Goal: Task Accomplishment & Management: Complete application form

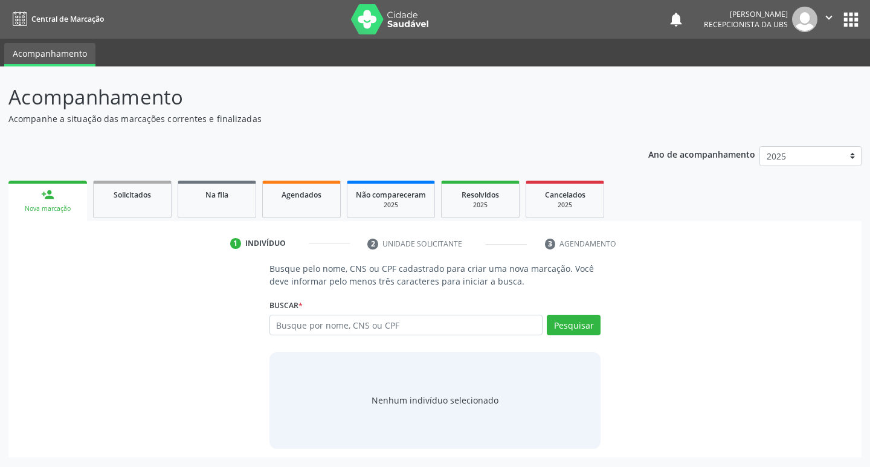
click at [463, 333] on input "text" at bounding box center [406, 325] width 274 height 21
type input "09709474456"
click at [549, 321] on button "Pesquisar" at bounding box center [574, 325] width 54 height 21
type input "09709474456"
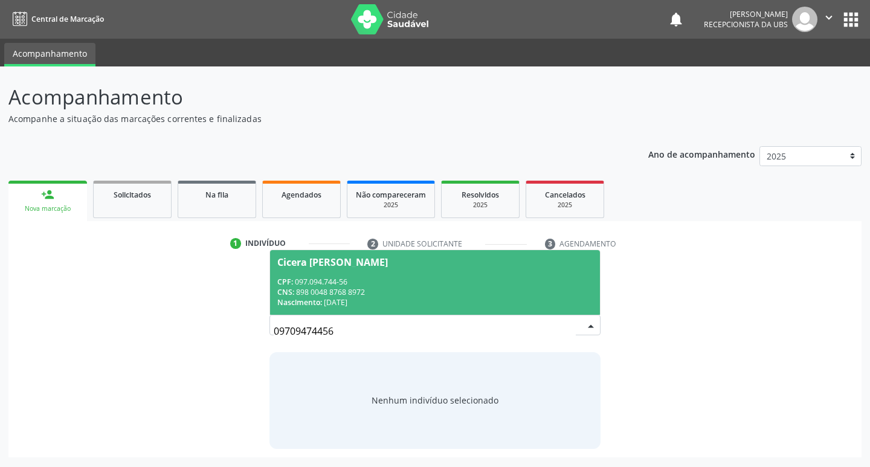
click at [455, 290] on div "CNS: 898 0048 8768 8972" at bounding box center [435, 292] width 316 height 10
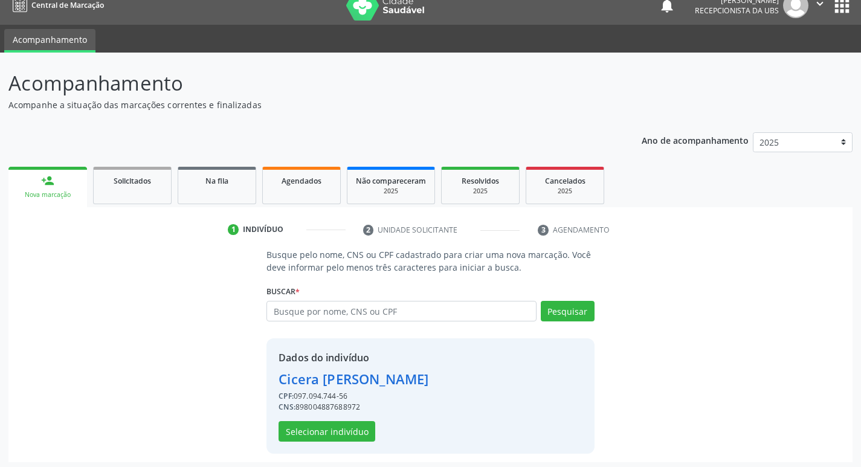
scroll to position [18, 0]
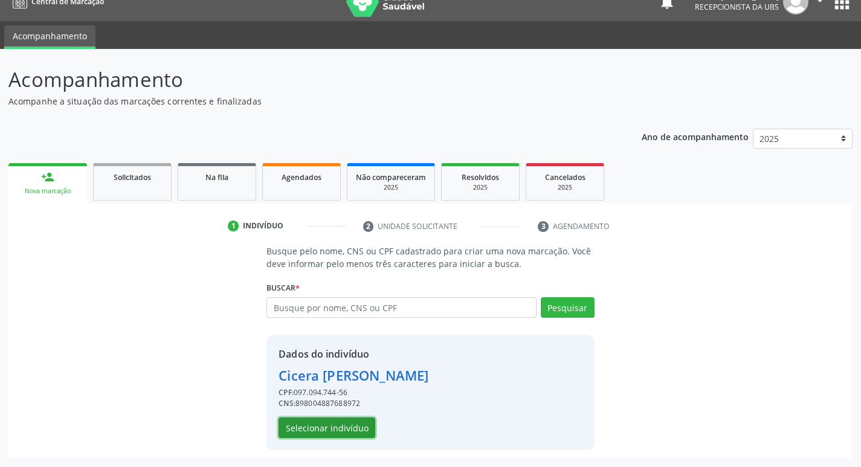
click at [352, 432] on button "Selecionar indivíduo" at bounding box center [326, 427] width 97 height 21
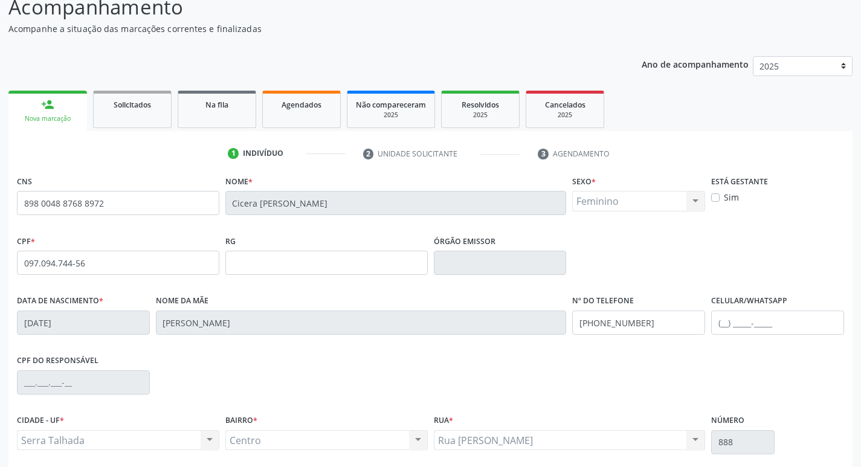
scroll to position [188, 0]
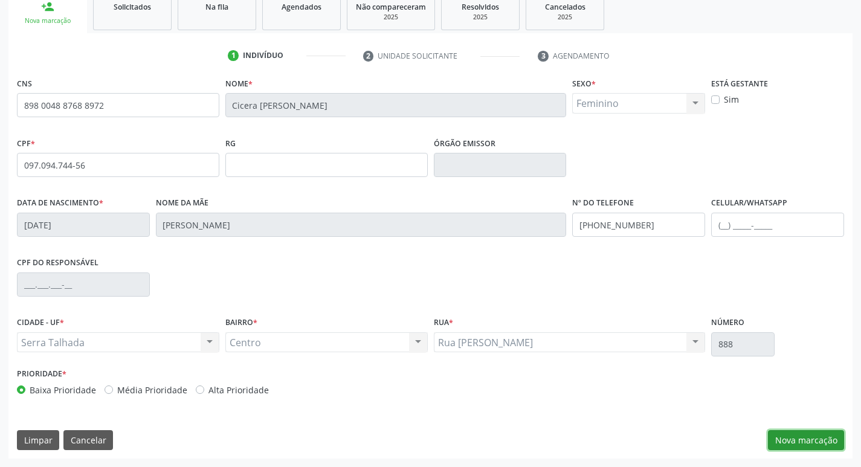
click at [820, 448] on button "Nova marcação" at bounding box center [806, 440] width 76 height 21
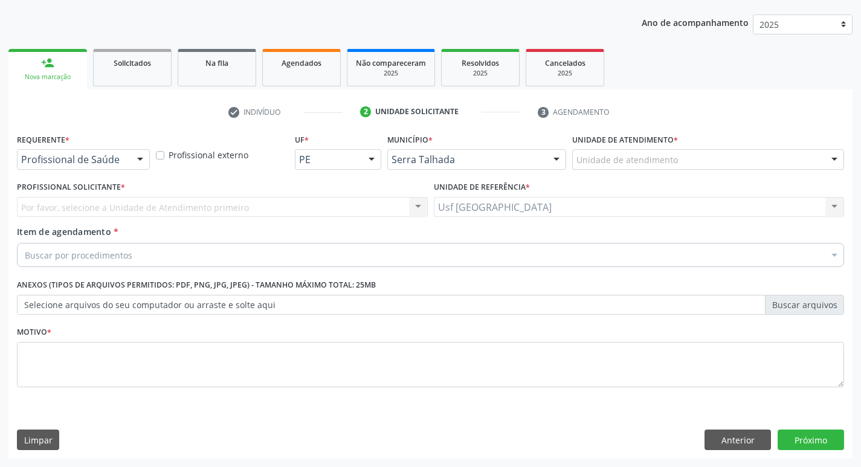
scroll to position [132, 0]
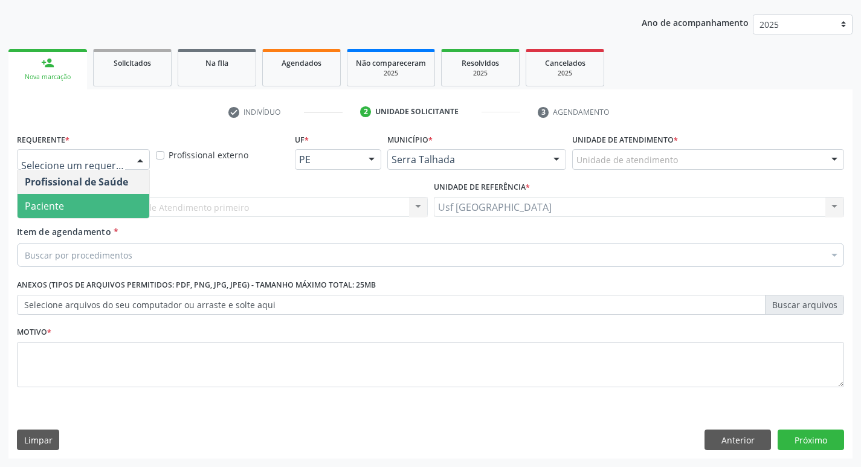
click at [87, 204] on span "Paciente" at bounding box center [84, 206] width 132 height 24
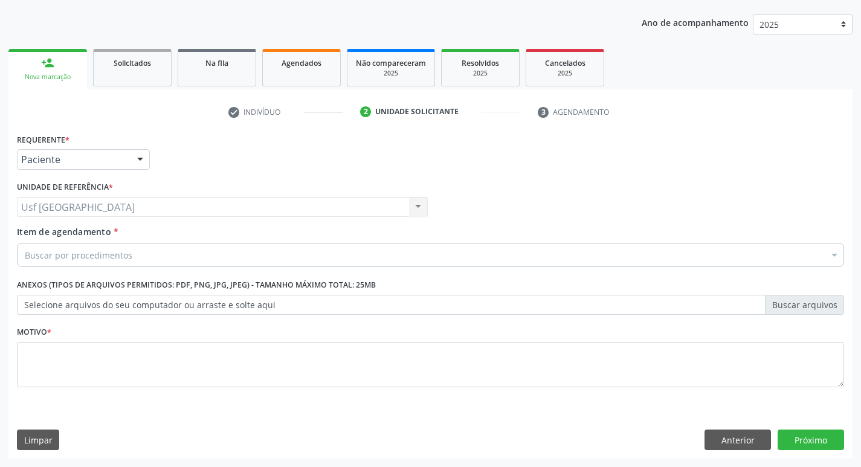
click at [25, 260] on input "Item de agendamento *" at bounding box center [25, 255] width 0 height 24
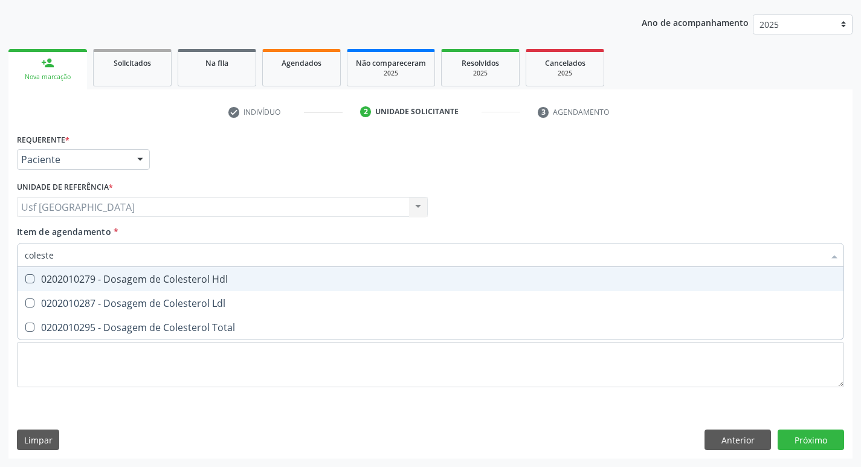
type input "colester"
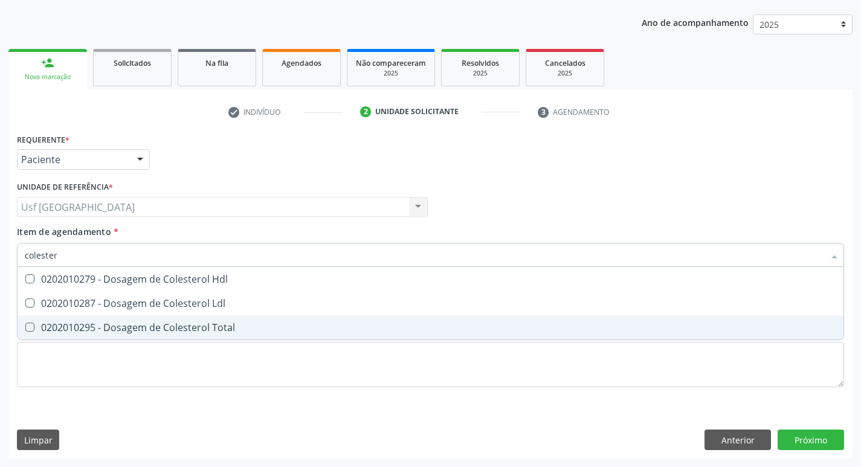
click at [81, 330] on div "0202010295 - Dosagem de Colesterol Total" at bounding box center [430, 327] width 811 height 10
checkbox Total "true"
type input "cole"
checkbox Total "false"
type input "c"
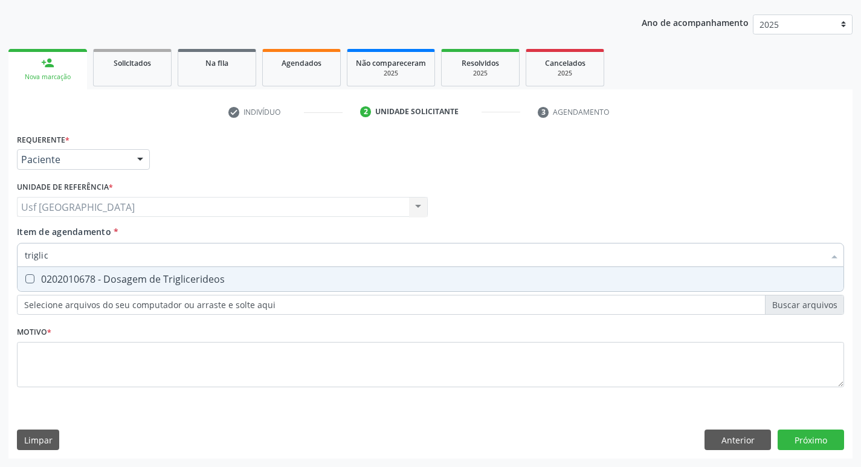
type input "triglice"
click at [86, 274] on div "0202010678 - Dosagem de Triglicerideos" at bounding box center [430, 279] width 811 height 10
checkbox Triglicerideos "true"
type input "t"
checkbox Triglicerideos "false"
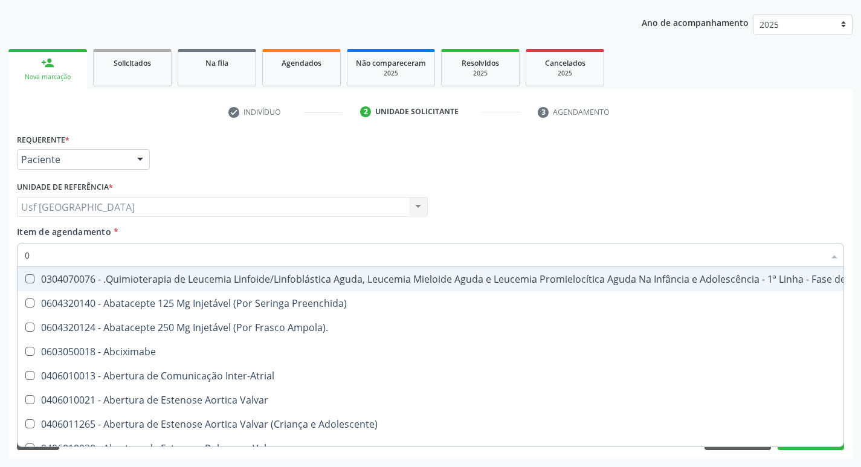
type input "02"
checkbox Antibiotico "true"
checkbox Embolizante "true"
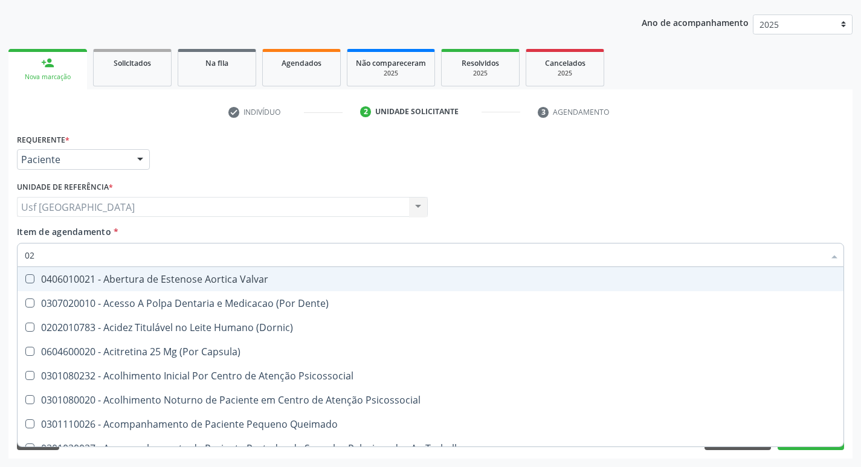
type input "020"
checkbox Congênita "true"
checkbox Dias "true"
checkbox Total "false"
checkbox Triglicerideos "false"
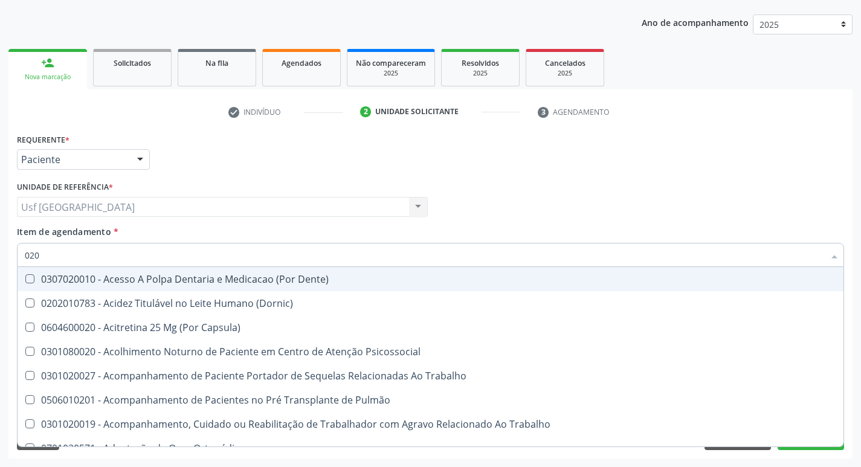
type input "0202"
checkbox Fragmento "true"
checkbox Projecoes\) "true"
checkbox Total "false"
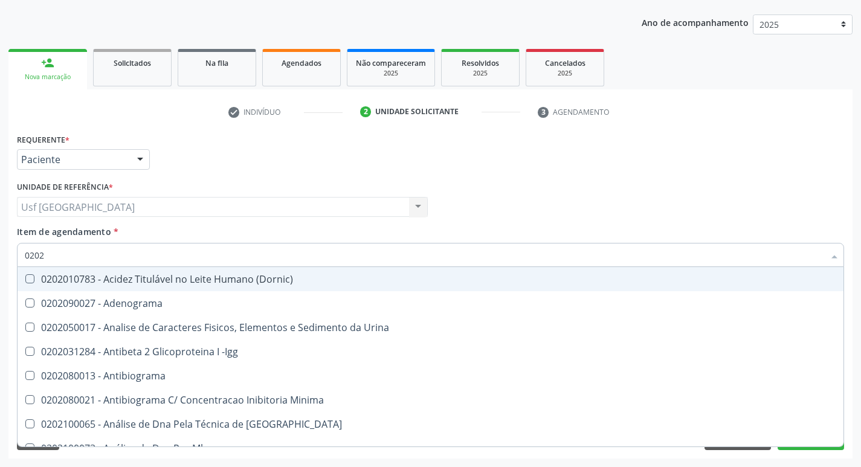
type input "02020"
checkbox Barbituratos "true"
checkbox Total "false"
checkbox Funcional "true"
checkbox Triglicerideos "false"
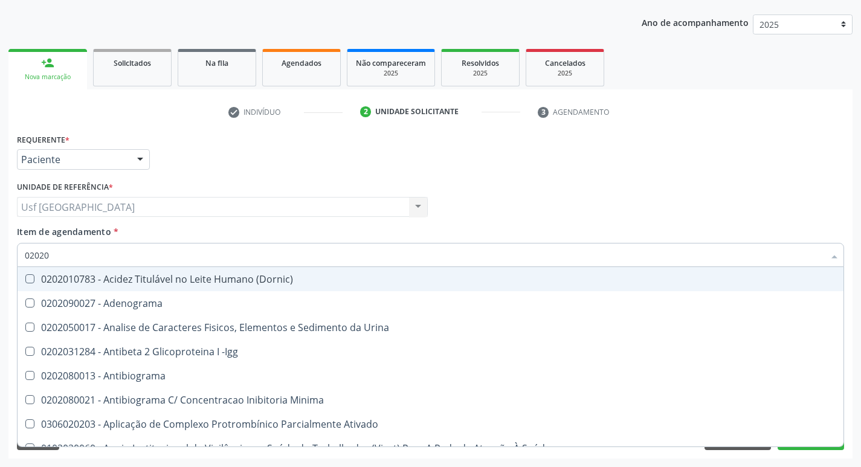
type input "020201"
checkbox Parceria\) "true"
checkbox Acetona "true"
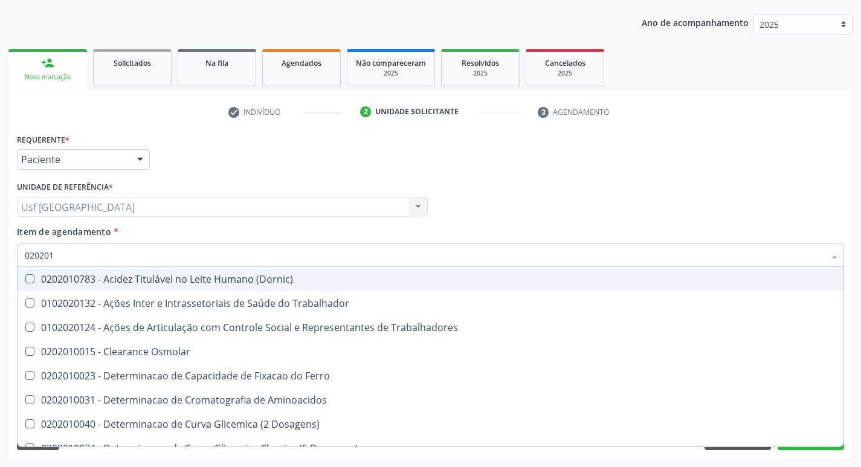
type input "0202010"
checkbox Fracoes "true"
checkbox Total "false"
checkbox Muco-Proteinas "true"
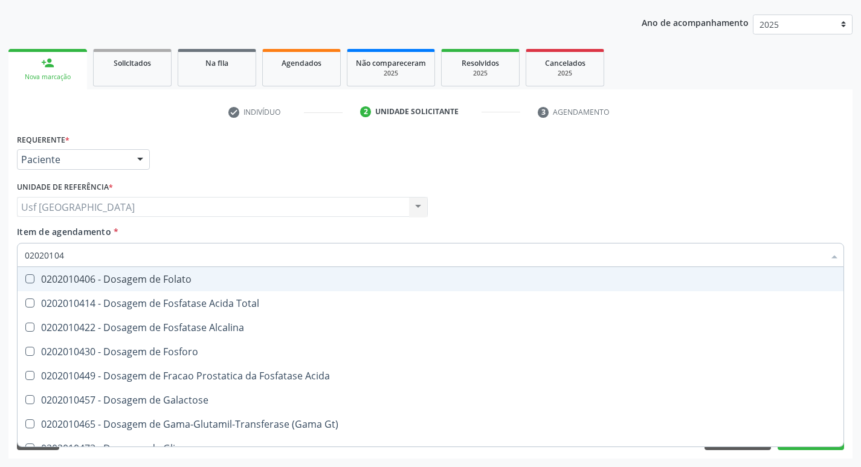
type input "020201047"
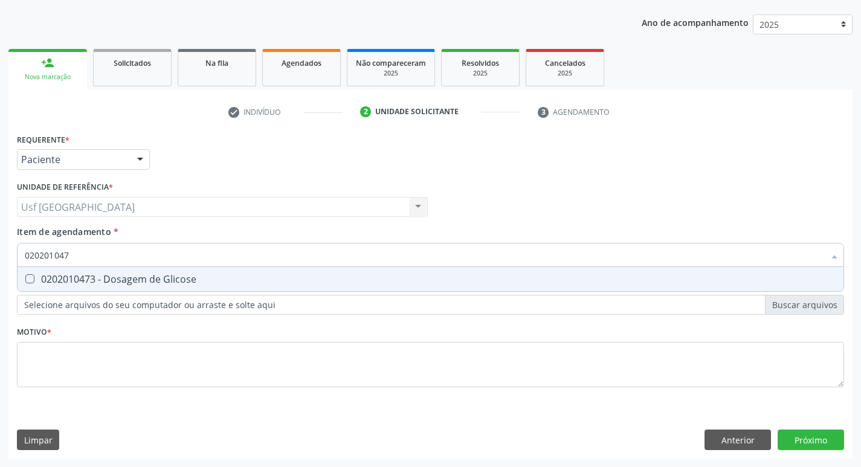
click at [86, 271] on span "0202010473 - Dosagem de Glicose" at bounding box center [431, 279] width 826 height 24
checkbox Glicose "true"
type input "02020104"
checkbox Glicose "false"
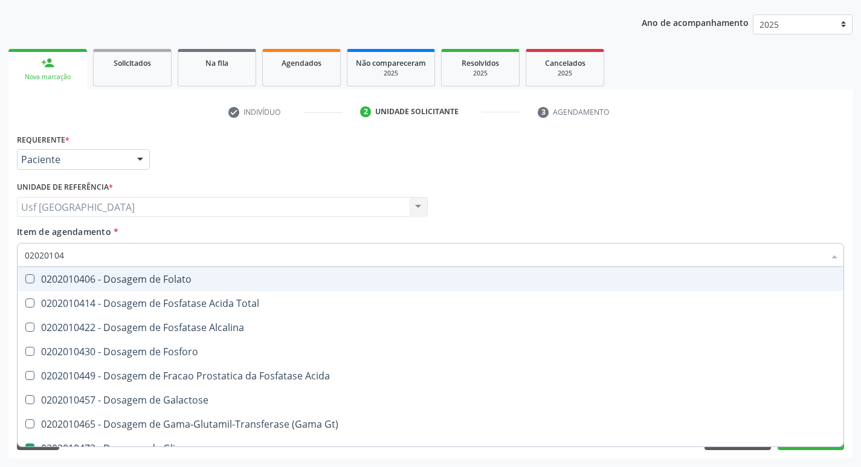
type input "0202010"
checkbox Glicose "false"
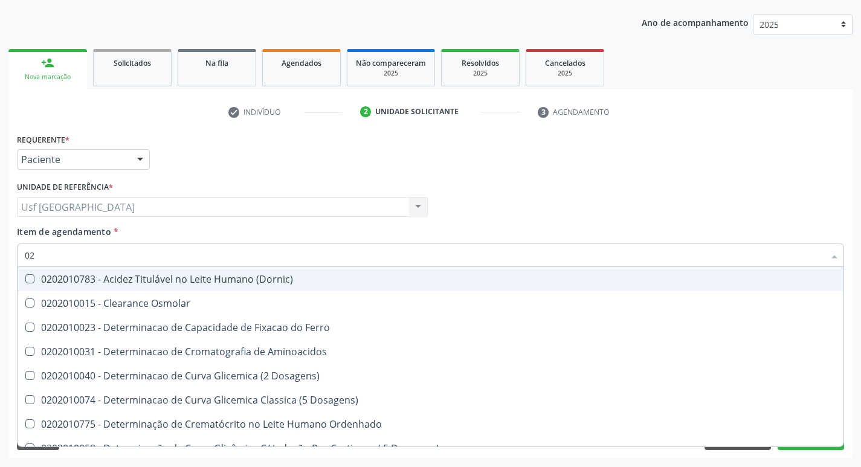
type input "0"
checkbox Total "false"
checkbox Ferritina "false"
checkbox Glicose "false"
checkbox Nt-Probnp\) "false"
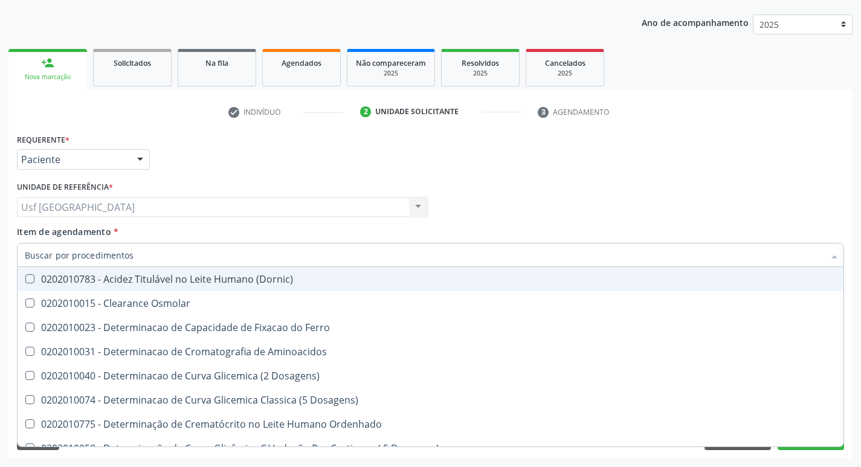
checkbox Triglicerideos "false"
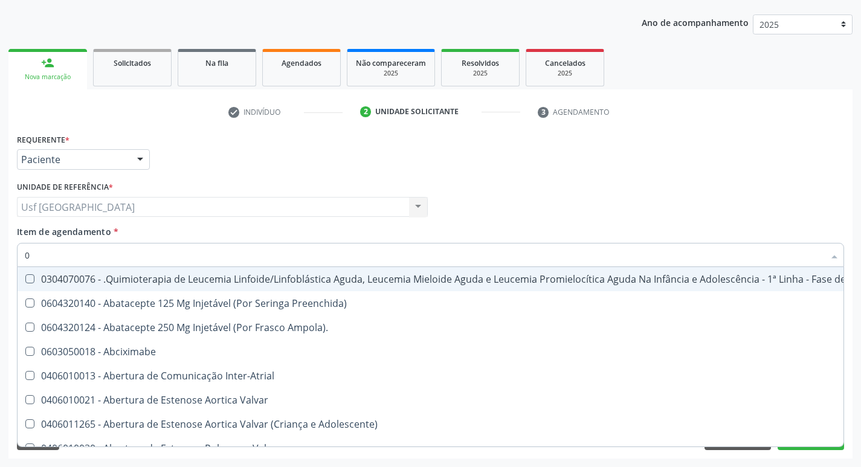
type input "02"
checkbox Antibiotico "true"
checkbox Coclear "true"
checkbox Embolizante "true"
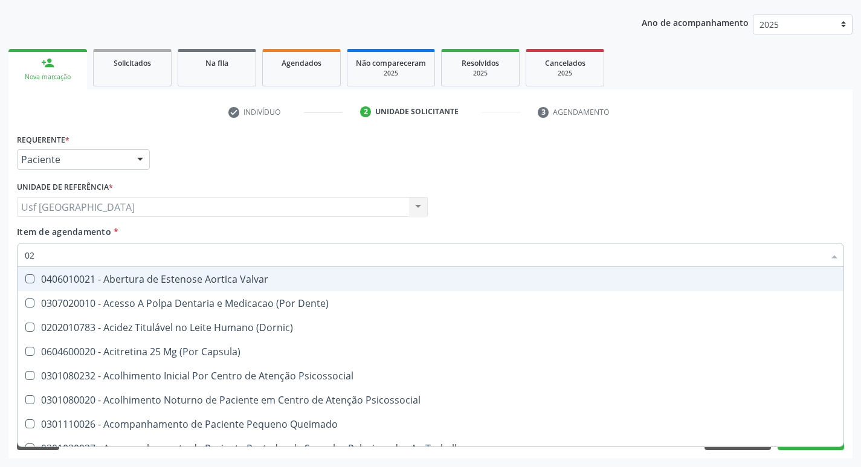
type input "020"
checkbox Congênita "true"
checkbox \(Qualitativo\) "true"
checkbox Dias "true"
checkbox Total "false"
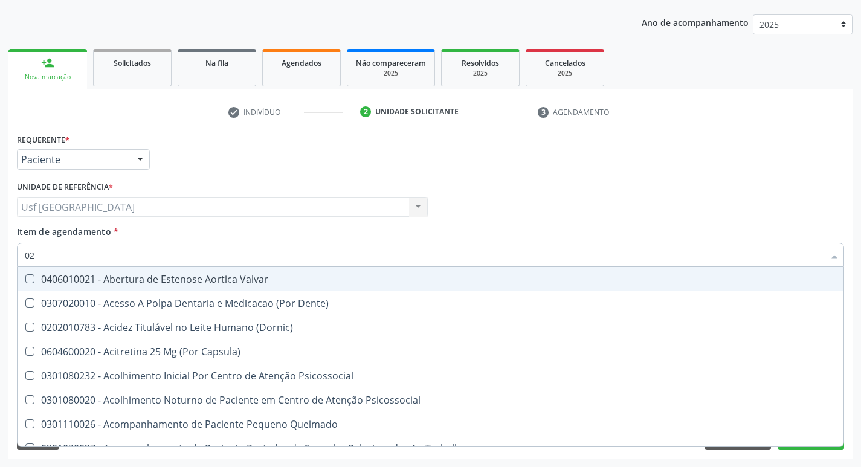
checkbox Glicose "false"
checkbox Triglicerideos "false"
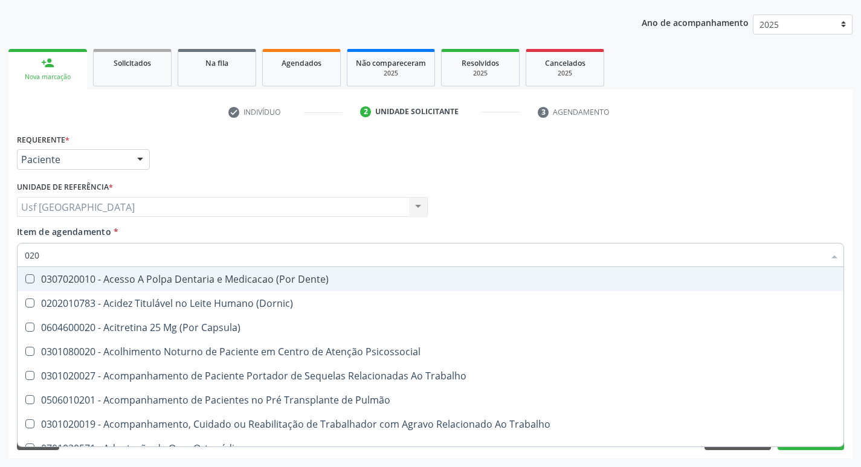
type input "0202"
checkbox Fragmento "true"
checkbox Laser "true"
checkbox Projecoes\) "true"
checkbox Total "false"
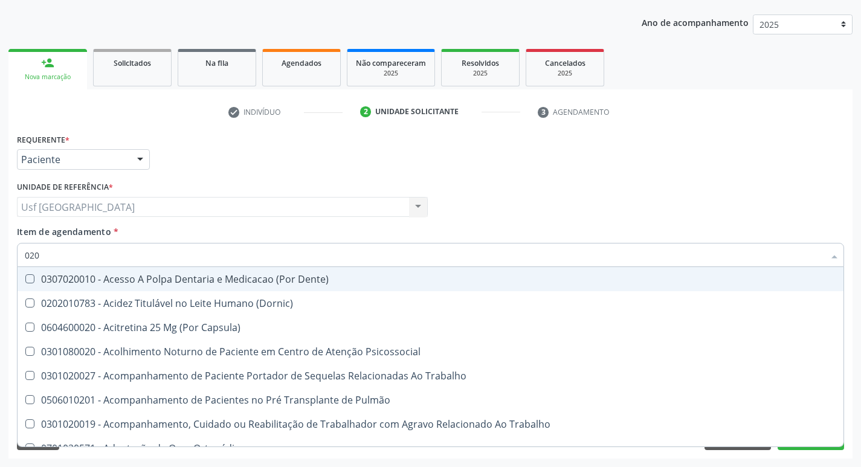
checkbox Glicose "false"
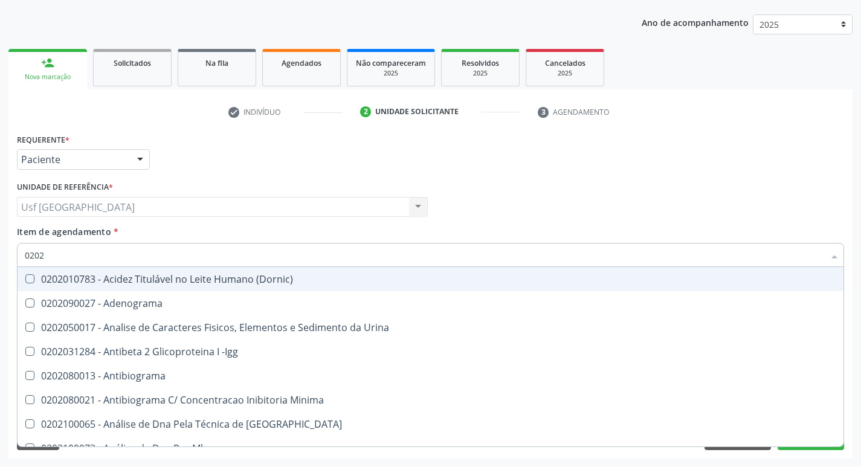
type input "02020"
checkbox Barbituratos "true"
checkbox Total "false"
checkbox Xi "true"
checkbox Glicose "false"
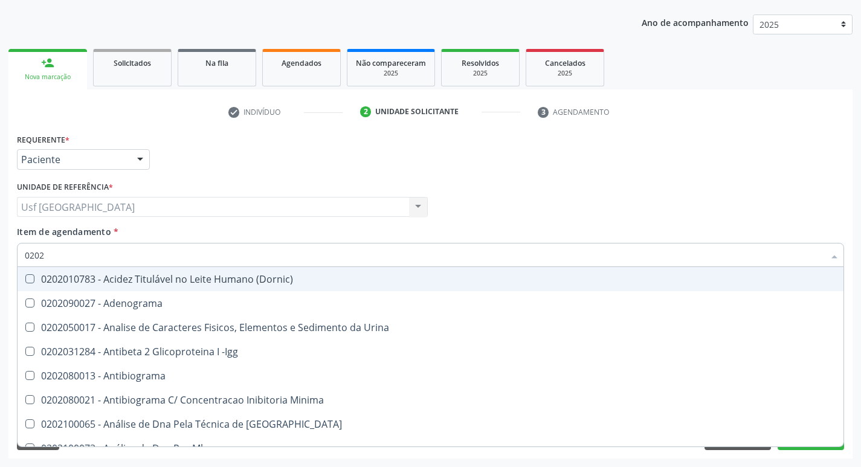
checkbox Funcional "true"
checkbox Triglicerideos "false"
type input "020201"
checkbox Parceria\) "true"
checkbox T3 "true"
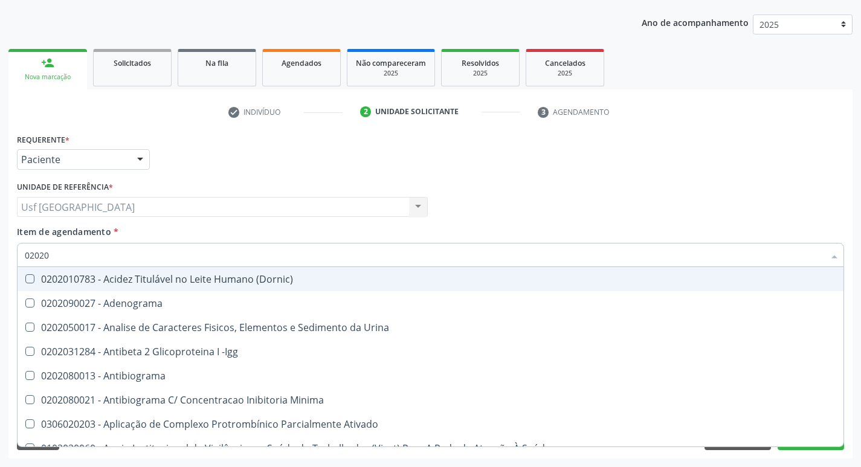
checkbox Acetona "true"
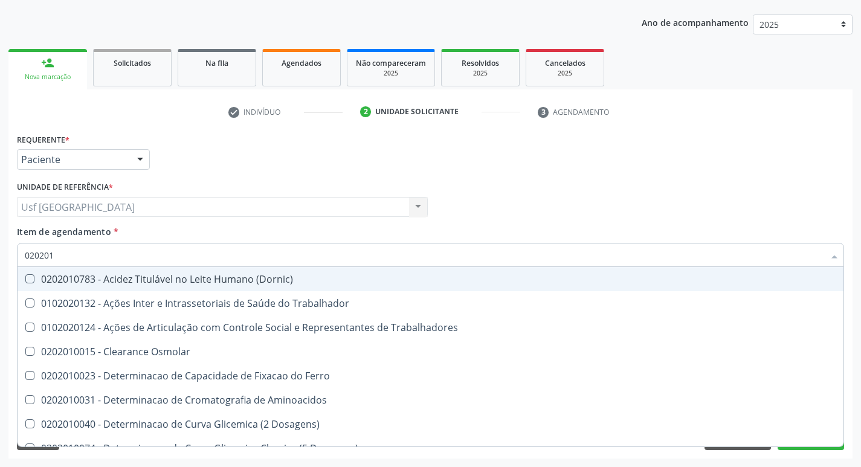
type input "0202010"
checkbox Fracoes "true"
checkbox Total "false"
checkbox II "true"
checkbox Glicose "false"
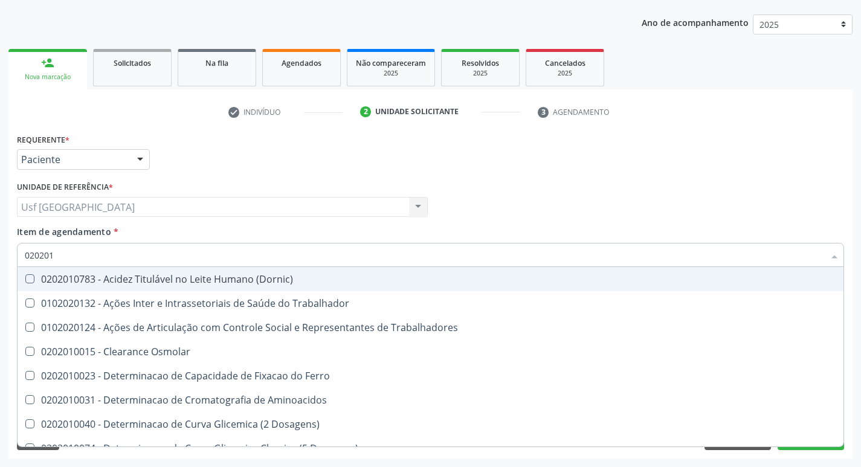
checkbox Muco-Proteinas "true"
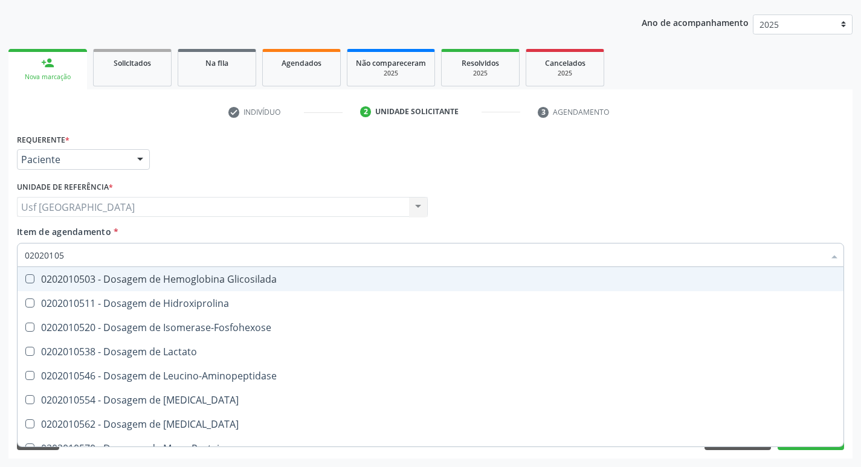
type input "020201050"
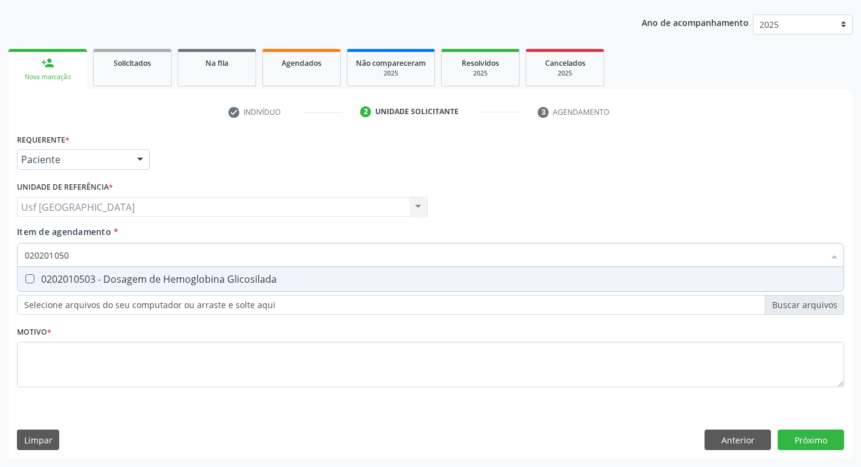
click at [86, 271] on span "0202010503 - Dosagem de Hemoglobina Glicosilada" at bounding box center [431, 279] width 826 height 24
checkbox Glicosilada "true"
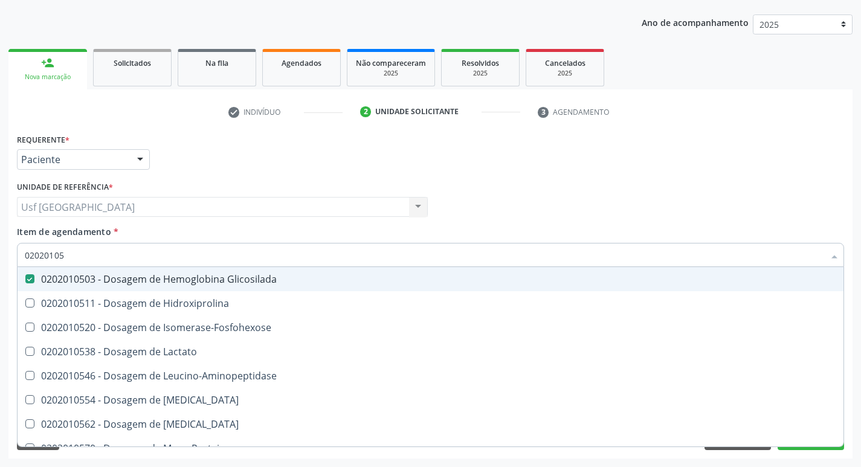
type input "0202010"
checkbox Glicosilada "false"
type input "0"
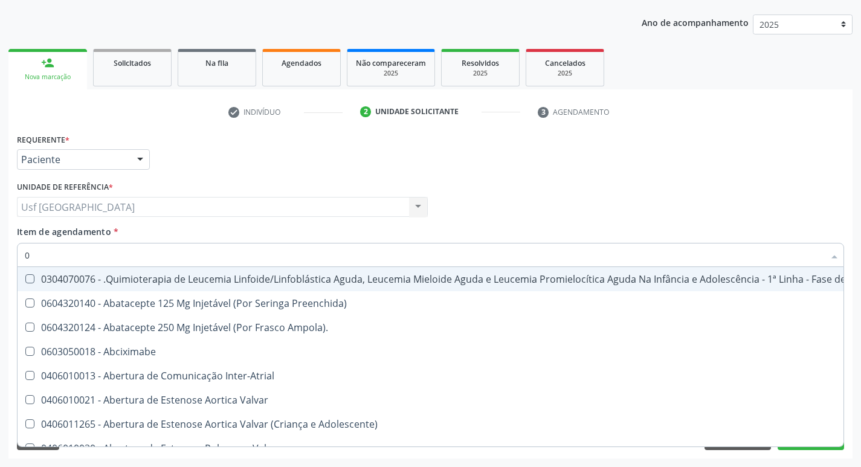
type input "02"
checkbox Antibiotico "true"
checkbox Coclear "true"
checkbox Orofacial "true"
checkbox Embolizante "true"
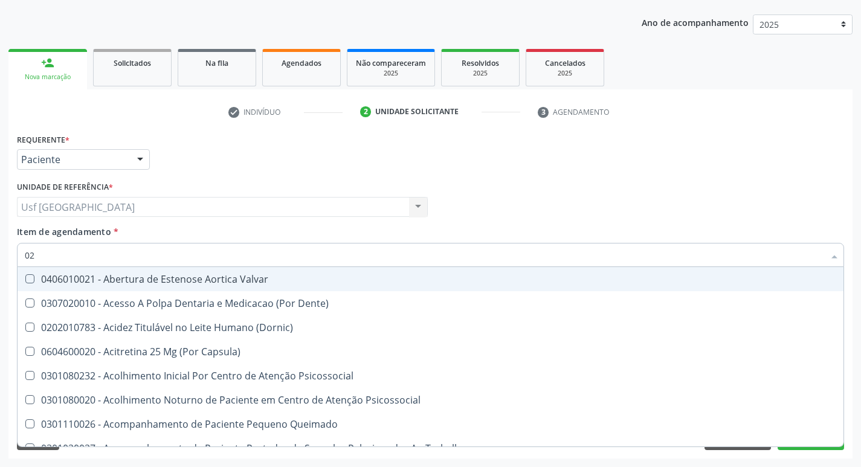
type input "020"
checkbox Congênita "true"
checkbox \(Qualitativo\) "true"
checkbox Glomerular "true"
checkbox Dias "true"
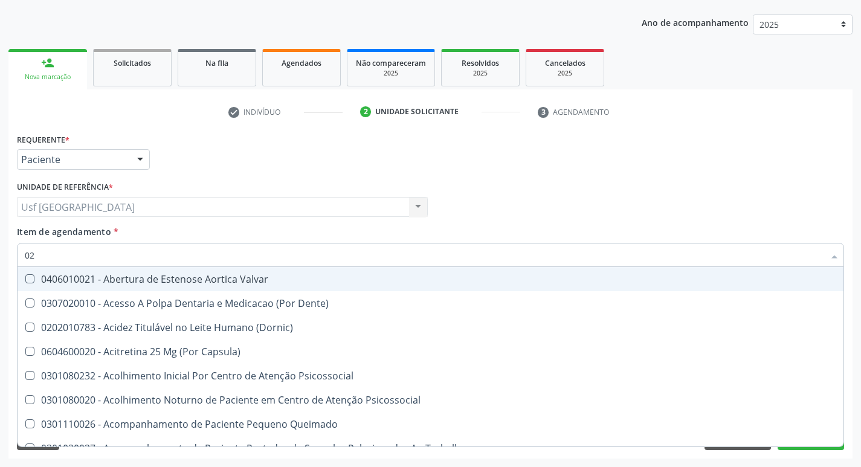
checkbox Total "false"
checkbox Glicose "false"
checkbox Glicosilada "false"
checkbox Triglicerideos "false"
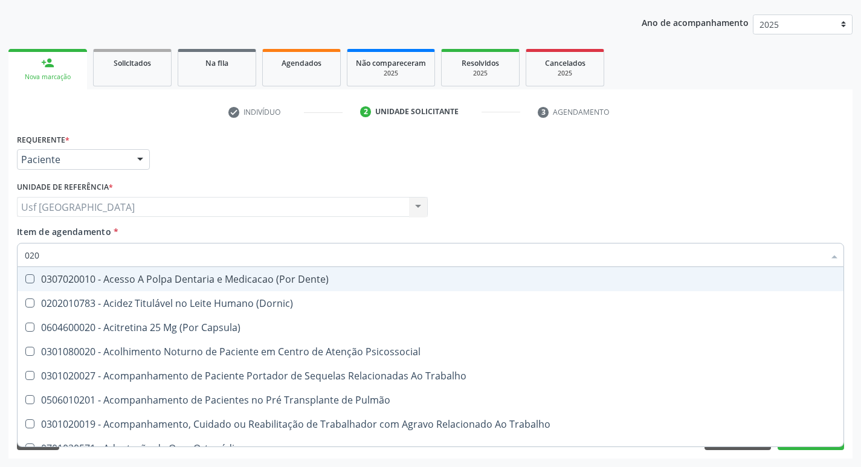
type input "0202"
checkbox Fragmento "true"
checkbox Laser "true"
checkbox Septostomia "true"
checkbox Projecoes\) "true"
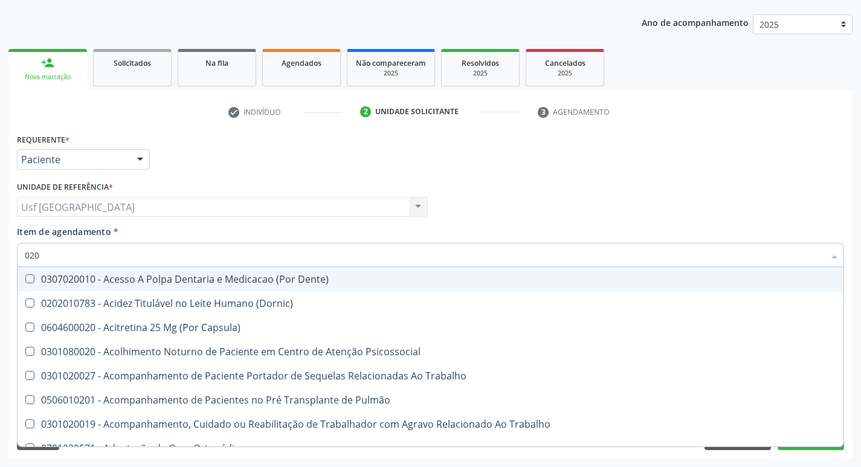
checkbox Total "false"
checkbox Glicose "false"
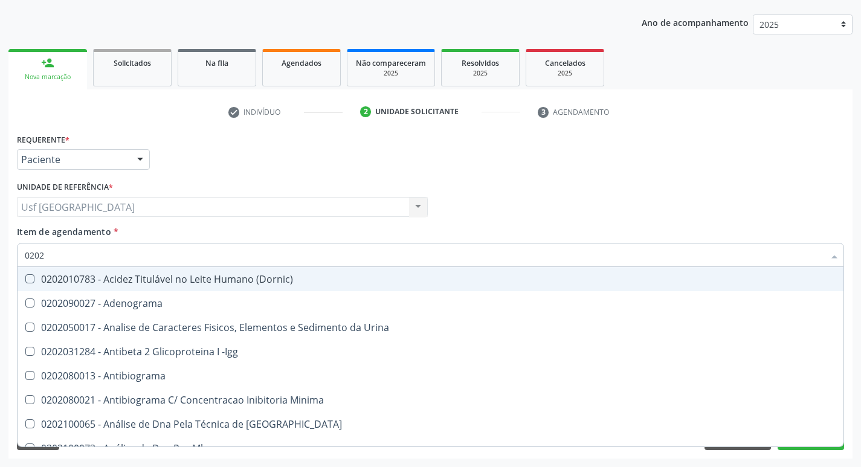
type input "02020"
checkbox Barbituratos "true"
checkbox Total "false"
checkbox Xi "true"
checkbox Fibrinogenio "true"
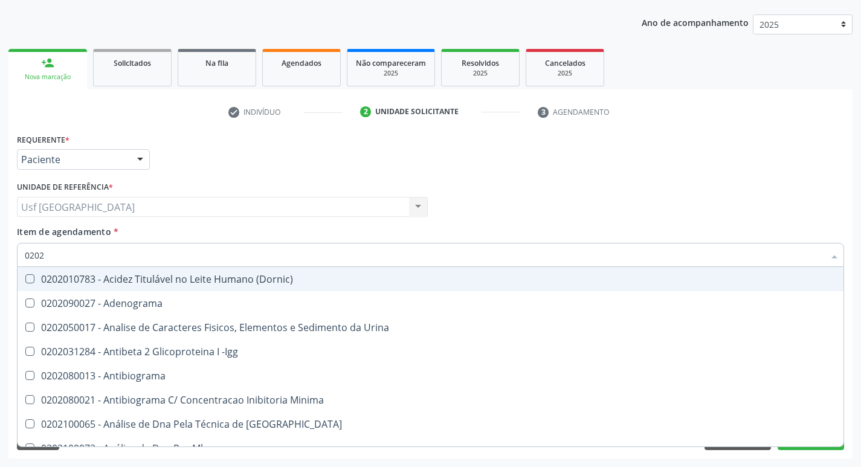
checkbox Glicose "false"
checkbox Glicosilada "false"
checkbox Funcional "true"
checkbox Triglicerideos "false"
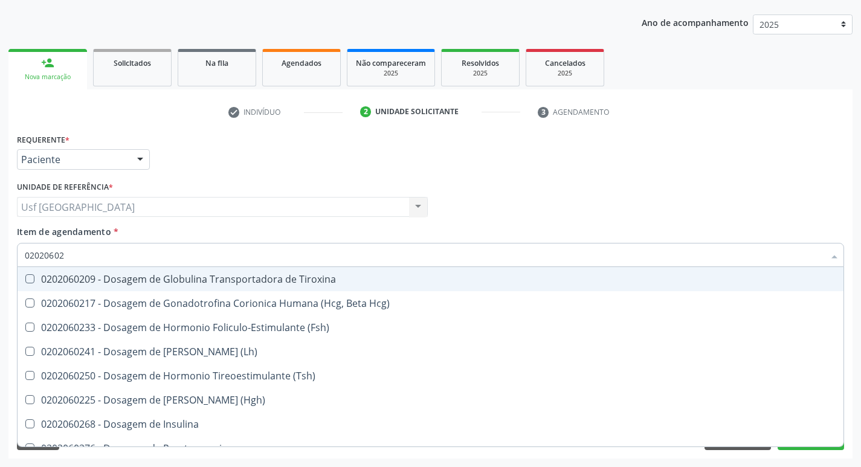
type input "020206025"
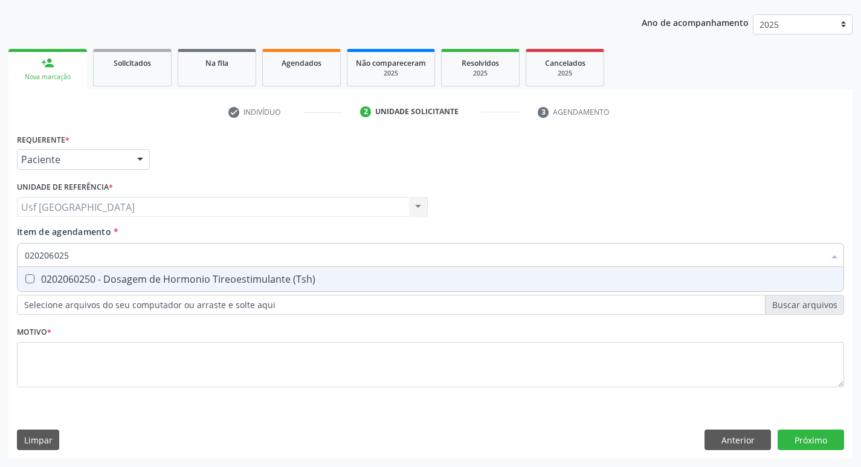
click at [86, 271] on span "0202060250 - Dosagem de Hormonio Tireoestimulante (Tsh)" at bounding box center [431, 279] width 826 height 24
checkbox \(Tsh\) "true"
type input "02020602"
checkbox \(Tsh\) "false"
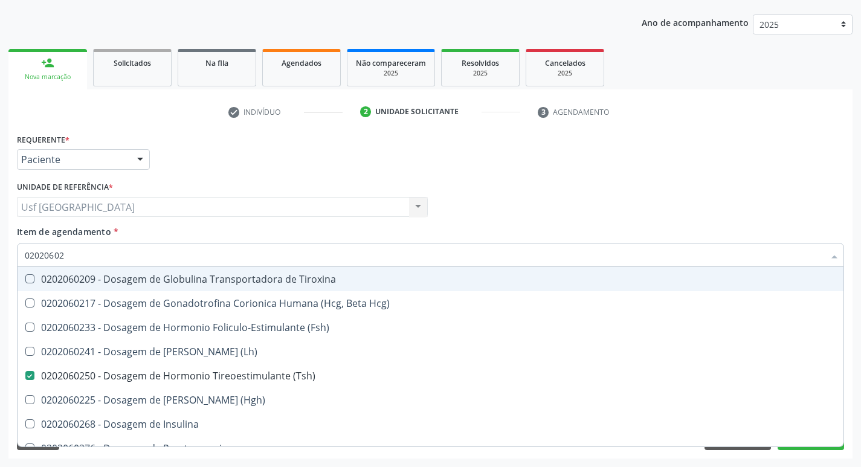
type input "0202060"
checkbox \(Tsh\) "false"
type input "0"
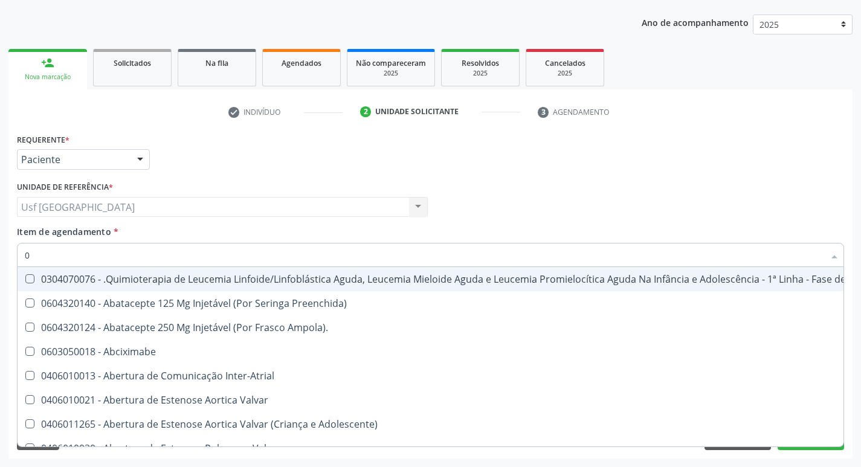
type input "02"
checkbox Antibiotico "true"
checkbox Coclear "true"
checkbox Orofacial "true"
checkbox Odontogeriatra "true"
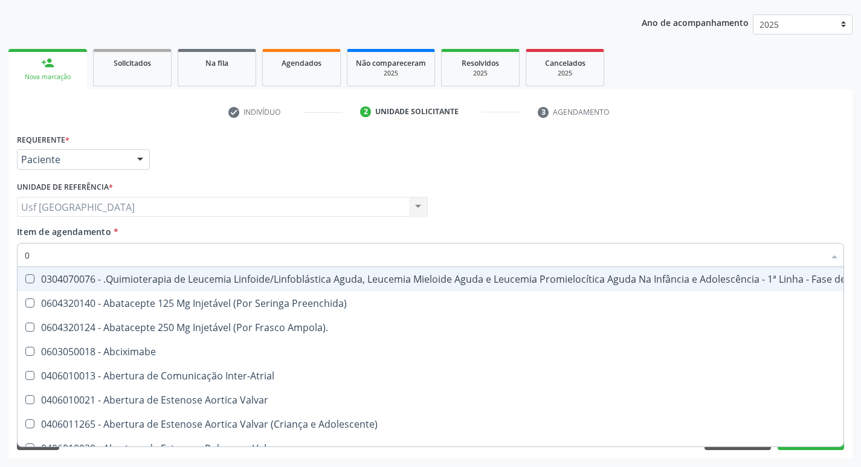
checkbox Embolizante "true"
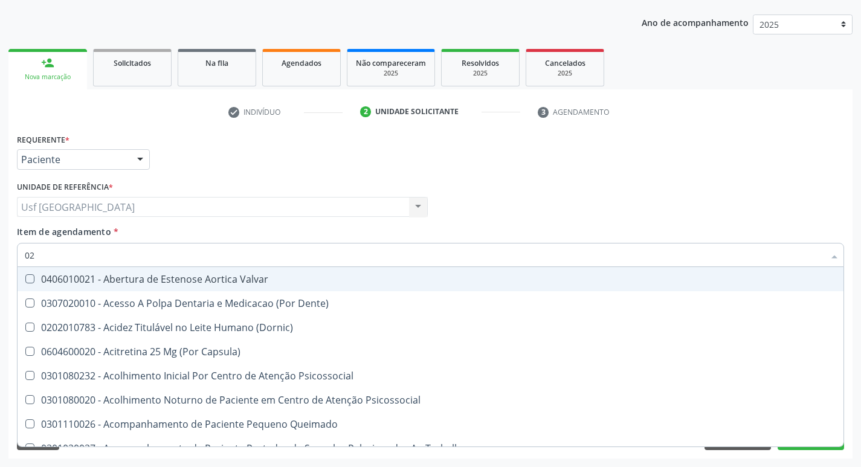
type input "020"
checkbox Congênita "true"
checkbox \(Qualitativo\) "true"
checkbox Glomerular "true"
checkbox Hormonais "true"
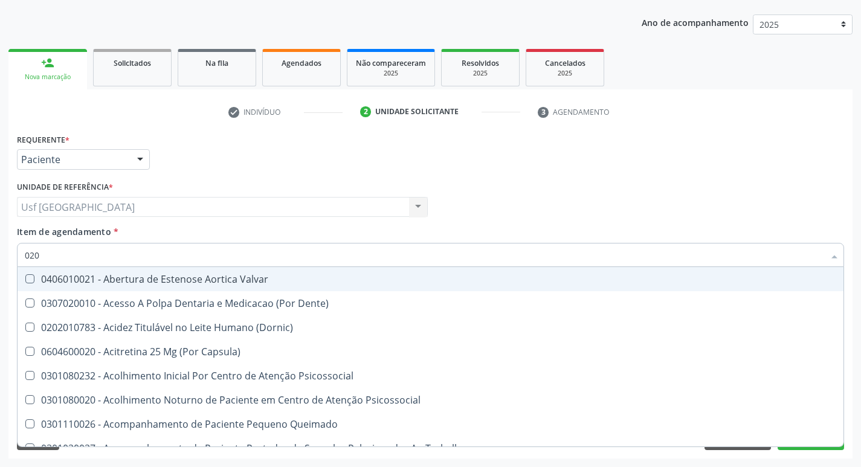
checkbox Dias "true"
checkbox Total "false"
checkbox Glicose "false"
checkbox Glicosilada "false"
checkbox \(Tsh\) "false"
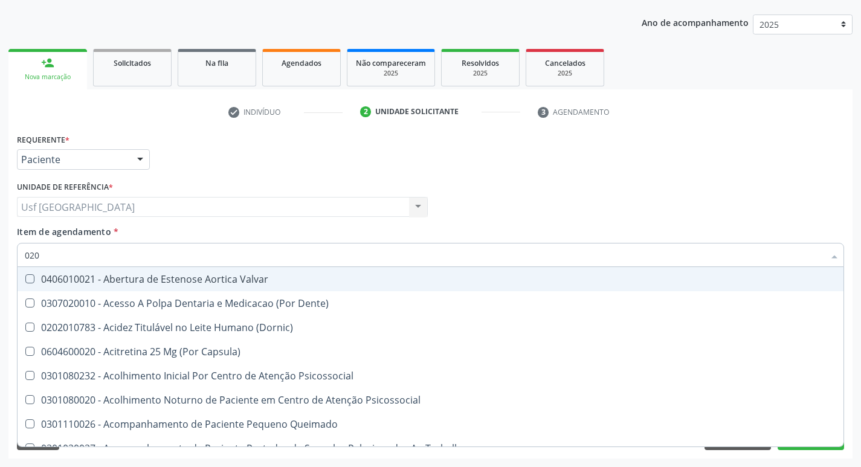
checkbox Triglicerideos "false"
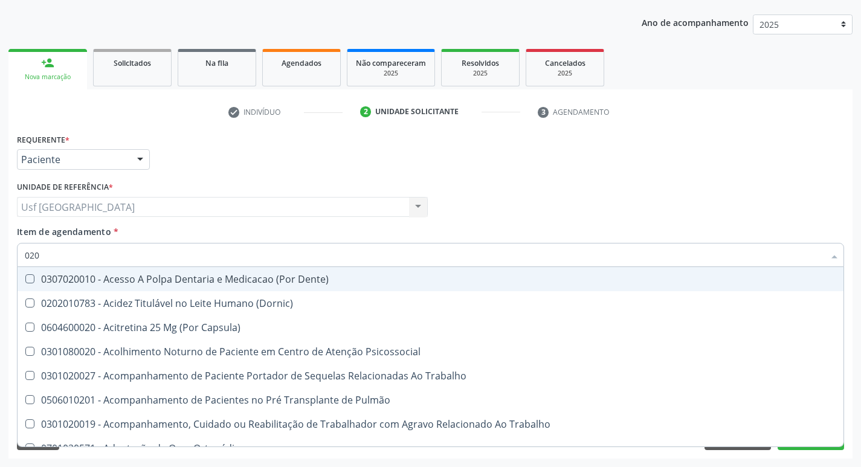
type input "0202"
checkbox Fragmento "true"
checkbox Laser "true"
checkbox Septostomia "true"
checkbox Drogas "true"
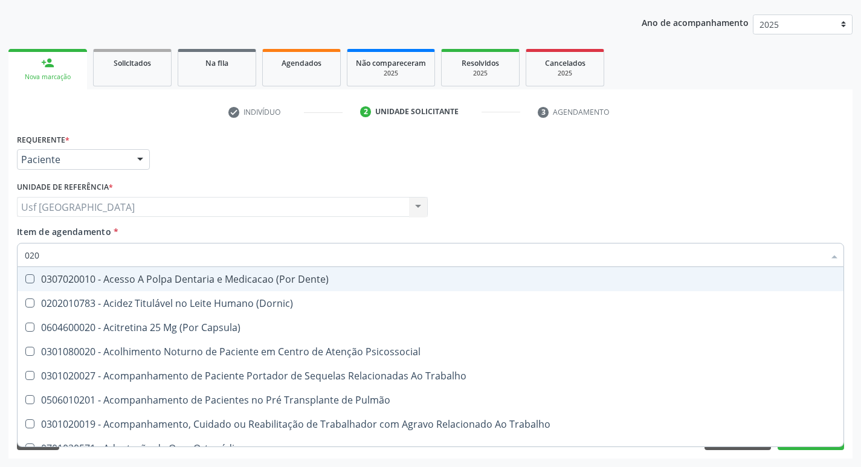
checkbox Projecoes\) "true"
checkbox Total "false"
checkbox Glicose "false"
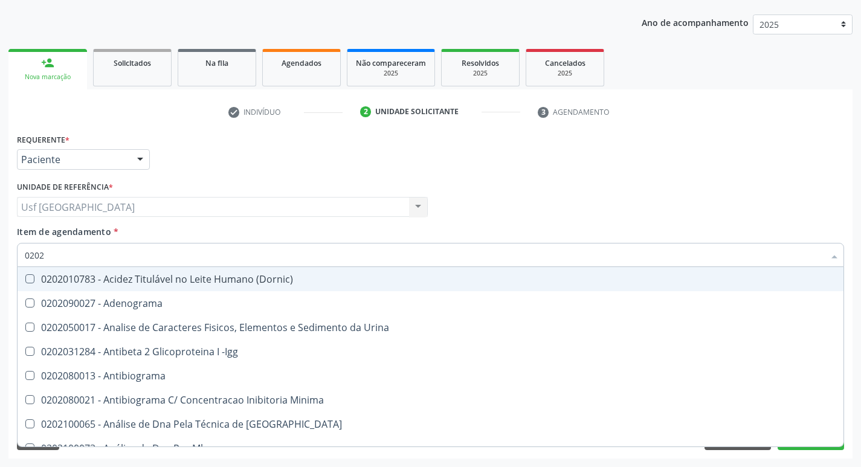
type input "02020"
checkbox Barbituratos "true"
checkbox Total "false"
checkbox Xi "true"
checkbox Fibrinogenio "true"
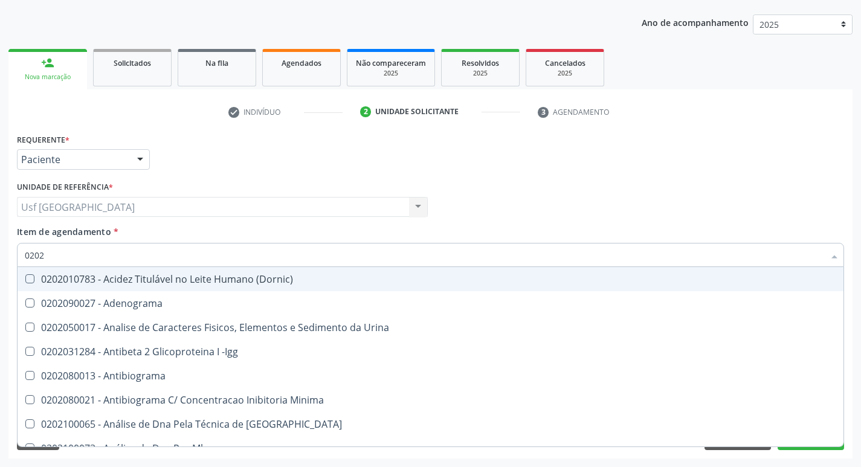
checkbox Esperma "true"
checkbox Glicose "false"
checkbox Glicosilada "false"
checkbox \(Tsh\) "false"
checkbox Funcional "true"
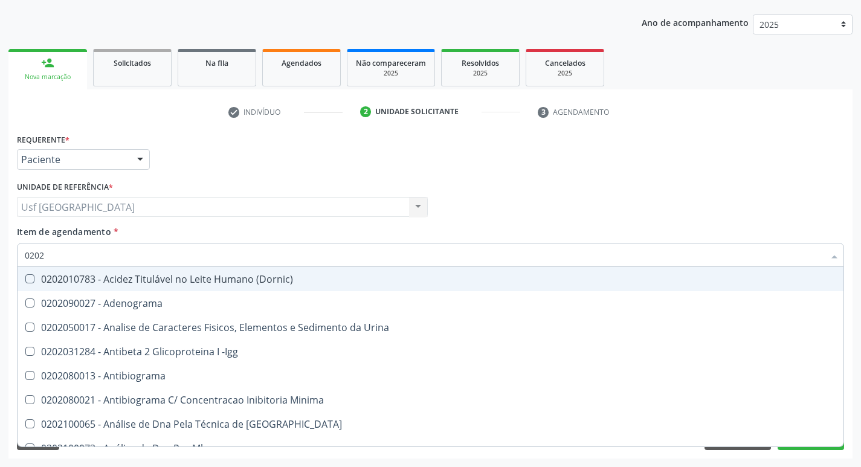
checkbox Triglicerideos "false"
type input "020206"
checkbox Creatinina "true"
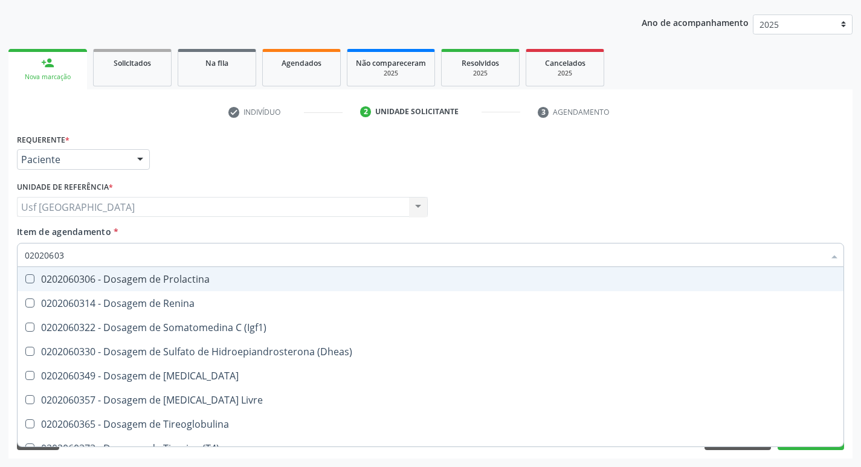
type input "020206038"
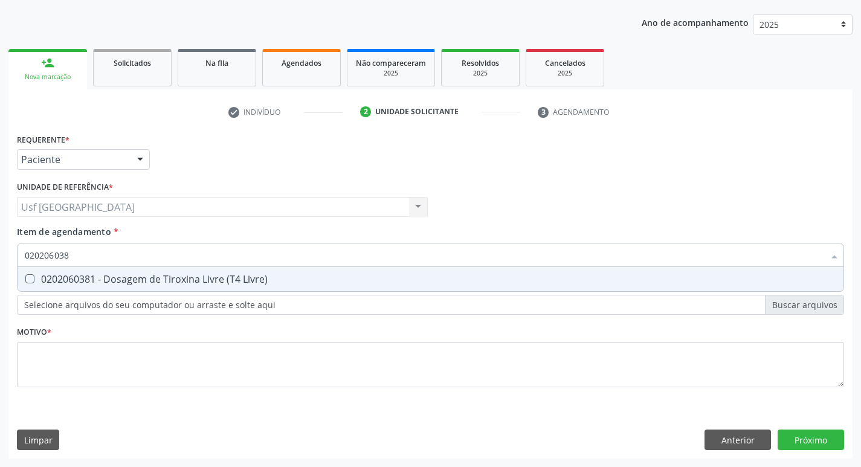
click at [86, 271] on span "0202060381 - Dosagem de Tiroxina Livre (T4 Livre)" at bounding box center [431, 279] width 826 height 24
checkbox Livre\) "true"
type input "02020603"
checkbox Livre\) "false"
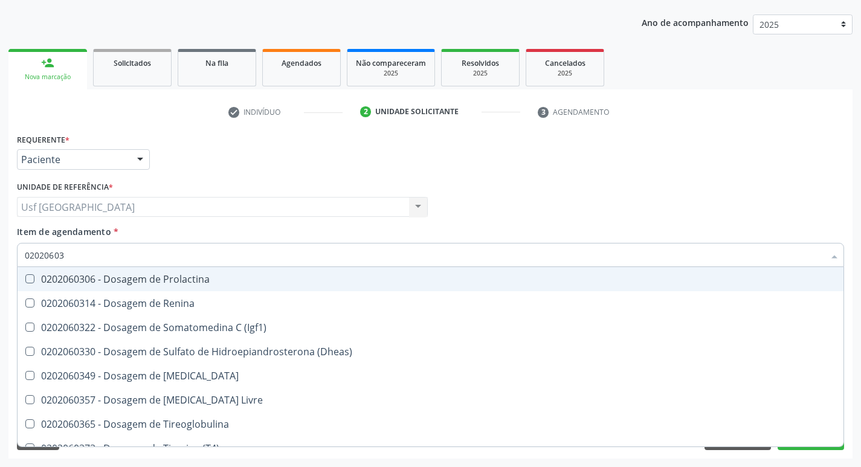
type input "0202060"
checkbox Livre\) "false"
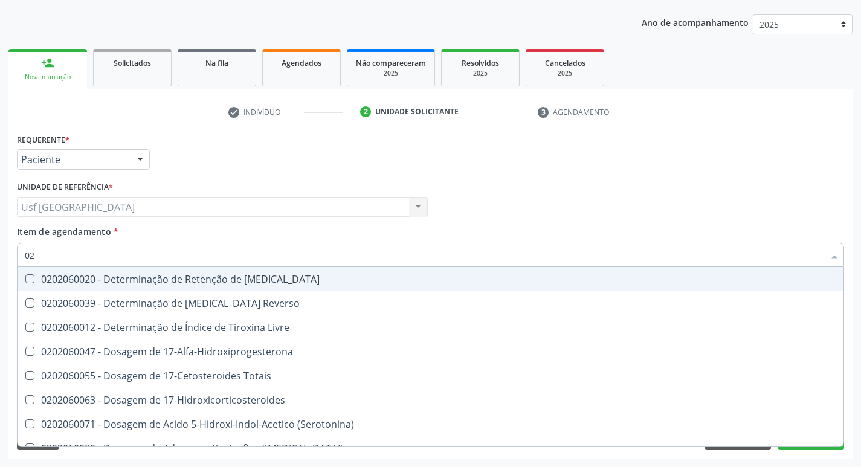
type input "0"
checkbox \(Tsh\) "false"
checkbox Livre\) "false"
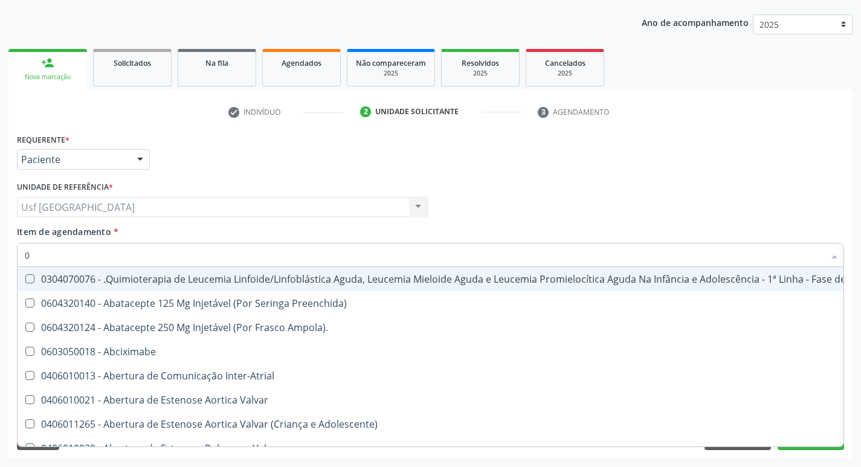
type input "02"
checkbox Antibiotico "true"
checkbox Coclear "true"
checkbox Orofacial "true"
checkbox Odontogeriatra "true"
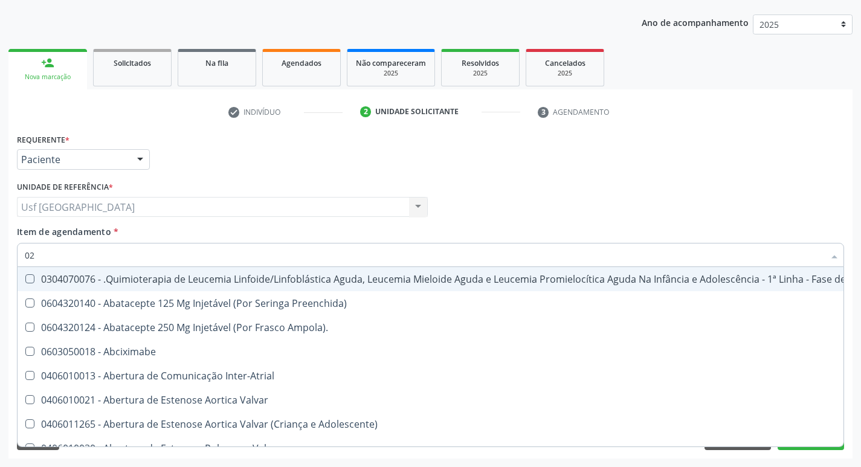
checkbox Ml\) "true"
checkbox Embolizante "true"
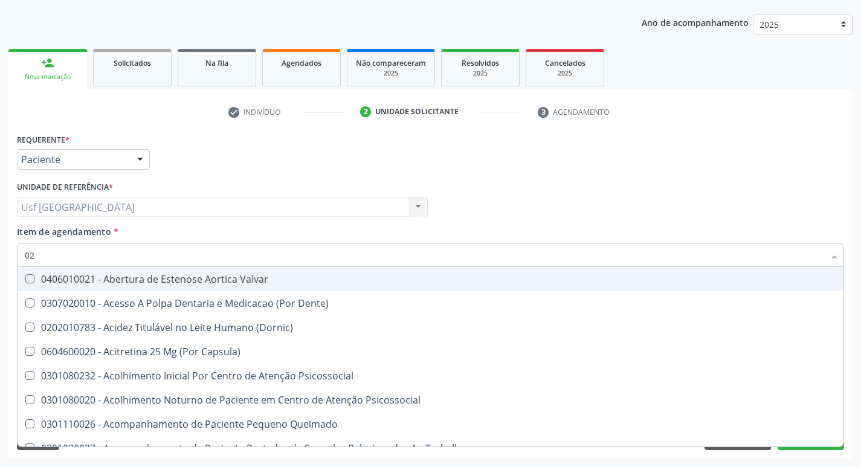
type input "020"
checkbox Congênita "true"
checkbox \(Qualitativo\) "true"
checkbox Glomerular "true"
checkbox Hormonais "true"
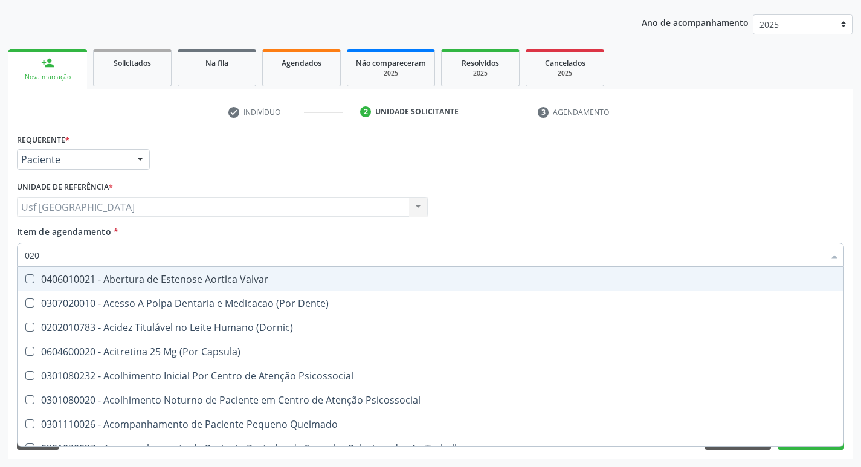
checkbox Artéria "true"
checkbox Dias "true"
checkbox Total "false"
checkbox Glicose "false"
checkbox Glicosilada "false"
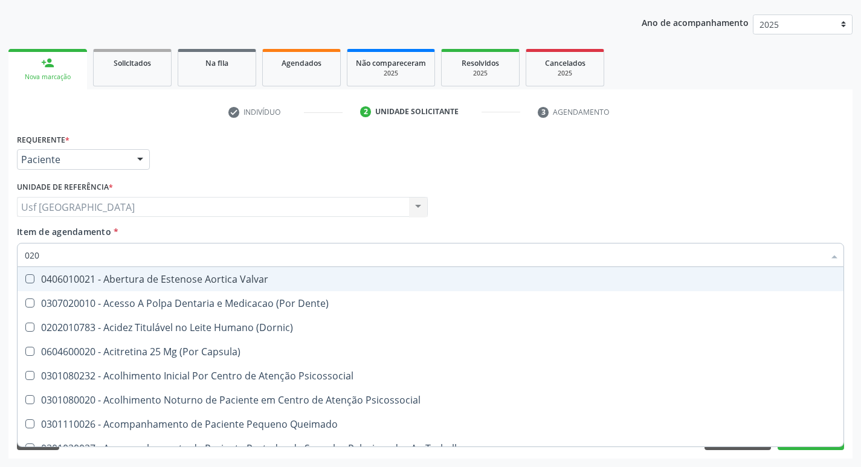
checkbox \(Tsh\) "false"
checkbox Livre\) "false"
checkbox Triglicerideos "false"
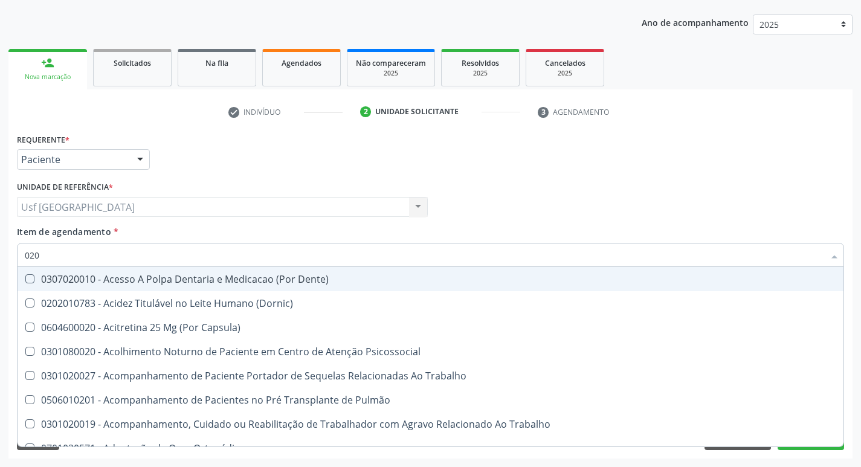
type input "0202"
checkbox Fragmento "true"
checkbox Laser "true"
checkbox Septostomia "true"
checkbox Drogas "true"
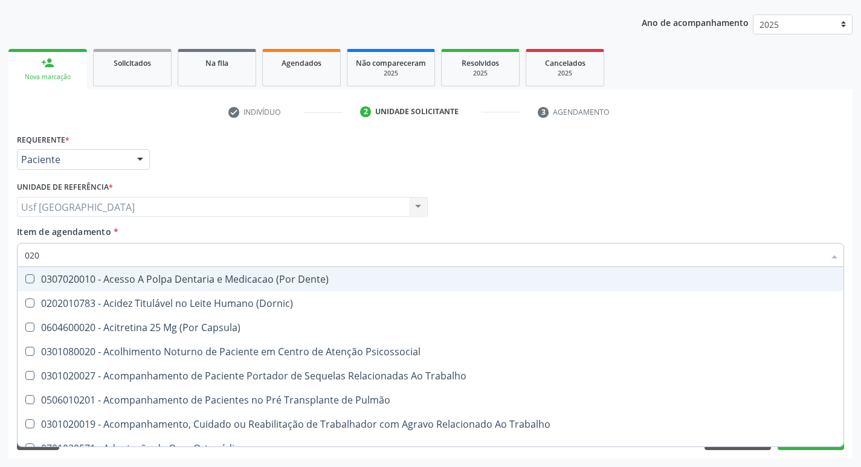
checkbox Paratireoides "true"
checkbox Projecoes\) "true"
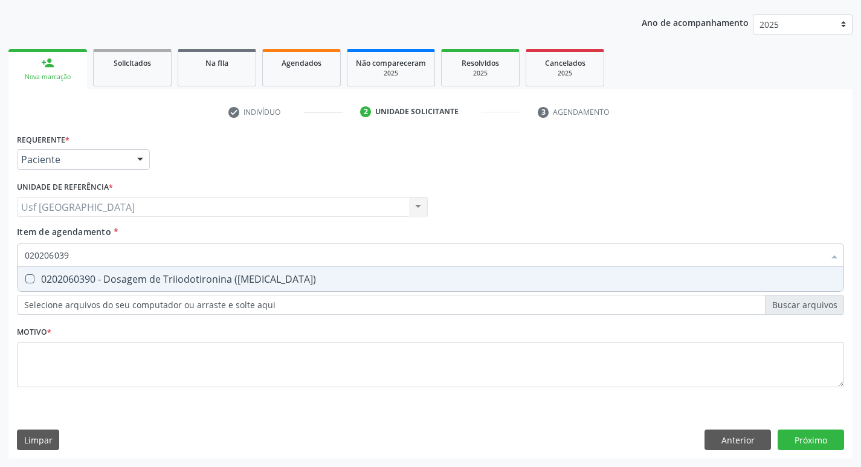
click at [86, 271] on span "0202060390 - Dosagem de Triiodotironina (T3)" at bounding box center [431, 279] width 826 height 24
click at [85, 270] on span "0202010384 - Dosagem de Ferritina" at bounding box center [431, 279] width 826 height 24
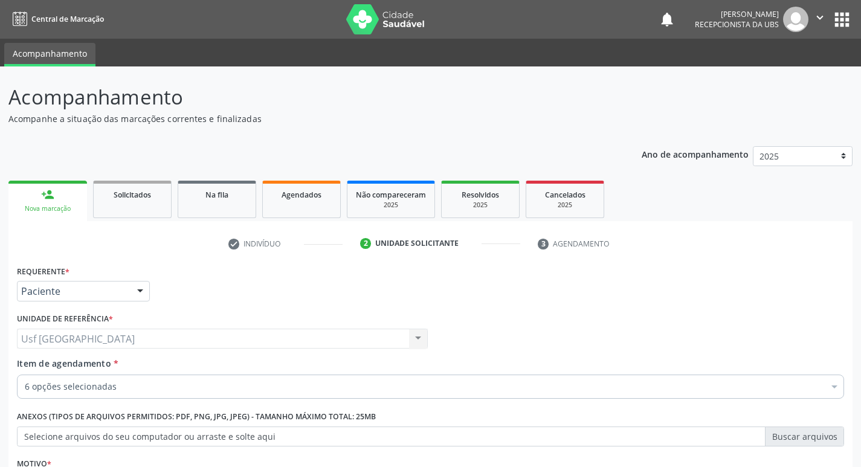
scroll to position [132, 0]
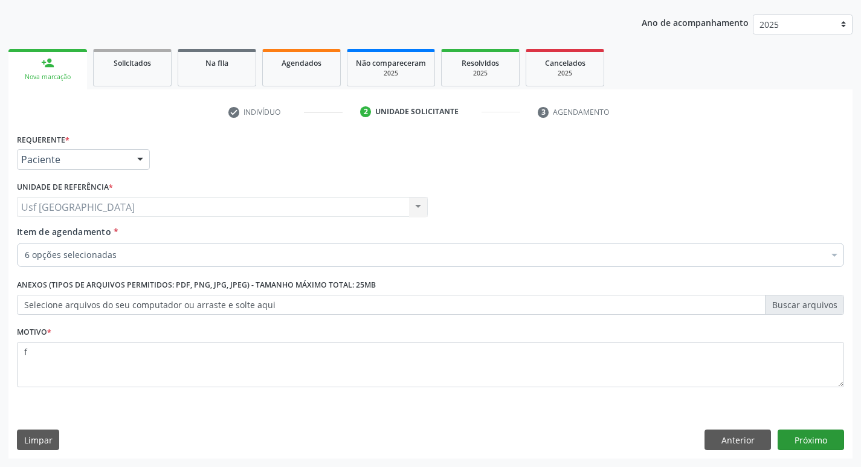
type textarea "f"
click at [813, 437] on button "Próximo" at bounding box center [810, 439] width 66 height 21
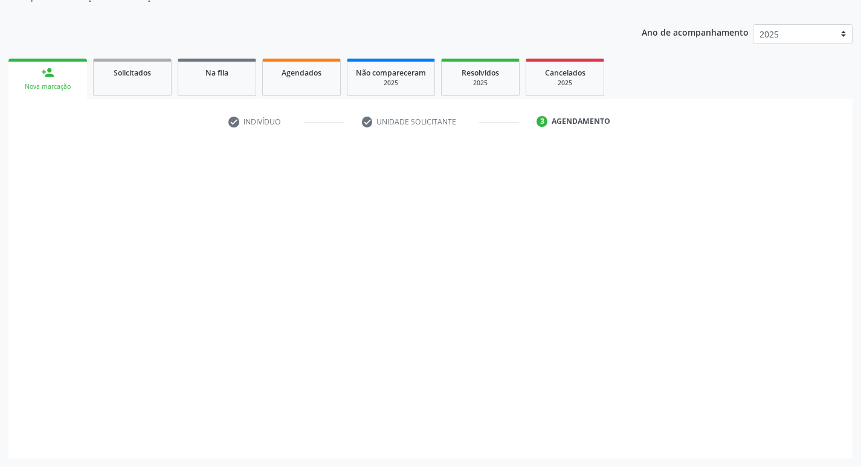
scroll to position [122, 0]
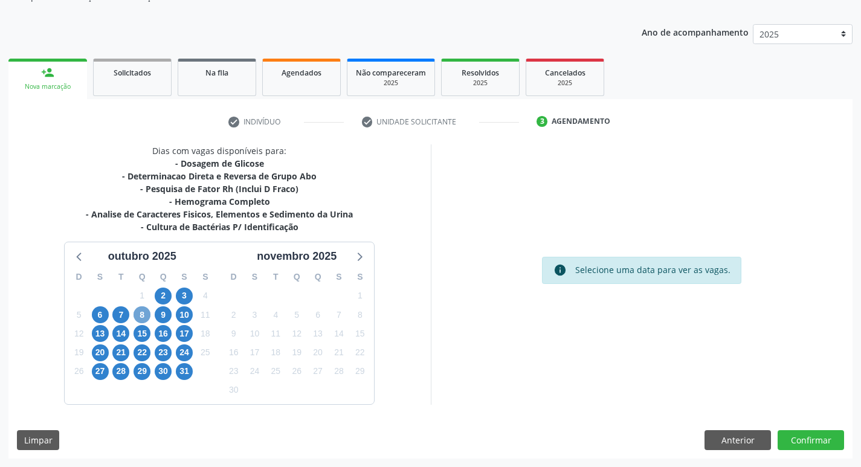
click at [148, 311] on span "8" at bounding box center [141, 314] width 17 height 17
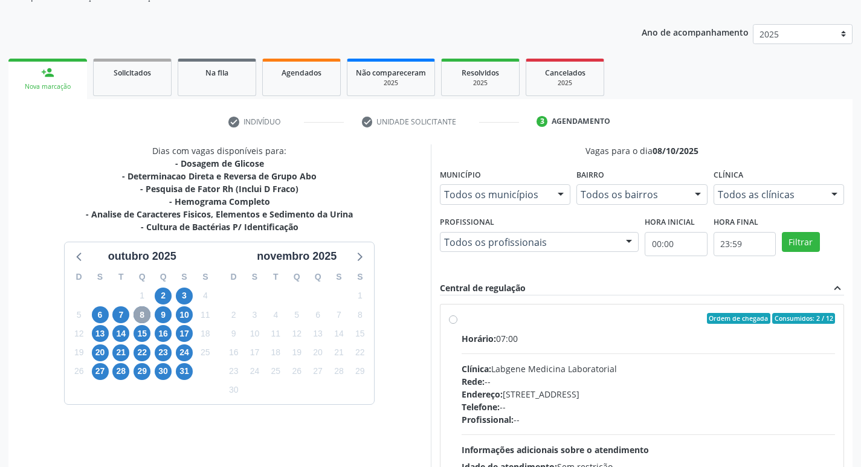
scroll to position [60, 0]
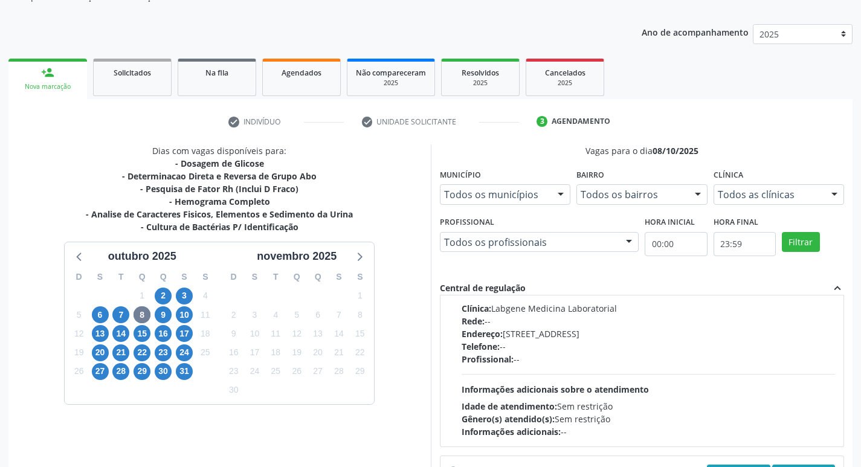
click at [512, 371] on div "Horário: 07:00 Clínica: Labgene Medicina Laboratorial Rede: -- Endereço: nº 531…" at bounding box center [648, 355] width 374 height 166
click at [457, 263] on input "Ordem de chegada Consumidos: 2 / 12 Horário: 07:00 Clínica: Labgene Medicina La…" at bounding box center [453, 257] width 8 height 11
radio input "true"
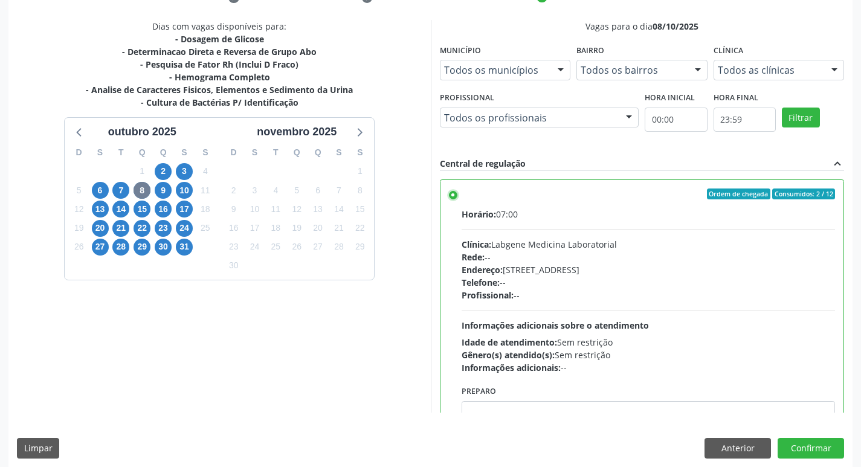
scroll to position [255, 0]
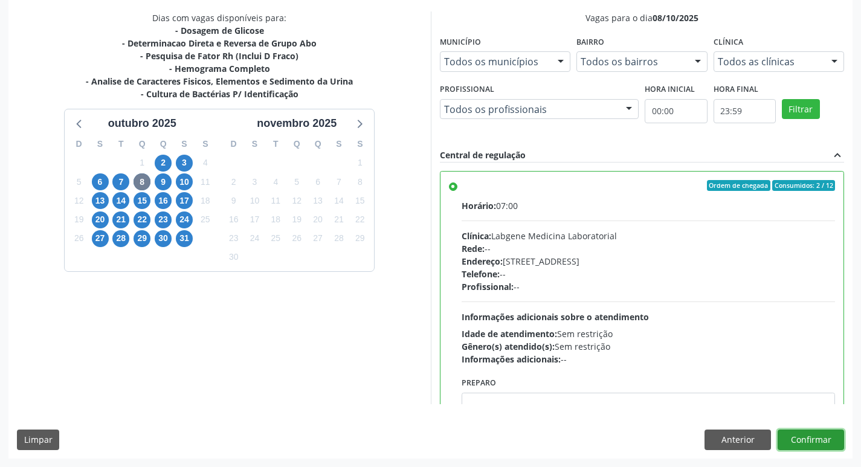
click at [801, 435] on button "Confirmar" at bounding box center [810, 439] width 66 height 21
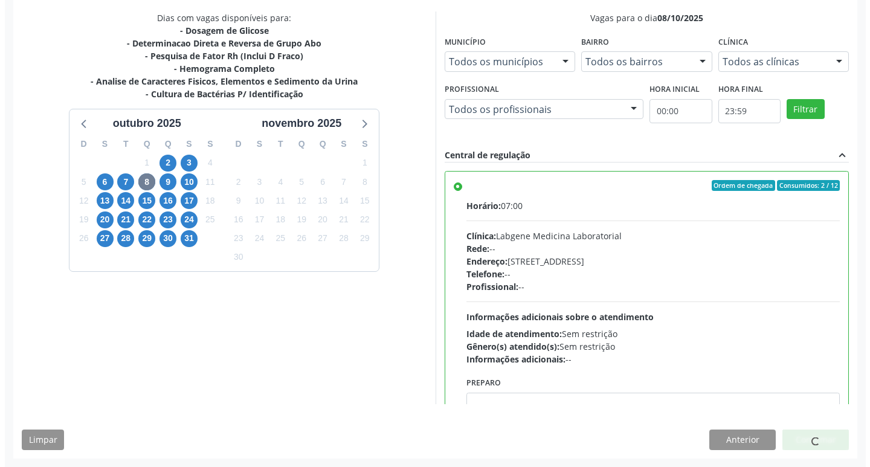
scroll to position [0, 0]
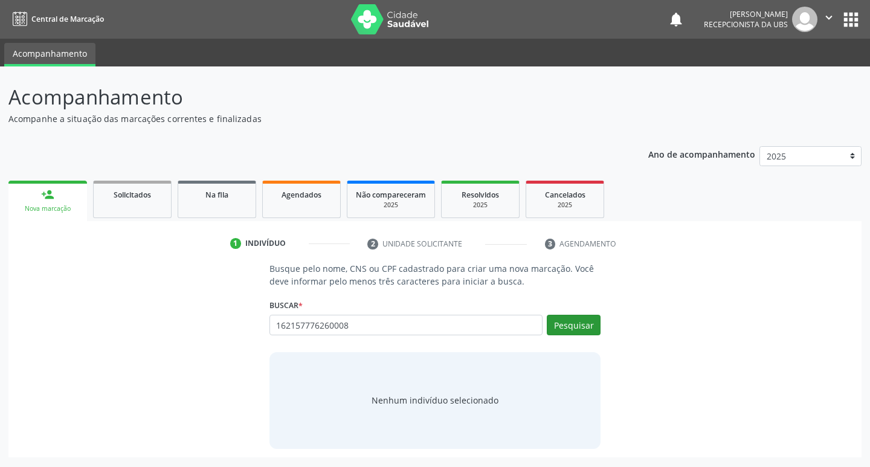
type input "162157776260008"
click at [562, 330] on button "Pesquisar" at bounding box center [574, 325] width 54 height 21
type input "162157776260008"
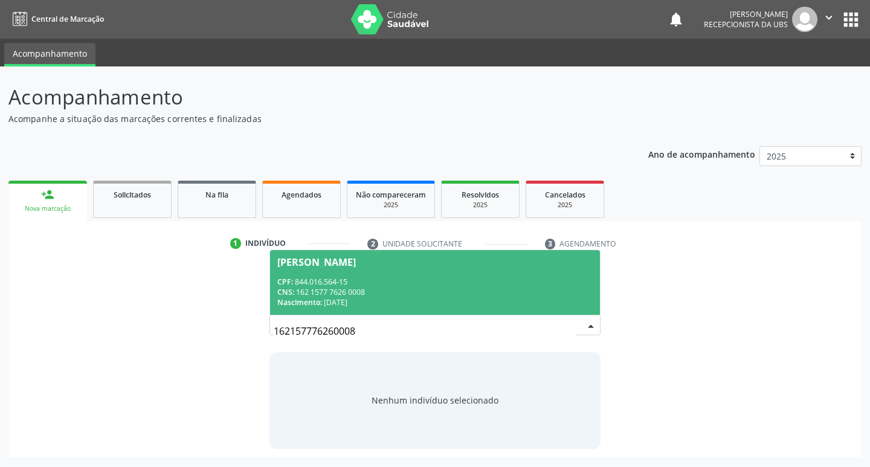
click at [506, 267] on span "Joao Juarez dos Santos CPF: 844.016.564-15 CNS: 162 1577 7626 0008 Nascimento: …" at bounding box center [435, 282] width 330 height 65
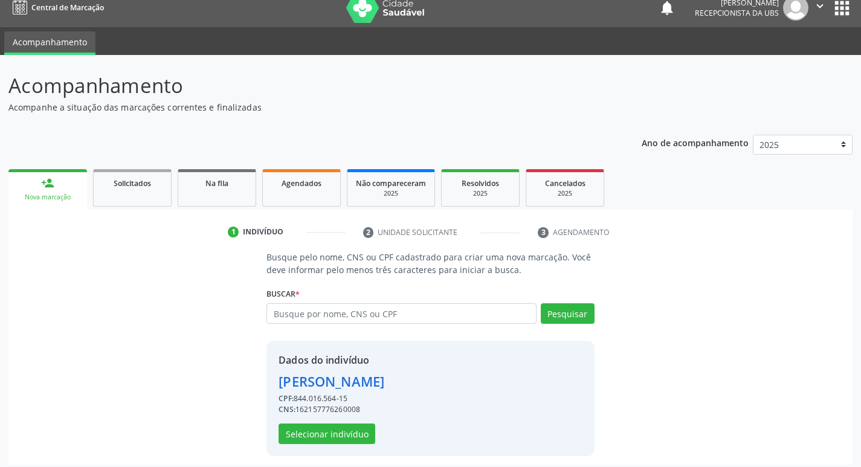
scroll to position [18, 0]
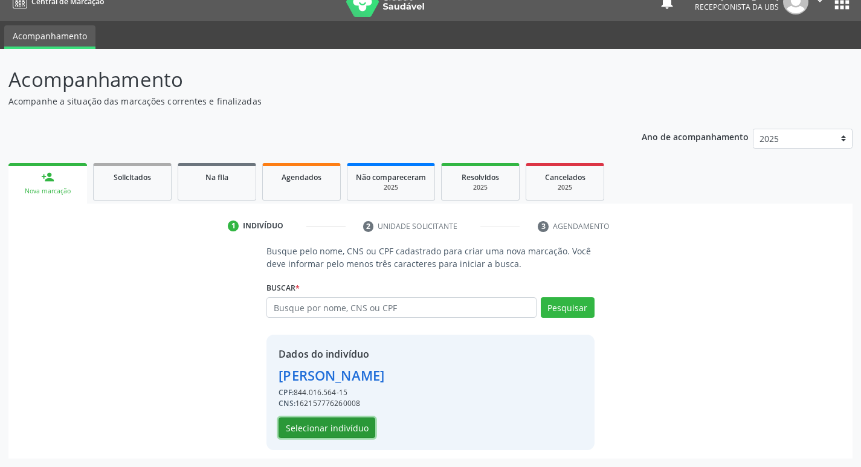
click at [335, 436] on button "Selecionar indivíduo" at bounding box center [326, 427] width 97 height 21
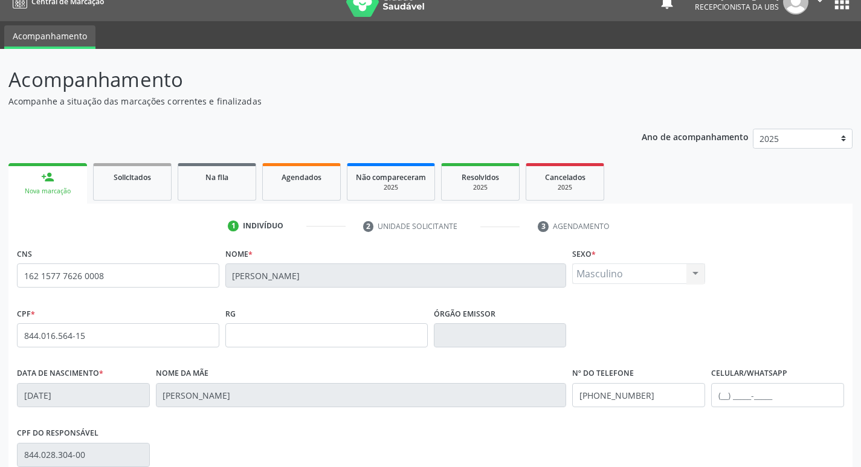
scroll to position [188, 0]
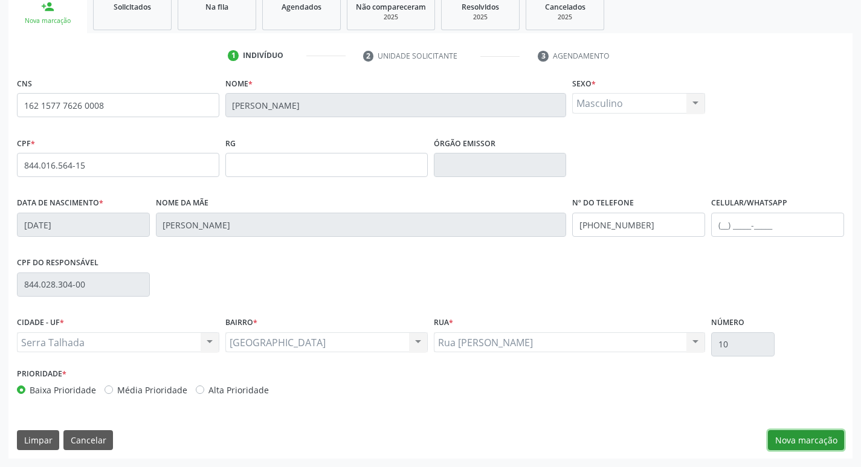
click at [807, 440] on button "Nova marcação" at bounding box center [806, 440] width 76 height 21
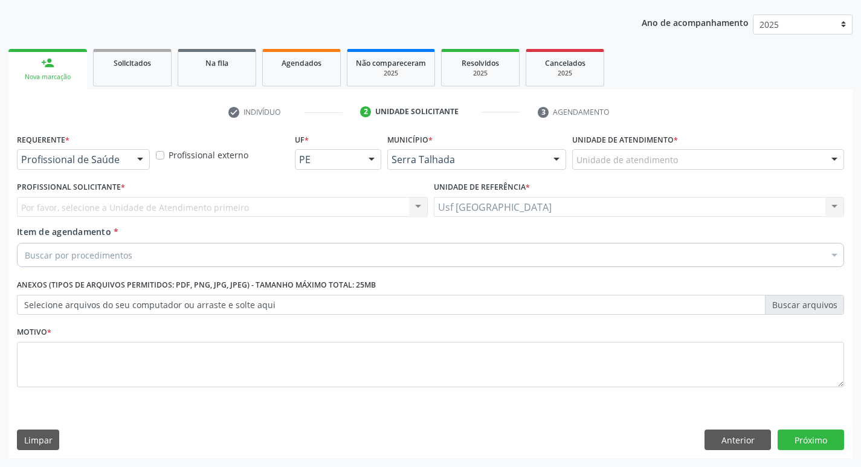
scroll to position [132, 0]
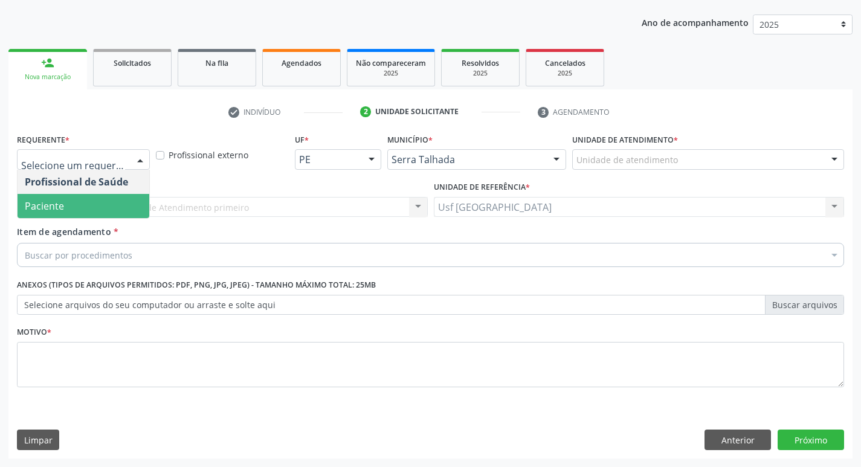
click at [62, 206] on span "Paciente" at bounding box center [44, 205] width 39 height 13
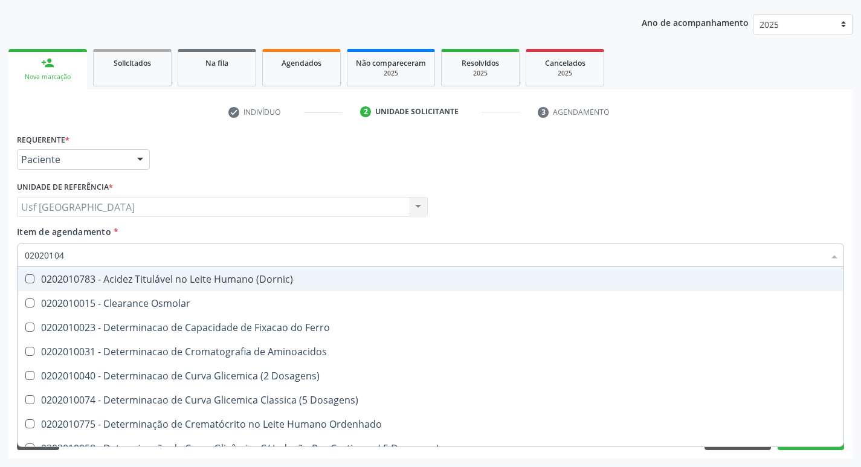
type input "020201047"
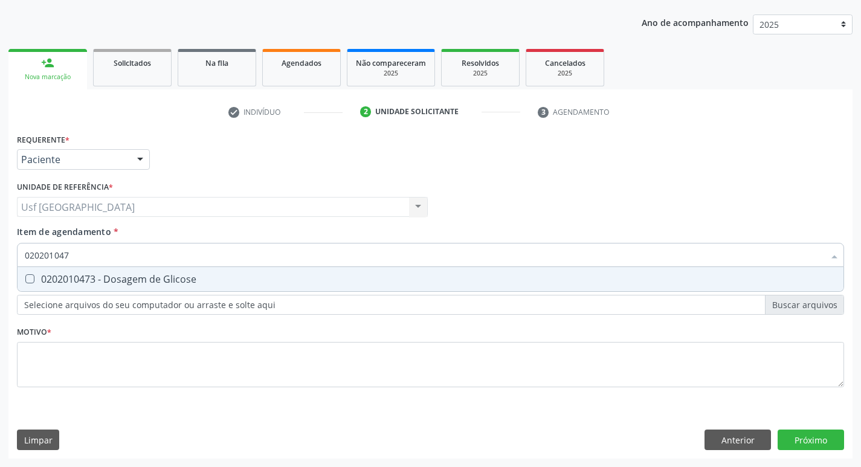
click at [64, 277] on div "0202010473 - Dosagem de Glicose" at bounding box center [430, 279] width 811 height 10
checkbox Glicose "true"
type input "02020104"
checkbox Glicose "false"
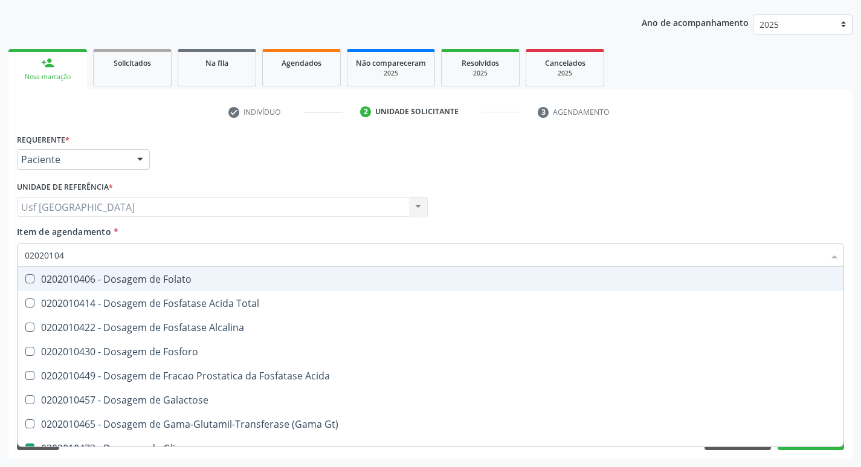
type input "0202010"
checkbox Glicose "false"
type input "0"
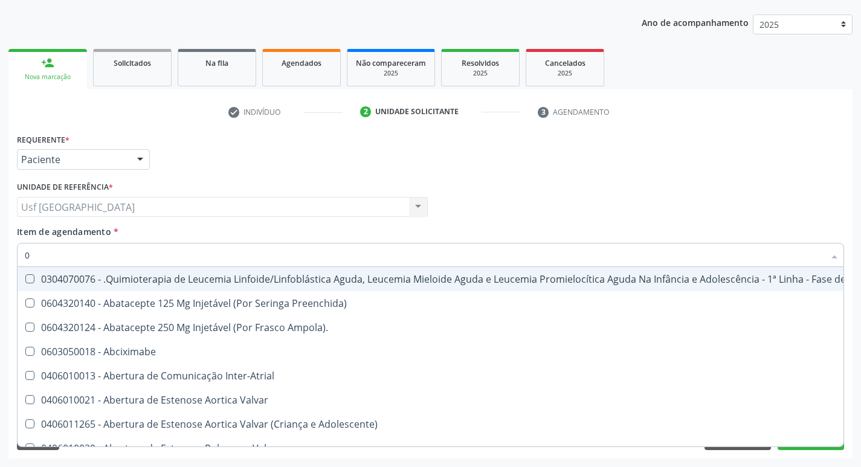
type input "02"
checkbox Coclear "true"
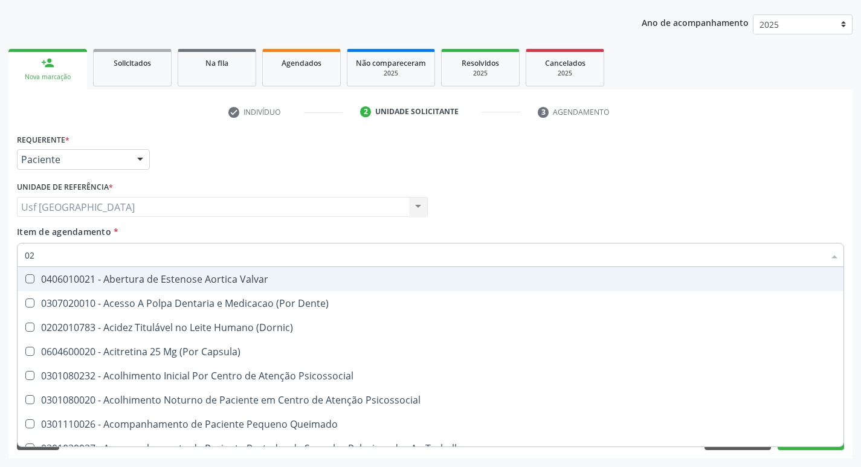
type input "020"
checkbox \(Qualitativo\) "true"
checkbox Glicose "false"
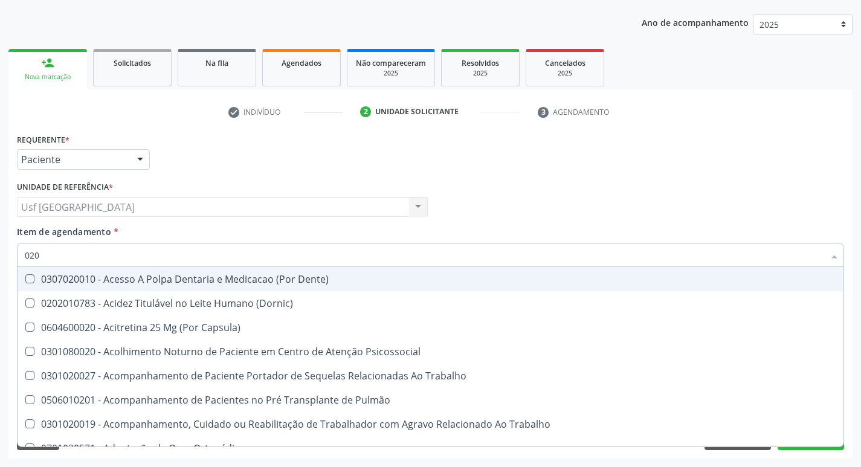
type input "0202"
checkbox Laser "true"
checkbox Glicose "false"
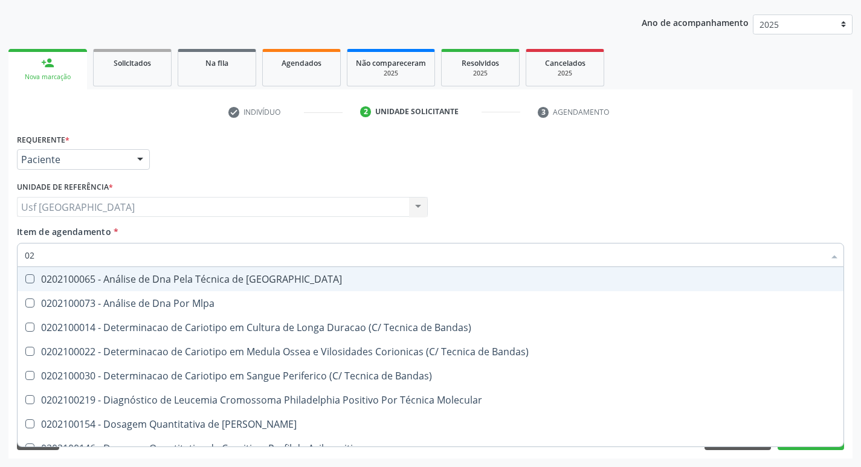
type input "0"
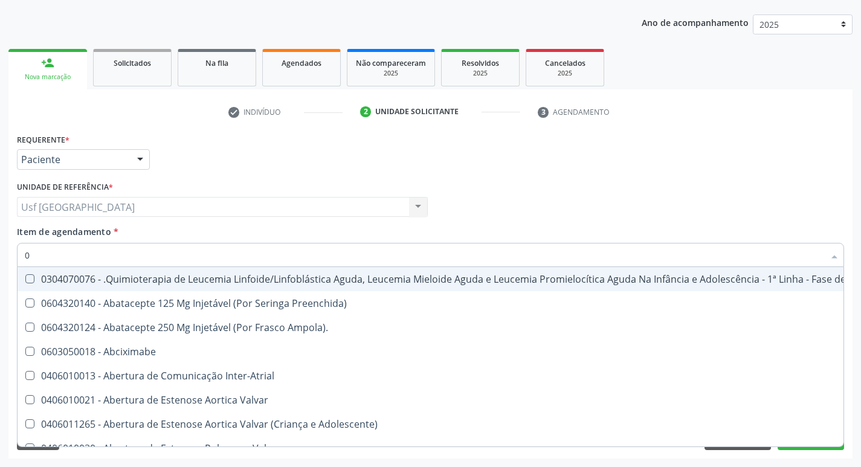
type input "02"
checkbox Coclear "true"
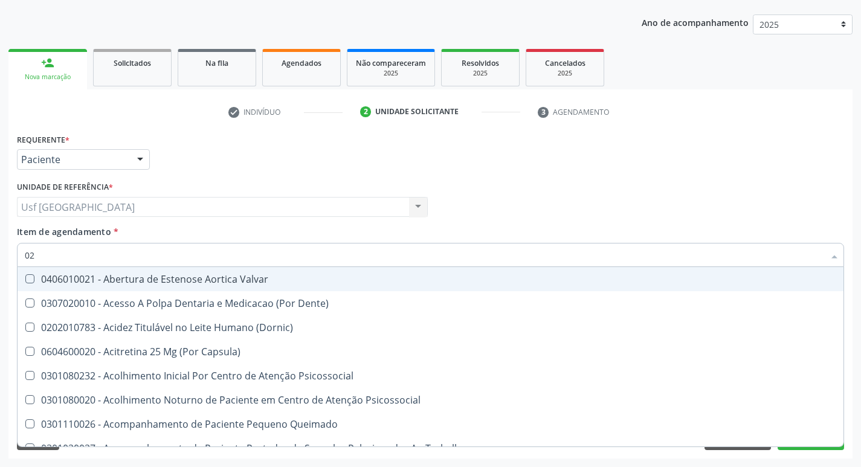
type input "020"
checkbox \(Qualitativo\) "true"
checkbox Glicose "false"
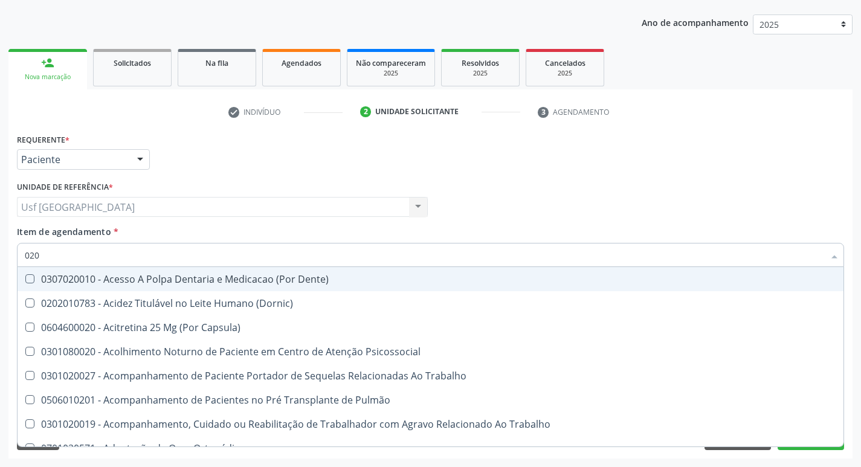
type input "0202"
checkbox Laser "true"
checkbox Glicose "false"
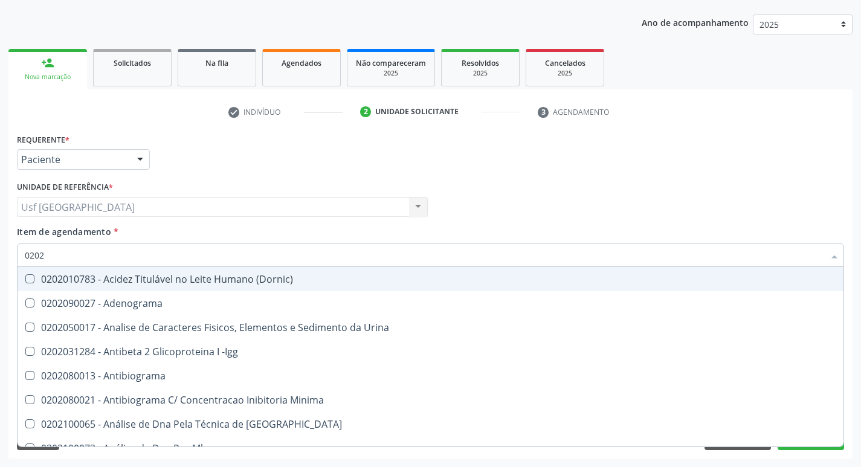
type input "02020"
checkbox Xi "true"
checkbox Glicose "false"
type input "020201"
checkbox T3 "true"
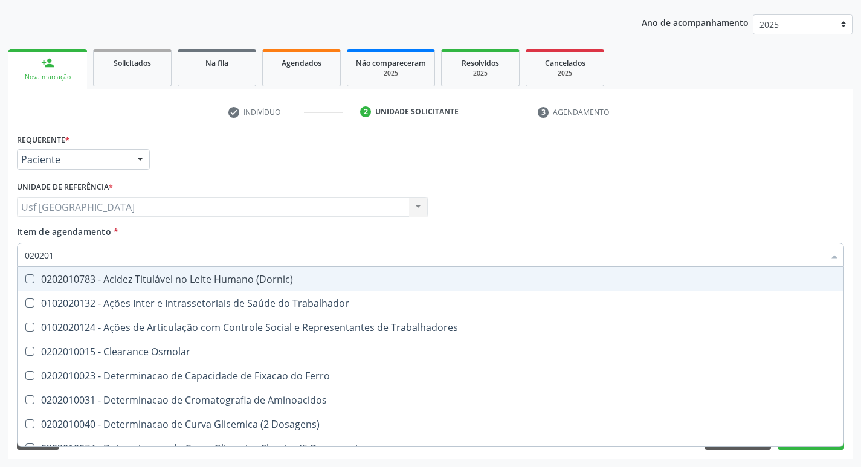
type input "0202010"
checkbox II "true"
checkbox Glicose "false"
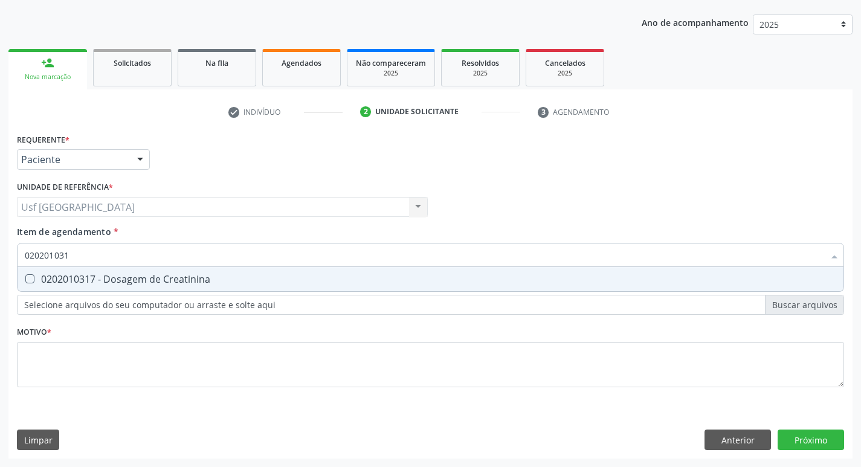
type input "0202010317"
click at [65, 278] on div "0202010317 - Dosagem de Creatinina" at bounding box center [430, 279] width 811 height 10
checkbox Creatinina "true"
type input "02020103"
checkbox Creatinina "false"
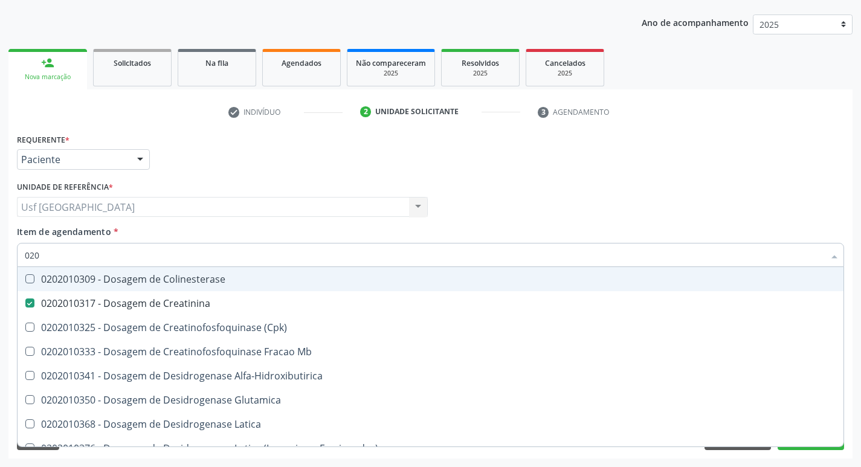
type input "02"
checkbox Creatinina "false"
type input "0"
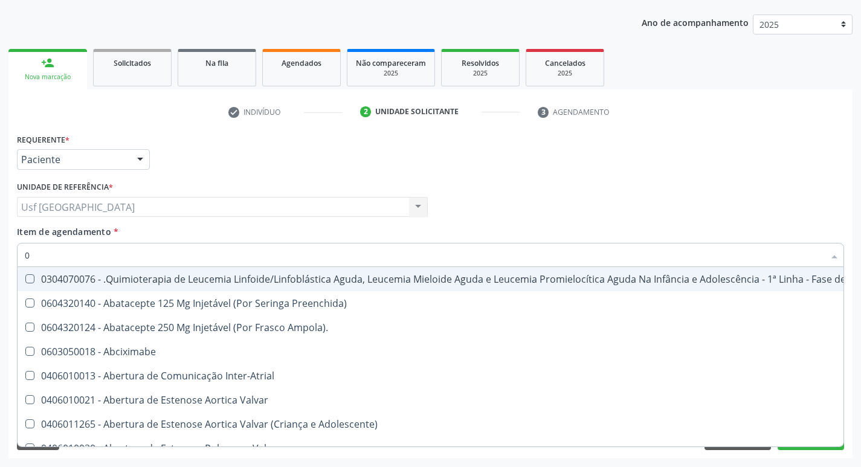
type input "02"
checkbox \(Liquido\) "true"
checkbox Coclear "true"
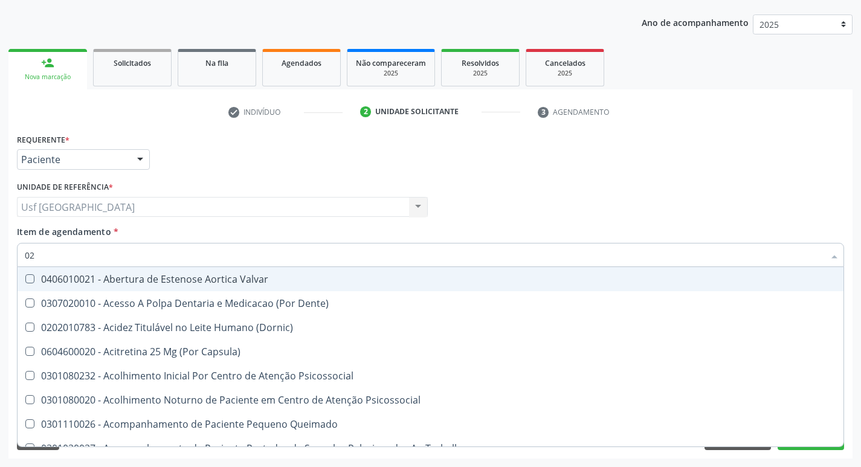
type input "020"
checkbox Complementar\) "true"
checkbox \(Qualitativo\) "true"
checkbox Creatinina "false"
checkbox Glicose "false"
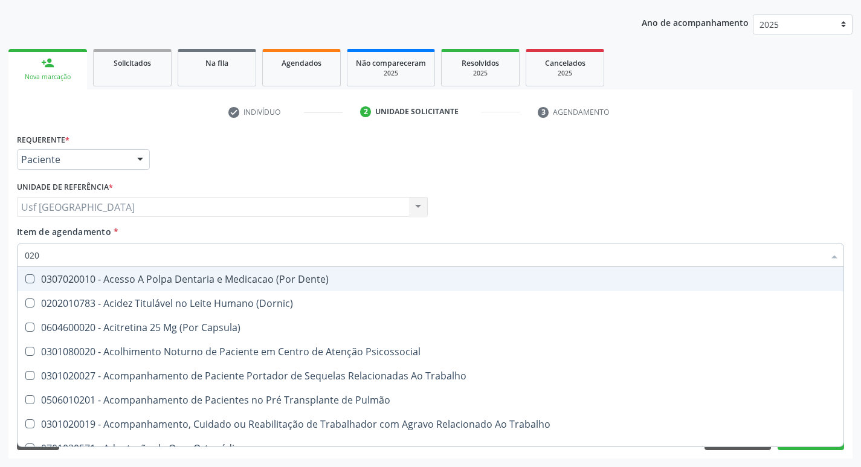
type input "0202"
checkbox Ossea "true"
checkbox Laser "true"
checkbox Creatinina "false"
checkbox Glicose "false"
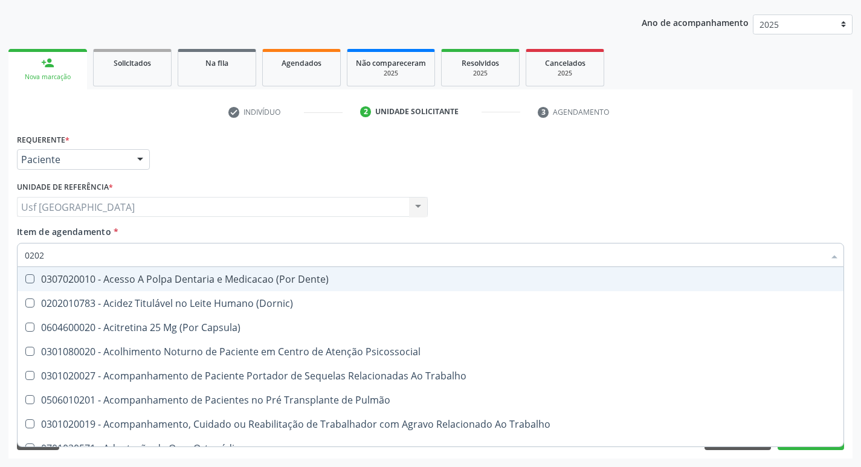
type input "02020"
checkbox Aspiracao "true"
checkbox Ossea "false"
checkbox Salivar "true"
checkbox Laser "false"
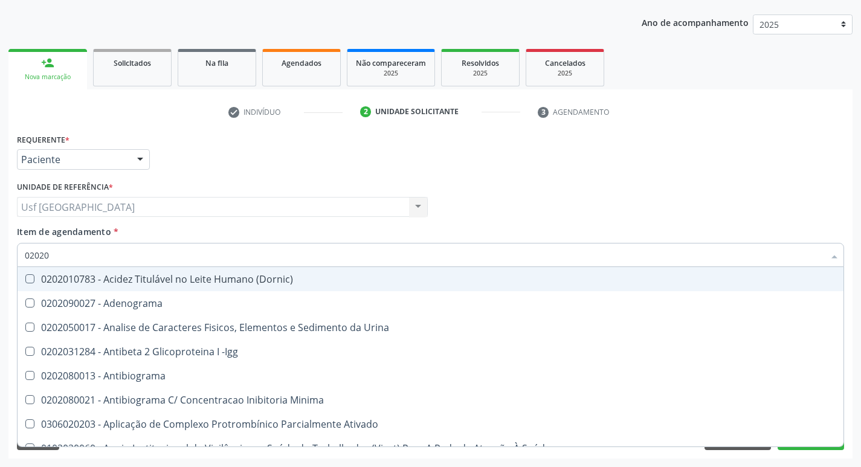
type input "020201"
checkbox Gestante "true"
checkbox T3 "true"
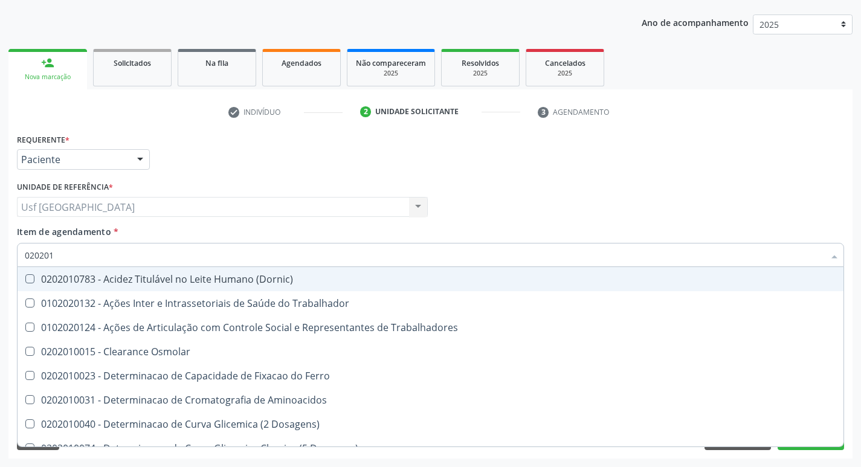
type input "0202010"
checkbox Ionizavel "true"
checkbox Creatinina "false"
checkbox II "true"
checkbox Glicose "false"
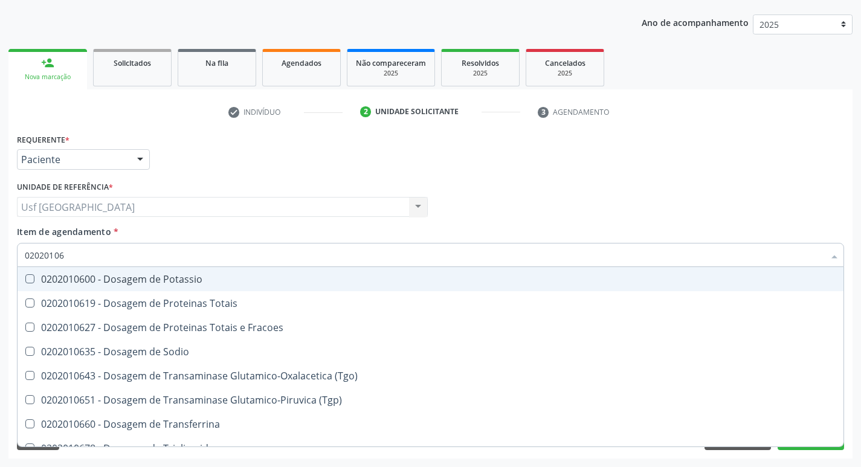
type input "020201069"
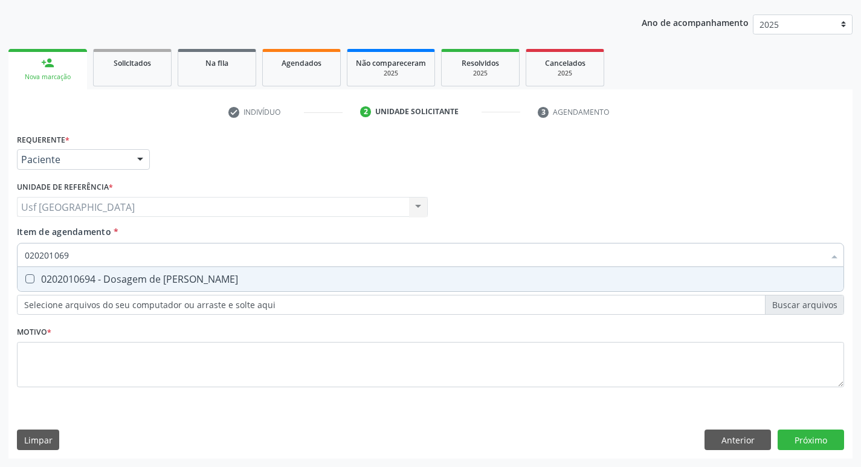
click at [65, 278] on div "0202010694 - Dosagem de [PERSON_NAME]" at bounding box center [430, 279] width 811 height 10
checkbox Ureia "true"
type input "02020106"
checkbox Ureia "false"
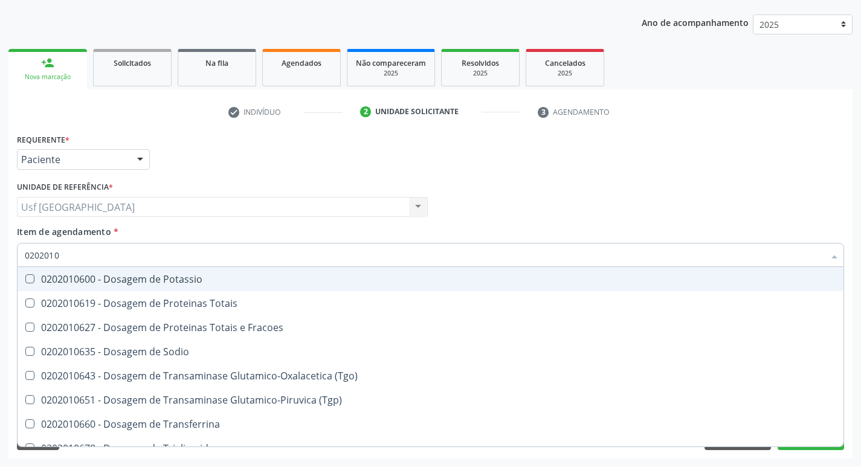
type input "020201"
checkbox Ureia "false"
type input "0"
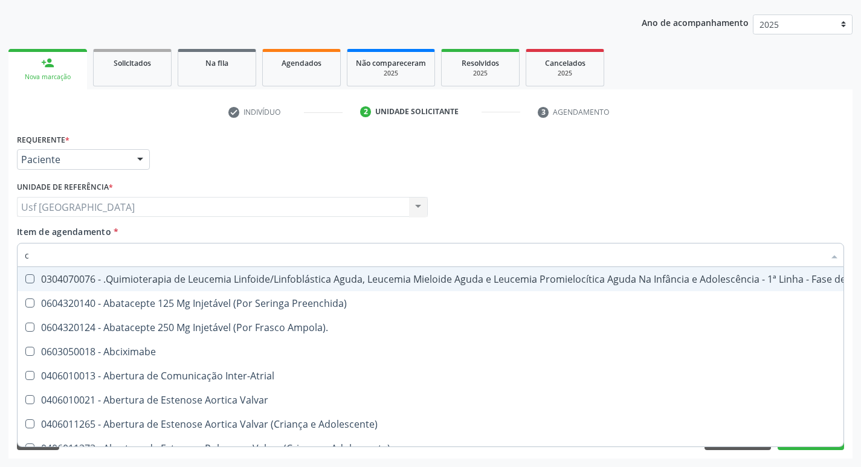
type input "co"
checkbox Tempo "true"
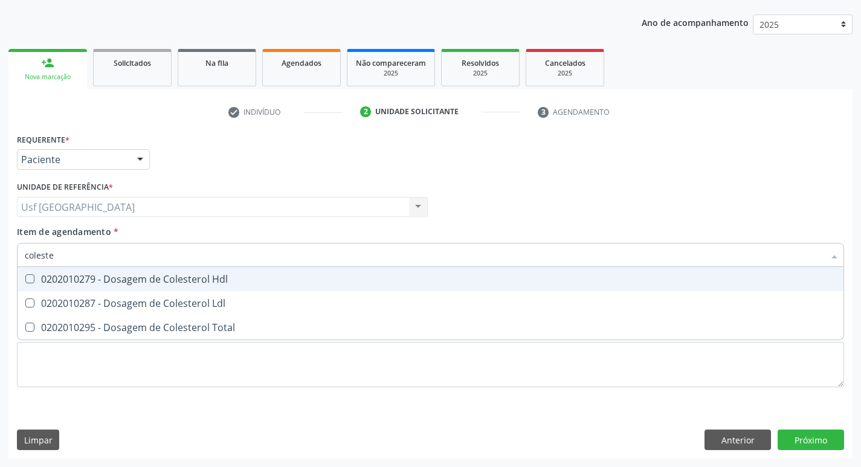
type input "colester"
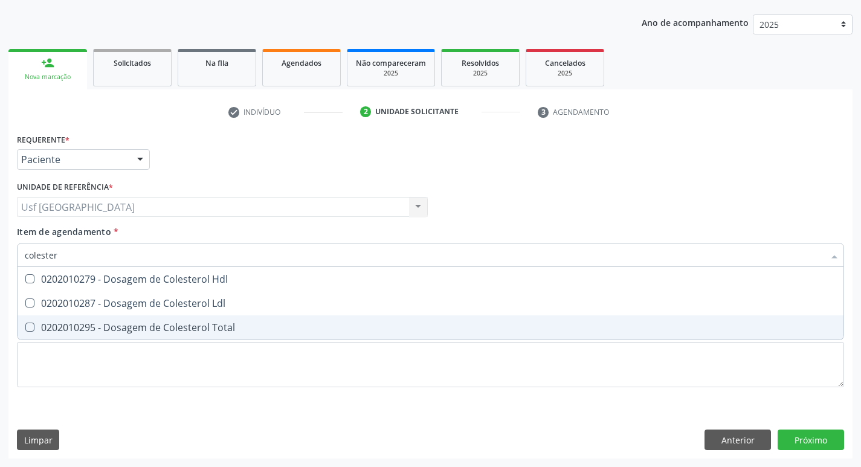
click at [86, 318] on span "0202010295 - Dosagem de Colesterol Total" at bounding box center [431, 327] width 826 height 24
checkbox Total "true"
type input "c"
checkbox Total "false"
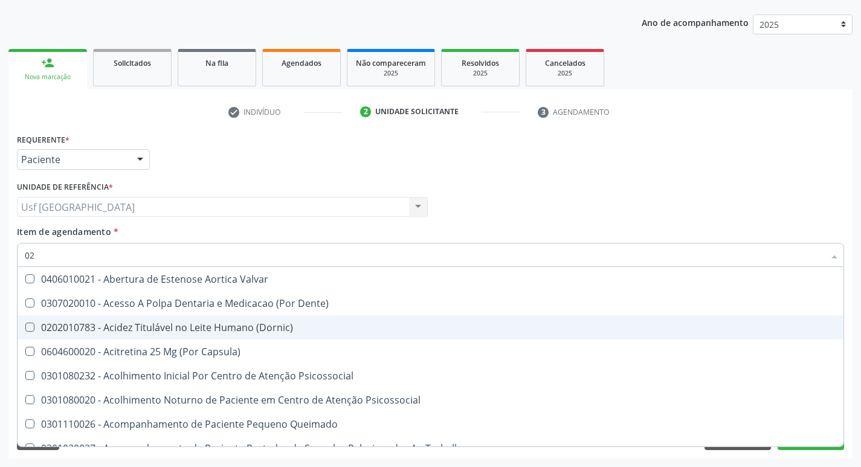
type input "020"
checkbox Congênita "true"
checkbox Complementar\) "true"
checkbox \(Qualitativo\) "true"
checkbox Ii\) "true"
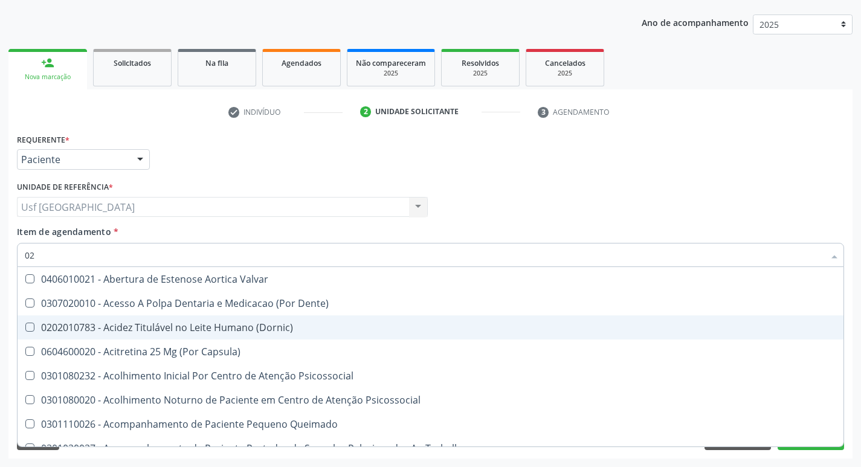
checkbox Total "false"
checkbox Creatinina "false"
checkbox Glicose "false"
checkbox Ureia "false"
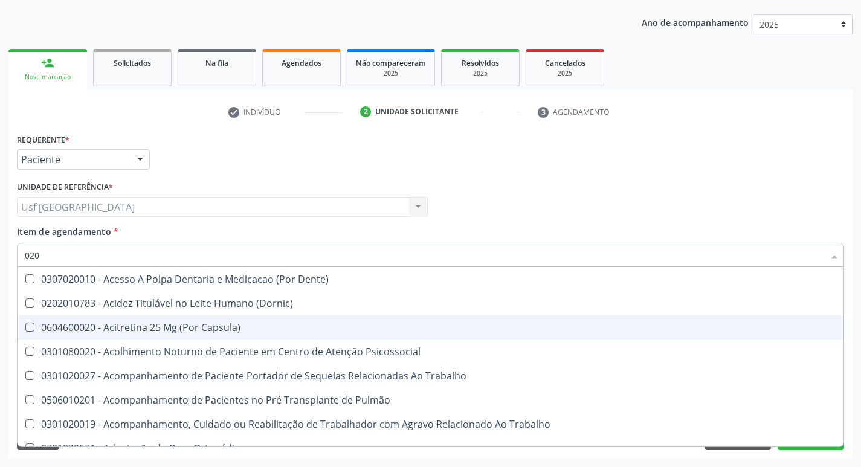
type input "0202"
checkbox Fragmento "true"
checkbox Ossea "true"
checkbox Laser "true"
checkbox Estimulo "true"
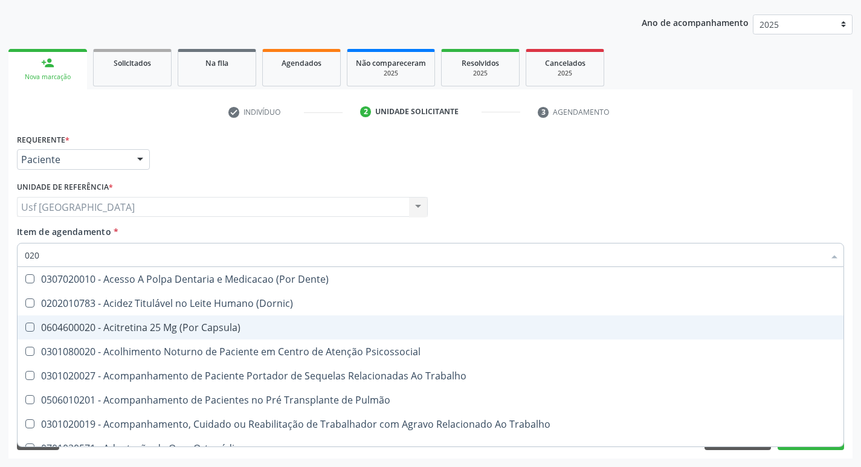
checkbox Total "false"
checkbox Creatinina "false"
checkbox Glicose "false"
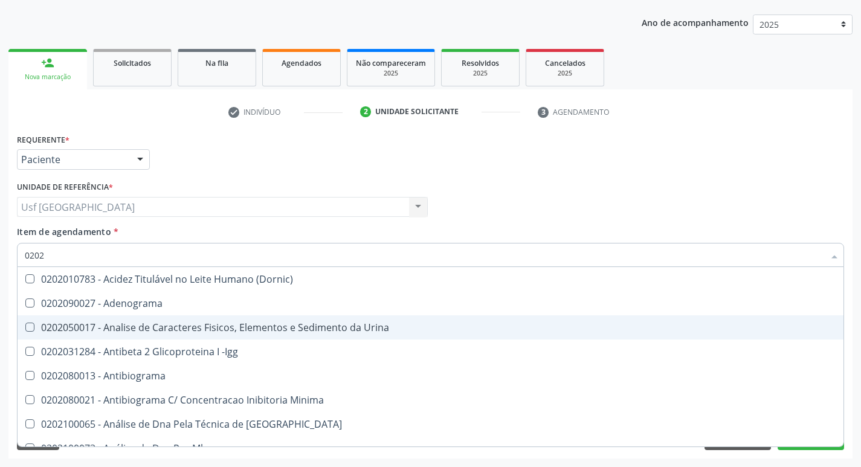
type input "02020"
checkbox Barbituratos "true"
checkbox Calcio "true"
checkbox Total "false"
checkbox Creatinina "false"
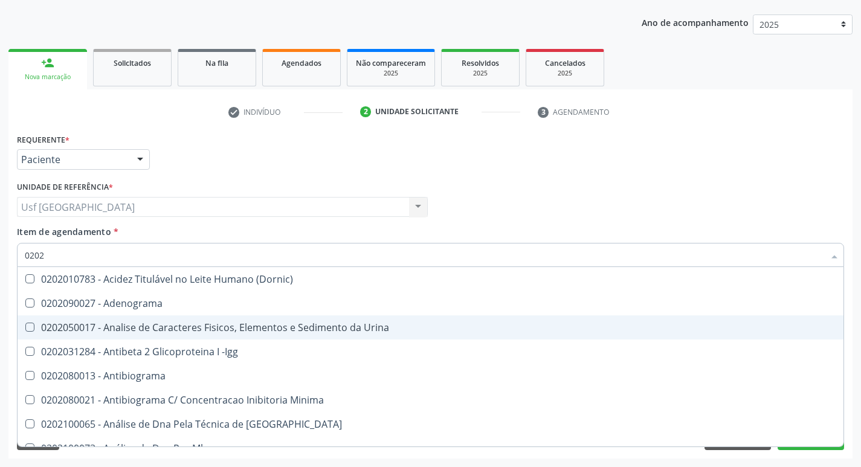
checkbox Xi "true"
checkbox Glicose "false"
checkbox Derrames "true"
checkbox Ureia "false"
type input "020201"
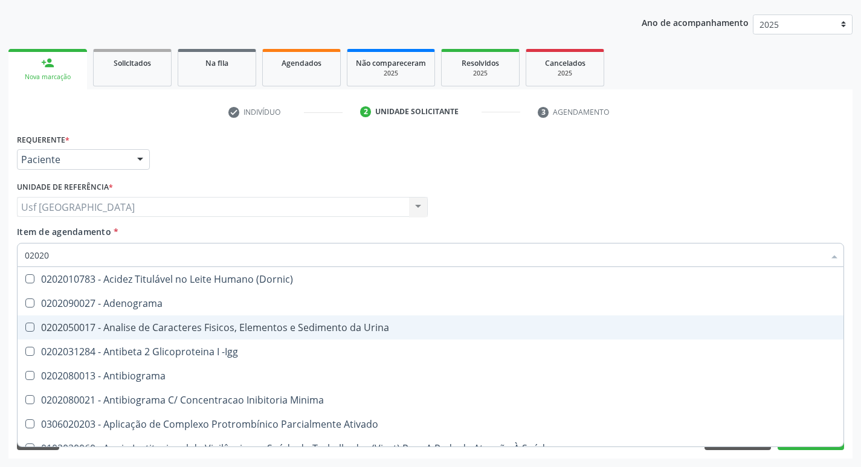
checkbox Parceria\) "true"
checkbox Gestante "true"
checkbox T3 "true"
checkbox Ascorbico "true"
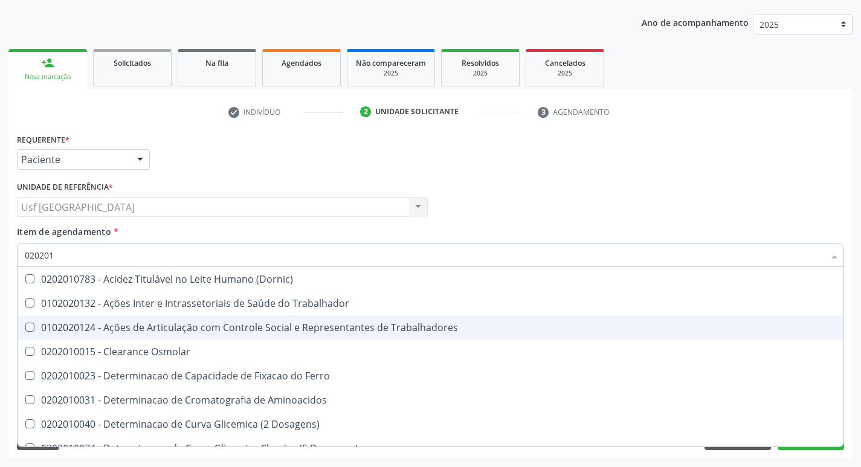
type input "0202010"
checkbox Fracoes "true"
checkbox Ionizavel "true"
checkbox Total "false"
checkbox Creatinina "false"
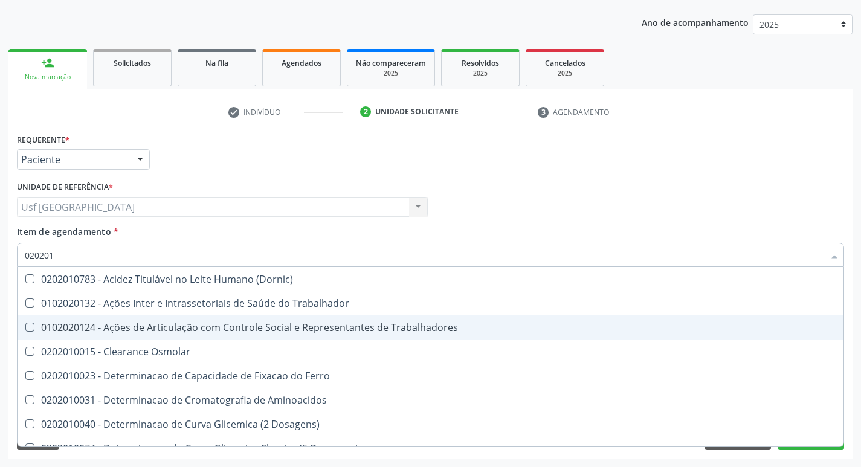
checkbox II "true"
checkbox Glicose "false"
checkbox Piruvato "true"
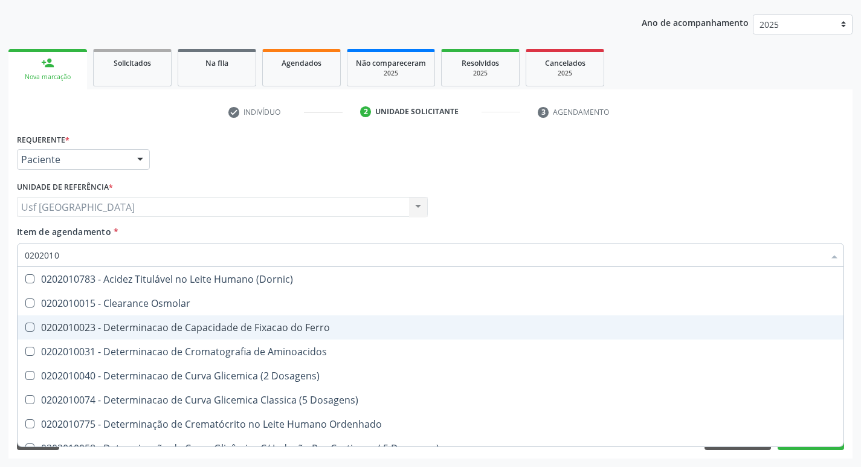
type input "02020106"
checkbox Osmolaridade "true"
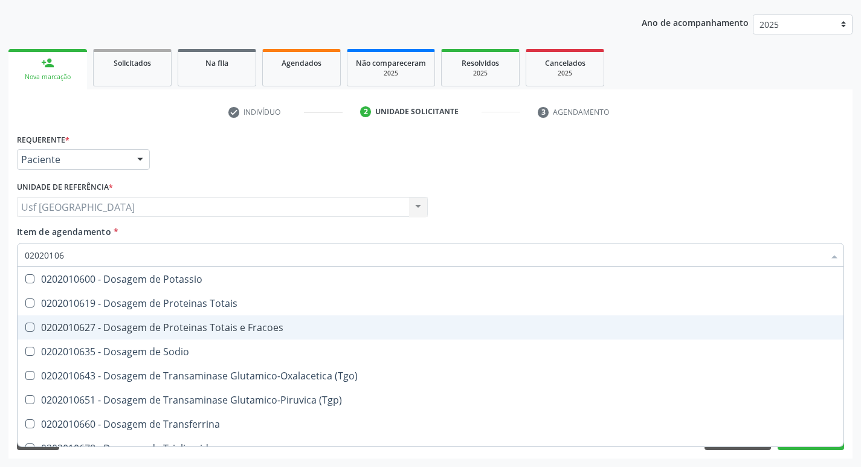
type input "020201067"
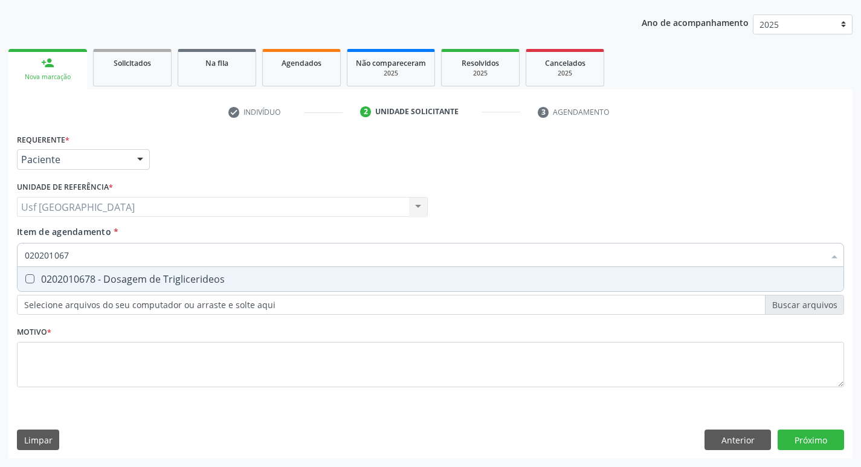
click at [101, 287] on span "0202010678 - Dosagem de Triglicerideos" at bounding box center [431, 279] width 826 height 24
checkbox Triglicerideos "true"
type input "02020106"
checkbox Triglicerideos "false"
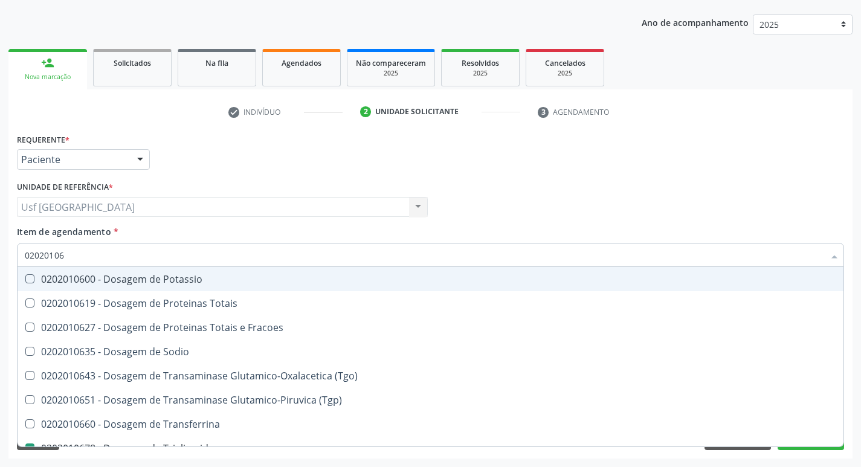
type input "0202010"
checkbox Triglicerideos "false"
checkbox Ureia "false"
type input "0"
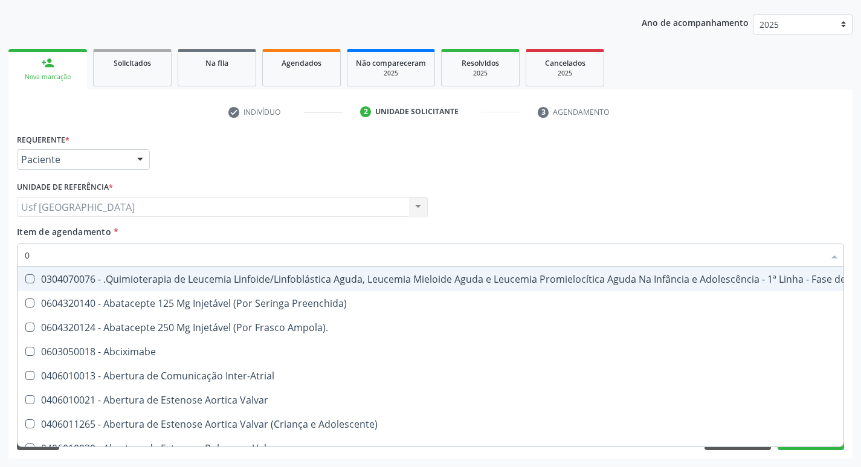
type input "02"
checkbox Antibiotico "true"
checkbox \(Liquido\) "true"
checkbox Coclear "true"
checkbox Embolizante "true"
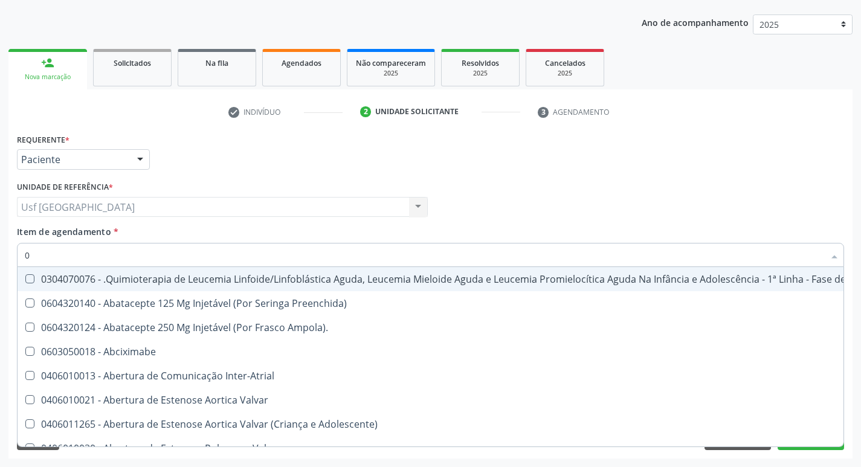
checkbox Colecistectomia "true"
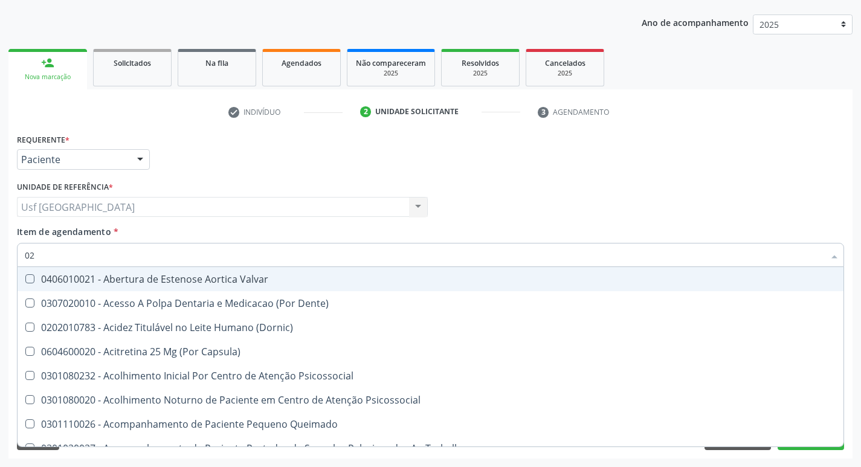
type input "020"
checkbox Congênita "true"
checkbox Complementar\) "true"
checkbox \(Qualitativo\) "true"
checkbox Dias "true"
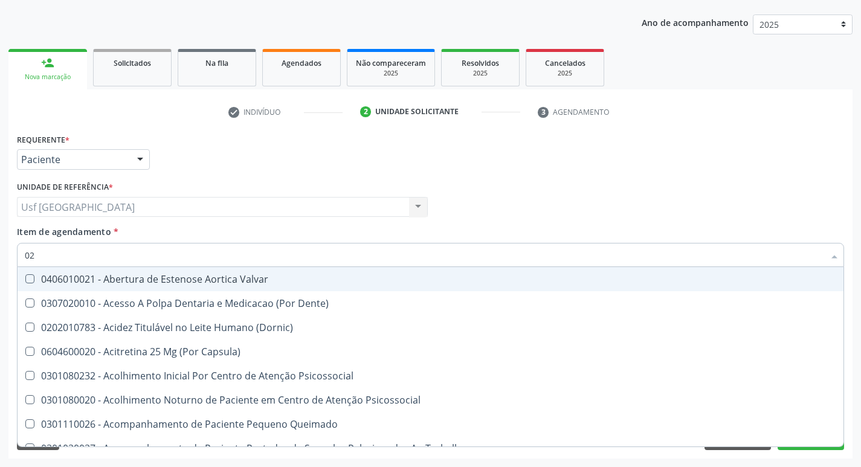
checkbox Ii\) "true"
checkbox Total "false"
checkbox Creatinina "false"
checkbox Glicose "false"
checkbox Triglicerideos "false"
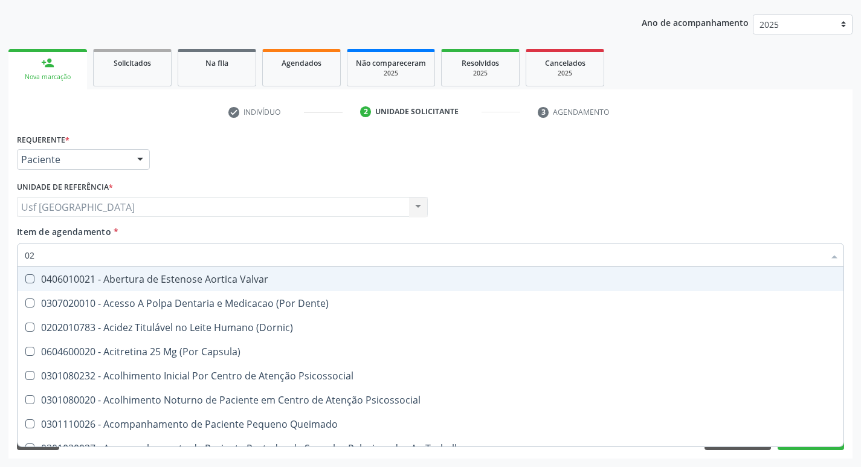
checkbox Ureia "false"
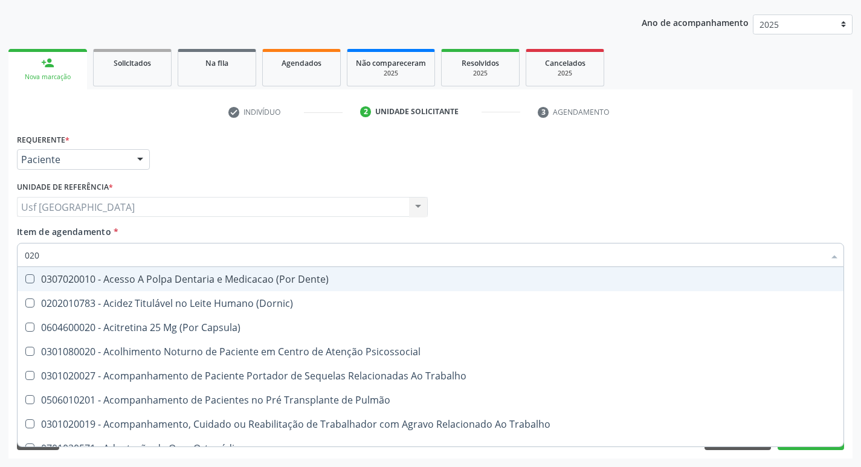
type input "0202"
checkbox Fragmento "true"
checkbox Ossea "true"
checkbox Laser "true"
checkbox Projecoes\) "true"
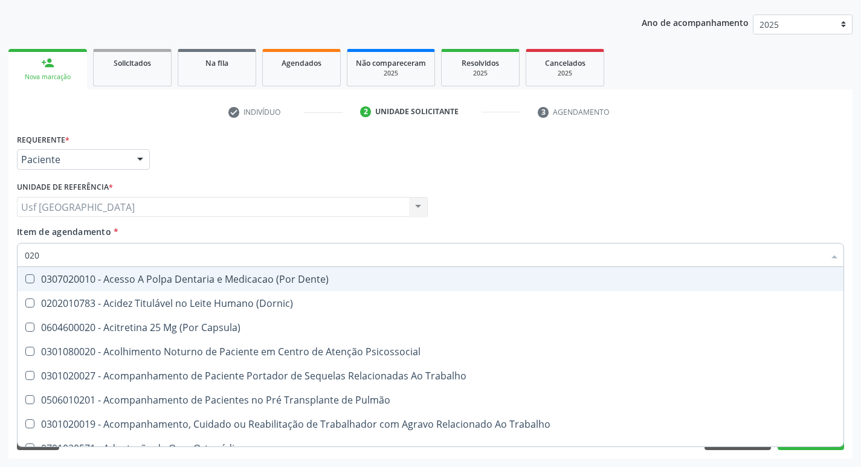
checkbox Estimulo "true"
checkbox Total "false"
checkbox Creatinina "false"
checkbox Glicose "false"
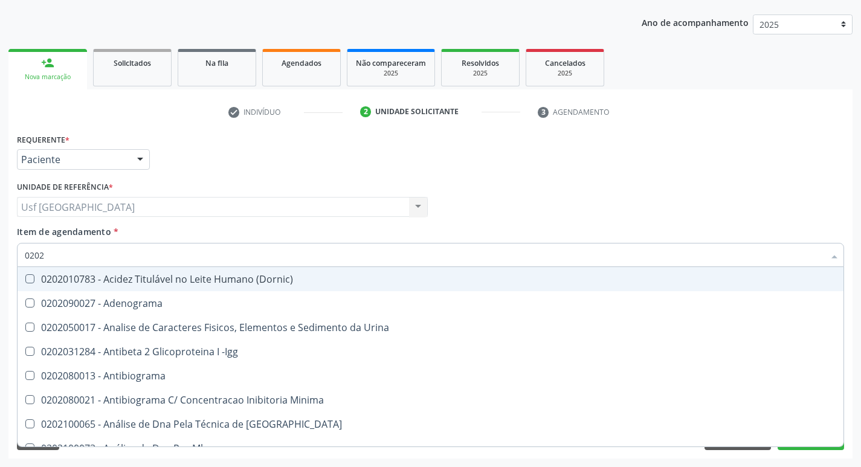
type input "02020"
checkbox Barbituratos "true"
checkbox Calcio "true"
checkbox Total "false"
checkbox Creatinina "false"
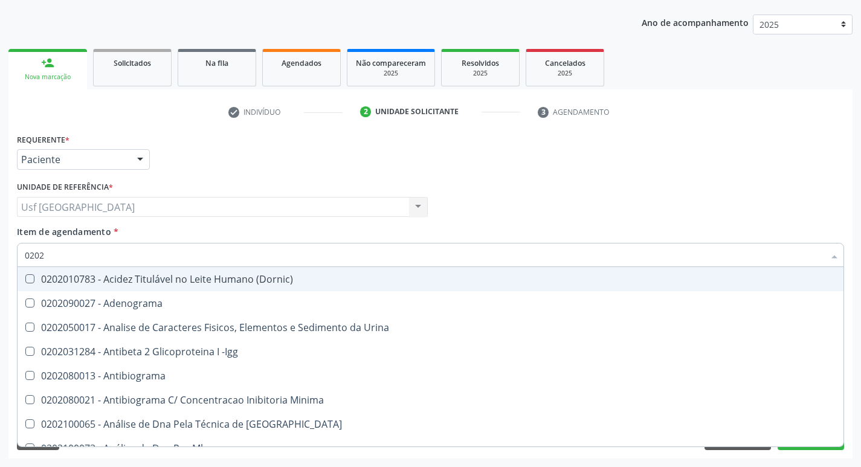
checkbox Xi "true"
checkbox Glicose "false"
checkbox Funcional "true"
checkbox Derrames "true"
checkbox Triglicerideos "false"
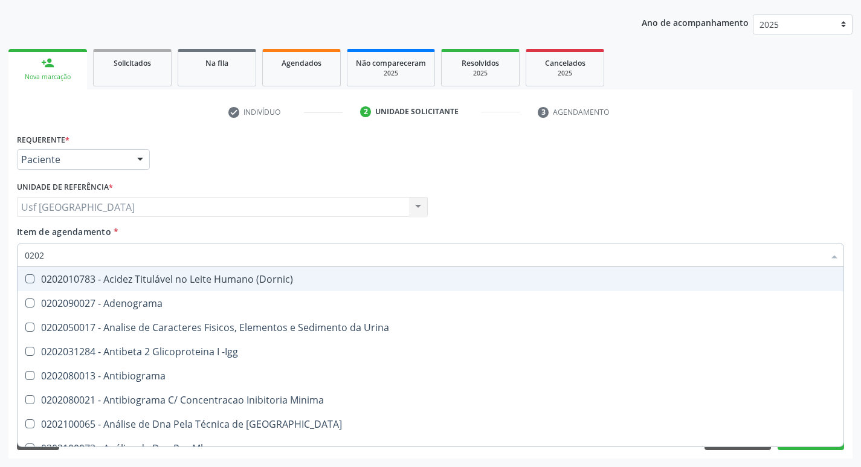
checkbox Ureia "false"
type input "020201"
checkbox Parceria\) "true"
checkbox Gestante "true"
checkbox T3 "true"
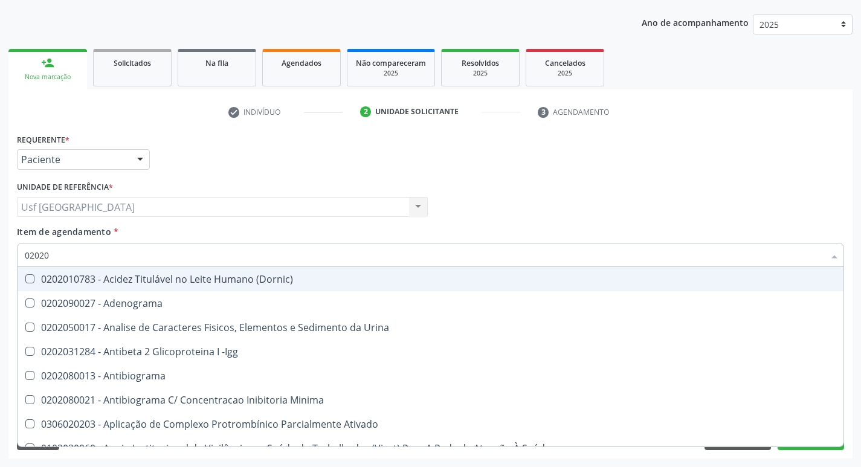
checkbox Acetona "true"
checkbox Ascorbico "true"
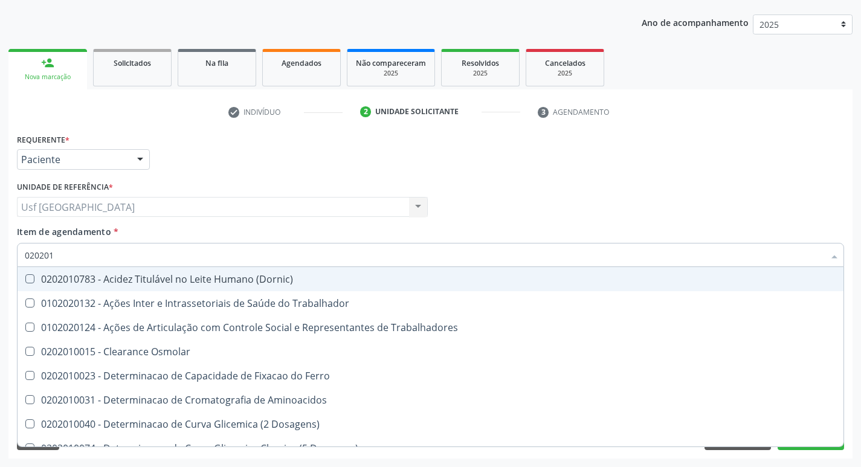
type input "0202010"
checkbox Fracoes "true"
checkbox Ionizavel "true"
checkbox Total "false"
checkbox Creatinina "false"
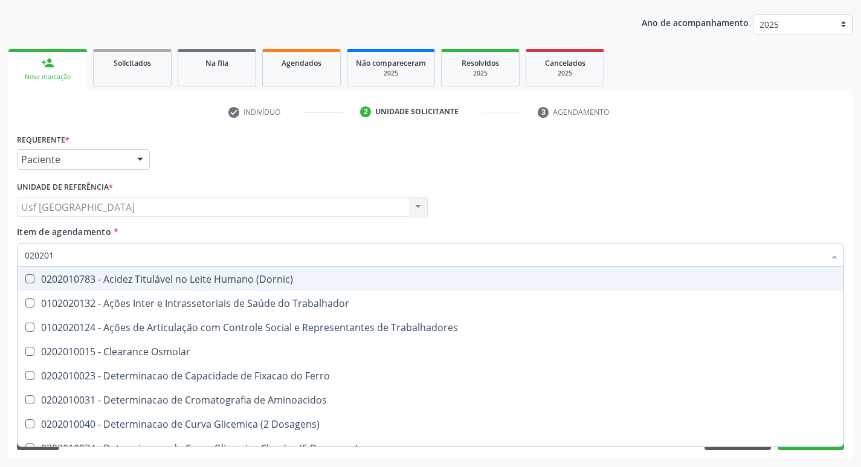
checkbox II "true"
checkbox Glicose "false"
checkbox Muco-Proteinas "true"
checkbox Piruvato "true"
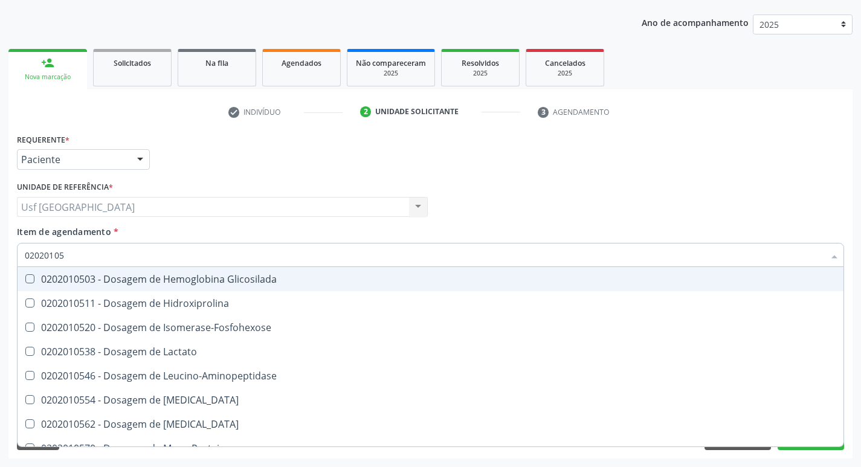
type input "020201050"
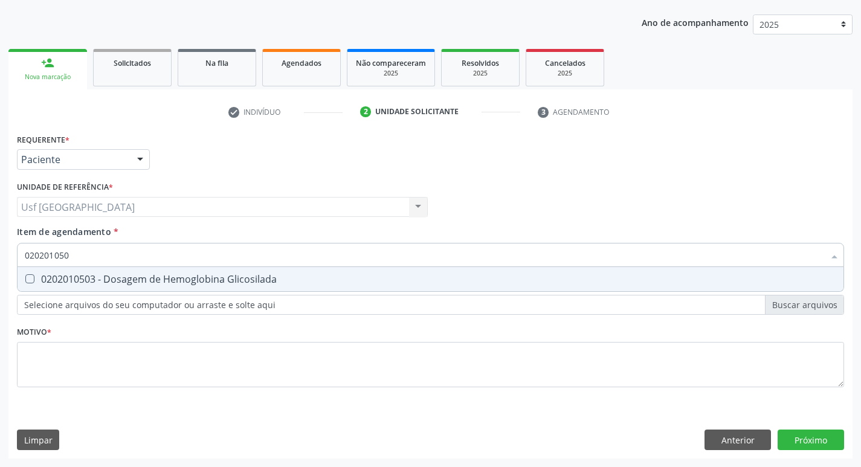
click at [101, 287] on span "0202010503 - Dosagem de Hemoglobina Glicosilada" at bounding box center [431, 279] width 826 height 24
checkbox Glicosilada "true"
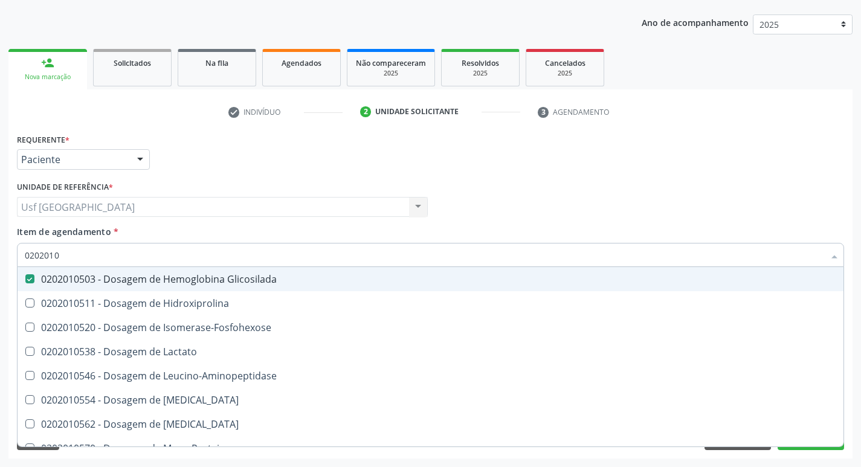
type input "020201"
checkbox Glicosilada "false"
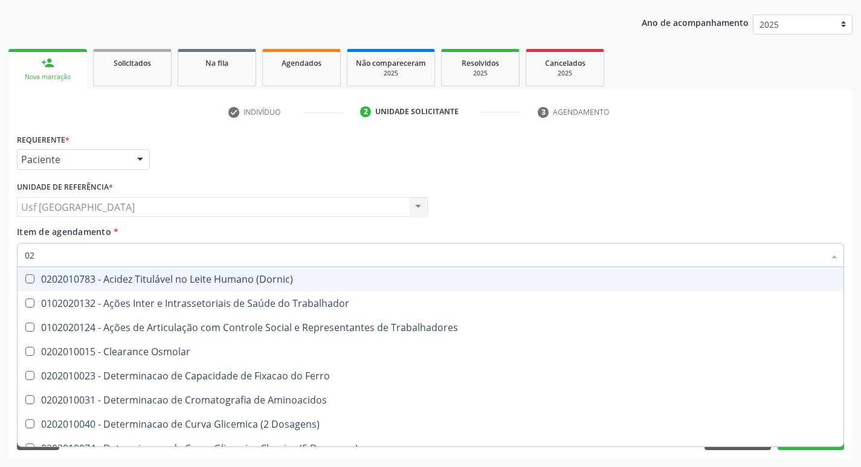
type input "0"
checkbox Total "false"
checkbox Creatinina "false"
checkbox Glicose "false"
checkbox Glicosilada "false"
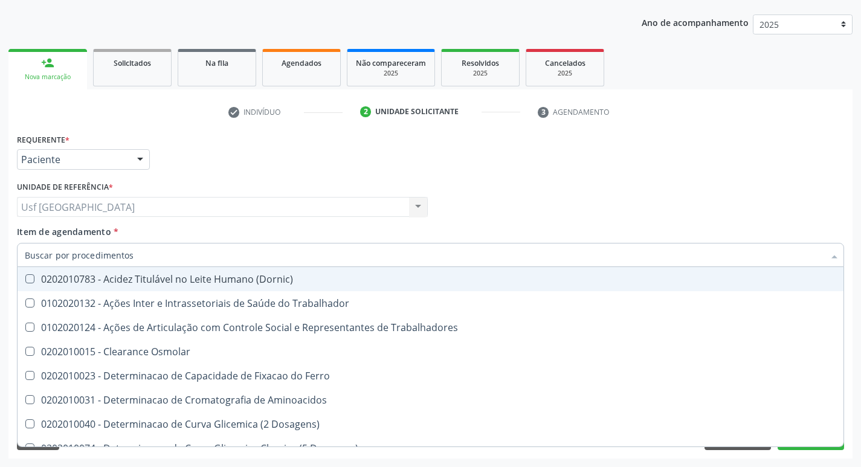
checkbox Triglicerideos "false"
checkbox Ureia "false"
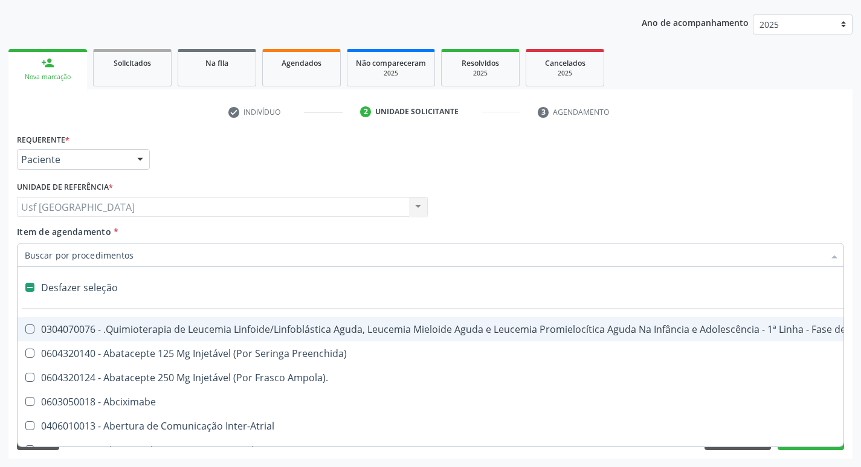
type input "h"
checkbox Coagulação\ "true"
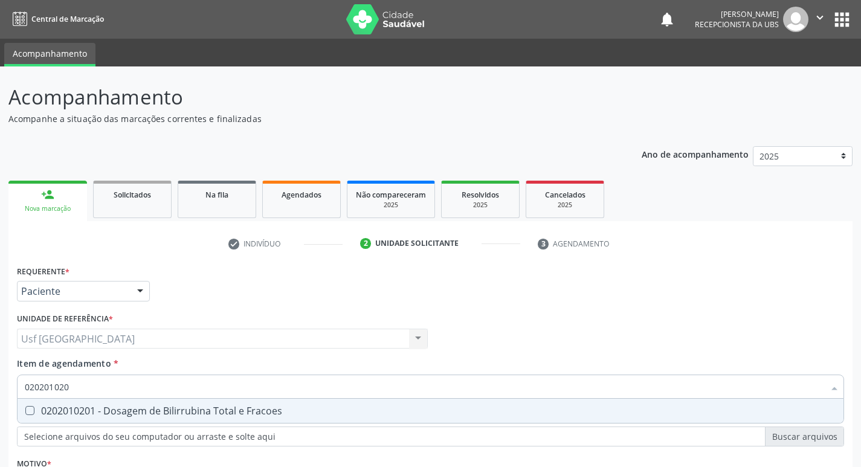
scroll to position [132, 0]
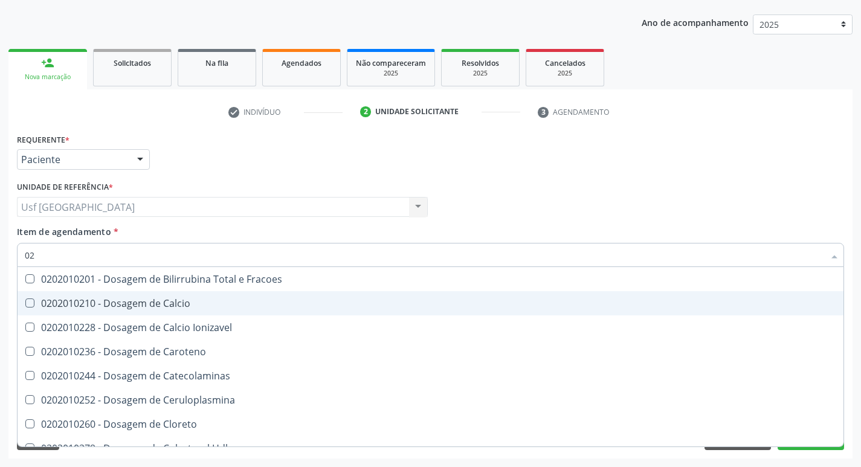
type input "0"
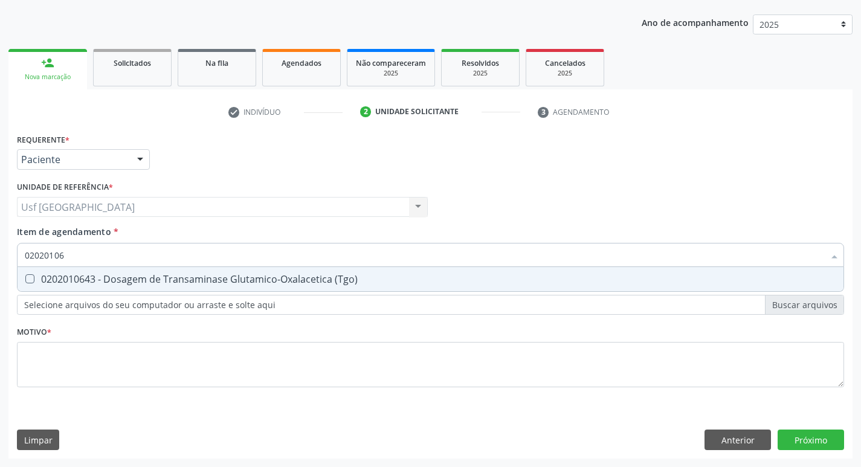
type input "020201064"
click at [68, 291] on span "0202010643 - Dosagem de Transaminase Glutamico-Oxalacetica (Tgo)" at bounding box center [431, 279] width 826 height 24
checkbox \(Tgo\) "true"
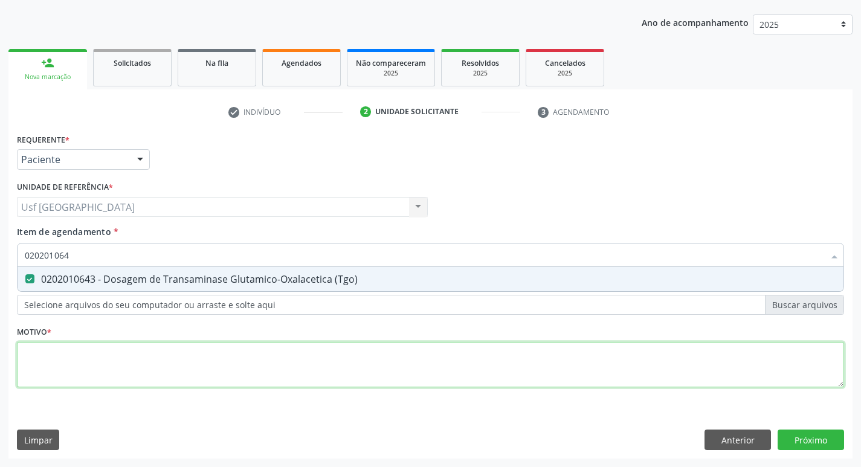
click at [68, 348] on div "Requerente * Paciente Profissional de Saúde Paciente Nenhum resultado encontrad…" at bounding box center [430, 267] width 827 height 274
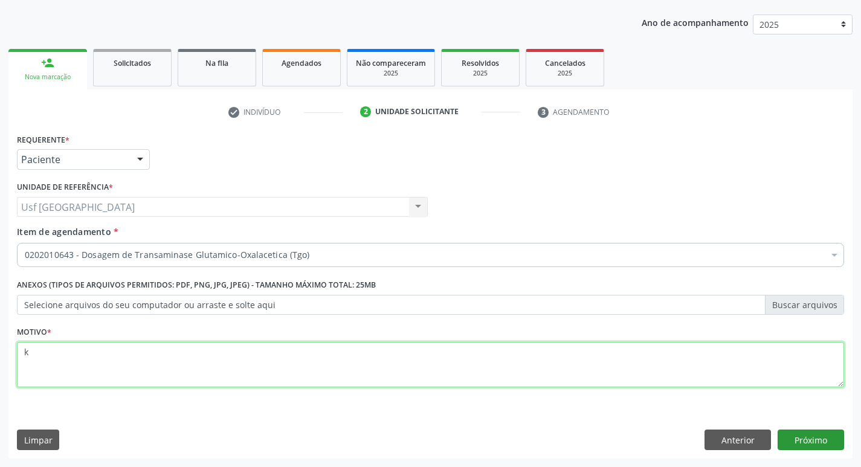
type textarea "k"
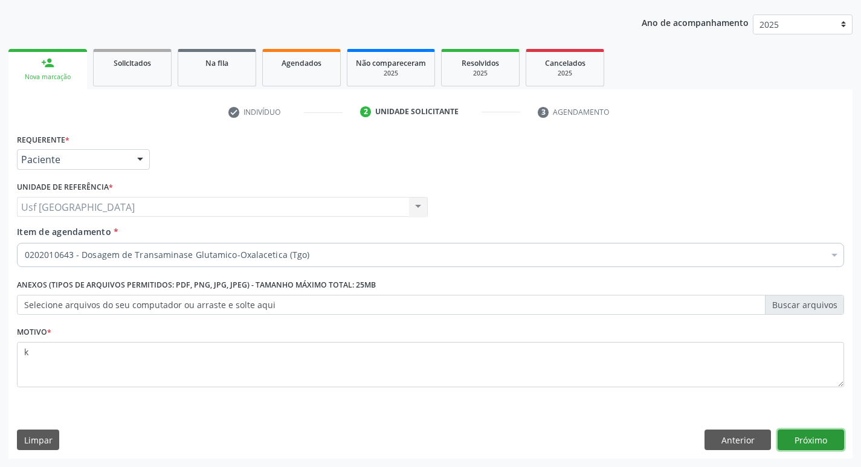
click at [816, 434] on button "Próximo" at bounding box center [810, 439] width 66 height 21
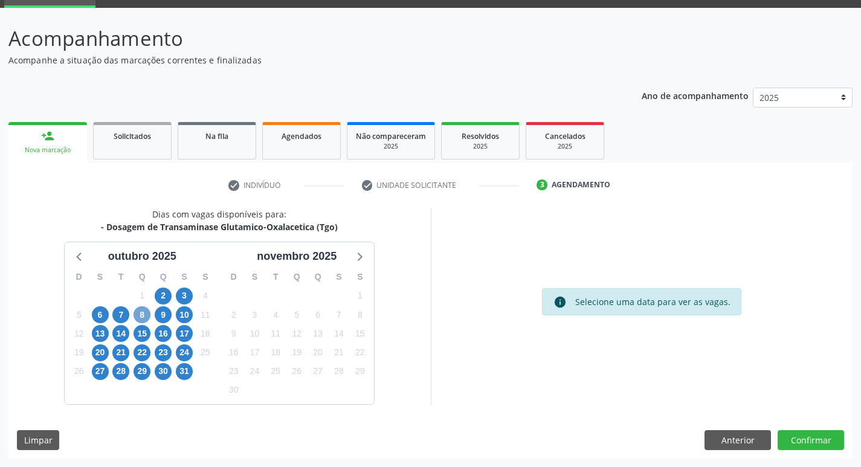
click at [142, 316] on span "8" at bounding box center [141, 314] width 17 height 17
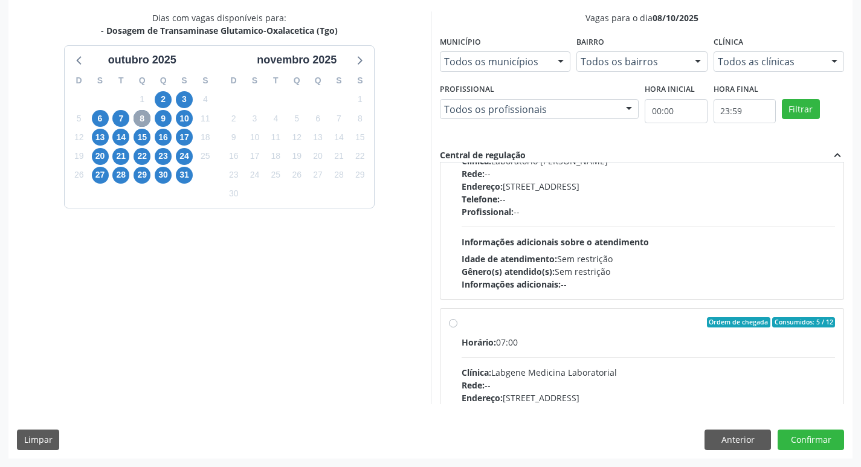
scroll to position [181, 0]
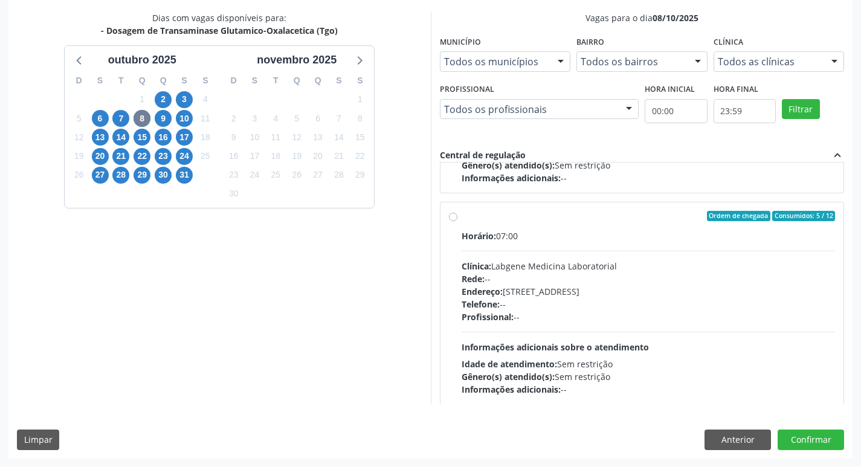
click at [592, 301] on div "Telefone: --" at bounding box center [648, 304] width 374 height 13
click at [457, 222] on input "Ordem de chegada Consumidos: 5 / 12 Horário: 07:00 Clínica: Labgene Medicina La…" at bounding box center [453, 216] width 8 height 11
radio input "true"
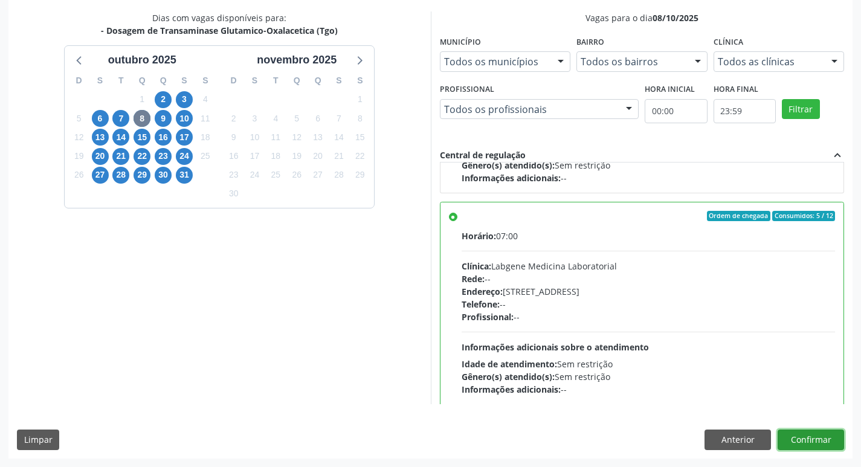
click at [838, 437] on button "Confirmar" at bounding box center [810, 439] width 66 height 21
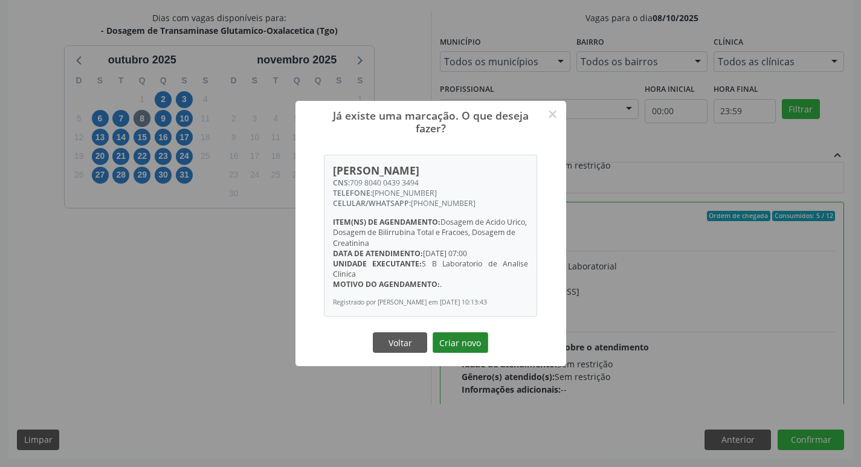
click at [463, 346] on button "Criar novo" at bounding box center [460, 342] width 56 height 21
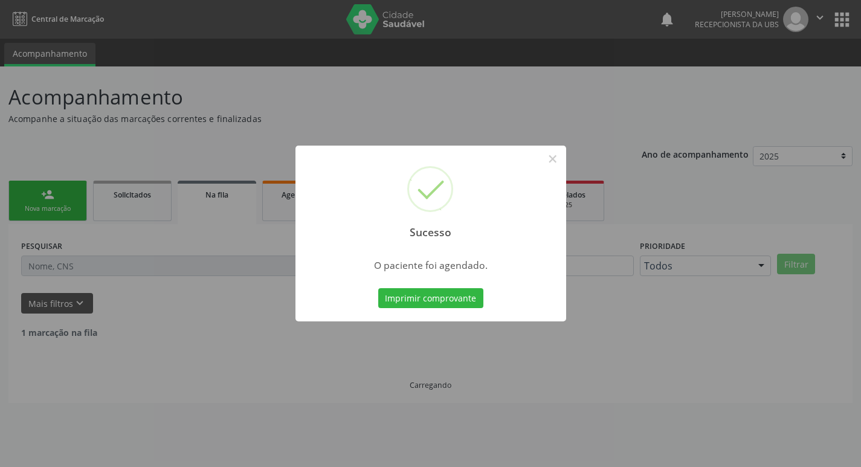
scroll to position [0, 0]
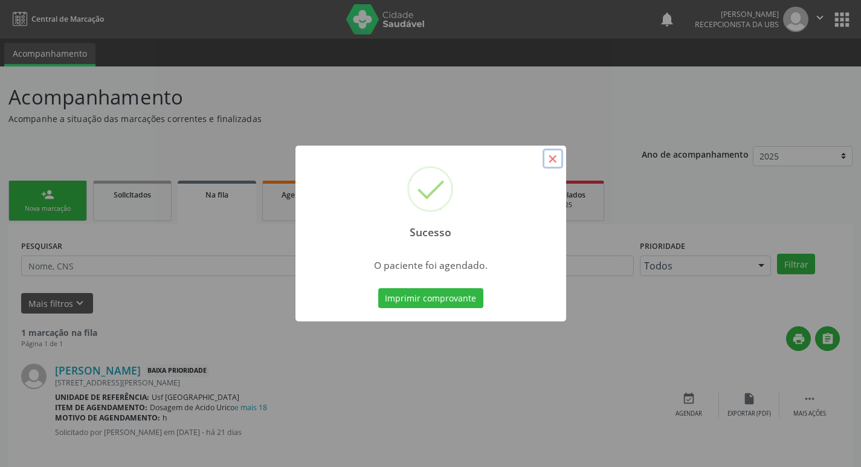
click at [556, 155] on button "×" at bounding box center [552, 159] width 21 height 21
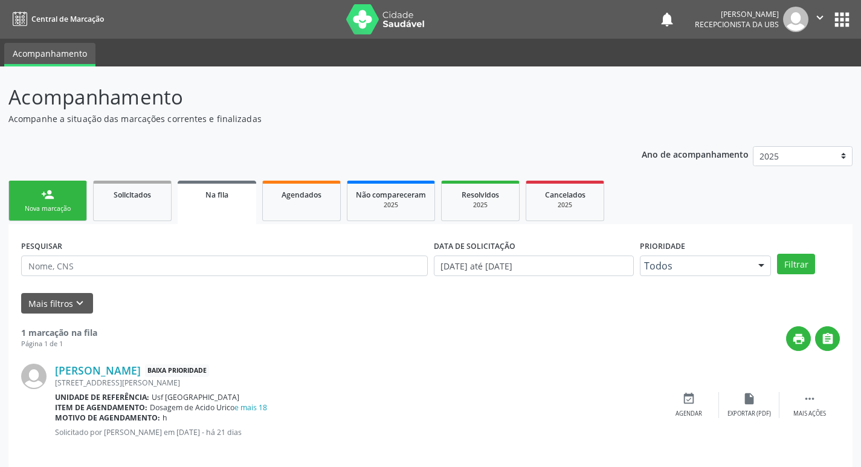
click at [32, 198] on link "person_add Nova marcação" at bounding box center [47, 201] width 79 height 40
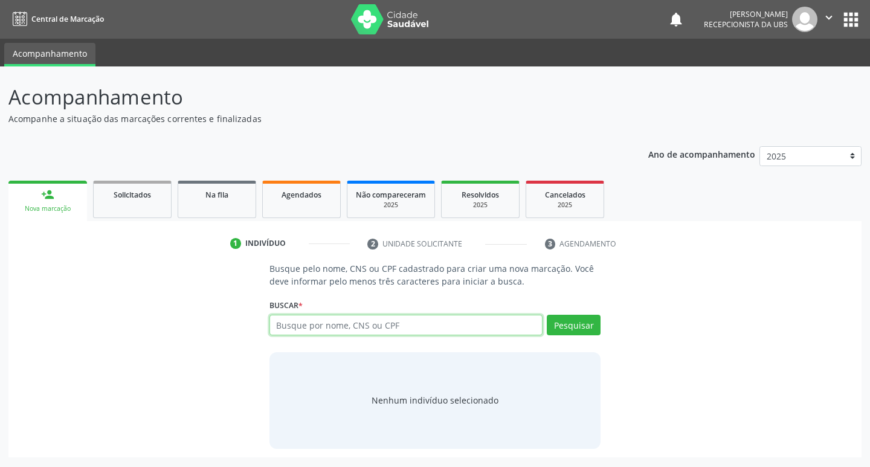
click at [321, 328] on input "text" at bounding box center [406, 325] width 274 height 21
type input "898003471006313"
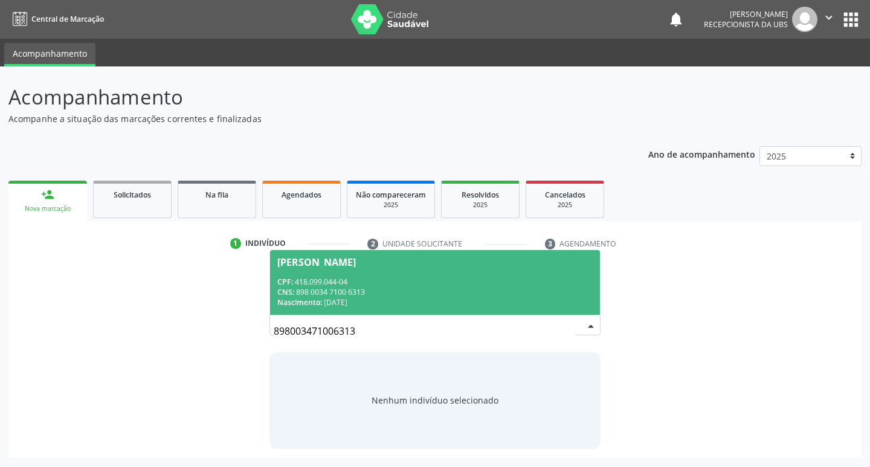
click at [364, 280] on div "CPF: 418.099.044-04" at bounding box center [435, 282] width 316 height 10
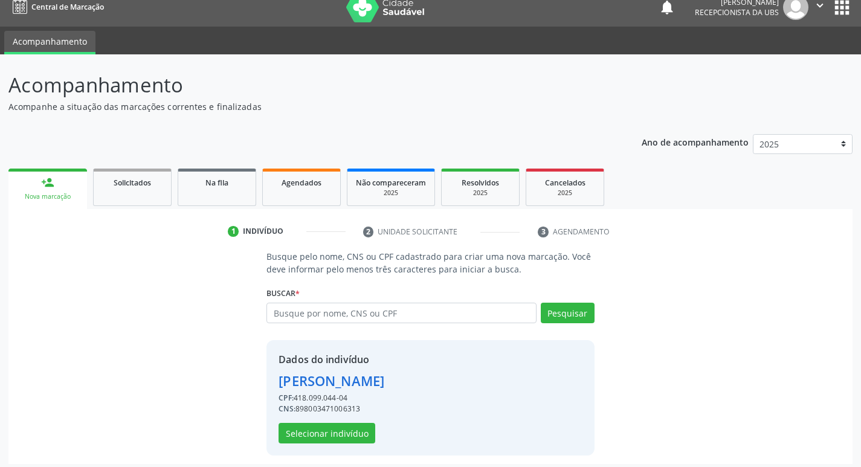
scroll to position [18, 0]
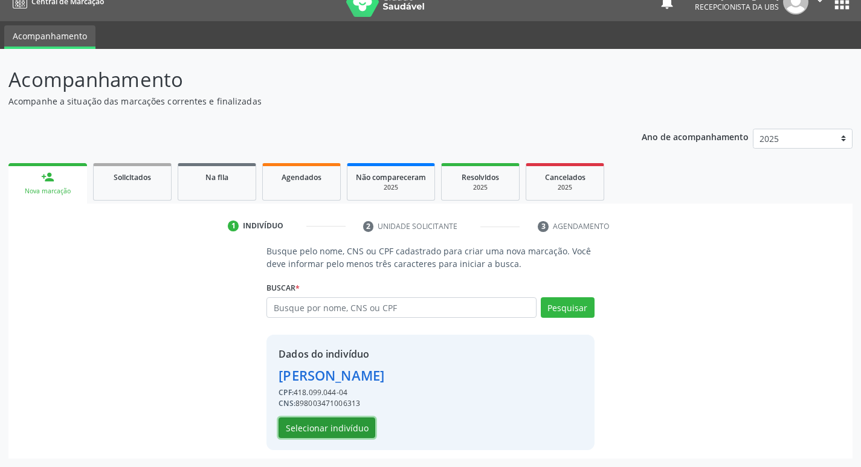
click at [330, 436] on button "Selecionar indivíduo" at bounding box center [326, 427] width 97 height 21
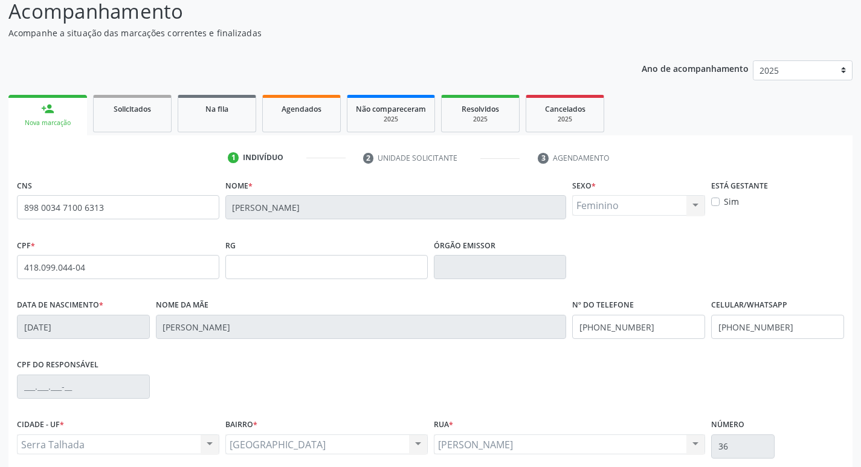
scroll to position [188, 0]
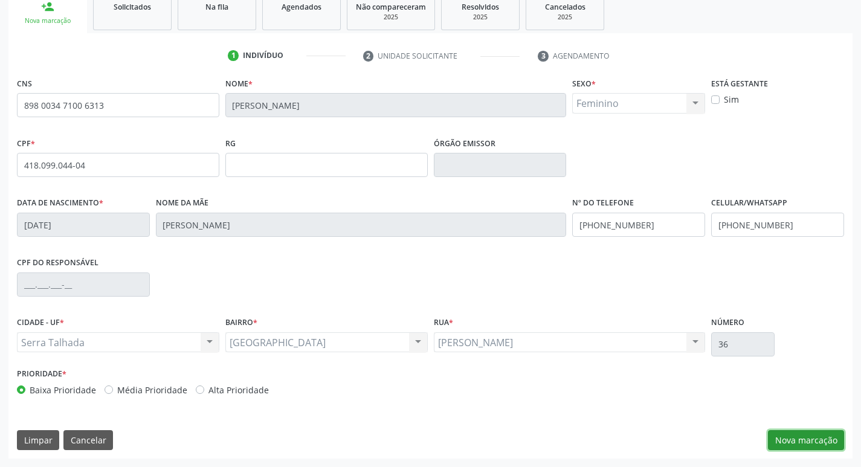
click at [774, 444] on button "Nova marcação" at bounding box center [806, 440] width 76 height 21
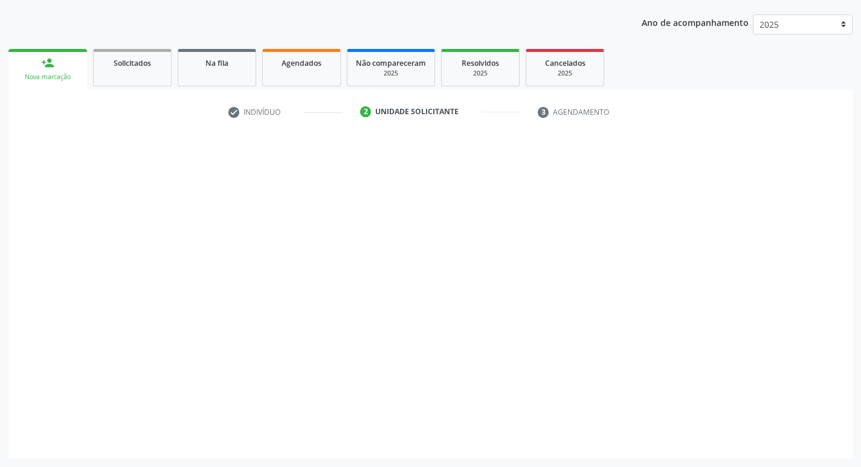
scroll to position [132, 0]
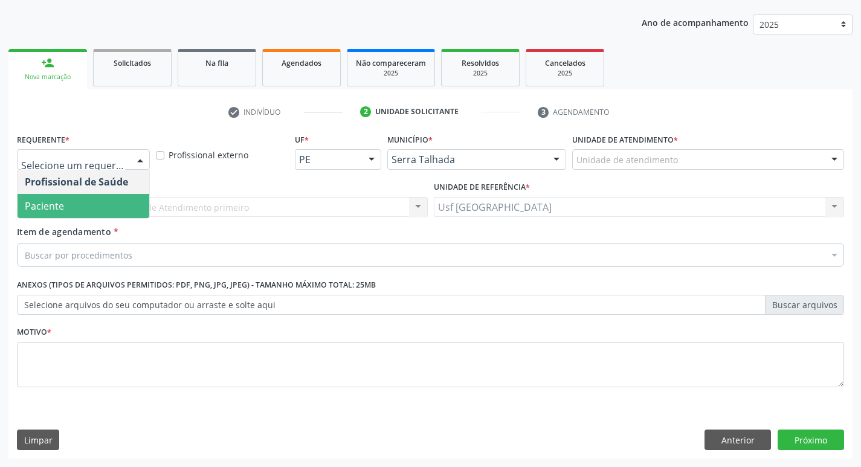
click at [91, 216] on span "Paciente" at bounding box center [84, 206] width 132 height 24
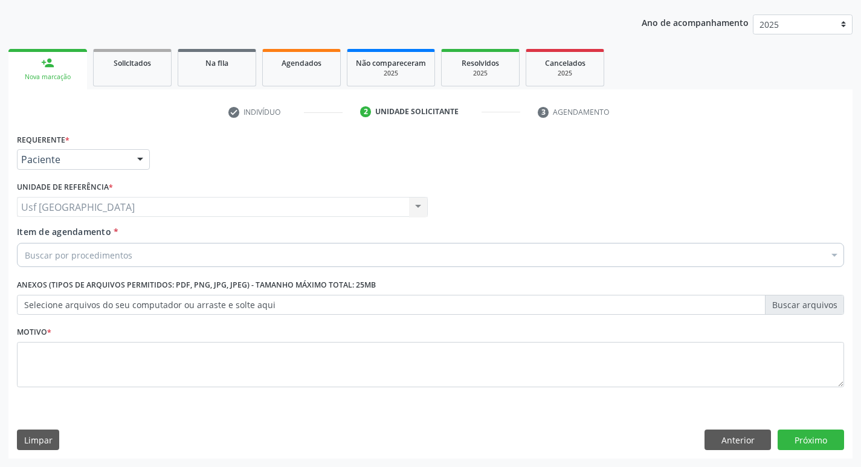
click at [89, 245] on div "Buscar por procedimentos" at bounding box center [430, 255] width 827 height 24
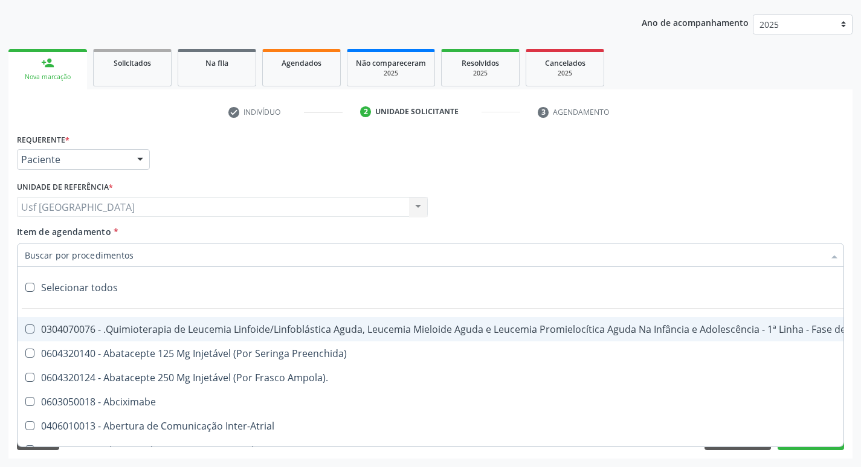
click at [88, 258] on input "Item de agendamento *" at bounding box center [424, 255] width 799 height 24
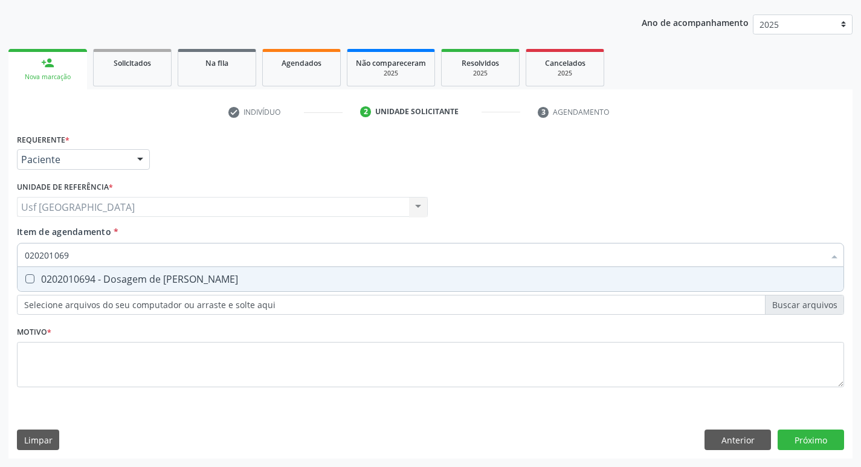
type input "0202010694"
click at [86, 289] on span "0202010694 - Dosagem de [PERSON_NAME]" at bounding box center [431, 279] width 826 height 24
checkbox Ureia "true"
type input "0202010"
checkbox Ureia "false"
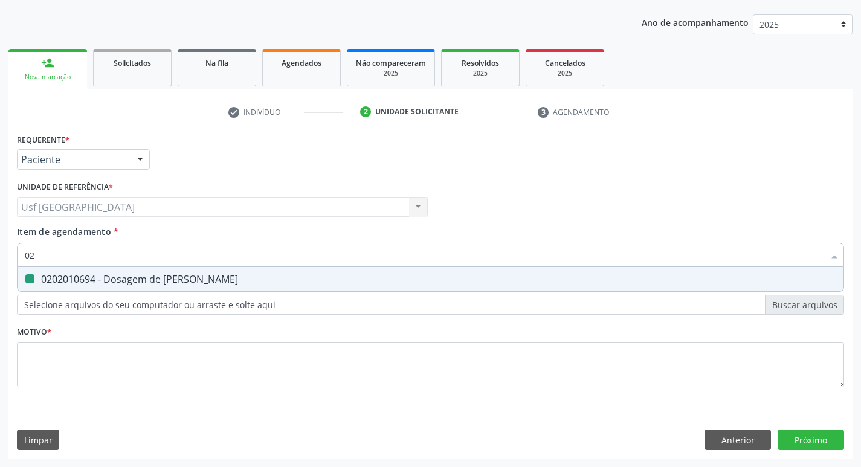
type input "0"
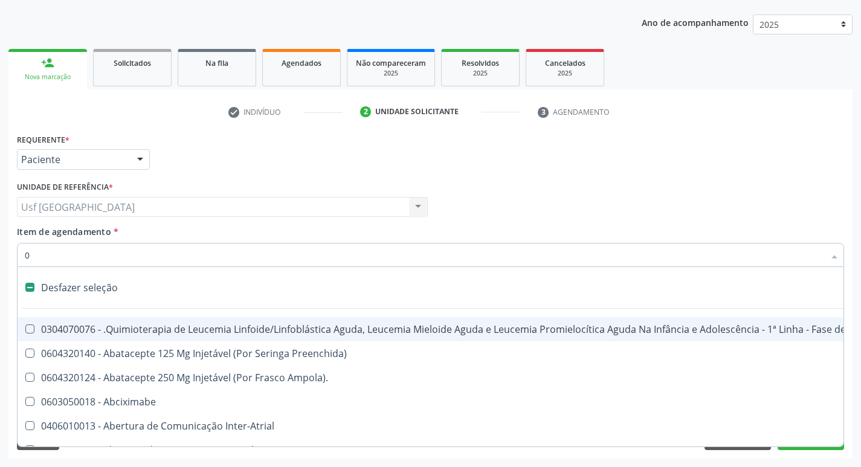
type input "02"
checkbox Colecistectomia "true"
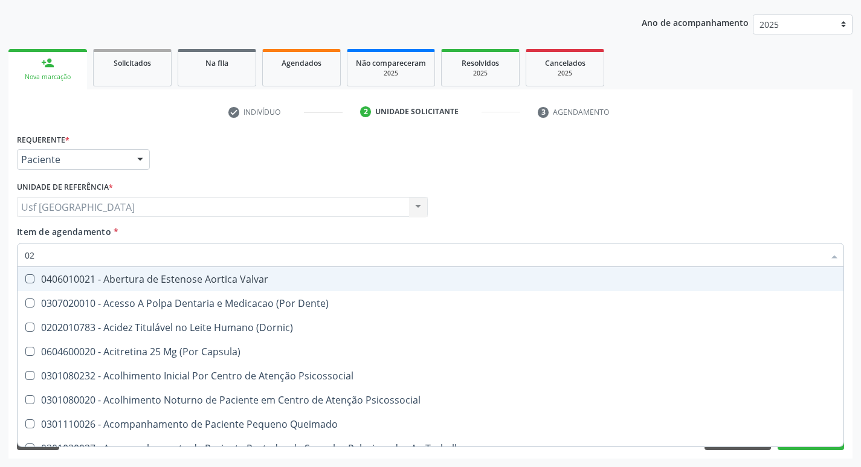
type input "020"
checkbox Ii\) "true"
checkbox Ureia "false"
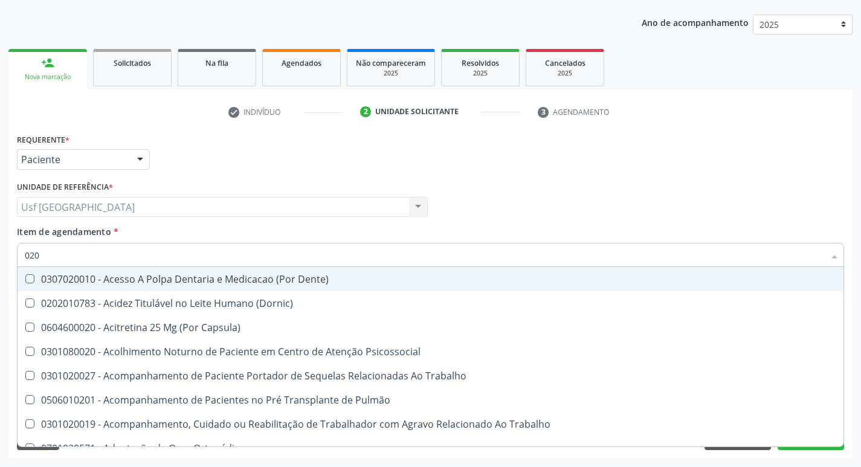
type input "0202"
checkbox Estimulo "true"
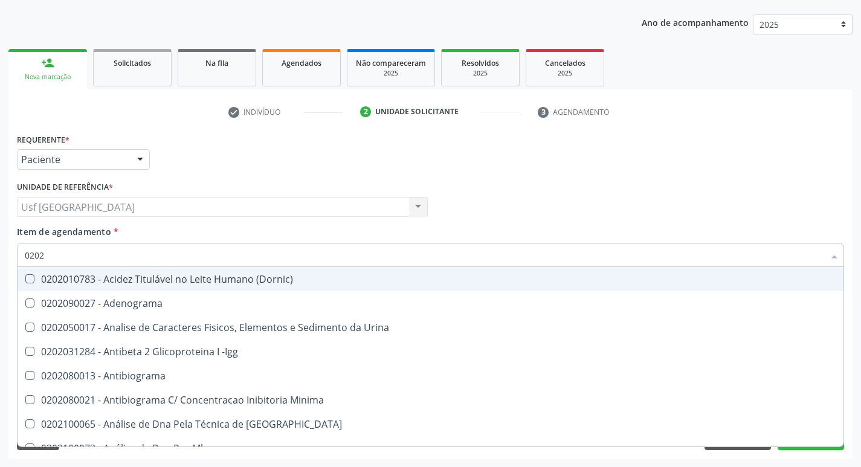
type input "02020"
checkbox Derrames "true"
checkbox Ureia "false"
type input "020201"
checkbox Ascorbico "true"
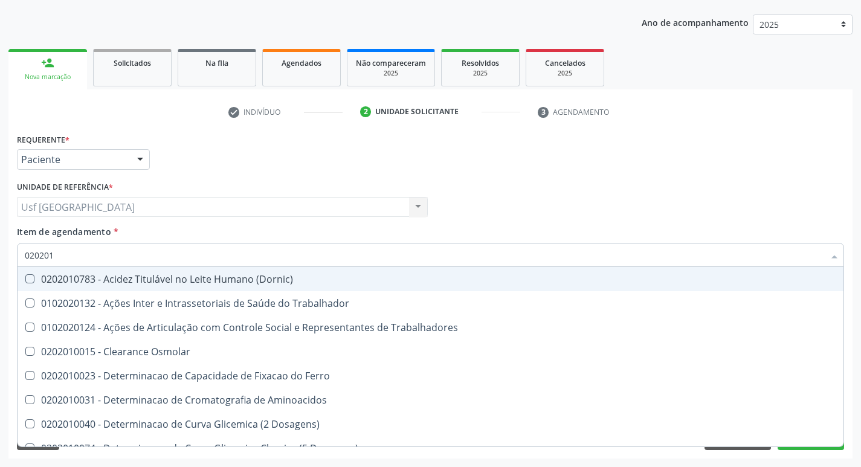
type input "0202010"
checkbox Piruvato "true"
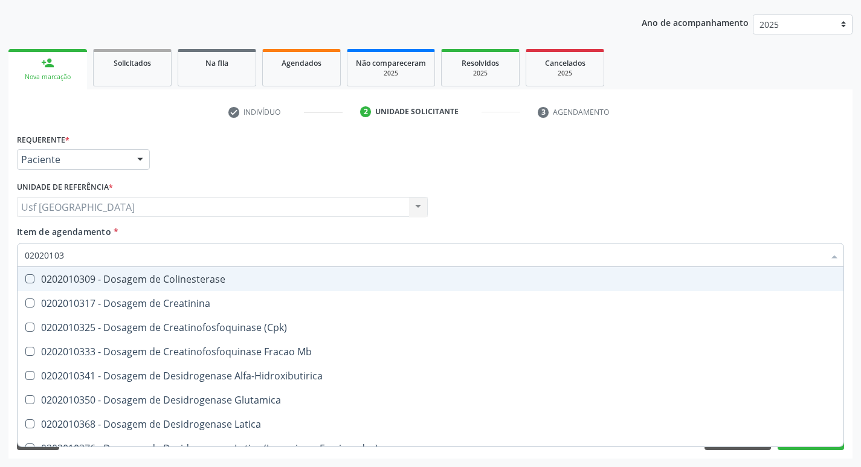
type input "020201031"
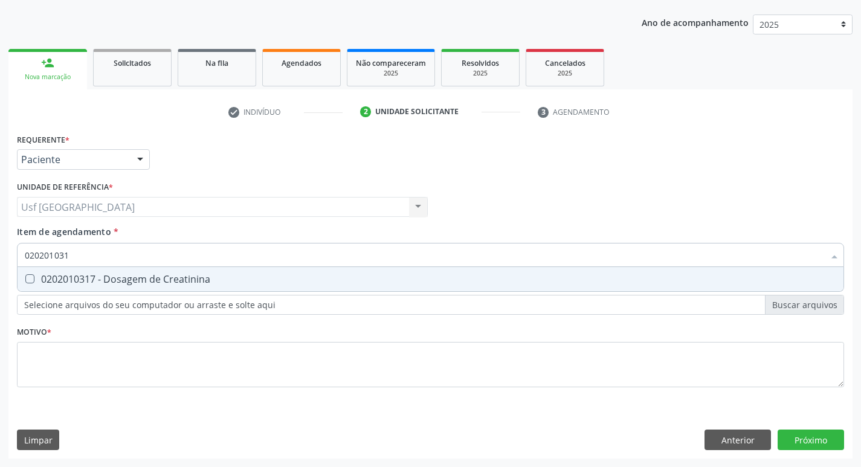
click at [86, 289] on span "0202010317 - Dosagem de Creatinina" at bounding box center [431, 279] width 826 height 24
checkbox Creatinina "true"
type input "02020103"
checkbox Creatinina "false"
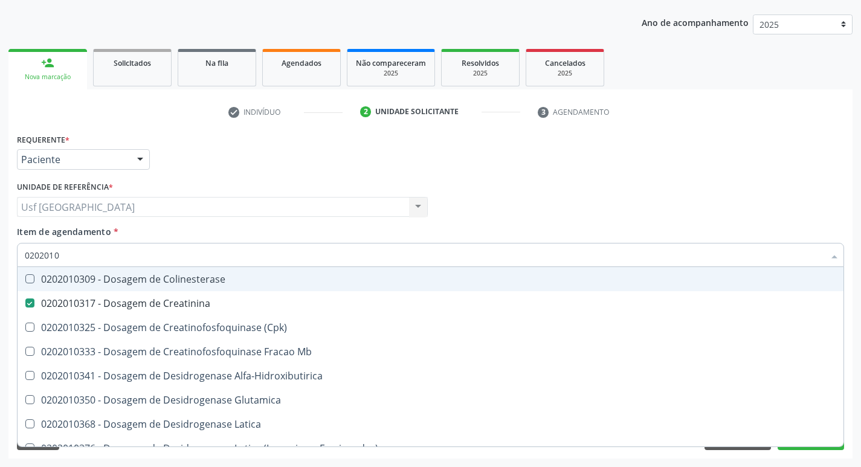
type input "020201"
checkbox Creatinina "false"
type input "0"
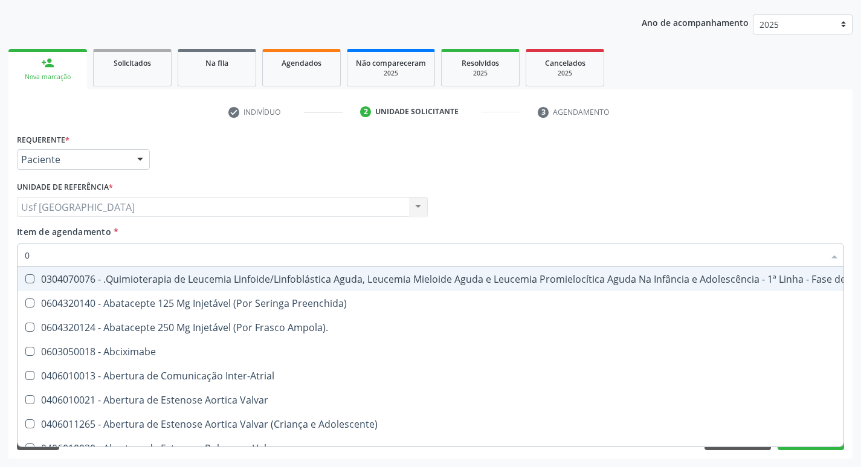
type input "02"
checkbox \(Liquido\) "true"
checkbox Colecistectomia "true"
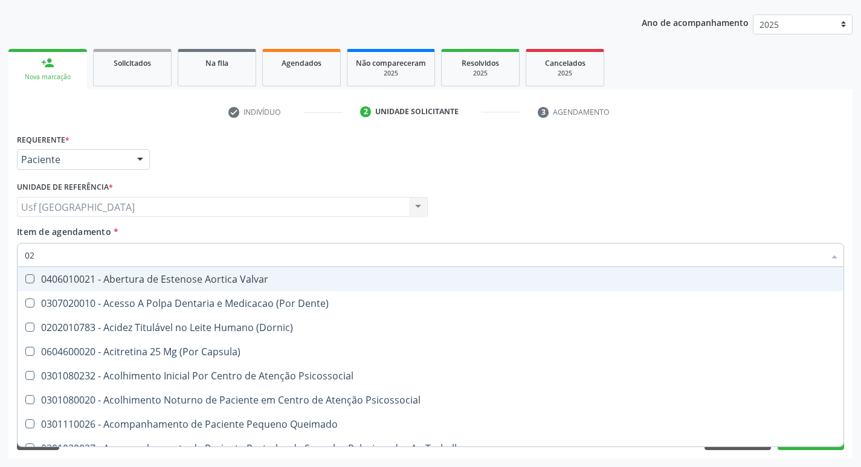
type input "020"
checkbox Complementar\) "true"
checkbox Ii\) "true"
checkbox Creatinina "false"
checkbox Ureia "false"
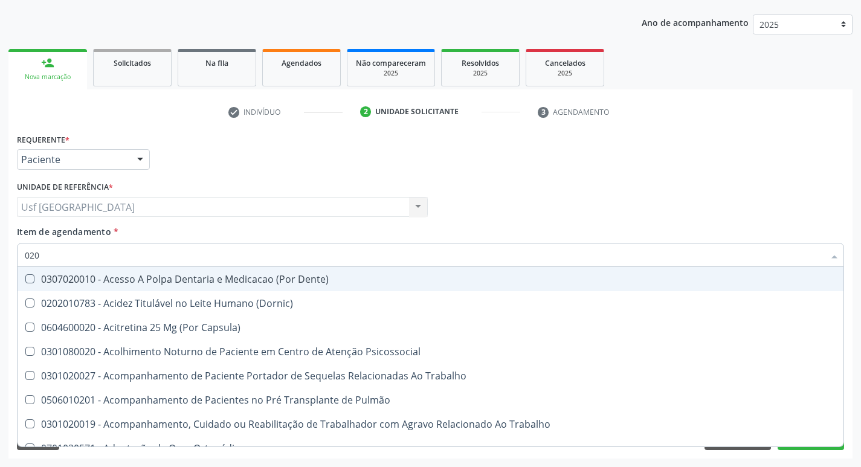
type input "0202"
checkbox Ossea "true"
checkbox Estimulo "true"
checkbox Creatinina "false"
type input "02020"
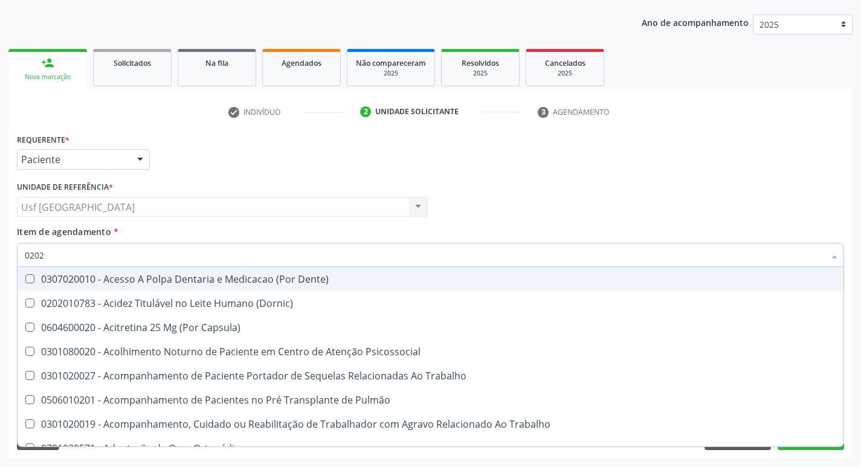
checkbox Aspiracao "true"
checkbox Ossea "false"
checkbox Esforco "true"
checkbox Estimulo "false"
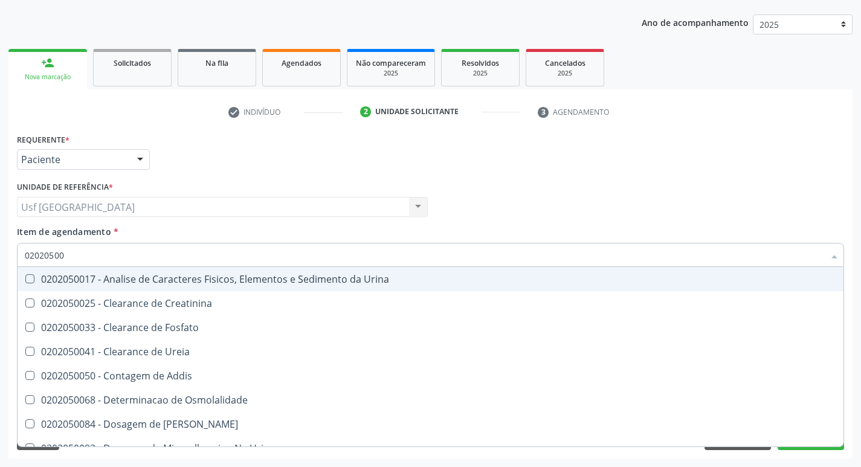
type input "020205009"
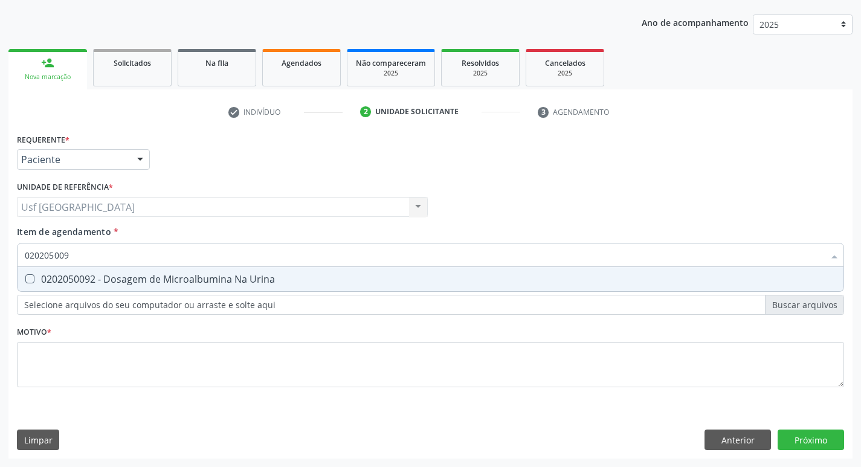
click at [86, 289] on span "0202050092 - Dosagem de Microalbumina Na Urina" at bounding box center [431, 279] width 826 height 24
checkbox Urina "true"
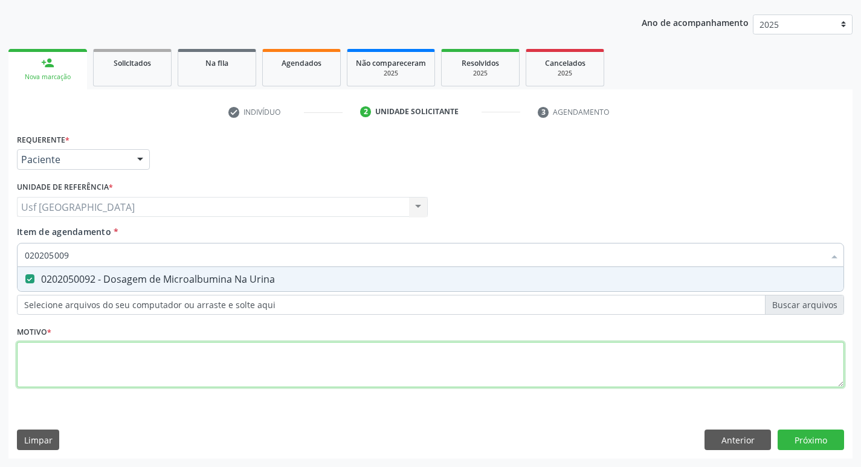
click at [109, 354] on div "Requerente * Paciente Profissional de Saúde Paciente Nenhum resultado encontrad…" at bounding box center [430, 267] width 827 height 274
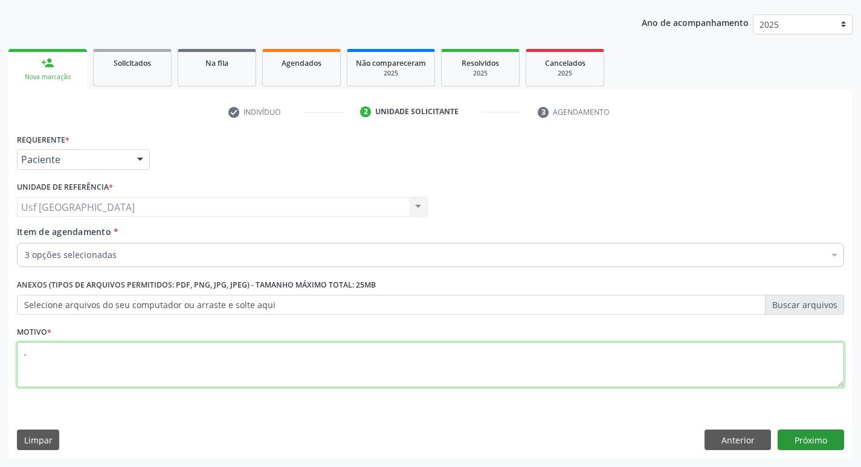
type textarea ","
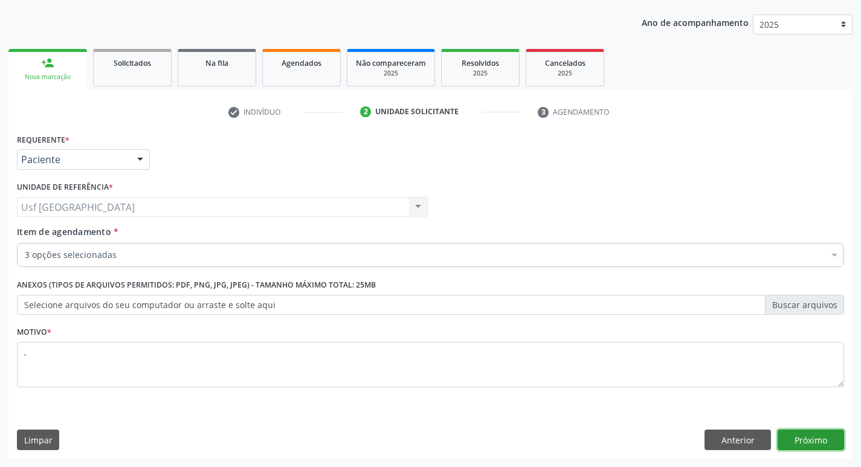
click at [786, 442] on button "Próximo" at bounding box center [810, 439] width 66 height 21
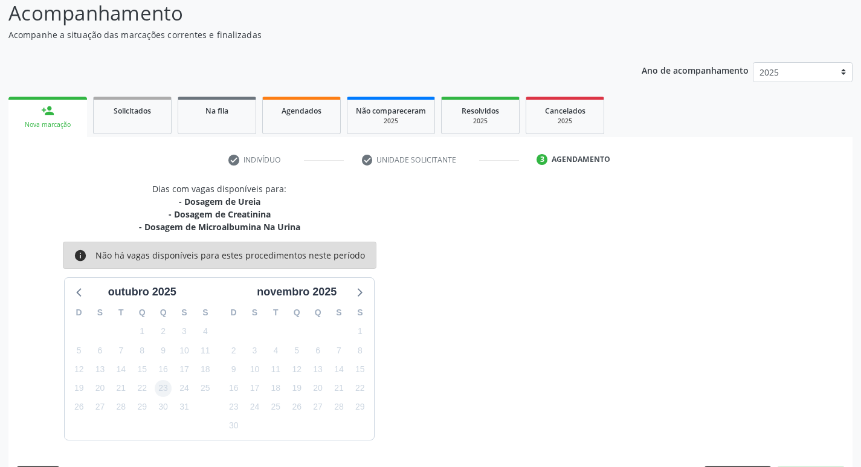
scroll to position [120, 0]
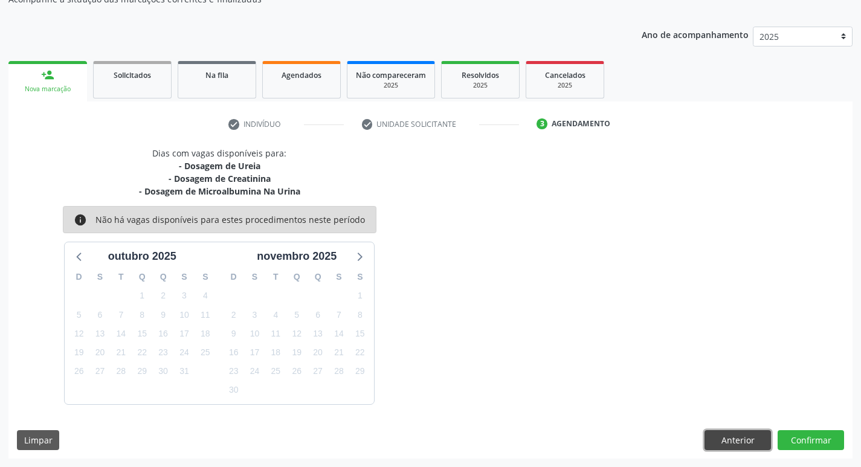
click at [717, 441] on button "Anterior" at bounding box center [737, 440] width 66 height 21
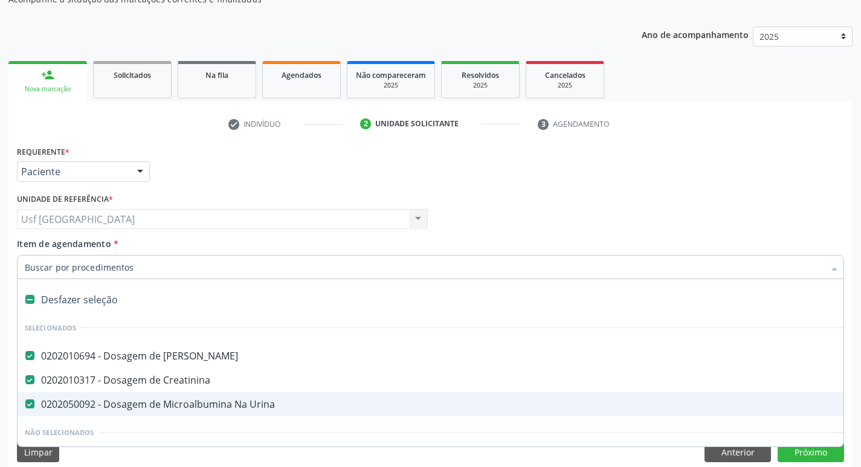
click at [72, 406] on div "0202050092 - Dosagem de Microalbumina Na Urina" at bounding box center [495, 404] width 940 height 10
checkbox Urina "false"
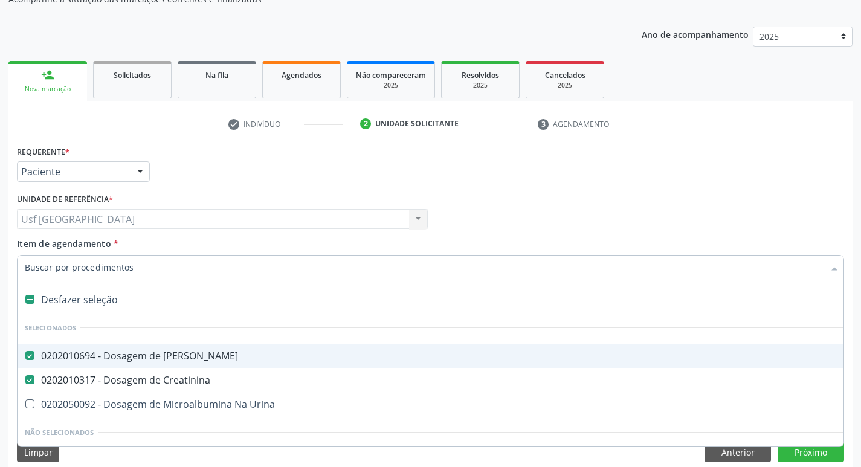
click at [214, 246] on div "Item de agendamento * Desfazer seleção Selecionados 0202010694 - Dosagem de Ure…" at bounding box center [430, 256] width 827 height 38
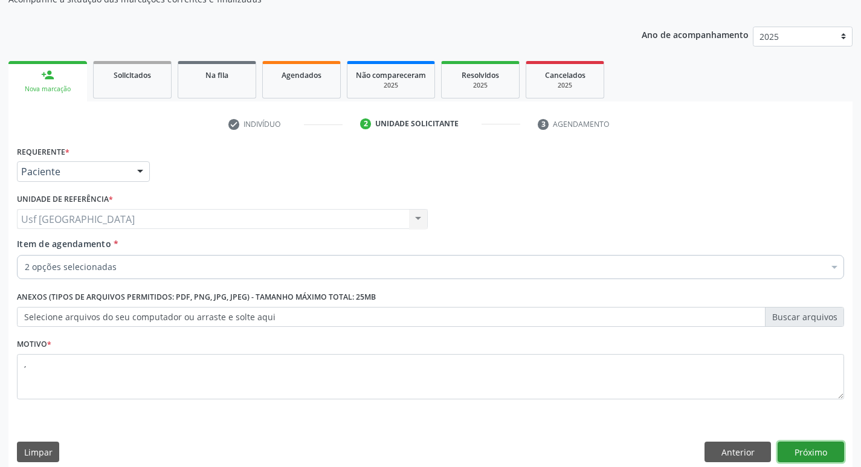
click at [786, 451] on button "Próximo" at bounding box center [810, 451] width 66 height 21
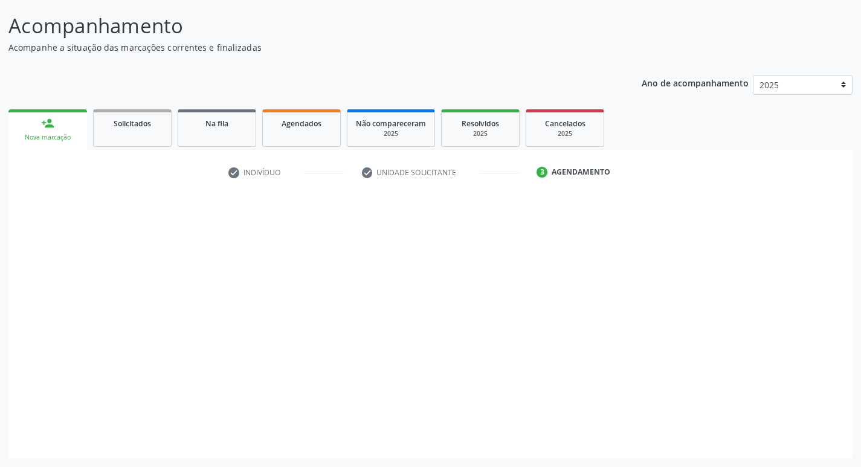
scroll to position [71, 0]
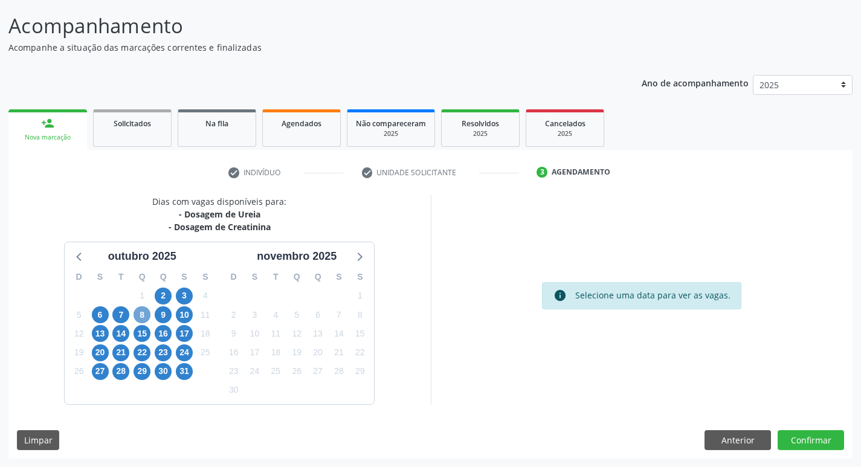
click at [136, 315] on span "8" at bounding box center [141, 314] width 17 height 17
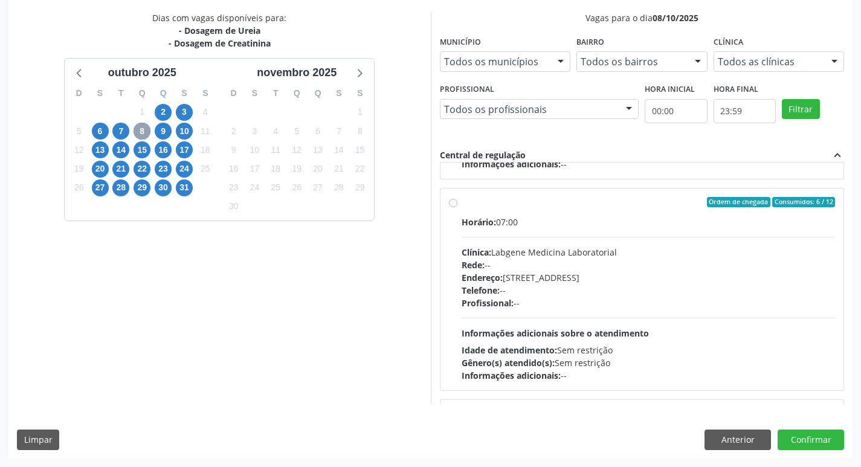
scroll to position [242, 0]
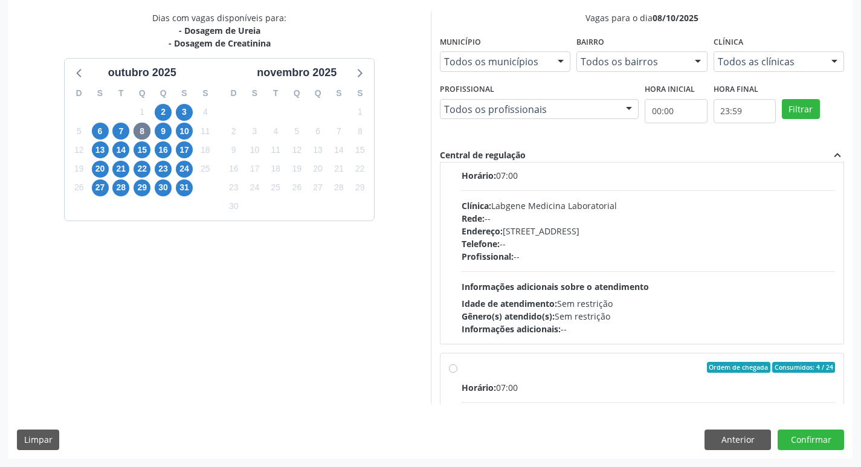
click at [522, 281] on span "Informações adicionais sobre o atendimento" at bounding box center [554, 286] width 187 height 11
click at [457, 161] on input "Ordem de chegada Consumidos: 6 / 12 Horário: 07:00 Clínica: Labgene Medicina La…" at bounding box center [453, 155] width 8 height 11
radio input "true"
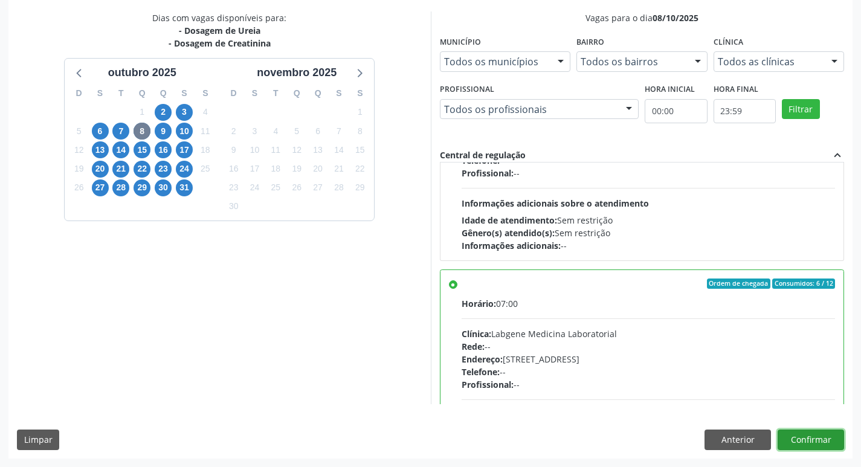
click at [824, 443] on button "Confirmar" at bounding box center [810, 439] width 66 height 21
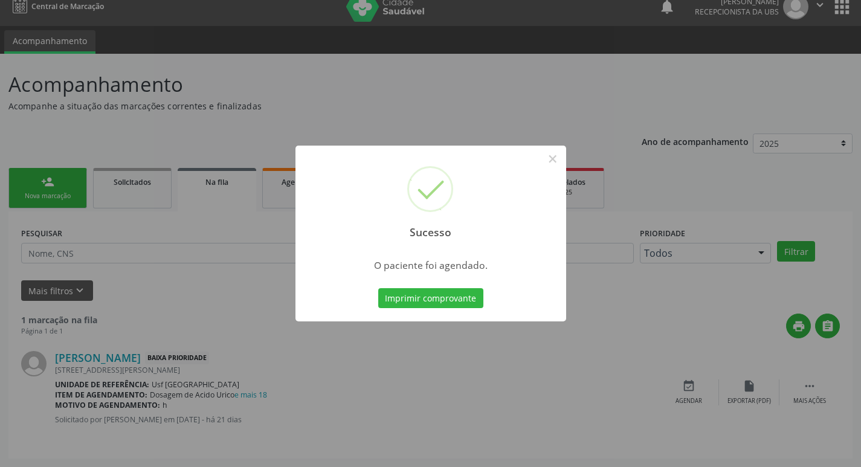
scroll to position [0, 0]
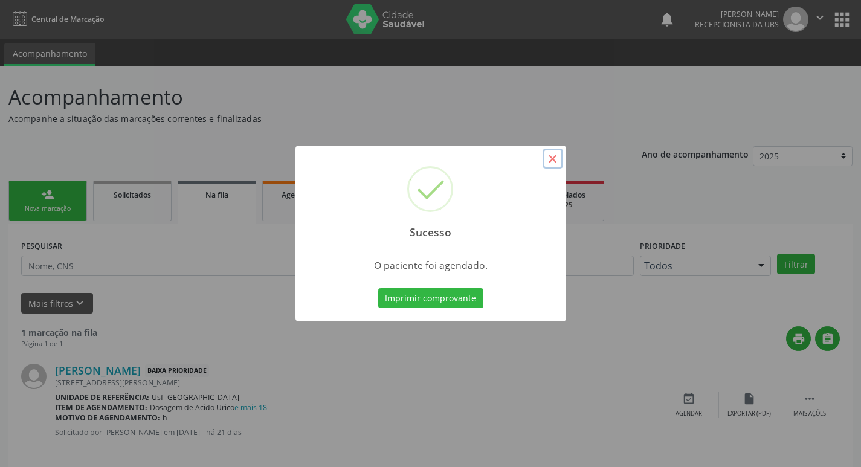
click at [548, 152] on button "×" at bounding box center [552, 159] width 21 height 21
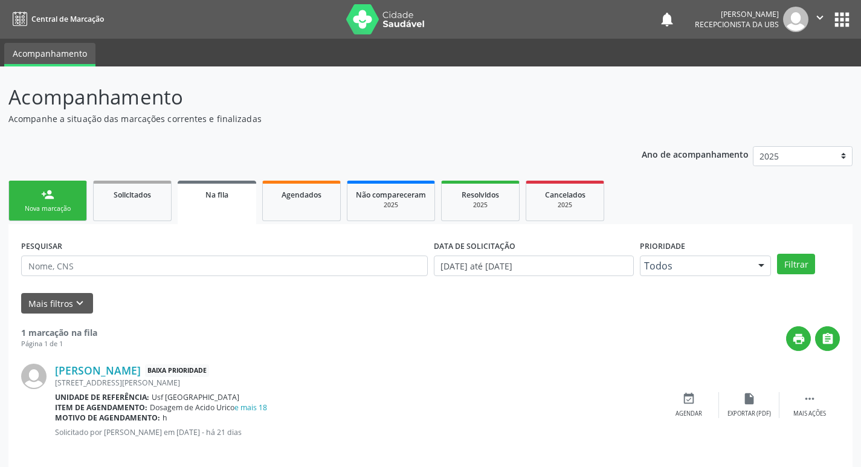
click at [34, 194] on link "person_add Nova marcação" at bounding box center [47, 201] width 79 height 40
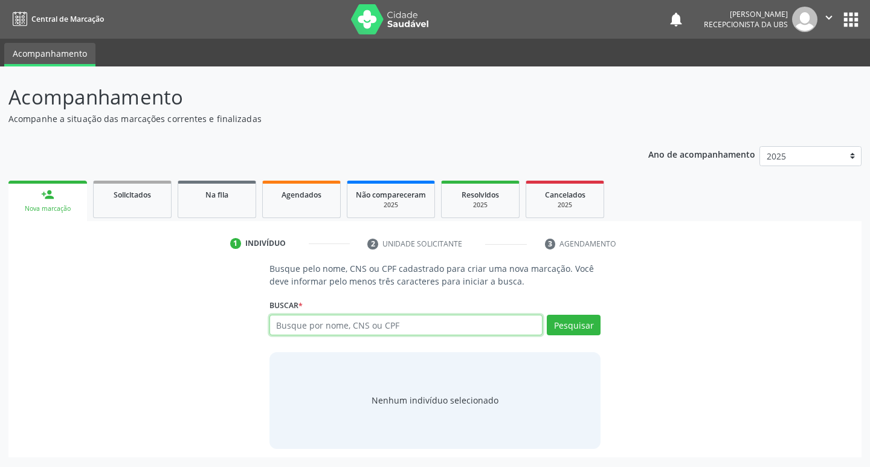
click at [300, 323] on input "text" at bounding box center [406, 325] width 274 height 21
type input "898002992631975"
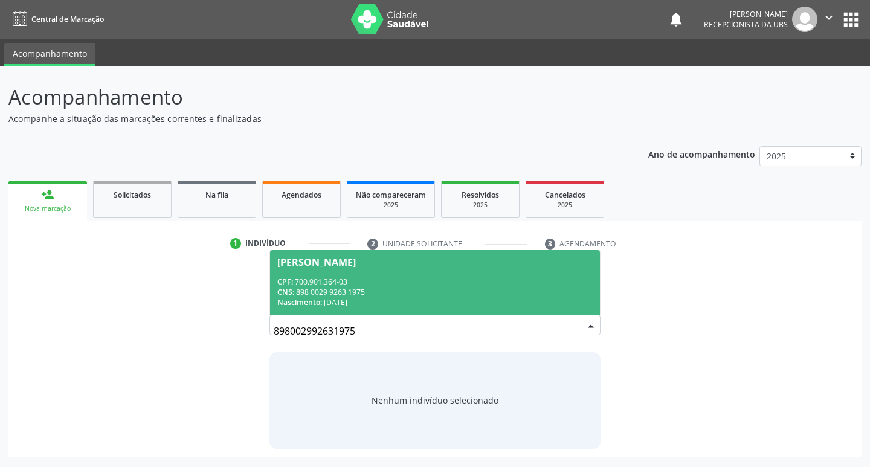
click at [392, 299] on div "Nascimento: 23/03/1985" at bounding box center [435, 302] width 316 height 10
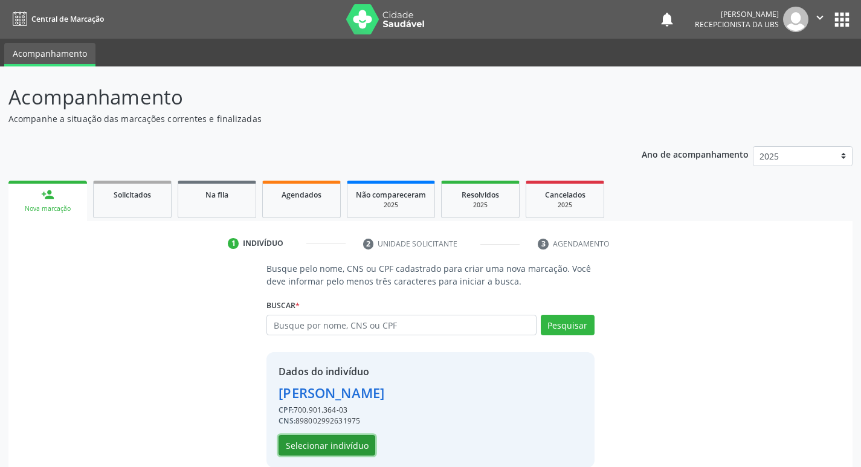
click at [358, 441] on button "Selecionar indivíduo" at bounding box center [326, 445] width 97 height 21
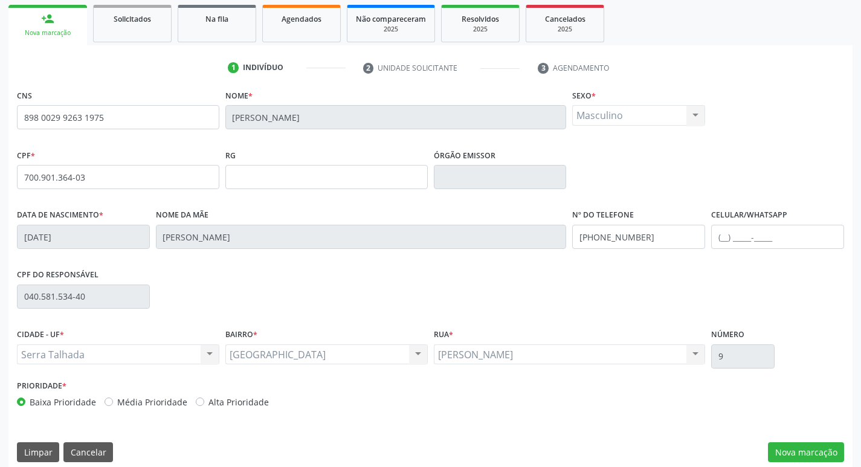
scroll to position [188, 0]
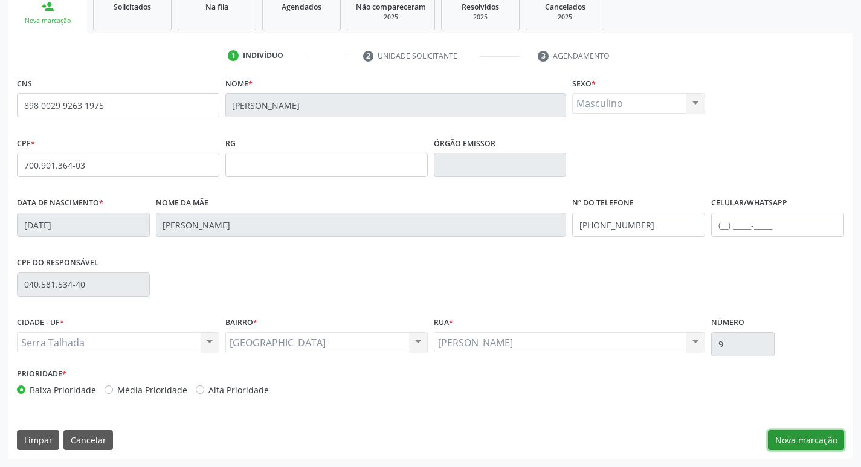
click at [826, 435] on button "Nova marcação" at bounding box center [806, 440] width 76 height 21
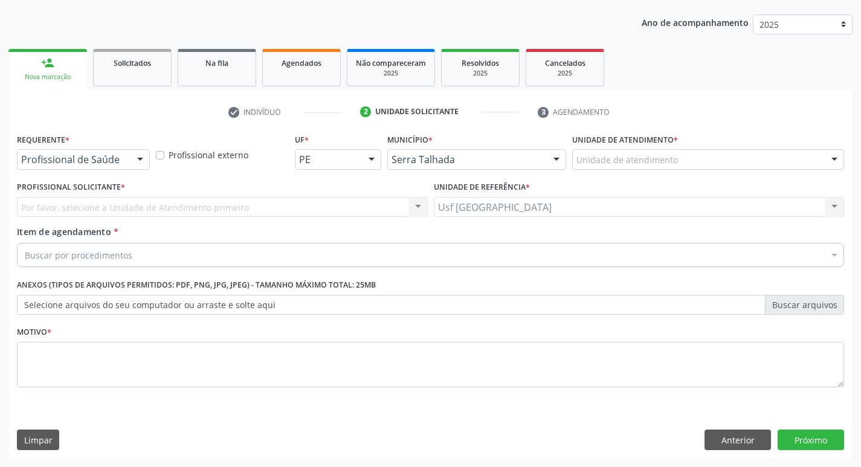
scroll to position [132, 0]
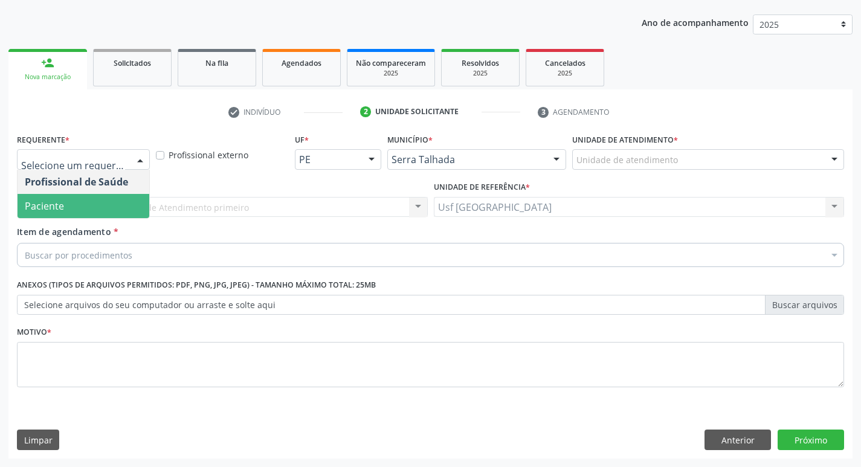
drag, startPoint x: 115, startPoint y: 198, endPoint x: 114, endPoint y: 228, distance: 29.6
click at [115, 199] on span "Paciente" at bounding box center [84, 206] width 132 height 24
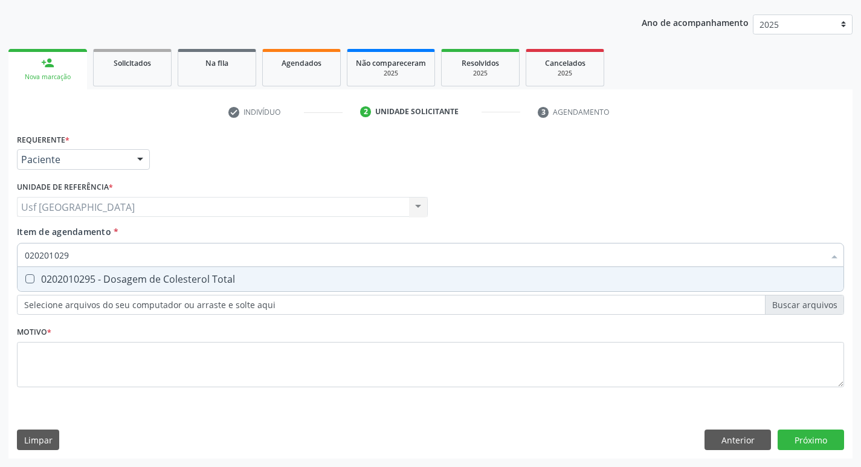
type input "0202010295"
click at [130, 283] on div "0202010295 - Dosagem de Colesterol Total" at bounding box center [430, 279] width 811 height 10
checkbox Total "true"
drag, startPoint x: 77, startPoint y: 261, endPoint x: 37, endPoint y: 267, distance: 40.8
click at [37, 263] on div "0202010295 Desfazer seleção 0202010295 - Dosagem de Colesterol Total Nenhum res…" at bounding box center [430, 253] width 827 height 21
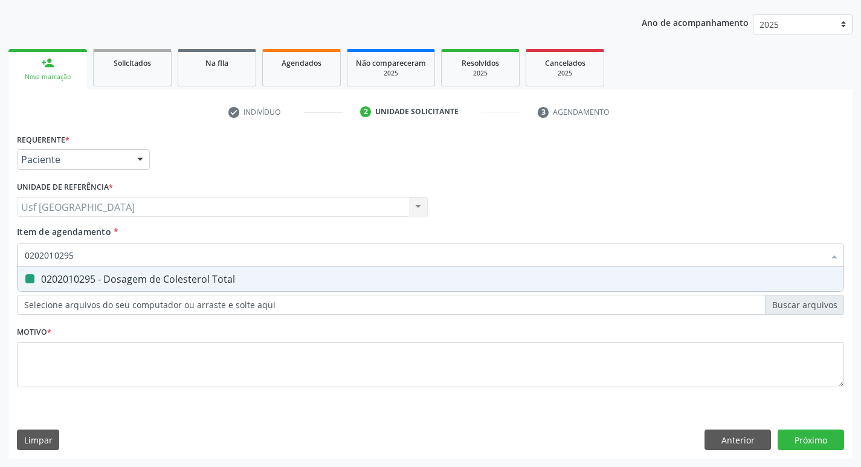
type input "02"
checkbox Total "false"
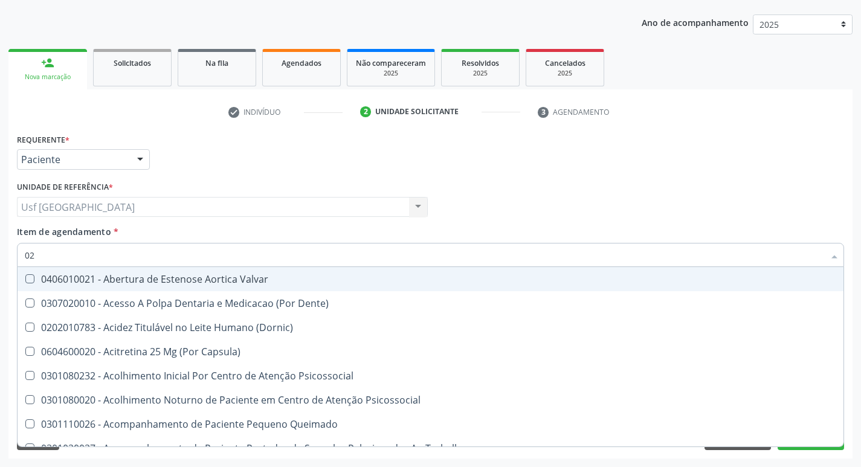
type input "0"
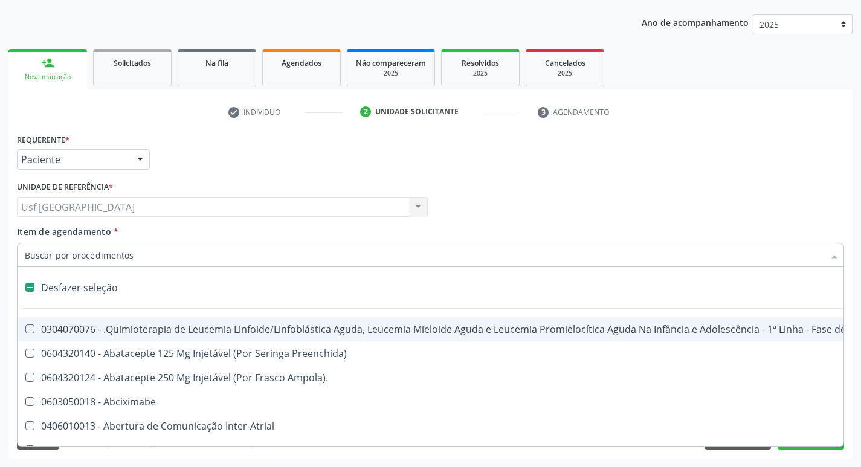
checkbox Antibiotico "false"
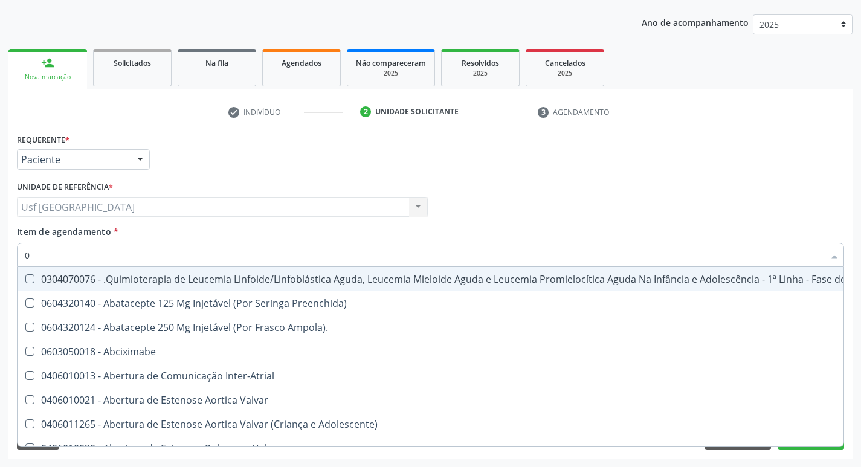
type input "02"
checkbox Antibiotico "true"
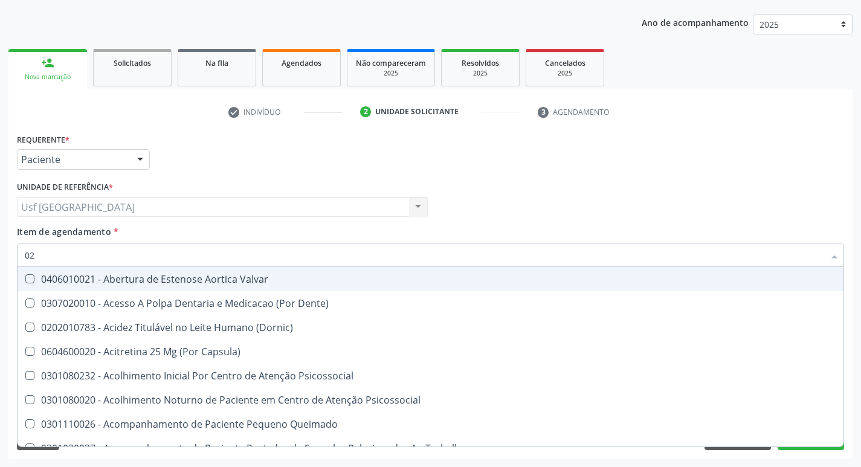
type input "020"
checkbox Congênita "true"
checkbox Total "false"
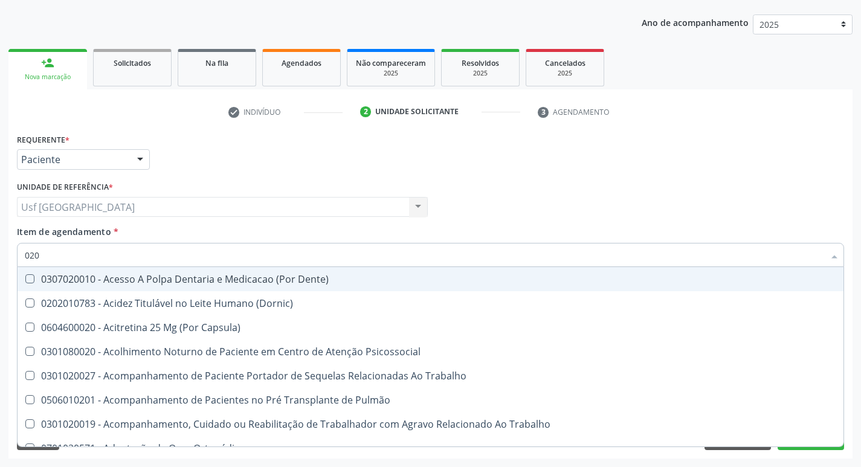
type input "0202"
checkbox Fragmento "true"
checkbox Total "false"
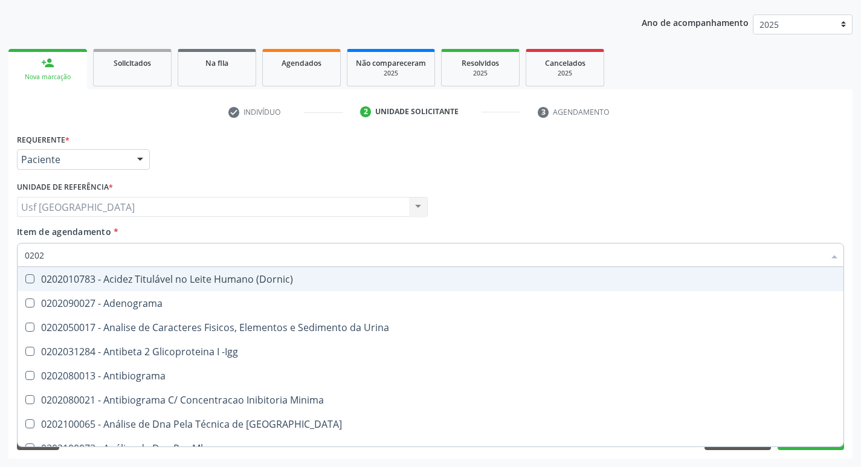
type input "02020"
checkbox Barbituratos "true"
checkbox Total "false"
type input "020201"
checkbox Parceria\) "true"
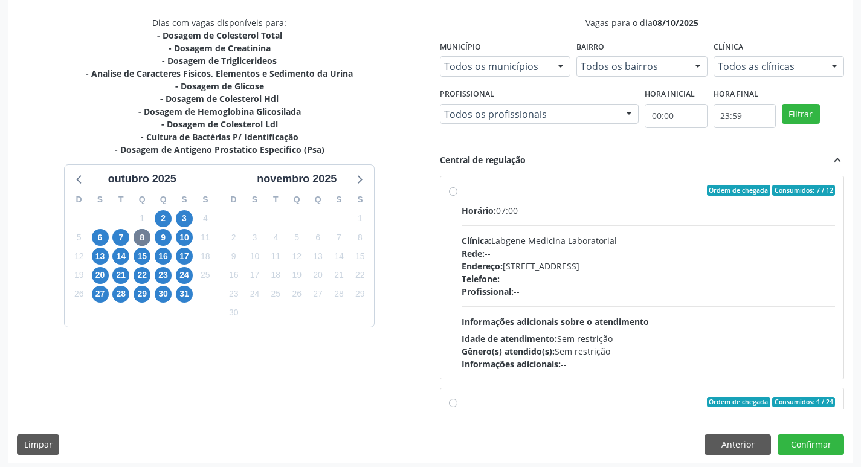
scroll to position [252, 0]
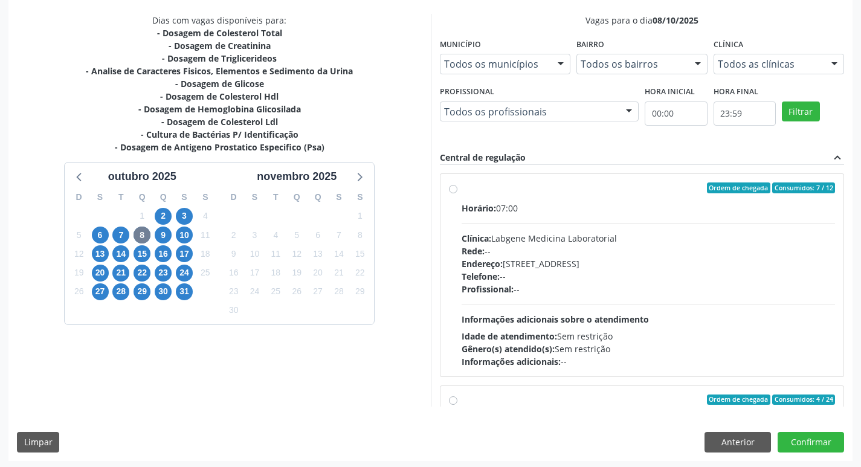
click at [687, 298] on div "Horário: 07:00 Clínica: Labgene Medicina Laboratorial Rede: -- Endereço: [STREE…" at bounding box center [648, 285] width 374 height 166
click at [457, 193] on input "Ordem de chegada Consumidos: 7 / 12 Horário: 07:00 Clínica: Labgene Medicina La…" at bounding box center [453, 187] width 8 height 11
radio input "true"
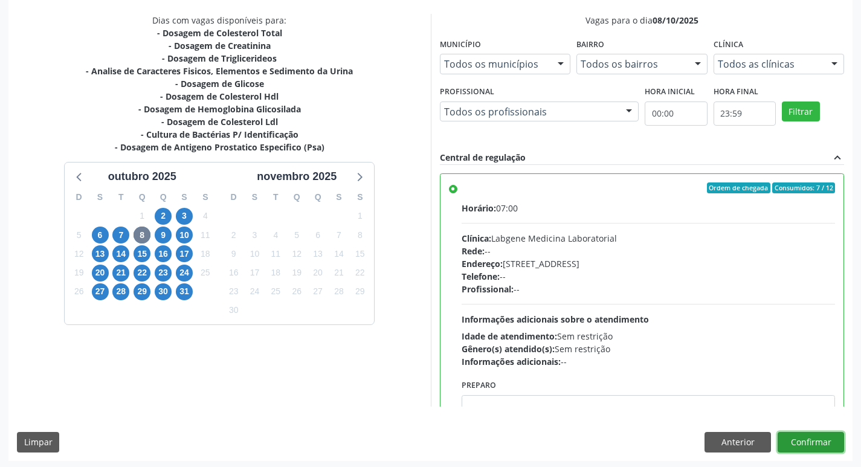
click at [796, 443] on button "Confirmar" at bounding box center [810, 442] width 66 height 21
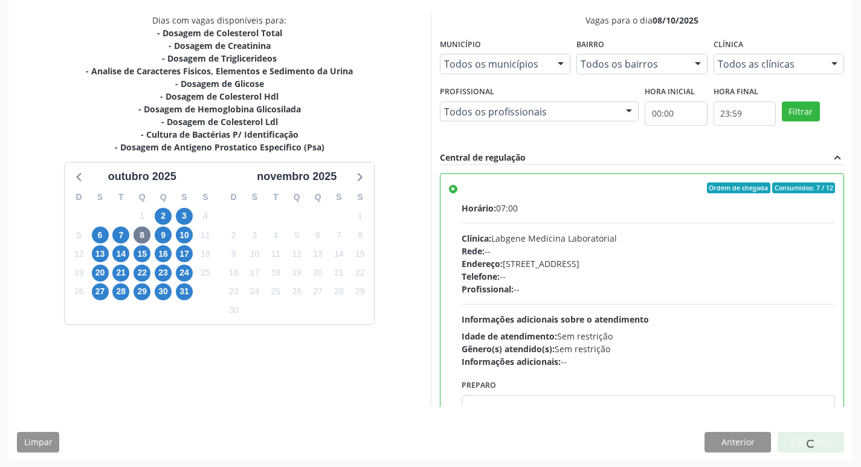
scroll to position [0, 0]
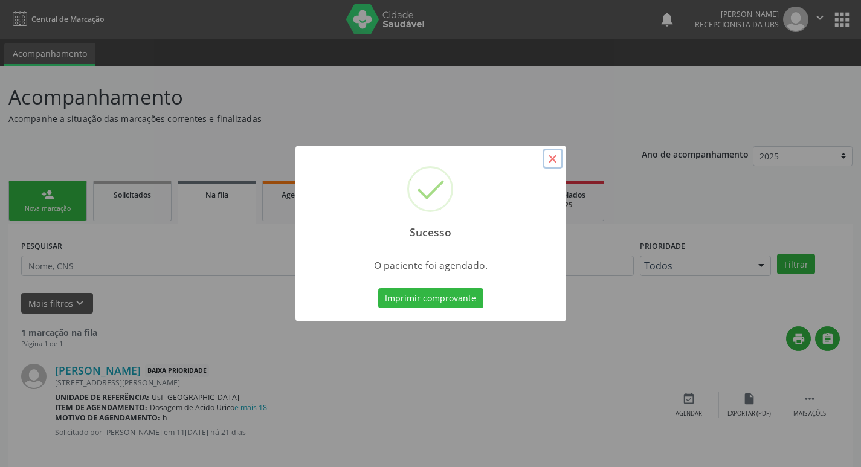
click at [557, 152] on button "×" at bounding box center [552, 159] width 21 height 21
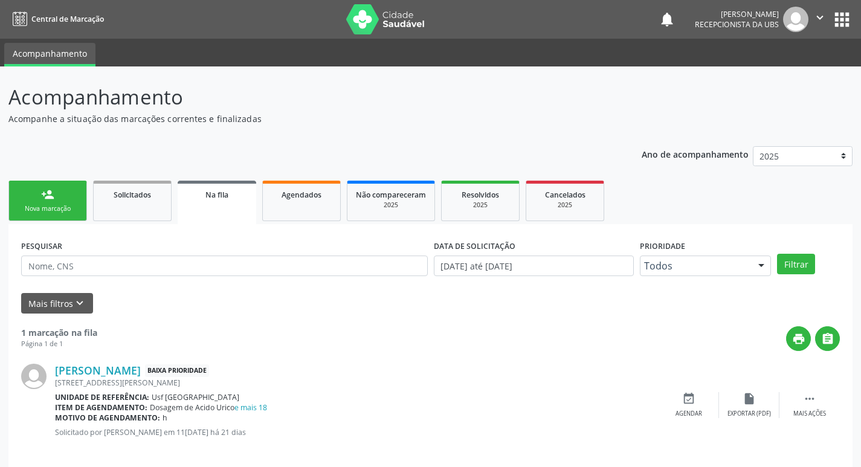
click at [69, 204] on link "person_add Nova marcação" at bounding box center [47, 201] width 79 height 40
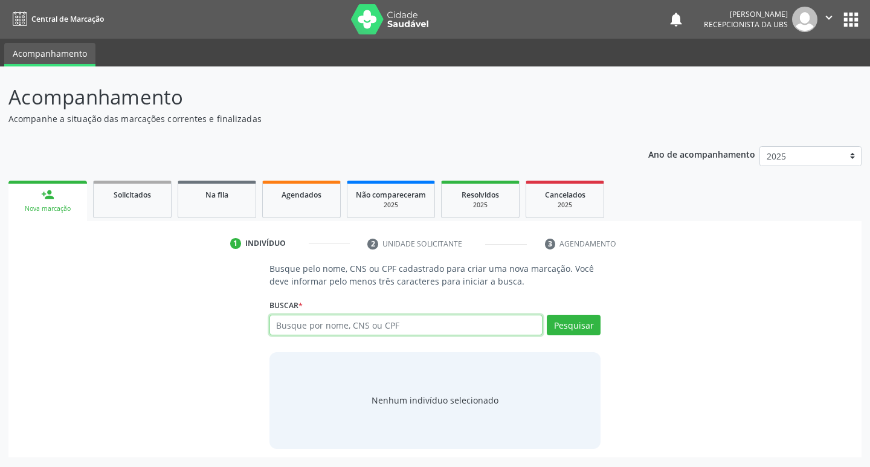
click at [297, 327] on input "text" at bounding box center [406, 325] width 274 height 21
type input "703601016799032"
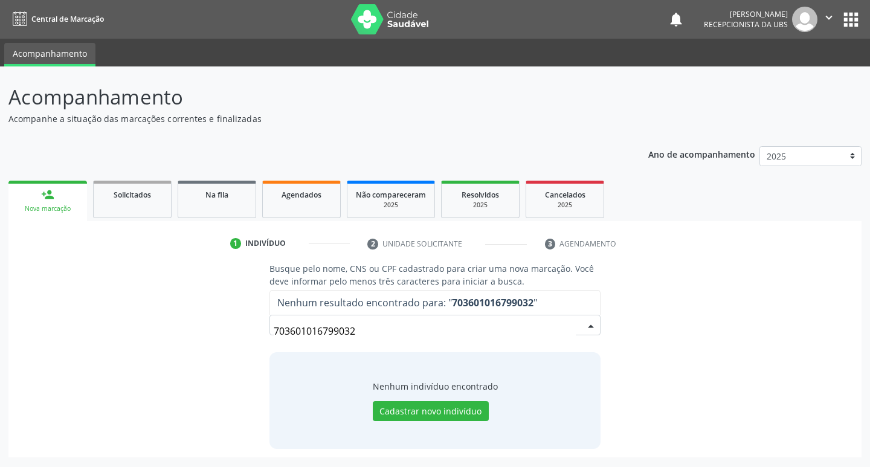
drag, startPoint x: 382, startPoint y: 326, endPoint x: 215, endPoint y: 363, distance: 171.3
click at [215, 363] on div "Busque pelo nome, CNS ou CPF cadastrado para criar uma nova marcação. Você deve…" at bounding box center [435, 355] width 836 height 186
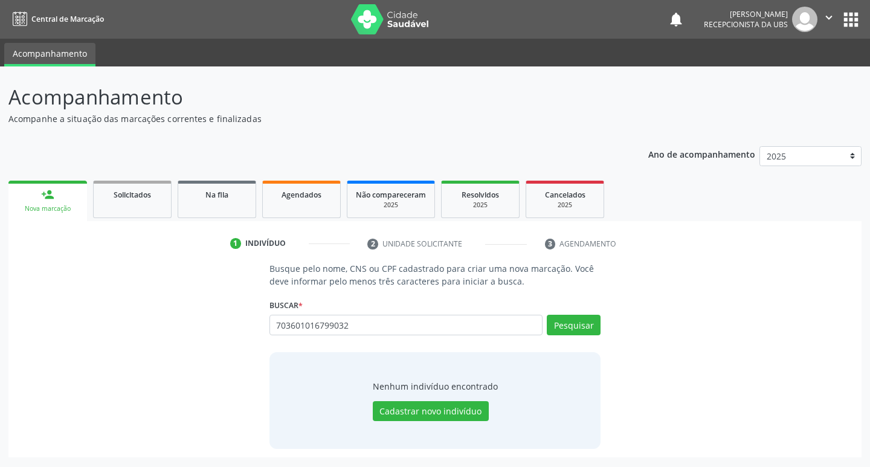
type input "703601016799032"
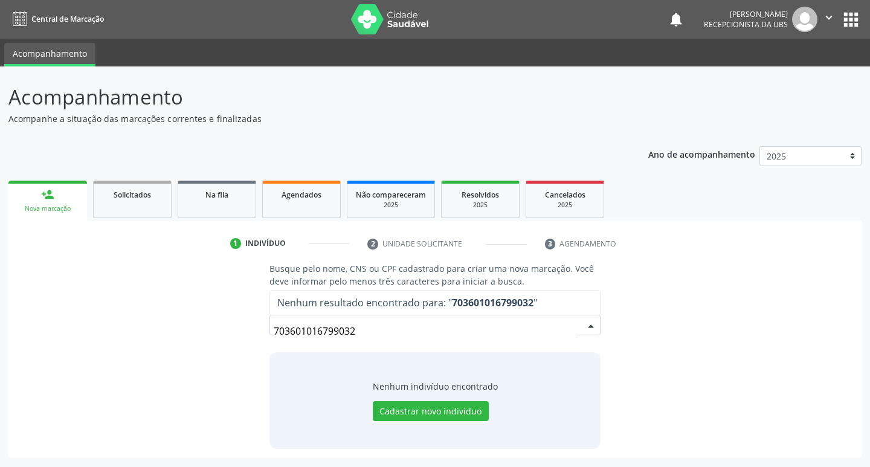
drag, startPoint x: 362, startPoint y: 320, endPoint x: 185, endPoint y: 344, distance: 178.5
click at [185, 344] on div "Busque pelo nome, CNS ou CPF cadastrado para criar uma nova marcação. Você deve…" at bounding box center [435, 355] width 836 height 186
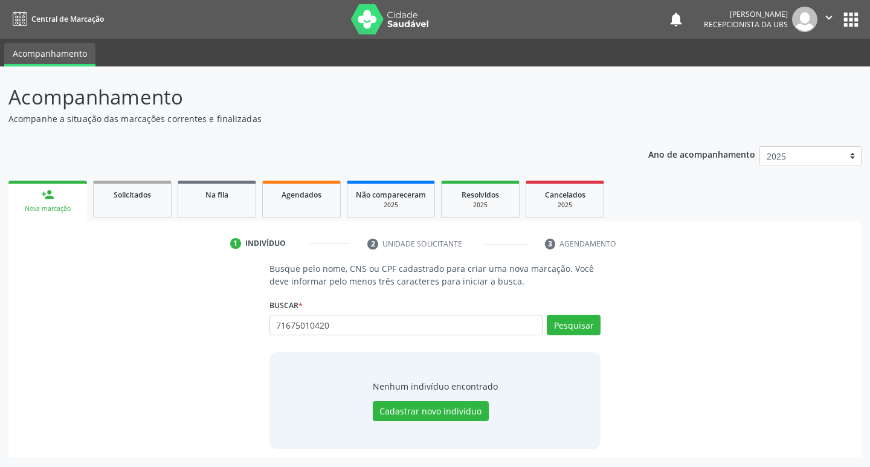
type input "71675010420"
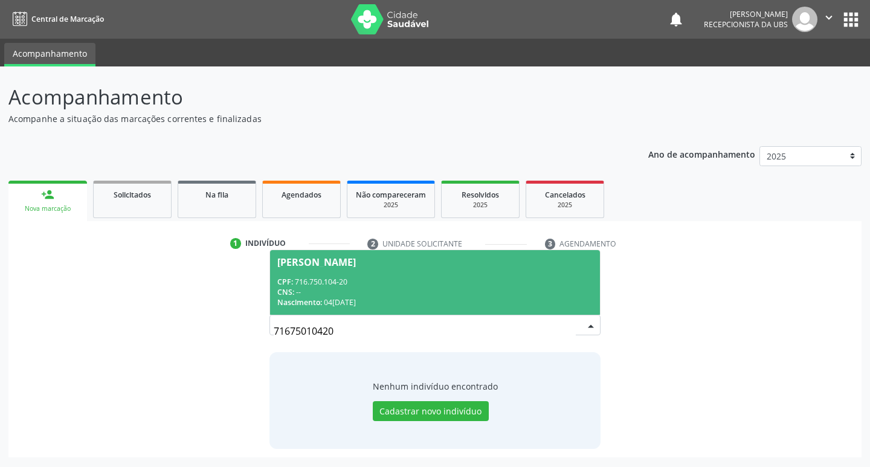
click at [356, 295] on div "CNS: --" at bounding box center [435, 292] width 316 height 10
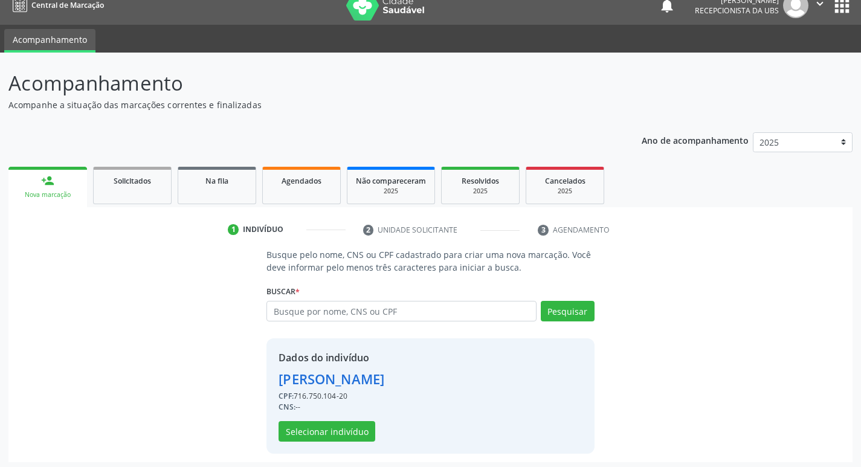
scroll to position [18, 0]
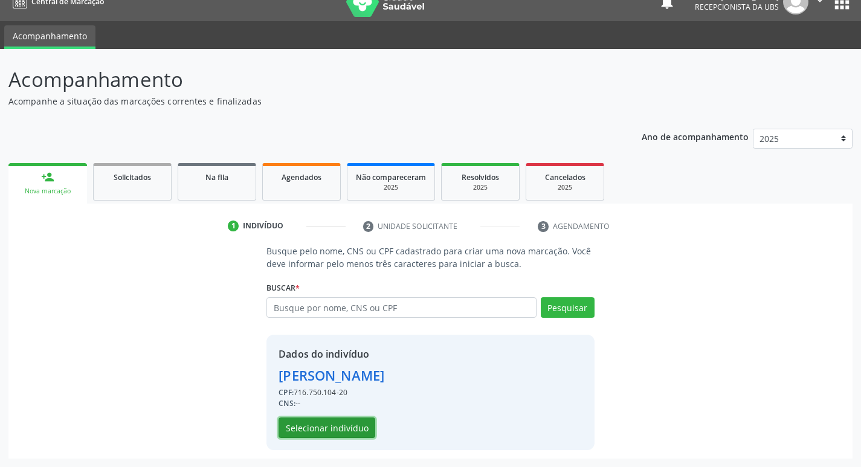
click at [361, 425] on button "Selecionar indivíduo" at bounding box center [326, 427] width 97 height 21
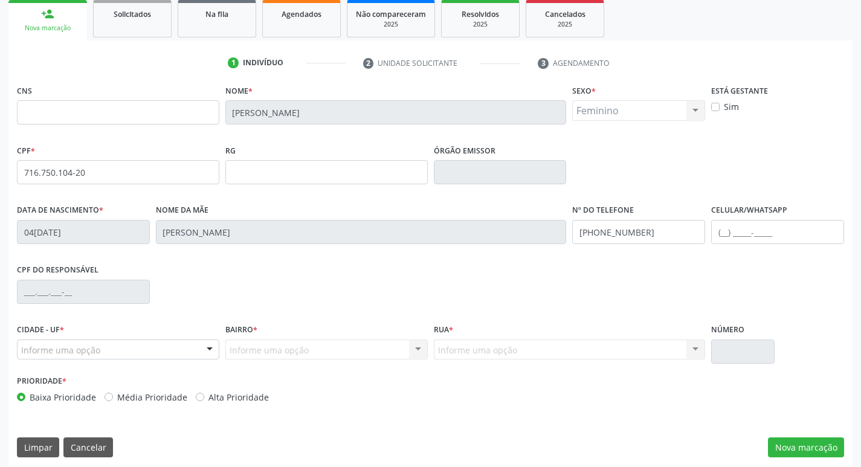
scroll to position [188, 0]
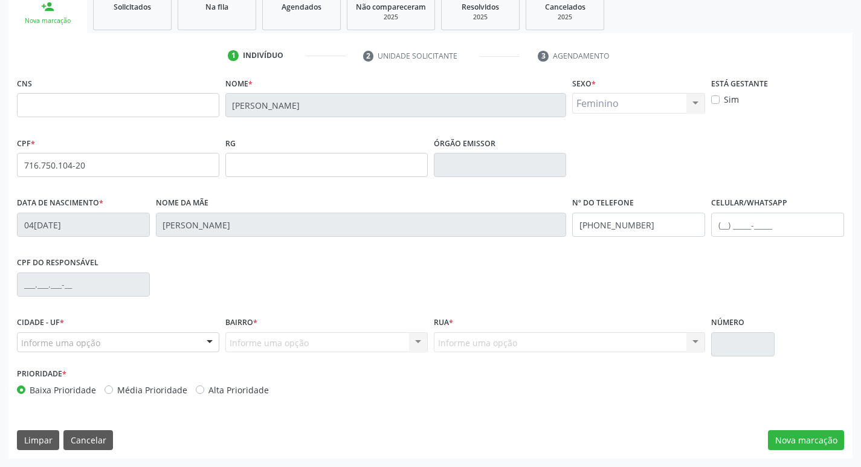
click at [90, 356] on div "Cidade - UF * Informe uma opção Serra Talhada - PE Nenhum resultado encontrado …" at bounding box center [118, 338] width 208 height 51
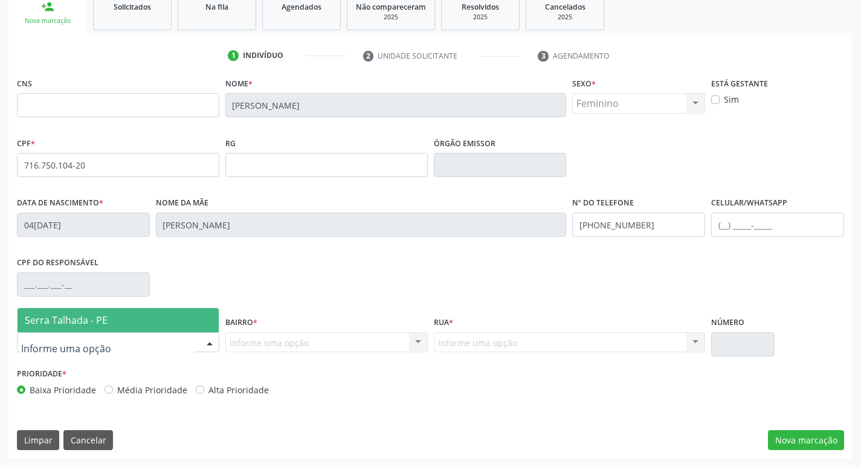
click at [105, 319] on span "Serra Talhada - PE" at bounding box center [66, 319] width 83 height 13
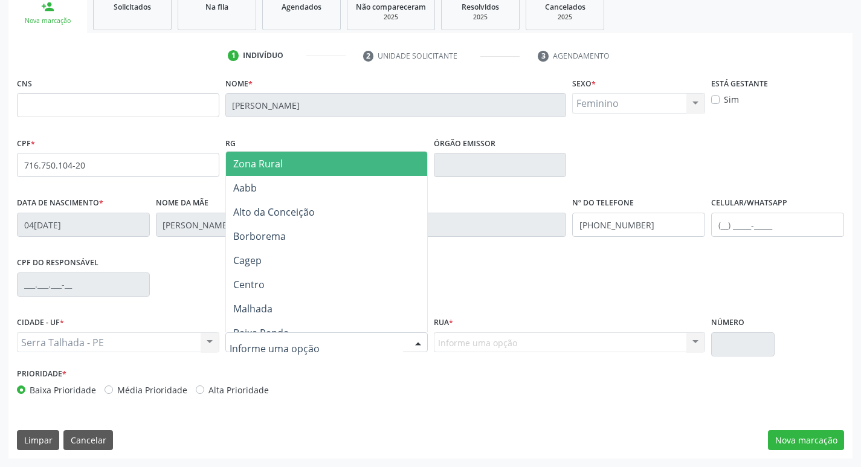
click at [289, 333] on div at bounding box center [326, 342] width 202 height 21
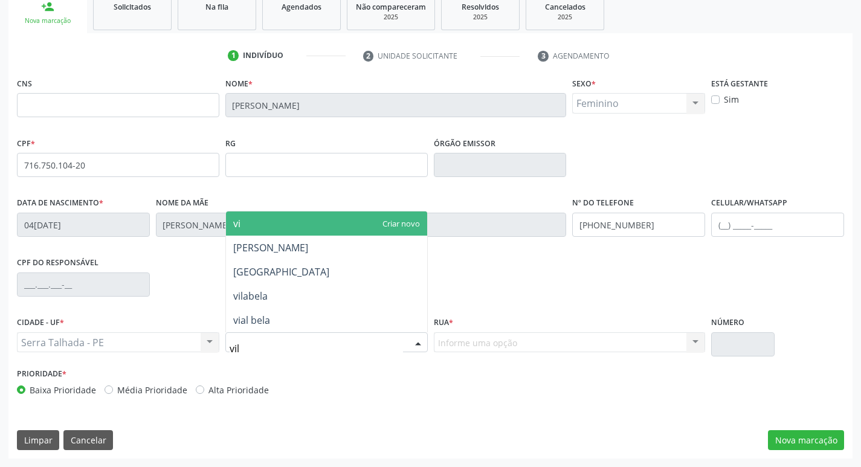
type input "vila"
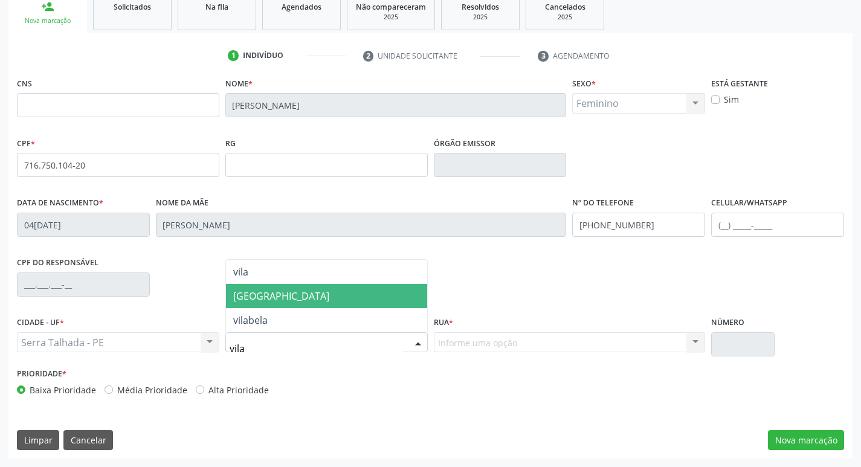
click at [316, 286] on span "[GEOGRAPHIC_DATA]" at bounding box center [326, 296] width 201 height 24
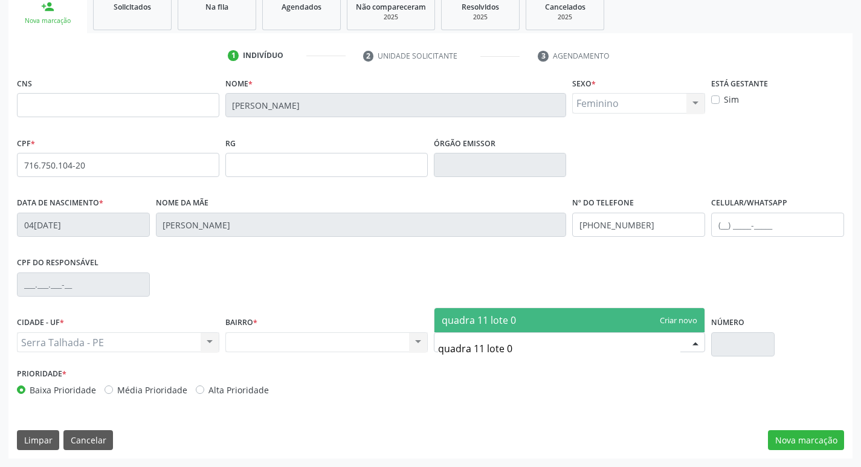
type input "quadra 11 lote 02"
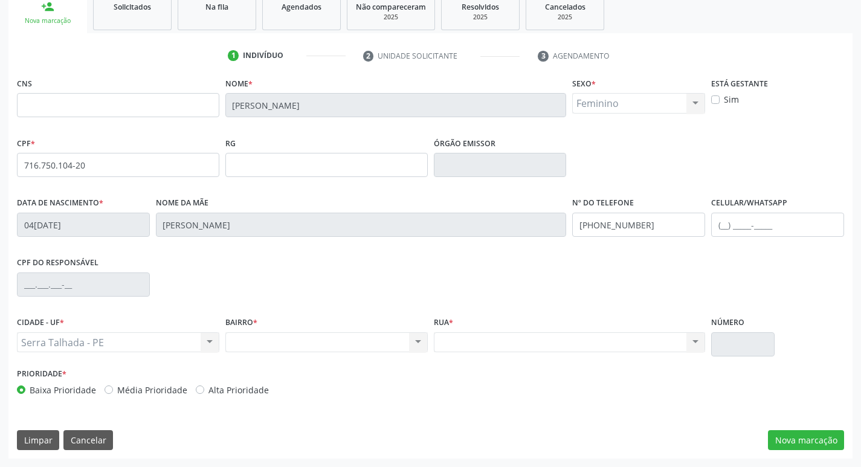
drag, startPoint x: 737, startPoint y: 315, endPoint x: 737, endPoint y: 339, distance: 23.6
click at [737, 325] on label "Número" at bounding box center [727, 322] width 33 height 19
drag, startPoint x: 362, startPoint y: 318, endPoint x: 343, endPoint y: 351, distance: 37.6
click at [350, 339] on div "BAIRRO * Nenhum resultado encontrado para: " " Não há nenhuma opção para ser ex…" at bounding box center [326, 332] width 202 height 39
click at [343, 351] on div "Nenhum resultado encontrado para: " " Não há nenhuma opção para ser exibida." at bounding box center [326, 342] width 202 height 21
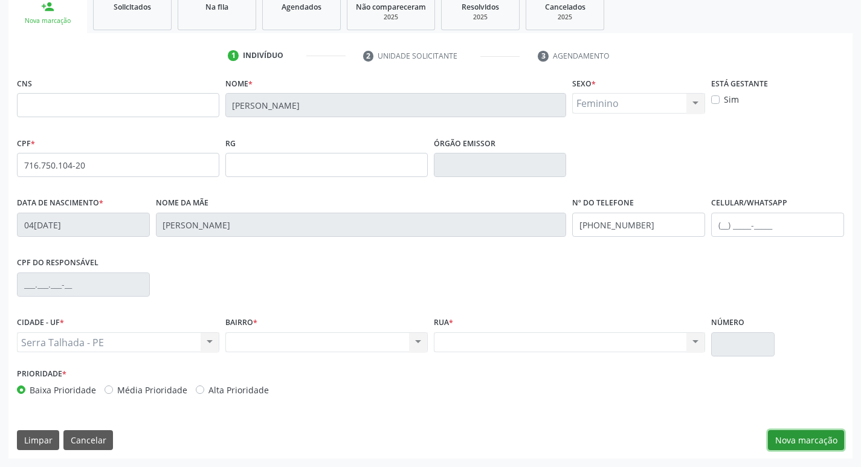
click at [818, 435] on button "Nova marcação" at bounding box center [806, 440] width 76 height 21
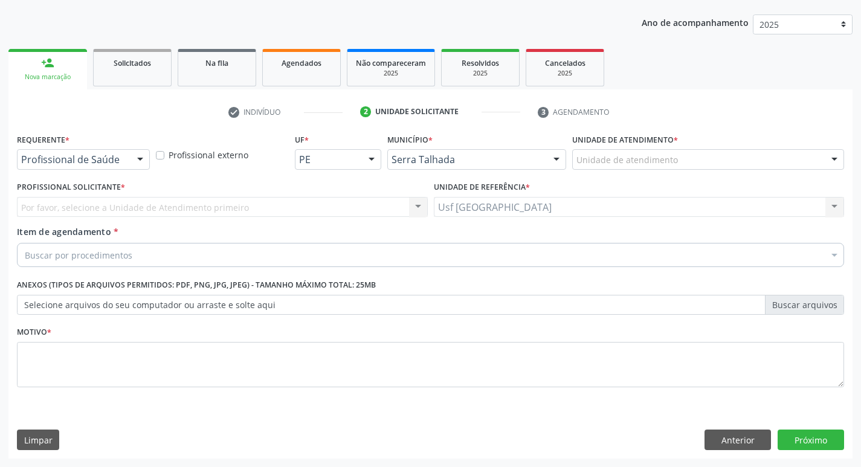
scroll to position [132, 0]
click at [132, 163] on div at bounding box center [140, 160] width 18 height 21
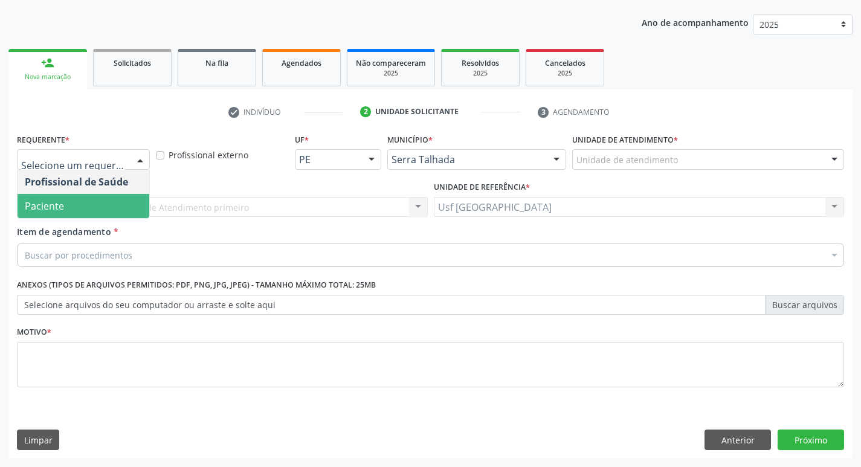
click at [112, 200] on span "Paciente" at bounding box center [84, 206] width 132 height 24
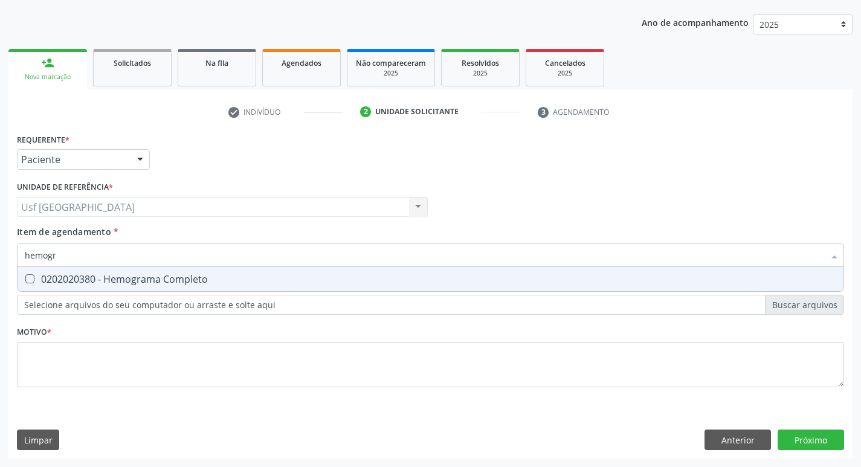
type input "hemogra"
click at [100, 274] on div "0202020380 - Hemograma Completo" at bounding box center [430, 279] width 811 height 10
checkbox Completo "true"
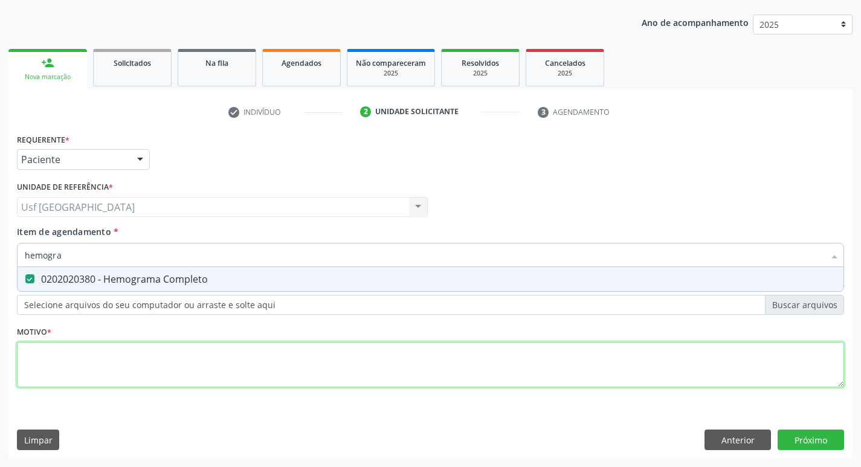
click at [90, 344] on div "Requerente * Paciente Profissional de Saúde Paciente Nenhum resultado encontrad…" at bounding box center [430, 267] width 827 height 274
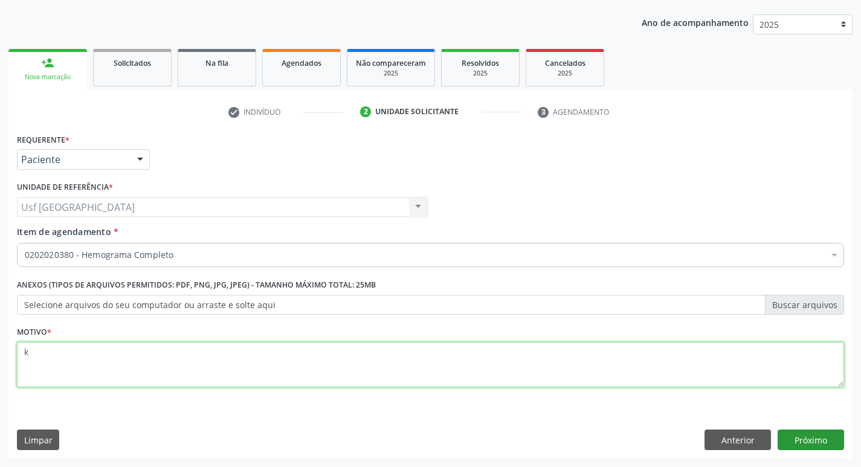
type textarea "k"
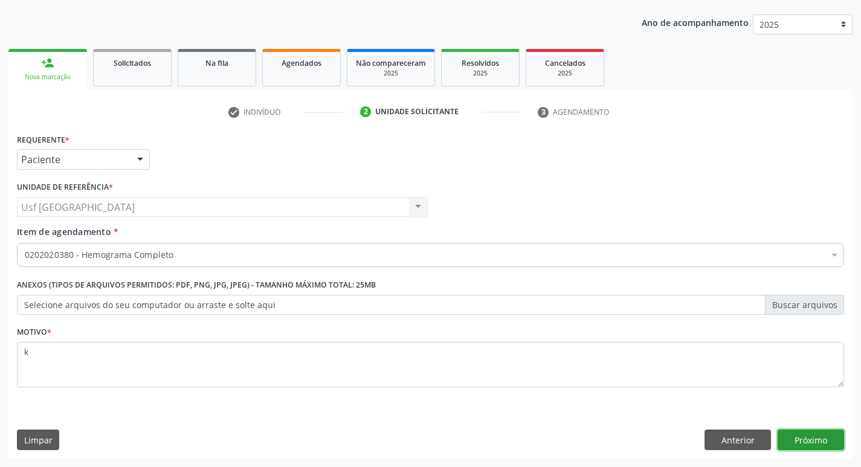
click at [786, 432] on button "Próximo" at bounding box center [810, 439] width 66 height 21
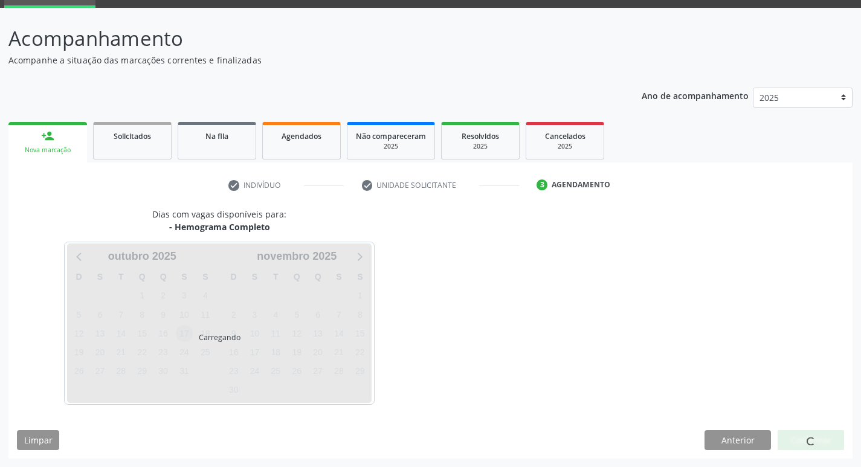
scroll to position [59, 0]
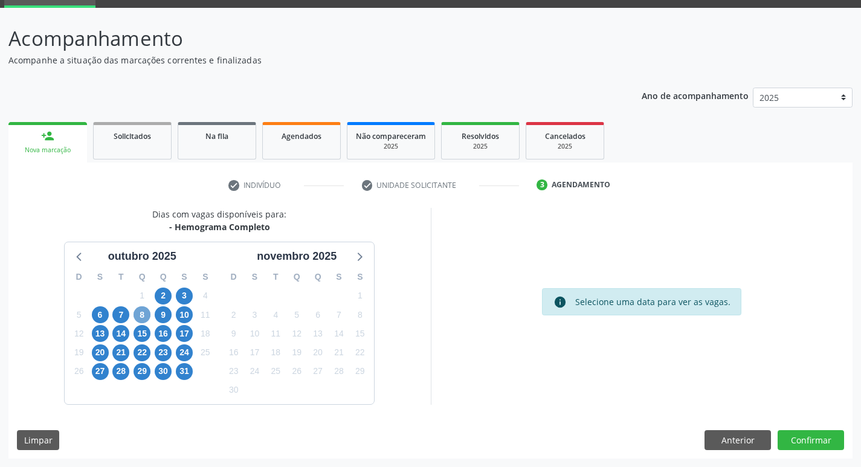
click at [138, 315] on span "8" at bounding box center [141, 314] width 17 height 17
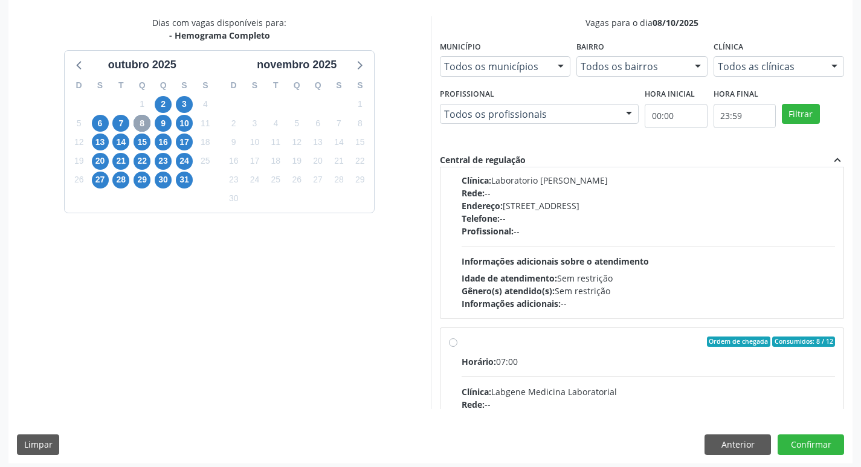
scroll to position [255, 0]
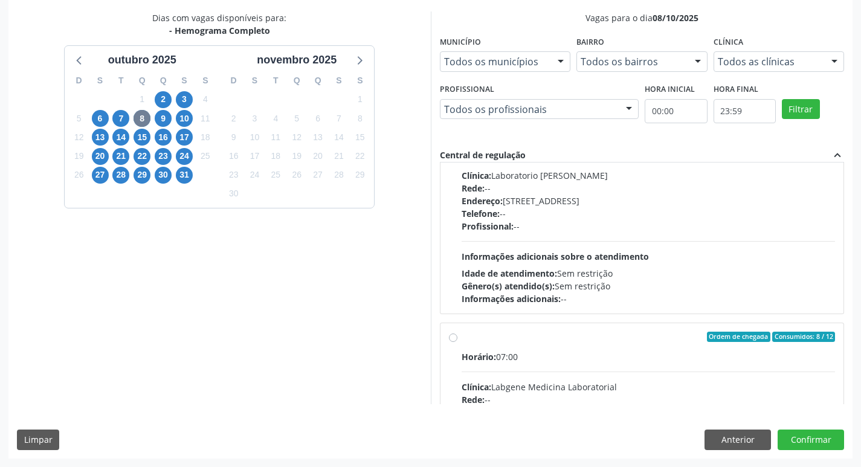
click at [565, 365] on div "Horário: 07:00 Clínica: Labgene Medicina Laboratorial Rede: -- Endereço: [STREE…" at bounding box center [648, 433] width 374 height 166
click at [457, 342] on input "Ordem de chegada Consumidos: 8 / 12 Horário: 07:00 Clínica: Labgene Medicina La…" at bounding box center [453, 337] width 8 height 11
radio input "true"
click at [796, 438] on button "Confirmar" at bounding box center [810, 439] width 66 height 21
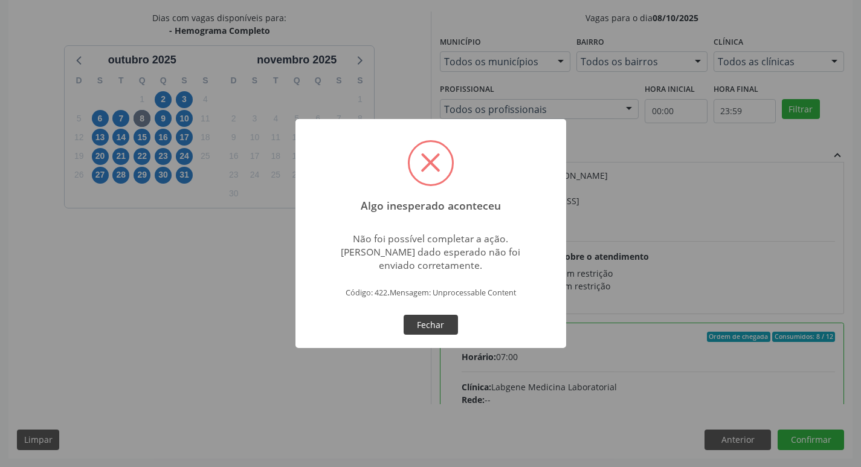
click at [420, 315] on button "Fechar" at bounding box center [430, 325] width 54 height 21
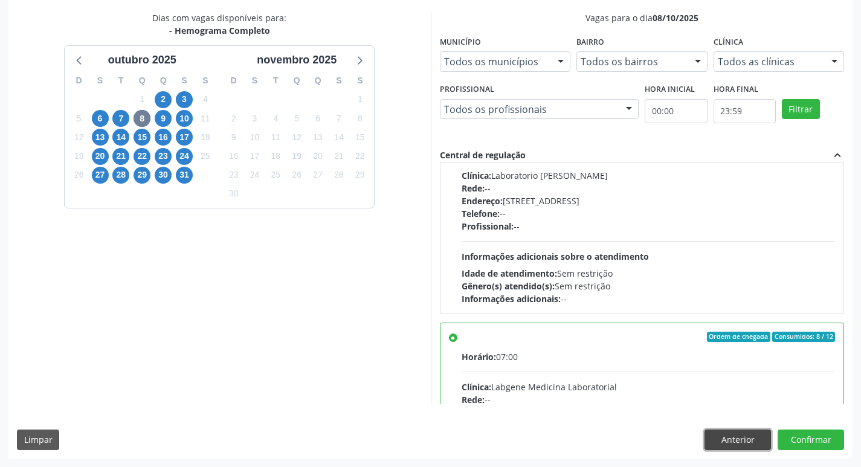
click at [746, 436] on button "Anterior" at bounding box center [737, 439] width 66 height 21
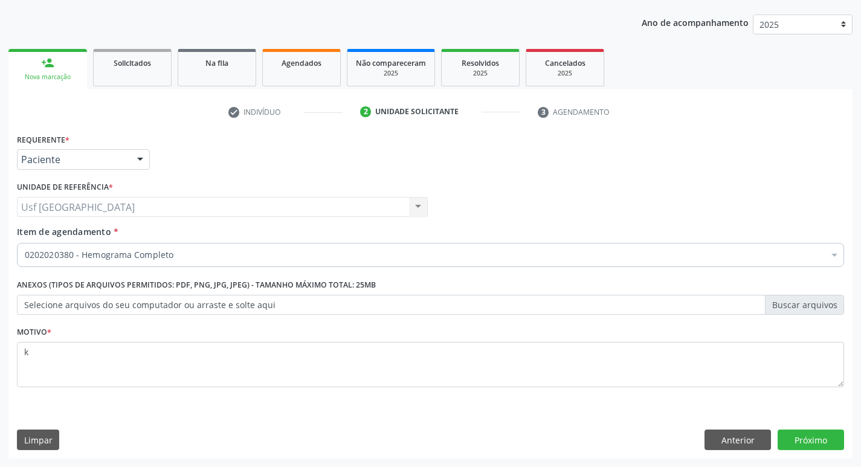
scroll to position [132, 0]
click at [746, 436] on button "Anterior" at bounding box center [737, 439] width 66 height 21
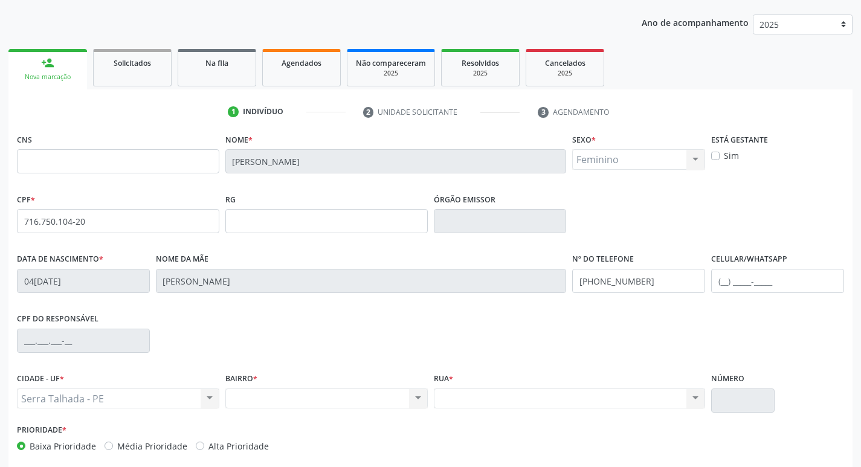
scroll to position [188, 0]
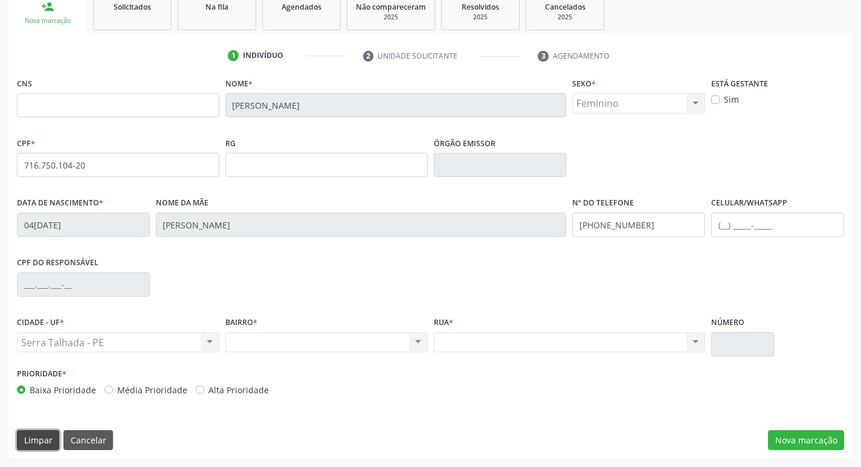
click at [30, 436] on button "Limpar" at bounding box center [38, 440] width 42 height 21
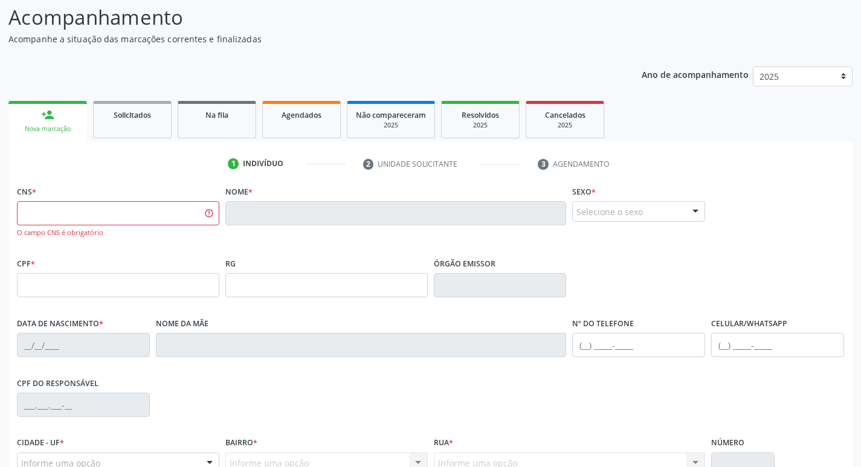
scroll to position [200, 0]
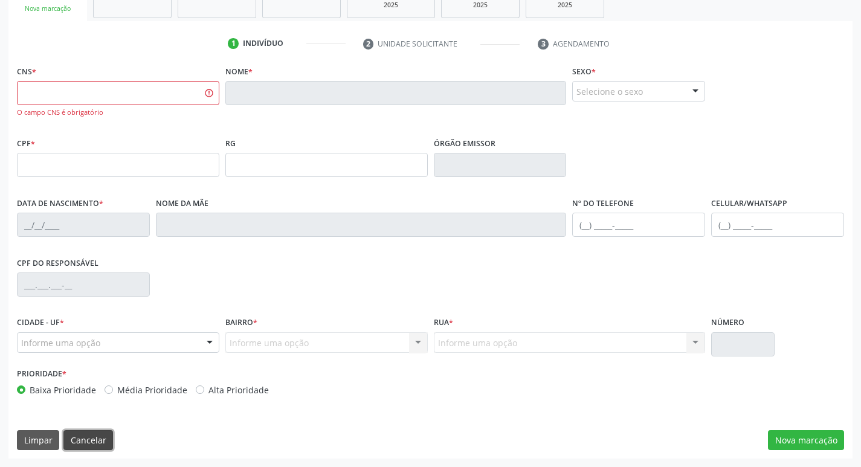
click at [101, 440] on button "Cancelar" at bounding box center [88, 440] width 50 height 21
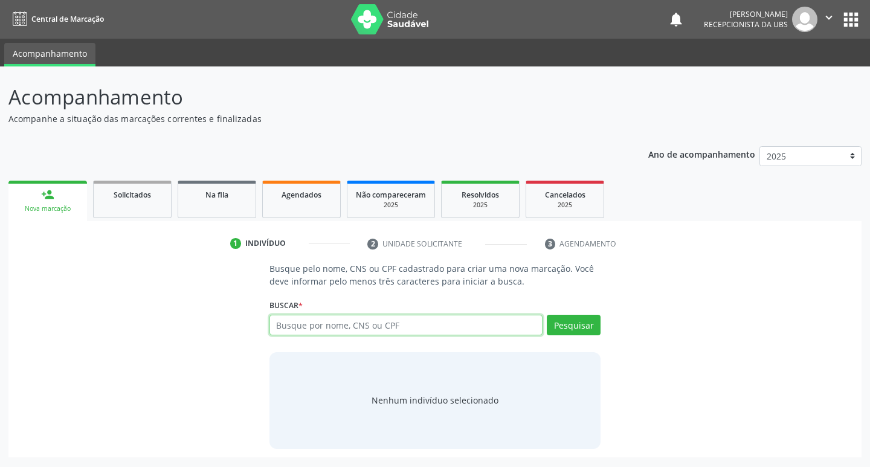
click at [428, 334] on input "text" at bounding box center [406, 325] width 274 height 21
type input "700004317393209"
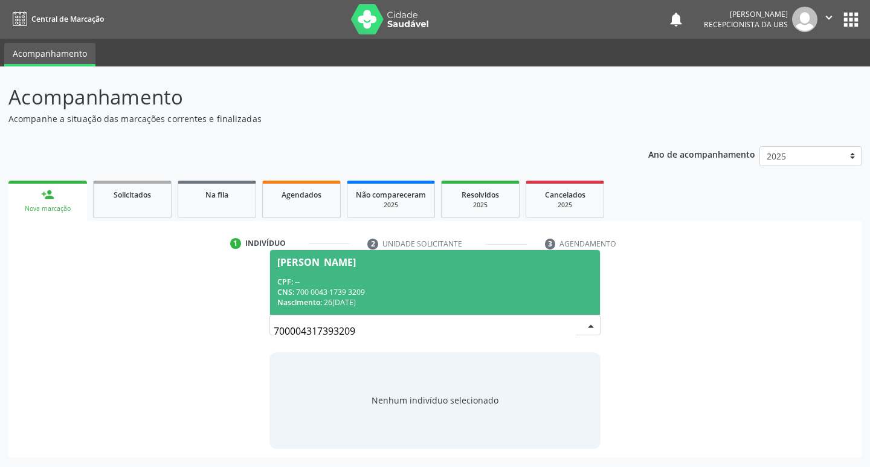
click at [431, 301] on div "Nascimento: 2[DATE]" at bounding box center [435, 302] width 316 height 10
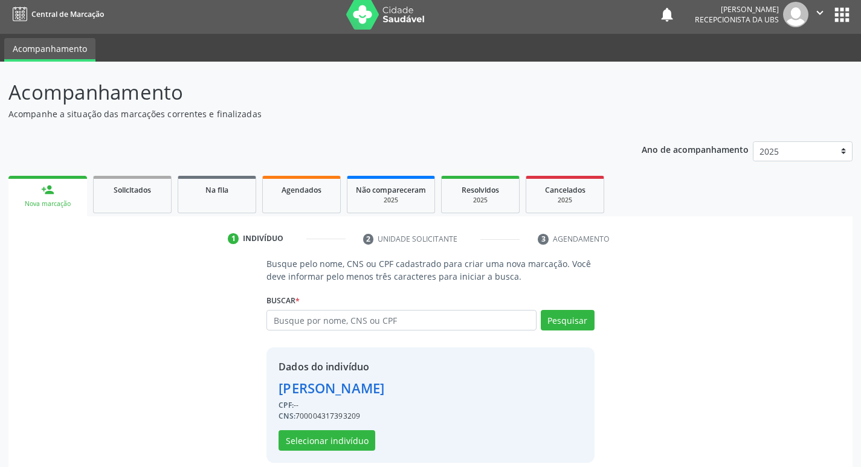
scroll to position [18, 0]
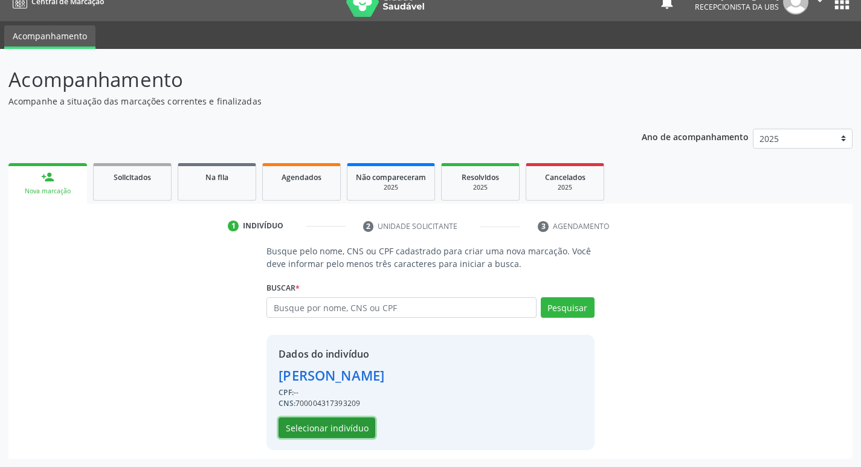
click at [293, 428] on button "Selecionar indivíduo" at bounding box center [326, 427] width 97 height 21
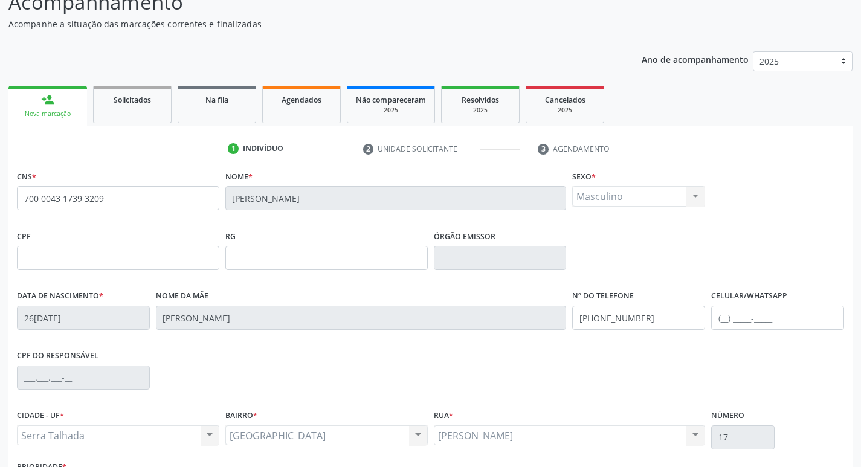
scroll to position [188, 0]
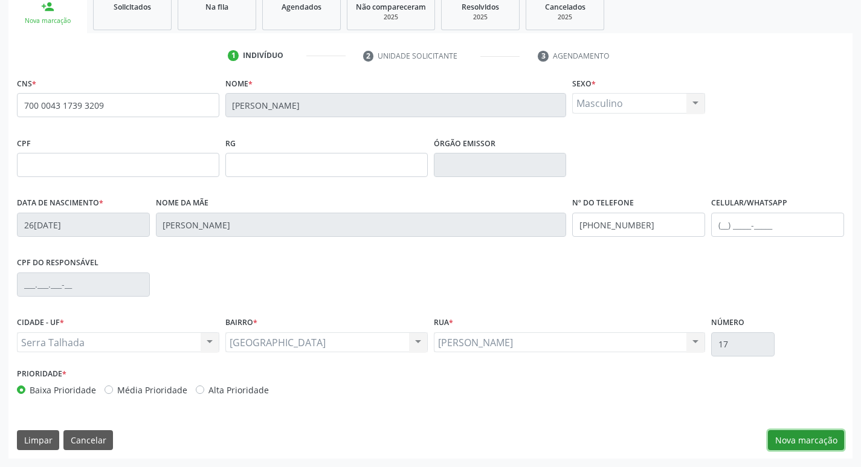
click at [794, 433] on button "Nova marcação" at bounding box center [806, 440] width 76 height 21
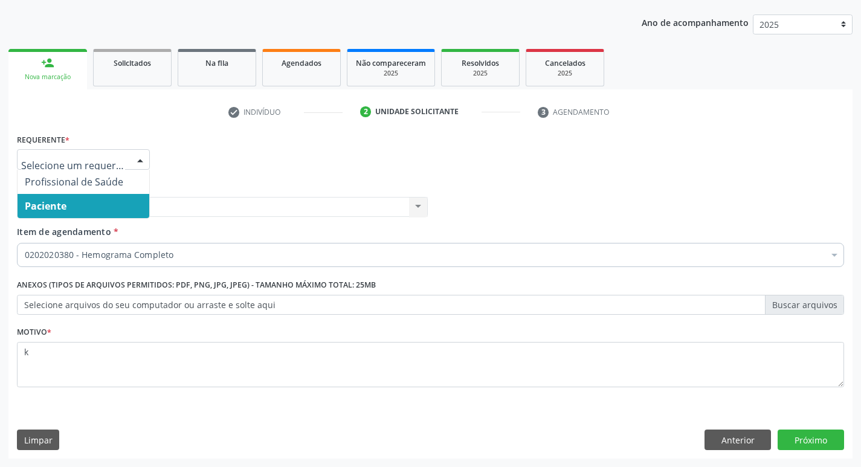
click at [68, 205] on span "Paciente" at bounding box center [84, 206] width 132 height 24
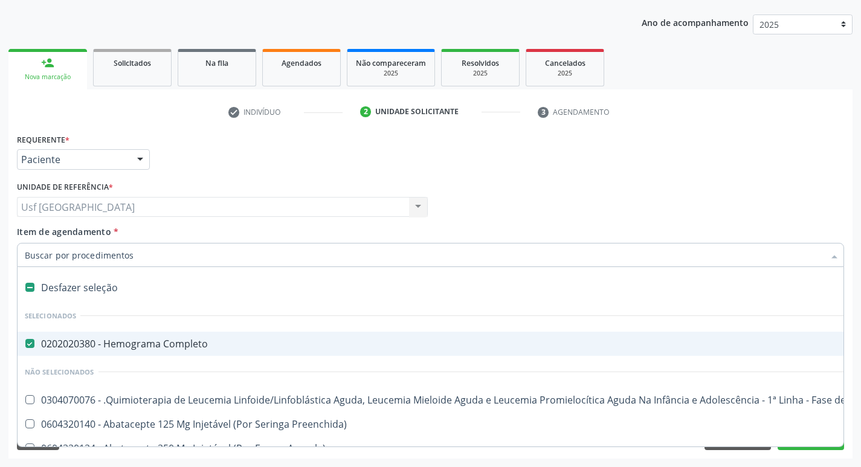
click at [70, 262] on div at bounding box center [430, 255] width 827 height 24
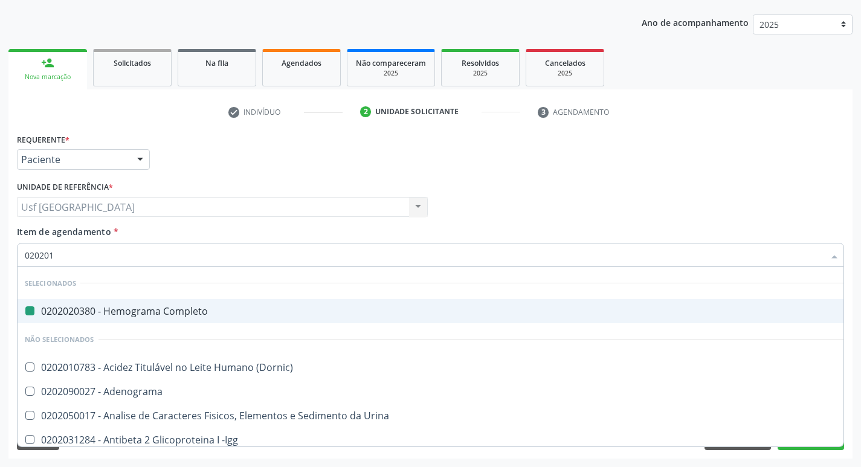
type input "0202010"
checkbox Completo "false"
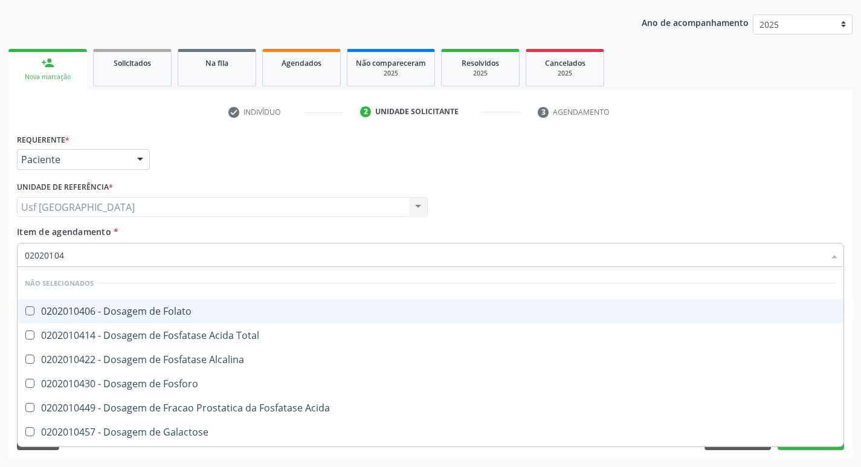
type input "020201047"
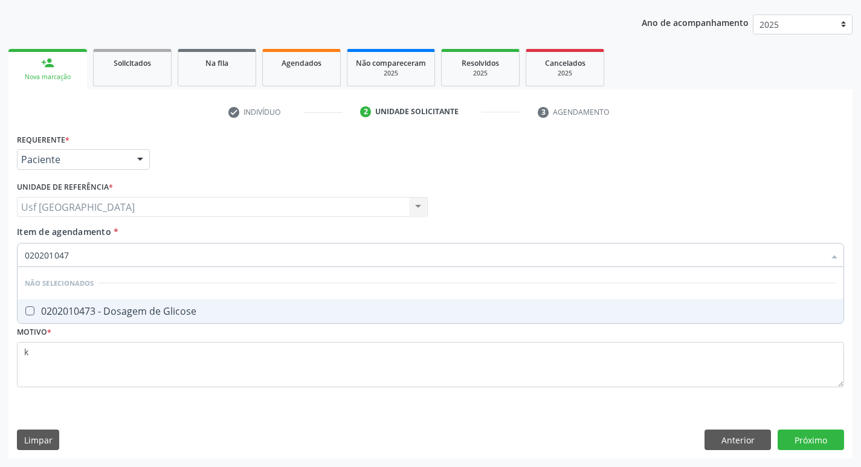
click at [66, 314] on div "0202010473 - Dosagem de Glicose" at bounding box center [430, 311] width 811 height 10
checkbox Glicose "true"
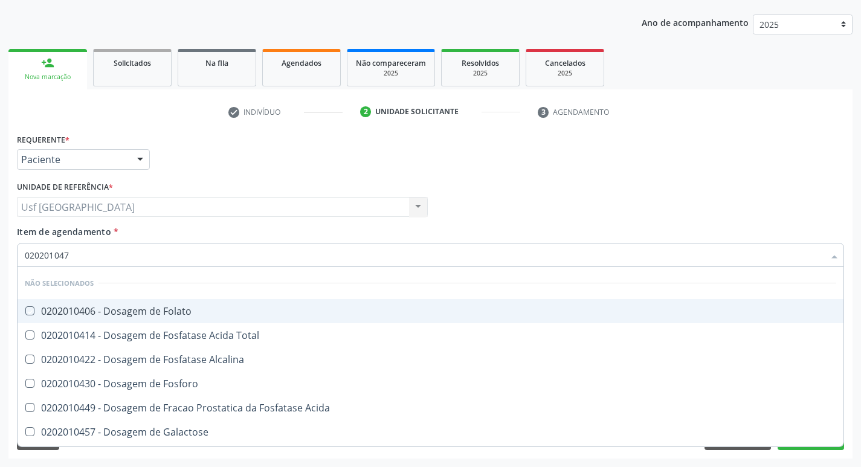
type input "02020104"
checkbox Folato "false"
type input "020201"
checkbox Glicose "false"
type input "0"
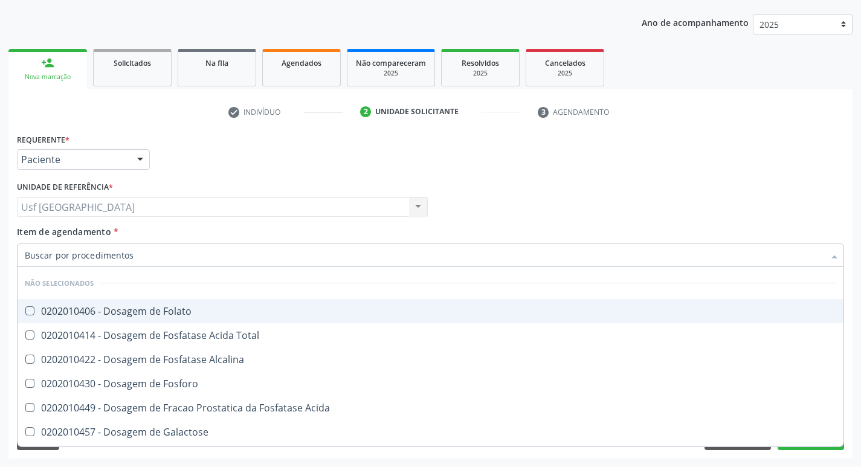
checkbox Folato "true"
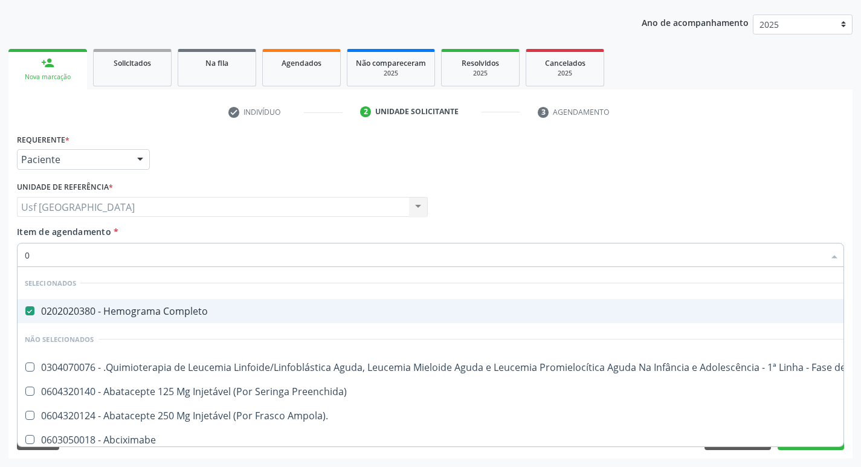
type input "02"
checkbox Coclear "true"
type input "020"
checkbox Transplantado "true"
checkbox Coclear "false"
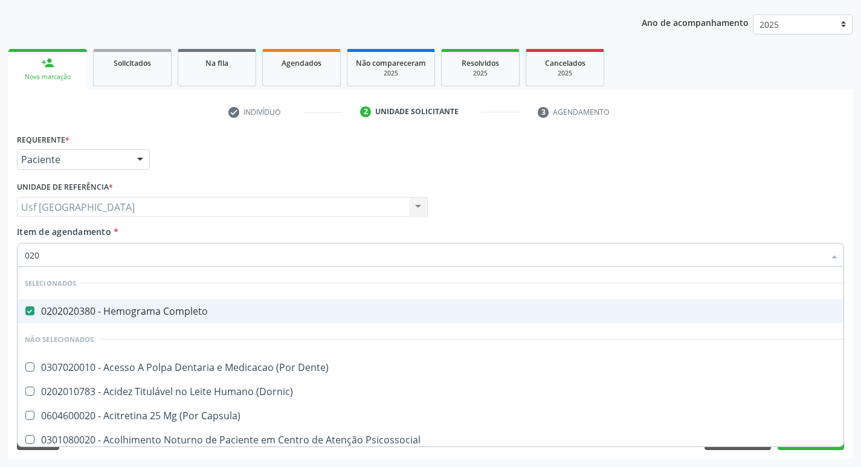
type input "0202"
checkbox Laser "true"
checkbox Glicose "false"
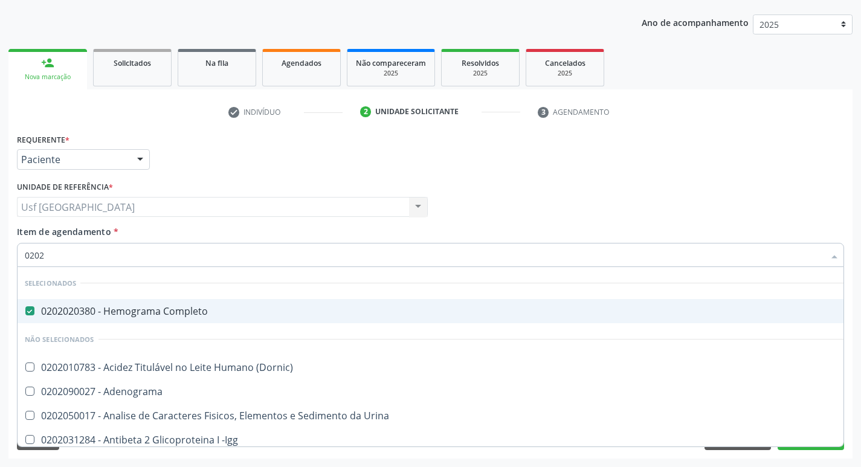
type input "02020"
checkbox Xi "true"
checkbox Glicose "false"
type input "020201"
checkbox Completo "false"
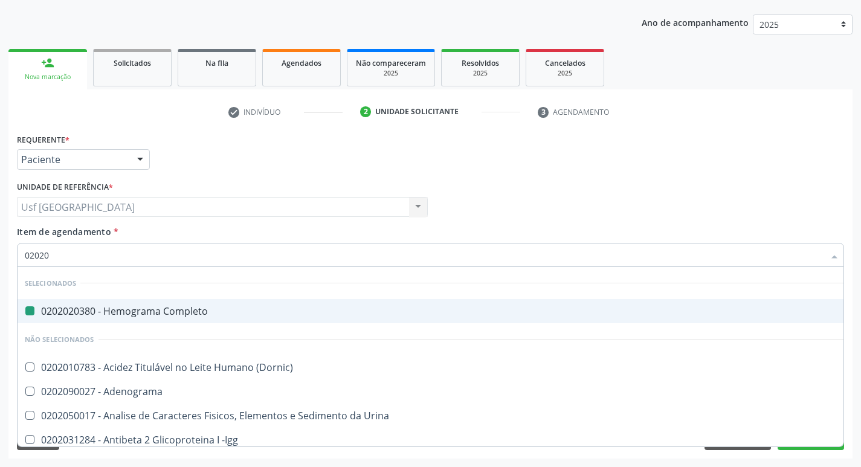
checkbox Amniótico "true"
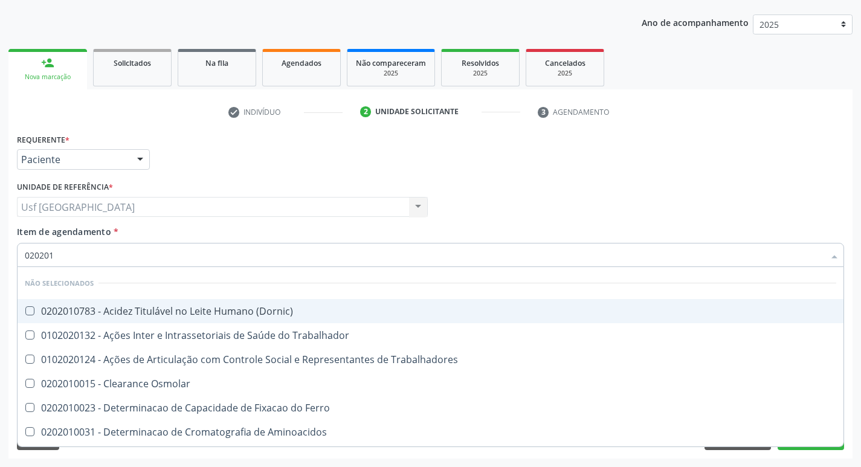
type input "0202010"
checkbox II "true"
checkbox Glicose "false"
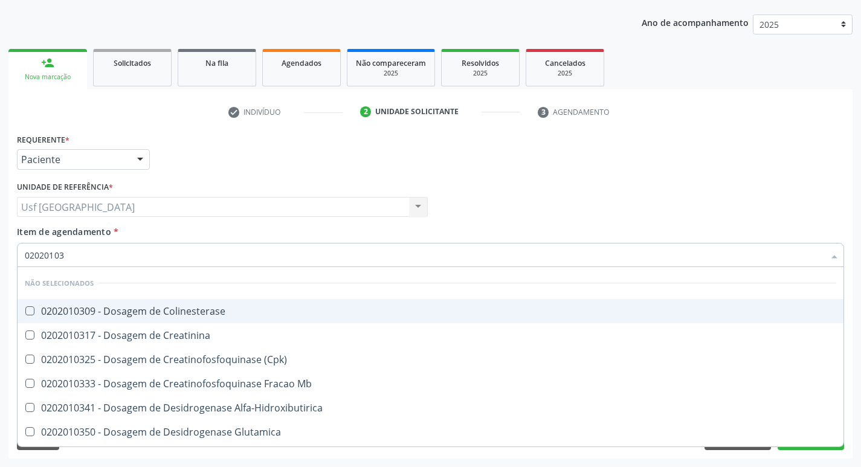
type input "020201031"
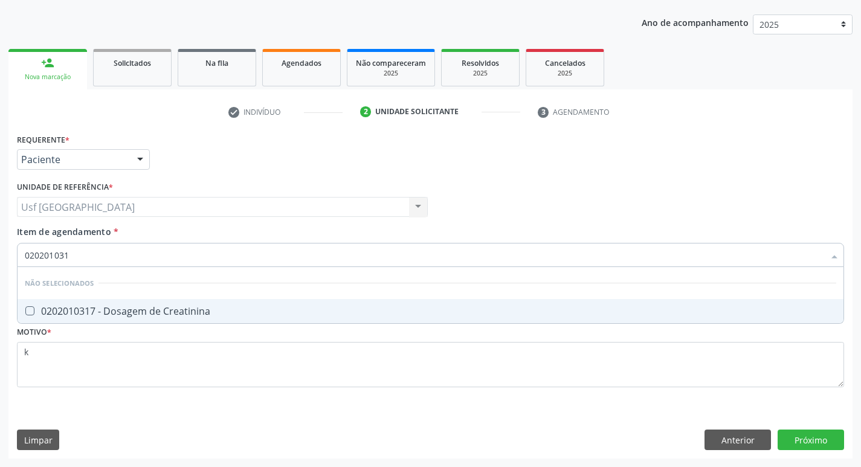
click at [66, 314] on div "0202010317 - Dosagem de Creatinina" at bounding box center [430, 311] width 811 height 10
checkbox Creatinina "true"
type input "02020103"
checkbox Creatinina "false"
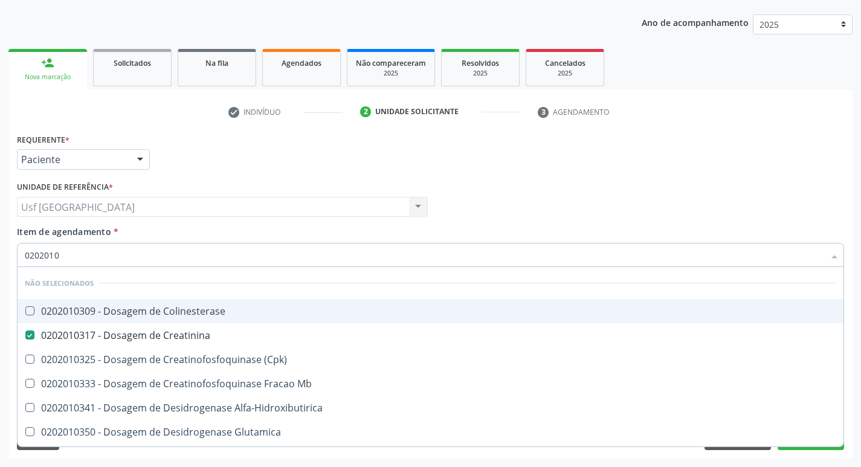
type input "020201"
checkbox Creatinina "false"
type input "0"
checkbox Colinesterase "true"
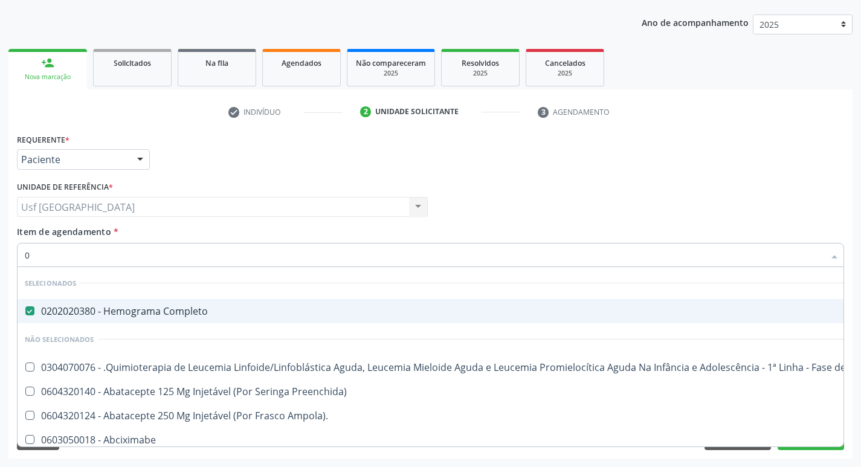
type input "02"
checkbox \(Liquido\) "true"
checkbox Coclear "true"
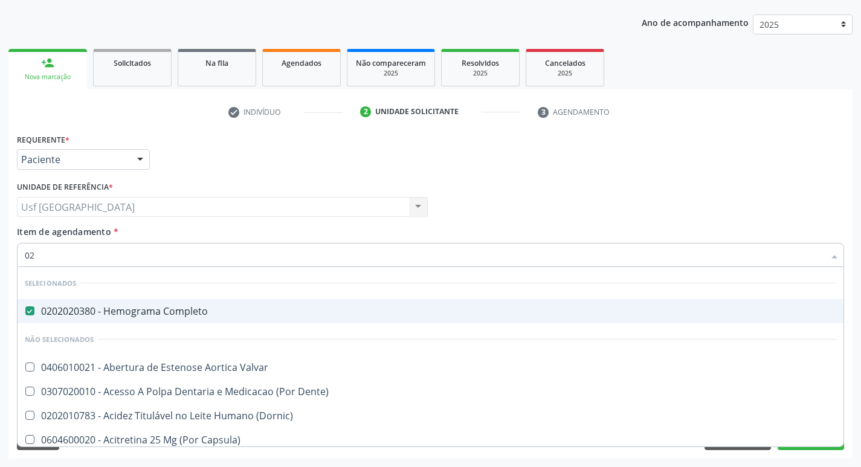
type input "020"
checkbox Complementar\) "true"
checkbox \(Qualitativo\) "true"
checkbox Creatinina "false"
checkbox Glicose "false"
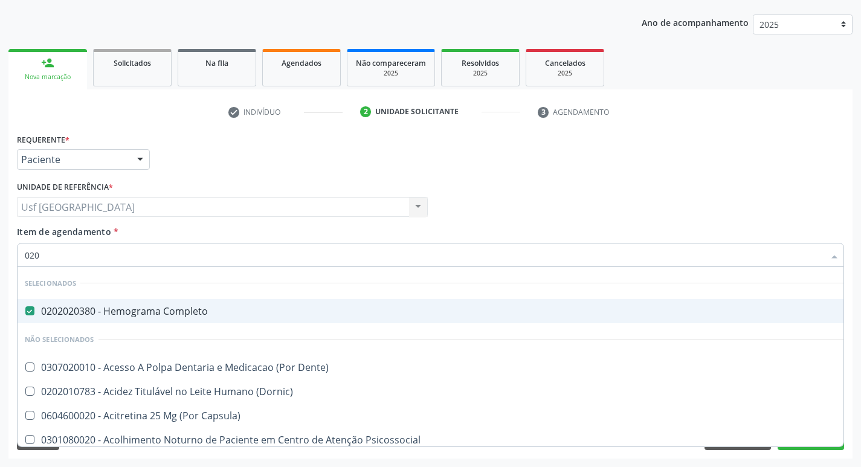
type input "0202"
checkbox Ossea "true"
checkbox Laser "true"
checkbox Creatinina "false"
checkbox Glicose "false"
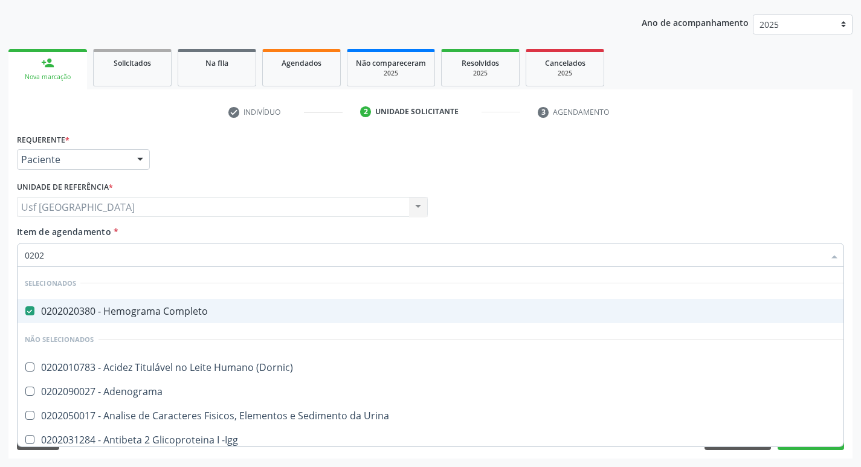
type input "02020"
checkbox Calcio "true"
checkbox Creatinina "false"
checkbox Xi "true"
checkbox Glicose "false"
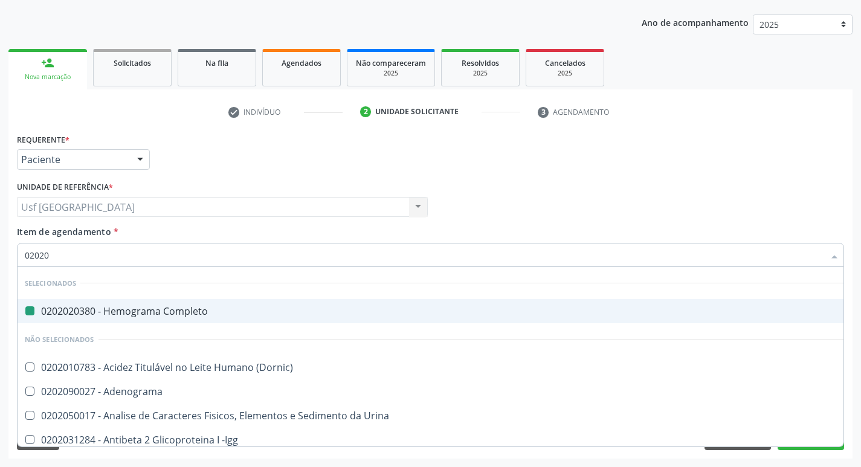
type input "020201"
checkbox Completo "false"
checkbox Parceria\) "true"
checkbox Amniótico "true"
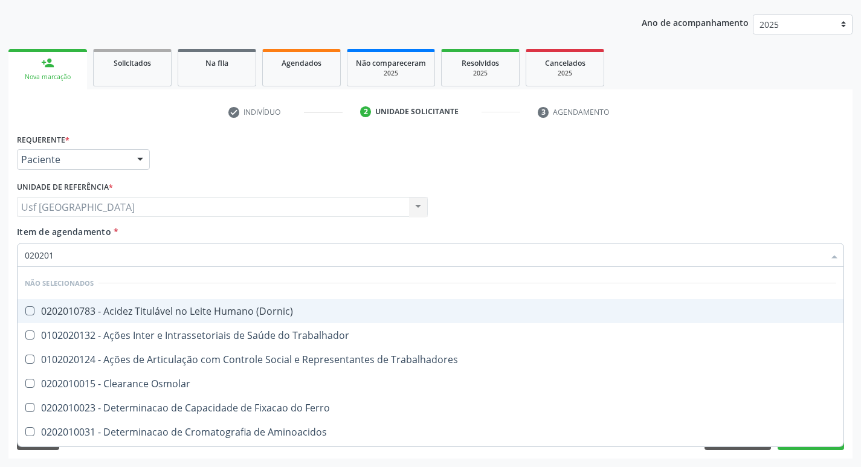
type input "0202010"
checkbox Ionizavel "true"
checkbox Creatinina "false"
checkbox II "true"
checkbox Glicose "false"
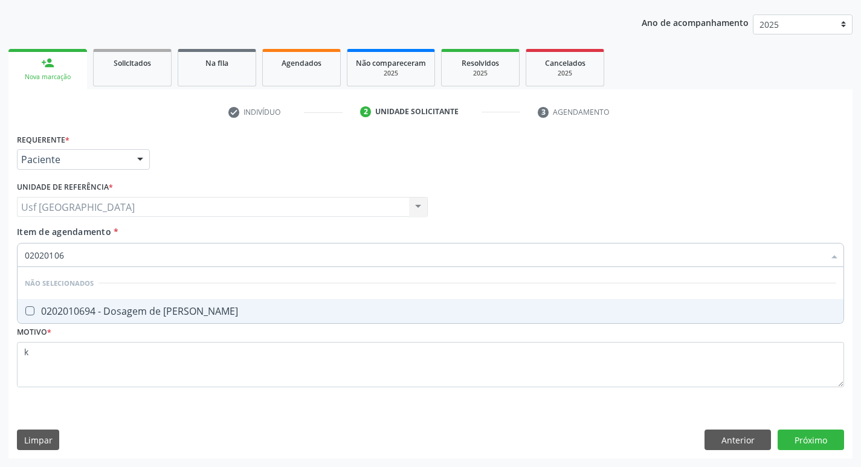
type input "020201069"
click at [66, 314] on div "0202010694 - Dosagem de [PERSON_NAME]" at bounding box center [430, 311] width 811 height 10
checkbox Ureia "true"
type input "02020106"
checkbox Ureia "false"
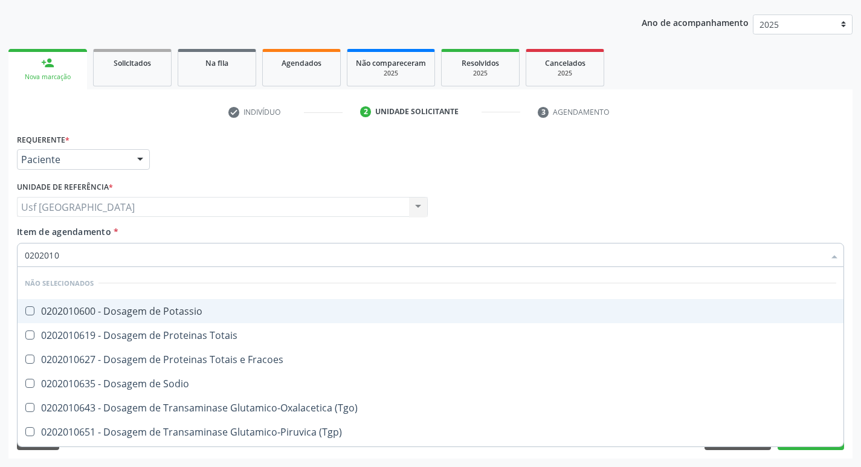
type input "020201"
checkbox Ureia "false"
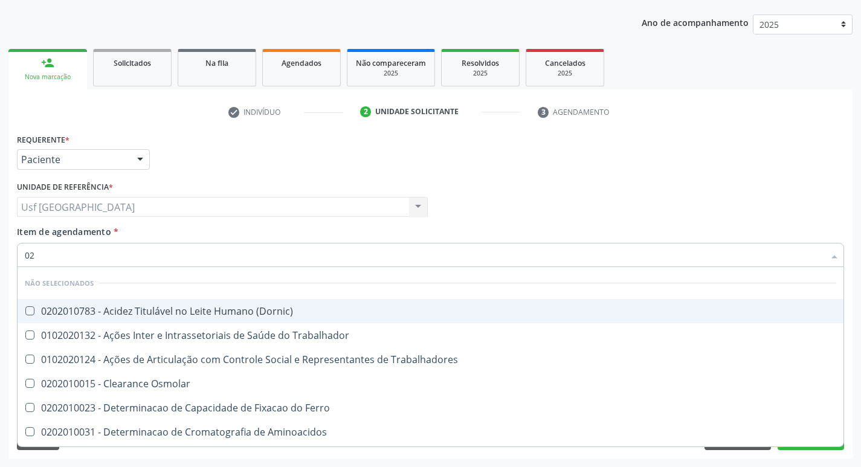
type input "0"
checkbox \(Dornic\) "true"
checkbox Creatinina "false"
checkbox Glicose "false"
checkbox Ureia "false"
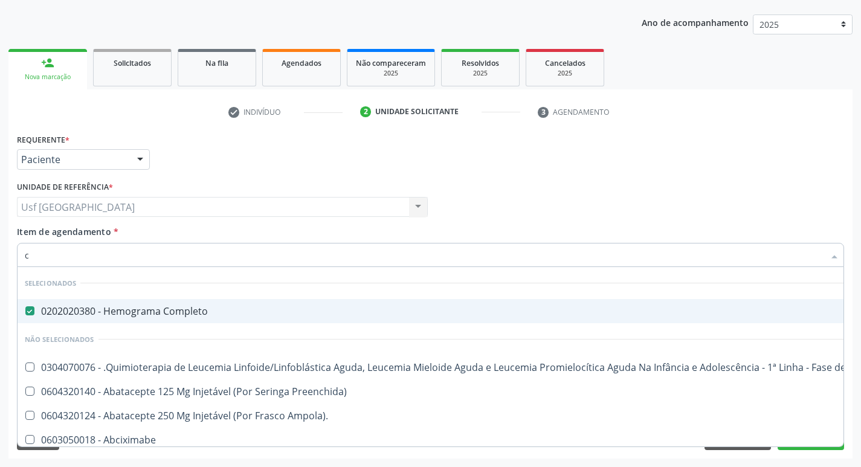
type input "co"
checkbox Tempo "true"
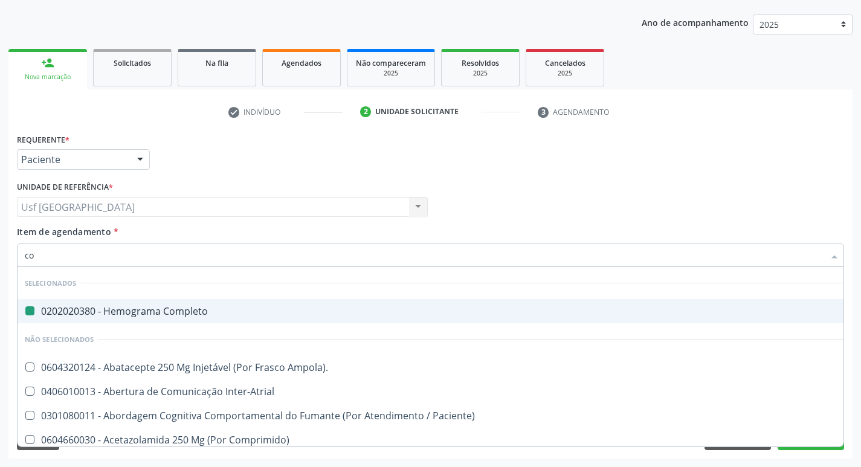
type input "col"
checkbox Completo "false"
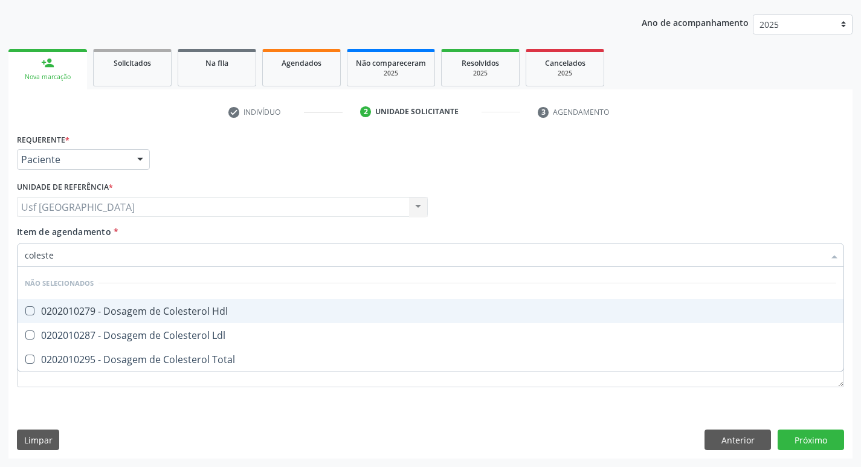
type input "colester"
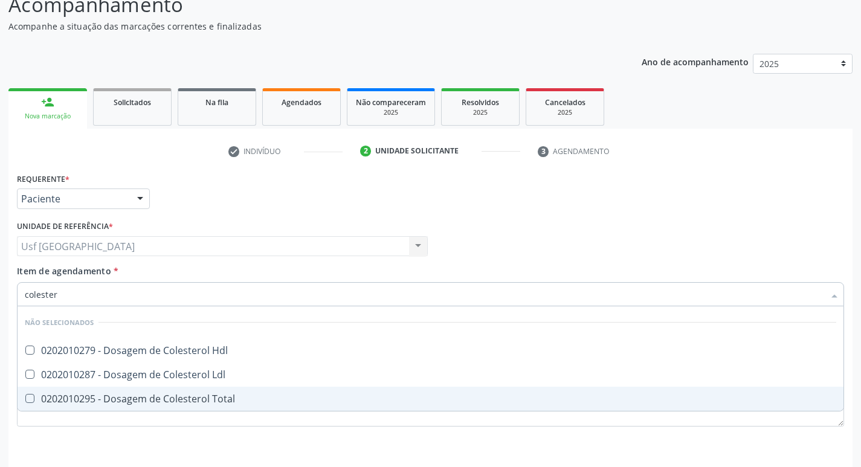
click at [72, 359] on ul "Desfazer seleção Não selecionados 0202010279 - Dosagem de Colesterol Hdl 020201…" at bounding box center [431, 358] width 826 height 104
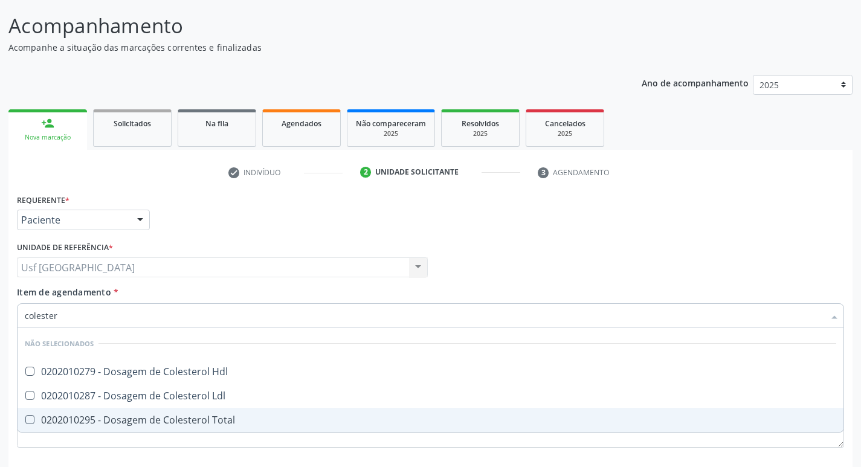
click at [71, 422] on div "0202010295 - Dosagem de Colesterol Total" at bounding box center [430, 420] width 811 height 10
checkbox Total "true"
type input "c"
checkbox Hdl "true"
checkbox Total "false"
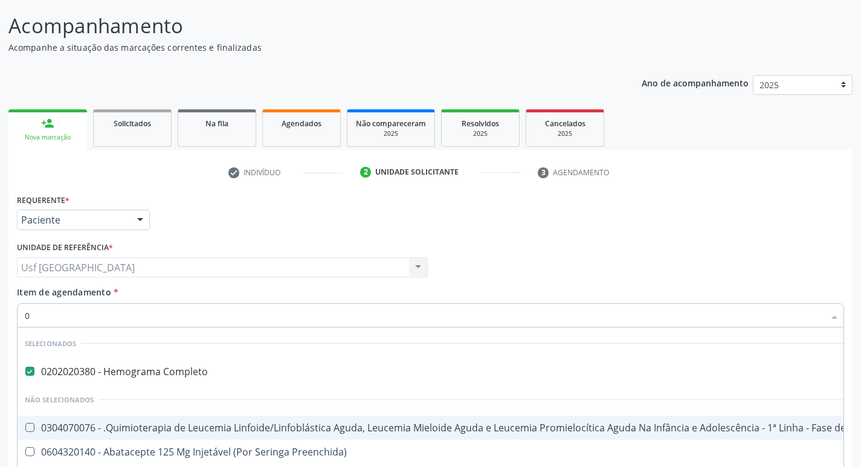
type input "02"
checkbox Antibiotico "true"
checkbox \(Liquido\) "true"
checkbox Coclear "true"
checkbox Colecistectomia "true"
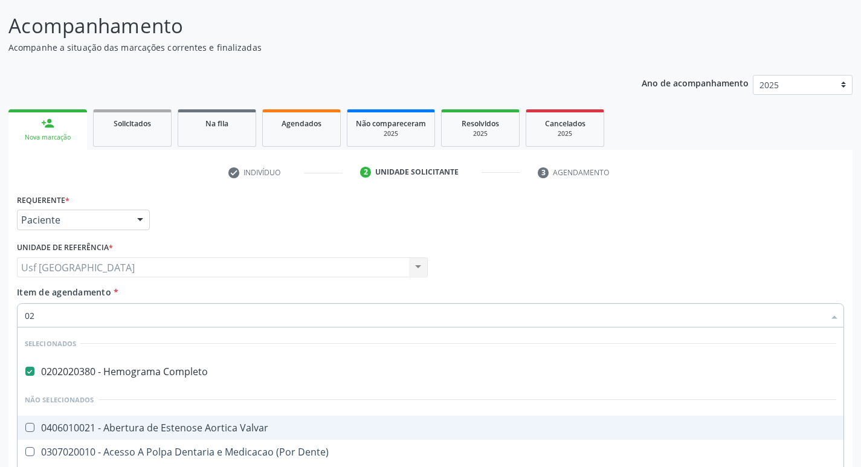
type input "020"
checkbox Congênita "true"
checkbox Complementar\) "true"
checkbox \(Qualitativo\) "true"
checkbox Ii\) "true"
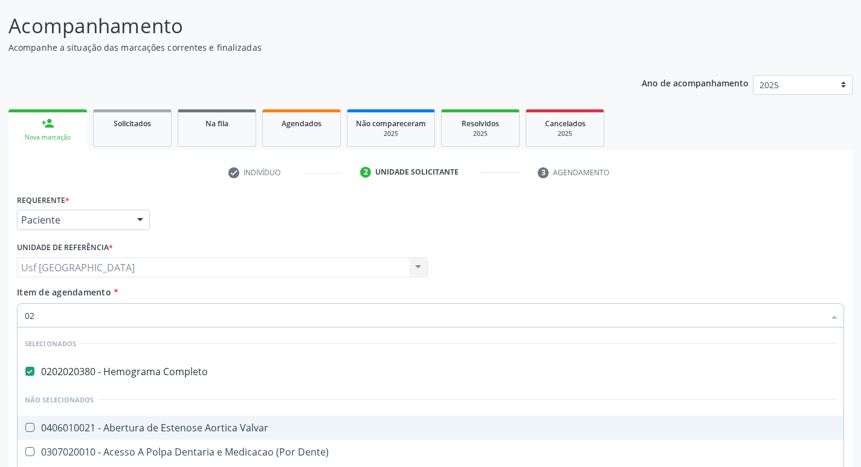
checkbox Total "false"
checkbox Creatinina "false"
checkbox Glicose "false"
checkbox Ureia "false"
type input "0202"
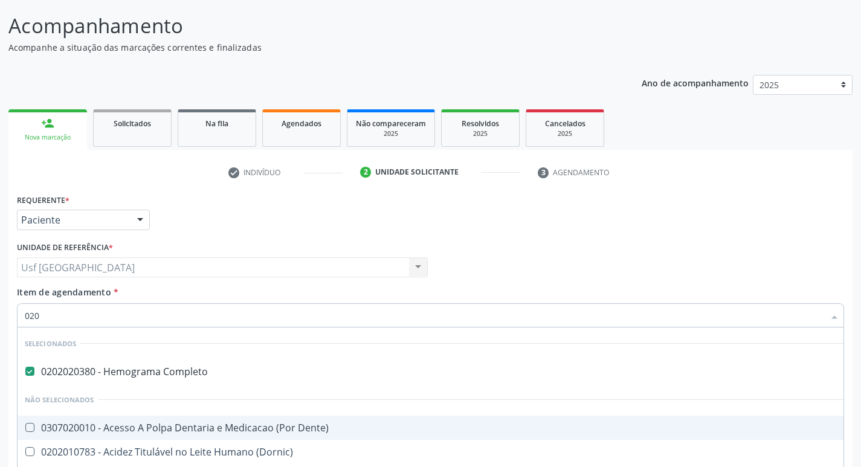
checkbox Fragmento "true"
checkbox Ossea "true"
checkbox Laser "true"
checkbox Estimulo "true"
checkbox Total "false"
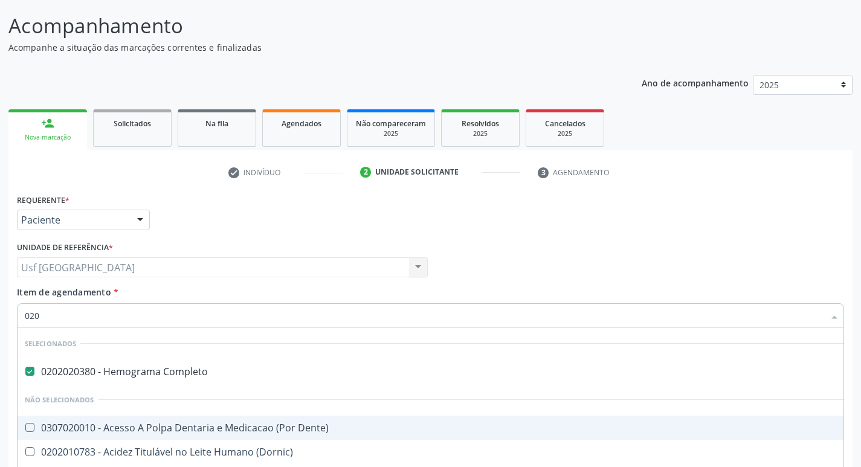
checkbox Creatinina "false"
checkbox Glicose "false"
type input "02020"
checkbox Barbituratos "true"
checkbox Calcio "true"
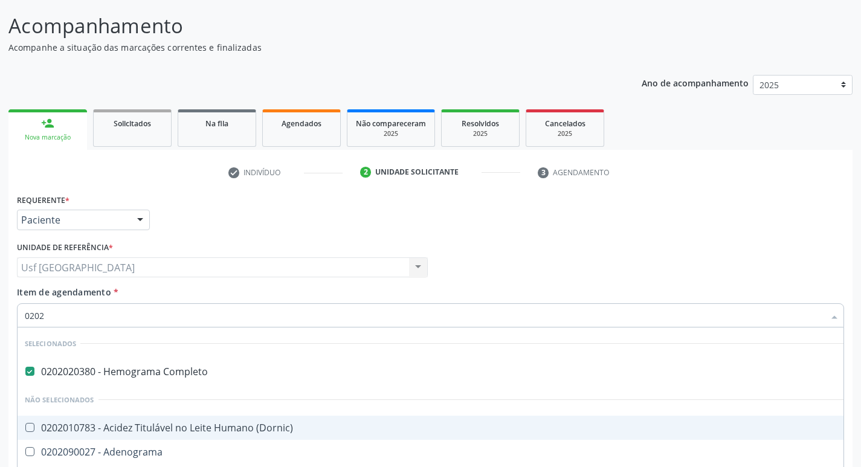
checkbox Total "false"
checkbox Creatinina "false"
checkbox Xi "true"
checkbox Glicose "false"
checkbox Derrames "true"
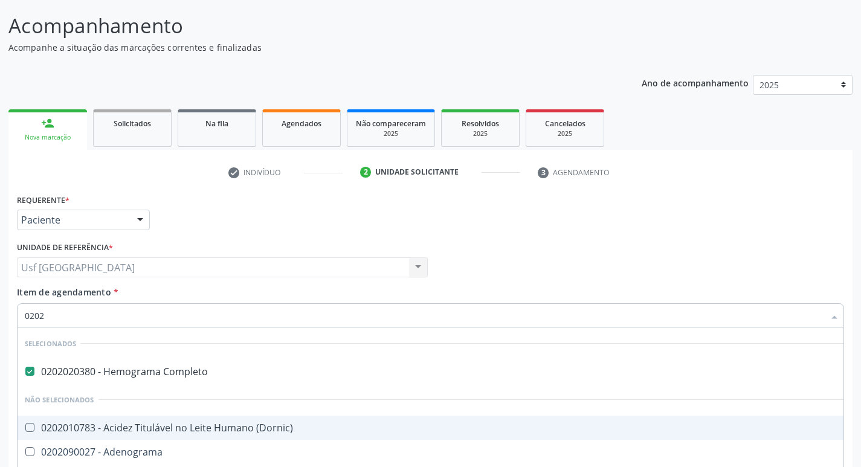
checkbox Ureia "false"
type input "020201"
checkbox Completo "false"
checkbox \(Pos-Pasteurização\) "true"
checkbox Parceria\) "true"
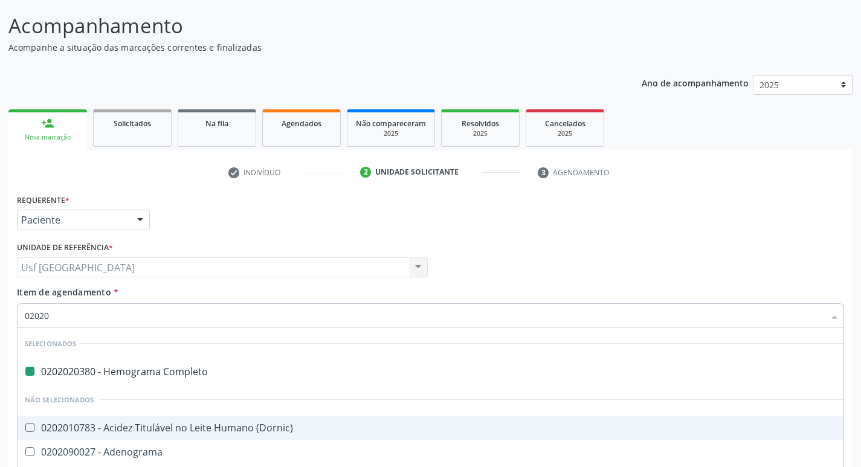
checkbox Amniótico "true"
checkbox Acetona "true"
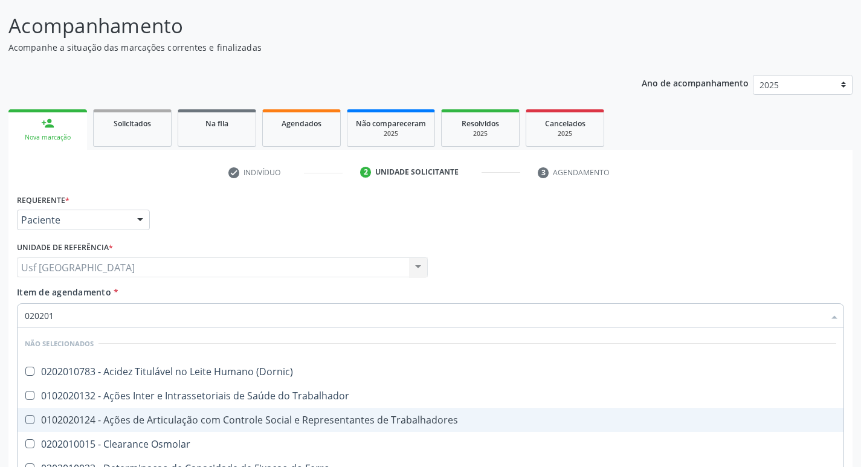
type input "0202010"
checkbox Fracoes "true"
checkbox Ionizavel "true"
checkbox Total "false"
checkbox Creatinina "false"
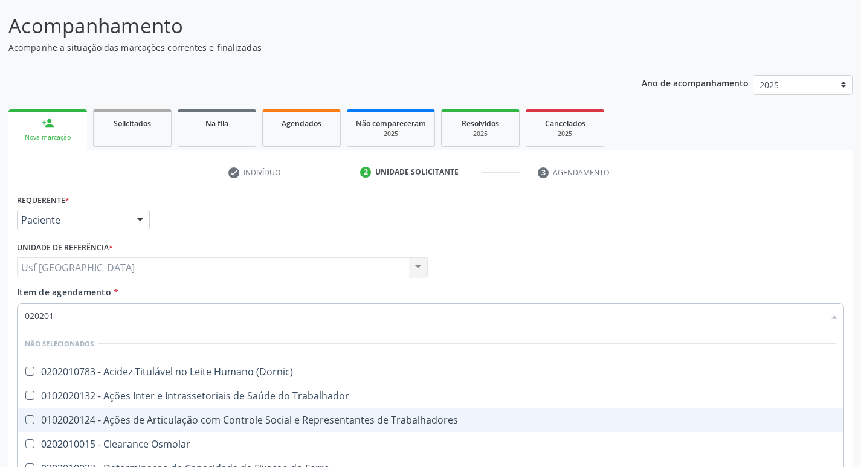
checkbox II "true"
checkbox Glicose "false"
checkbox Piruvato "true"
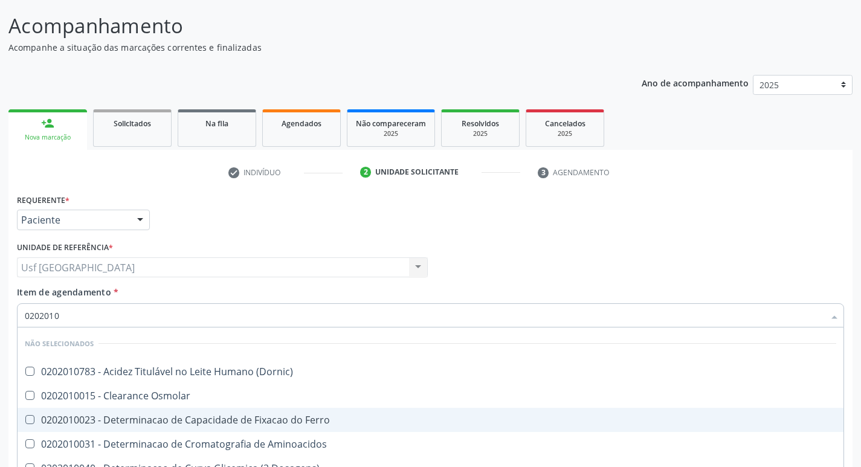
type input "02020102"
checkbox Osmolaridade "true"
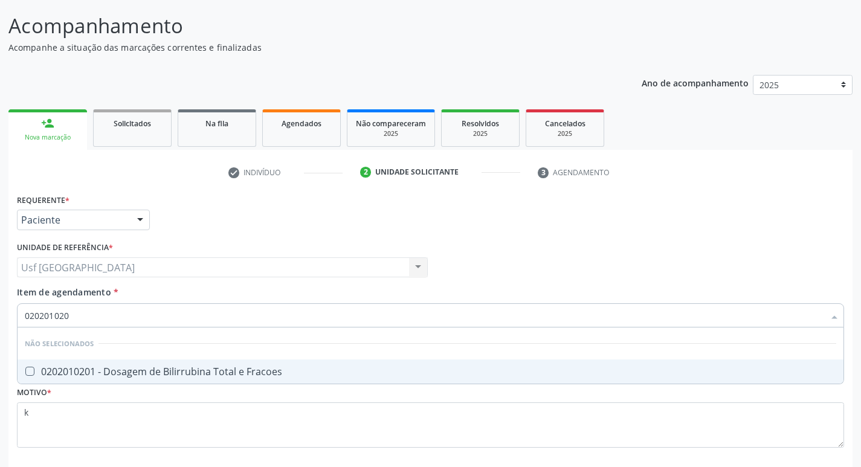
type input "0202010201"
click at [148, 345] on li "Não selecionados" at bounding box center [431, 343] width 826 height 32
click at [112, 369] on div "0202010201 - Dosagem de Bilirrubina Total e Fracoes" at bounding box center [430, 372] width 811 height 10
checkbox Fracoes "true"
type input "0202010"
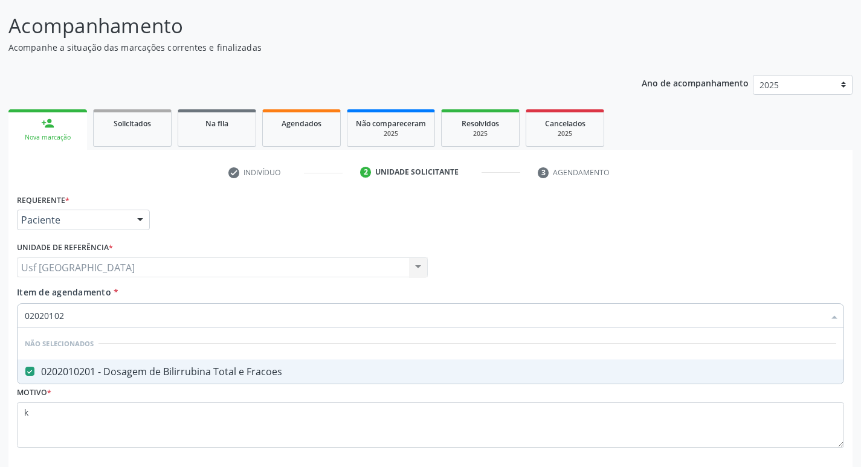
checkbox Fracoes "false"
type input "0"
checkbox Fracoes "true"
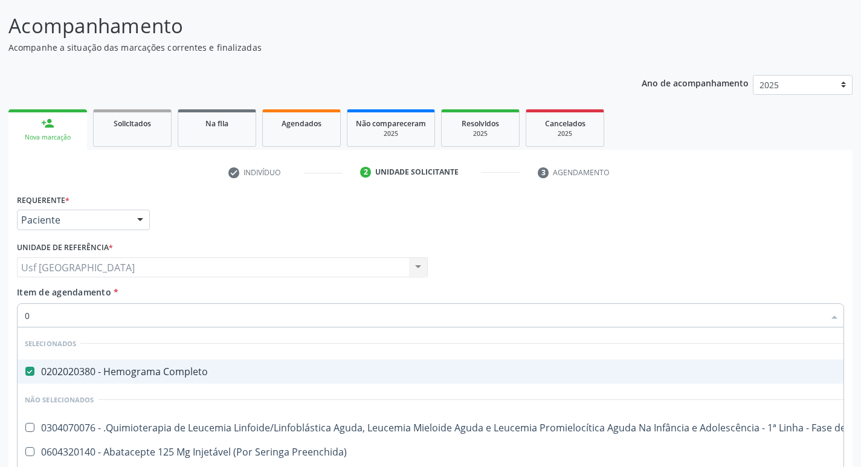
type input "02"
checkbox Ciclodialise "true"
checkbox Antibiotico "true"
checkbox \(Liquido\) "true"
checkbox Coclear "true"
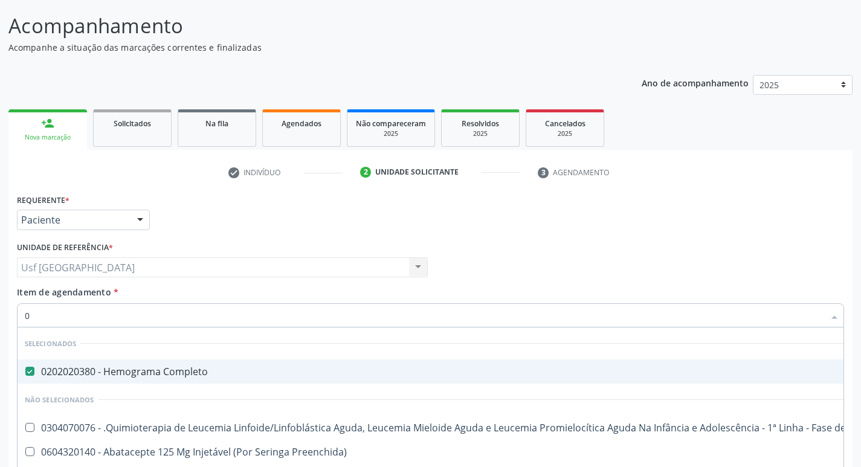
checkbox Colecistectomia "true"
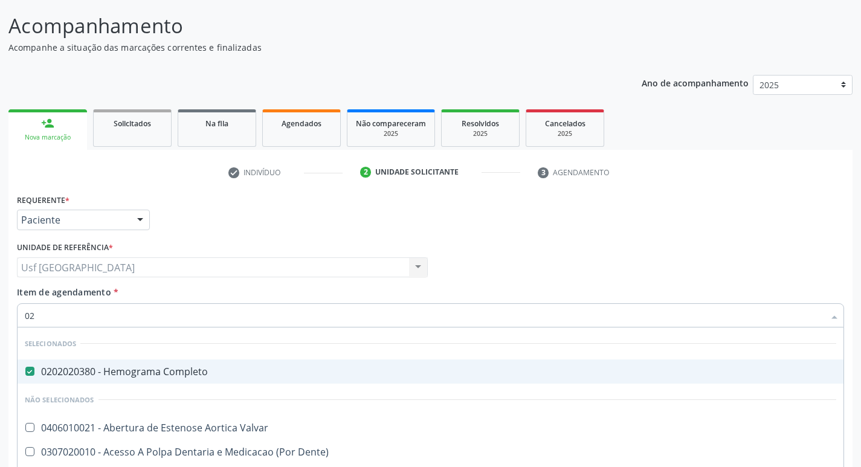
type input "020"
checkbox Splintagem "true"
checkbox Congênita "true"
checkbox Complementar\) "true"
checkbox \(Qualitativo\) "true"
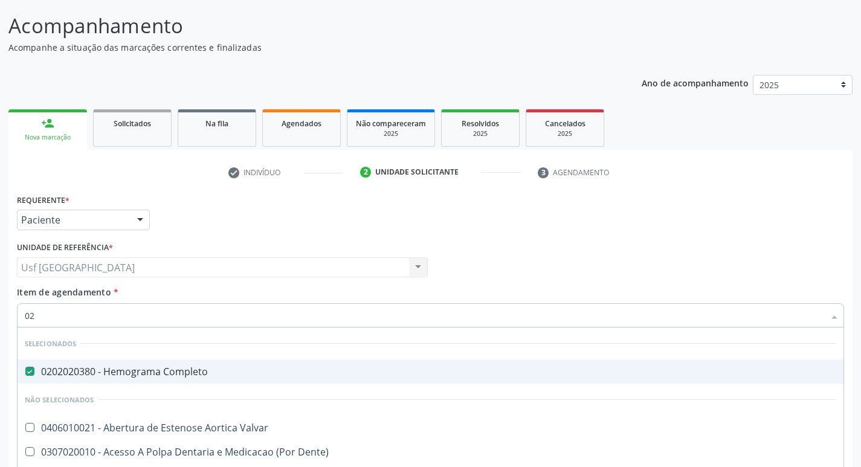
checkbox Ii\) "true"
checkbox Fracoes "false"
checkbox Total "false"
checkbox Creatinina "false"
checkbox Glicose "false"
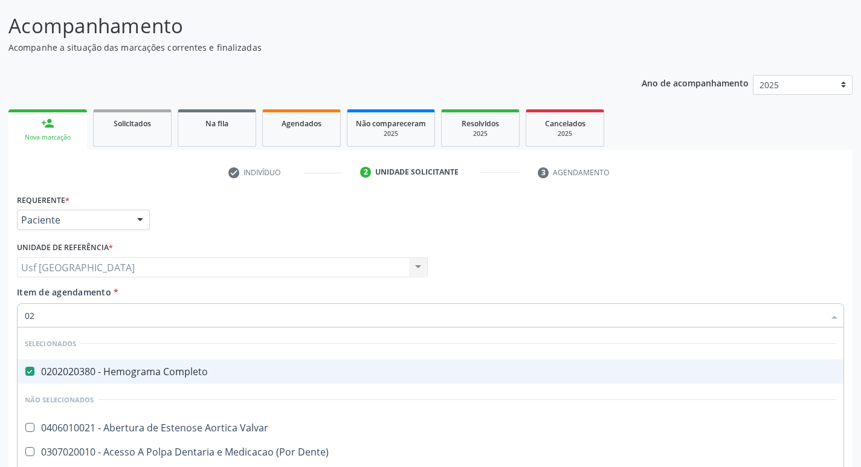
checkbox Ureia "false"
type input "0202"
checkbox Pré-Escalênica "true"
checkbox Fragmento "true"
checkbox Ossea "true"
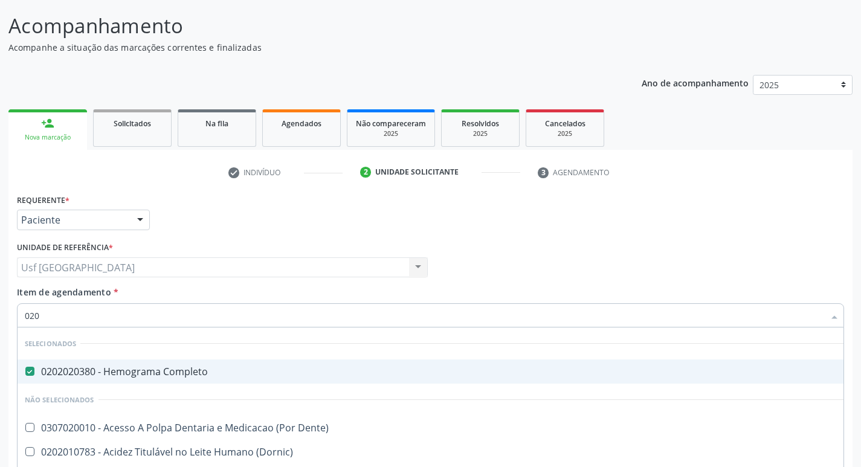
checkbox Laser "true"
checkbox Estimulo "true"
checkbox Fracoes "false"
checkbox Total "false"
checkbox Creatinina "false"
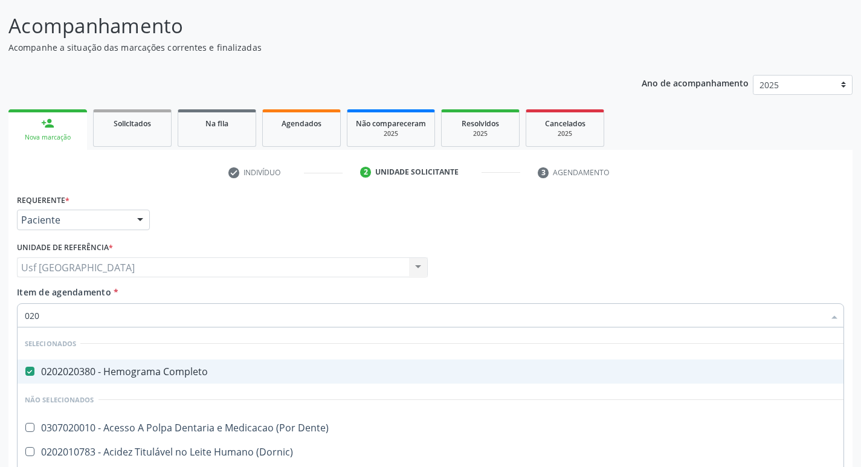
checkbox Glicose "false"
type input "02020"
checkbox Alfa-2-Macroglobulina "true"
checkbox Barbituratos "true"
checkbox Fracoes "false"
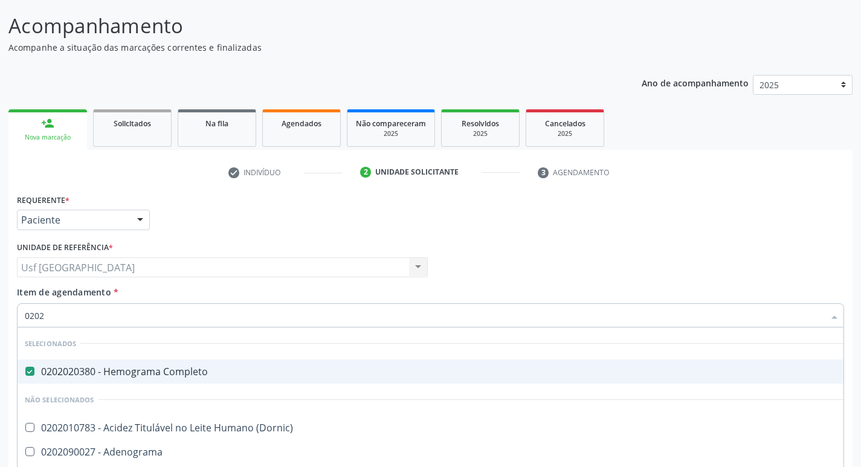
checkbox Calcio "true"
checkbox Total "false"
checkbox Creatinina "false"
checkbox Xi "true"
checkbox Glicose "false"
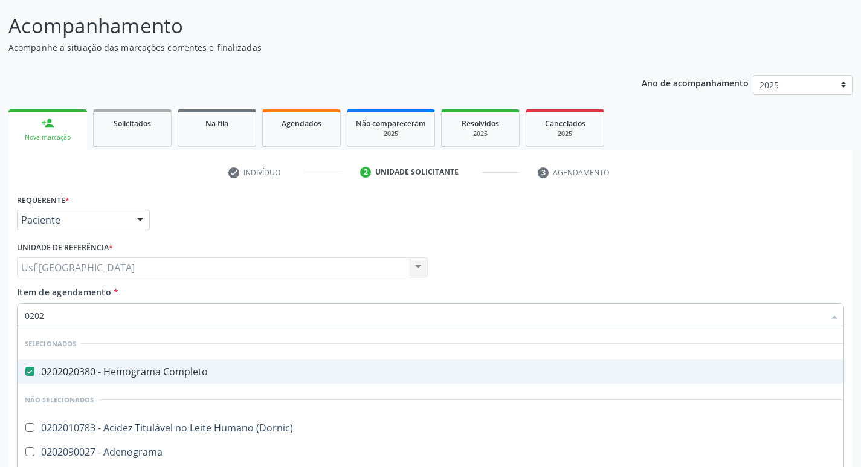
checkbox Derrames "true"
checkbox Ureia "false"
type input "020201"
checkbox Completo "false"
checkbox Cd4\/Cd8 "true"
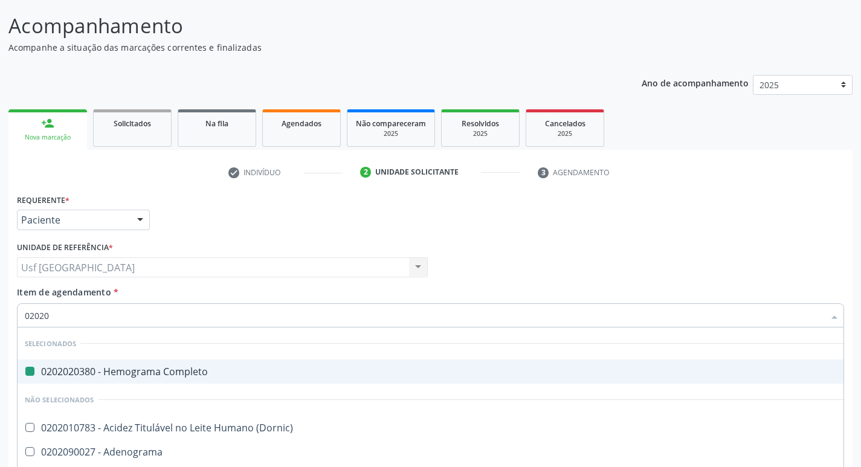
checkbox \(Pos-Pasteurização\) "true"
checkbox Parceria\) "true"
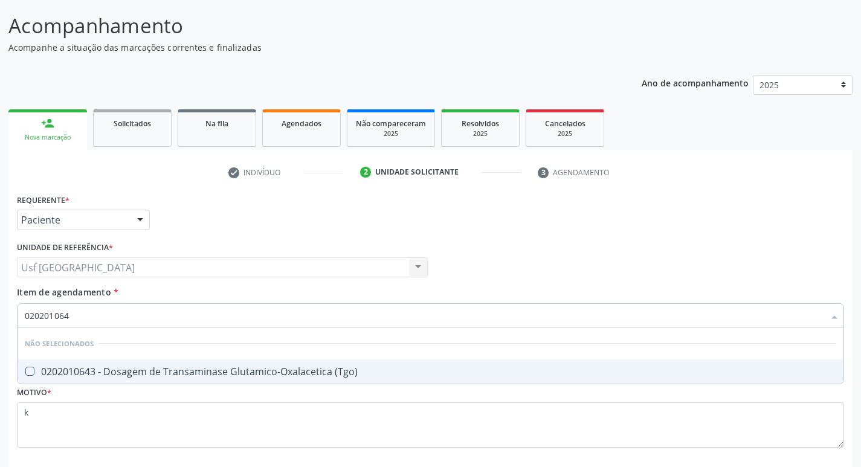
click at [112, 369] on div "0202010643 - Dosagem de Transaminase Glutamico-Oxalacetica (Tgo)" at bounding box center [430, 372] width 811 height 10
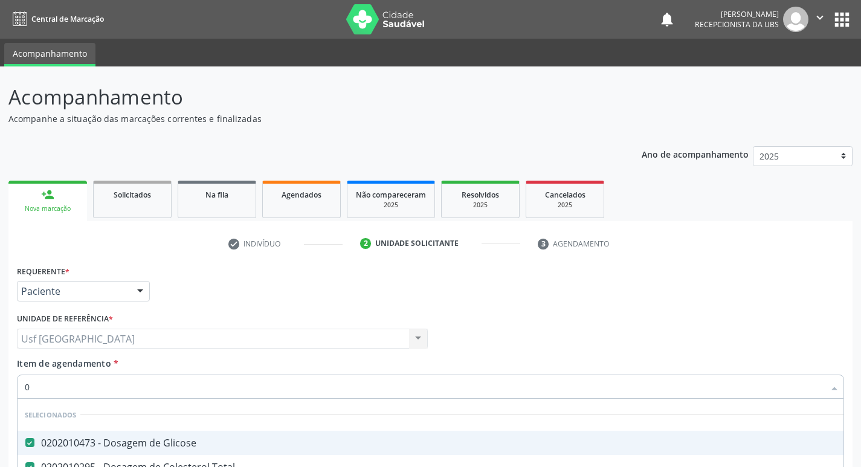
scroll to position [132, 0]
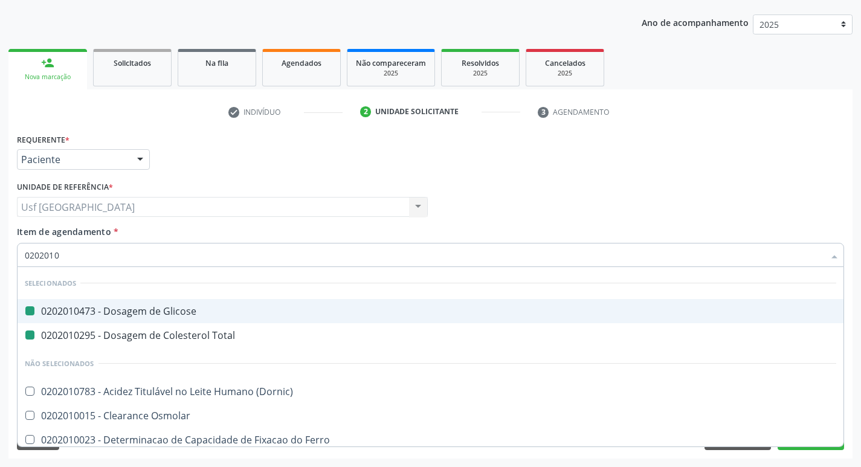
type input "02020106"
checkbox Glicose "false"
checkbox Total "false"
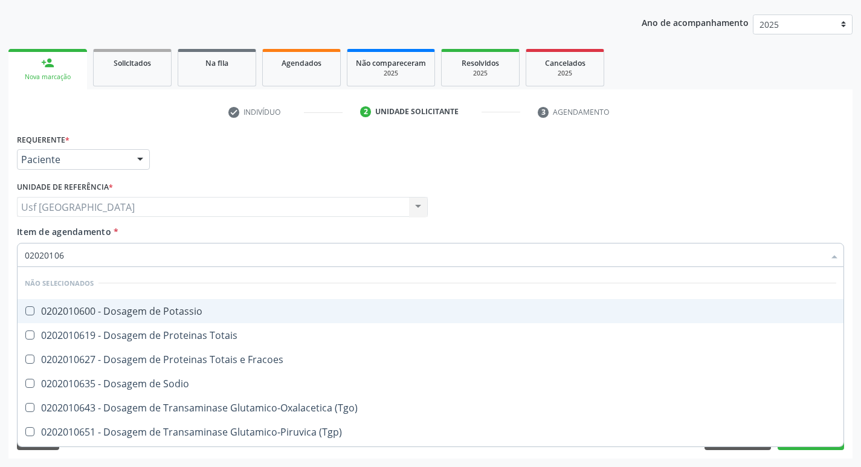
type input "020201064"
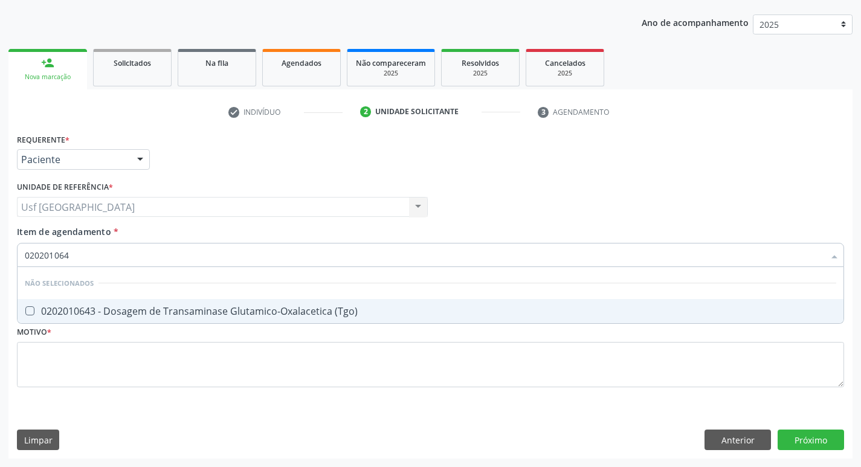
click at [147, 309] on div "0202010643 - Dosagem de Transaminase Glutamico-Oxalacetica (Tgo)" at bounding box center [430, 311] width 811 height 10
checkbox \(Tgo\) "true"
type input "02020106"
checkbox \(Tgo\) "false"
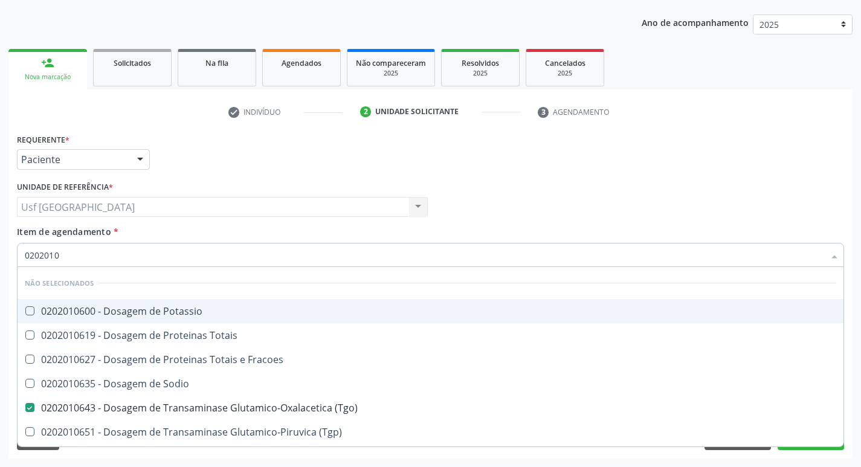
type input "020201"
checkbox Potassio "true"
checkbox Totais "true"
checkbox \(Tgo\) "false"
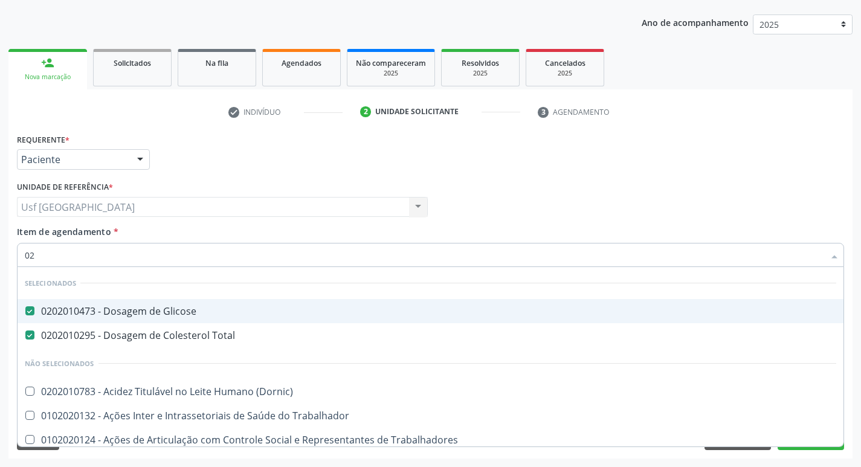
type input "0"
checkbox \(Tgo\) "false"
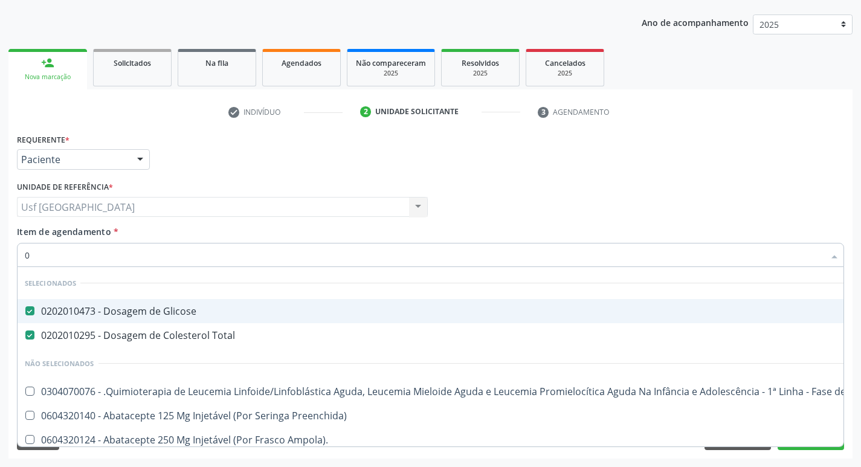
type input "02"
checkbox Comprimido\) "true"
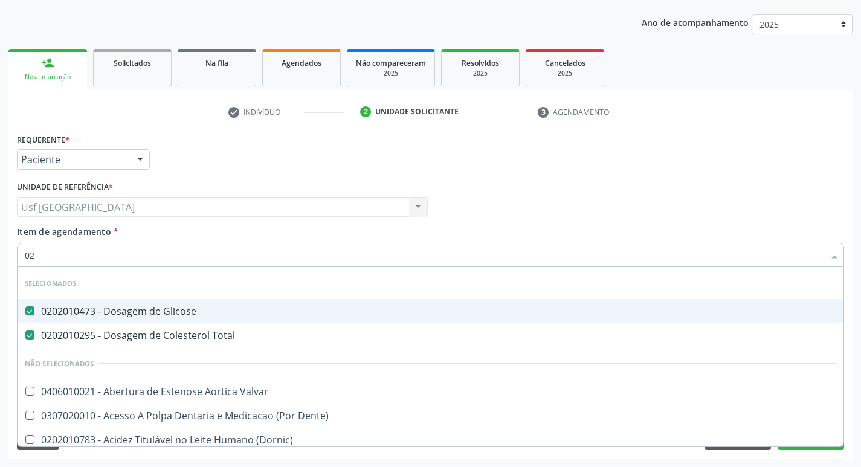
type input "020"
checkbox Pescoço "true"
checkbox \(Tgo\) "false"
type input "0202"
checkbox Pancreas "true"
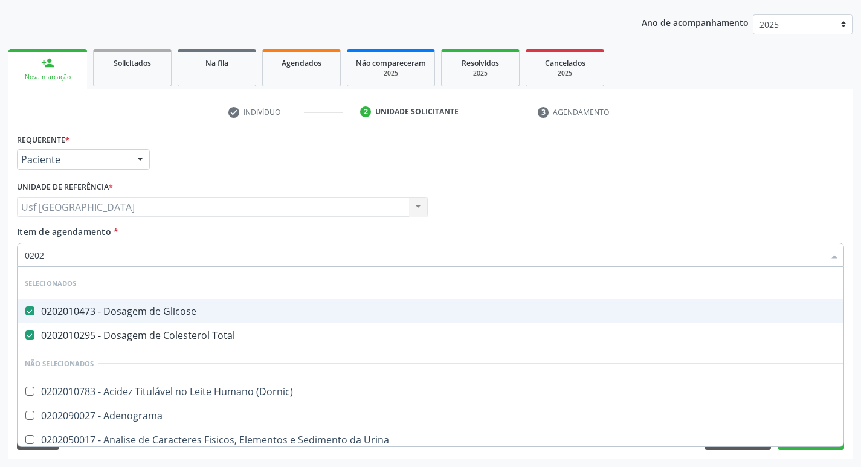
type input "02020"
checkbox Prolactina "true"
checkbox \(Tgo\) "false"
type input "020201"
checkbox 17-Alfa-Hidroxiprogesterona "true"
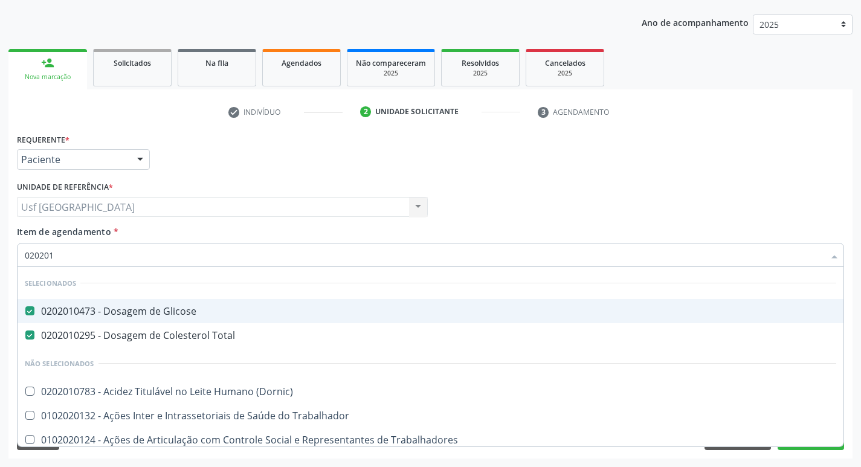
type input "0202010"
checkbox Leucino-Aminopeptidase "true"
checkbox \(Tgo\) "false"
type input "02020106"
checkbox Glicose "false"
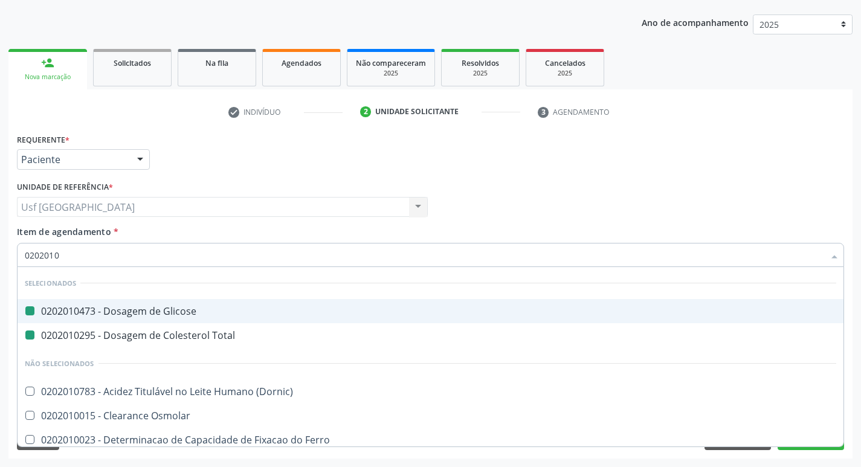
checkbox Total "false"
checkbox Osmolar "true"
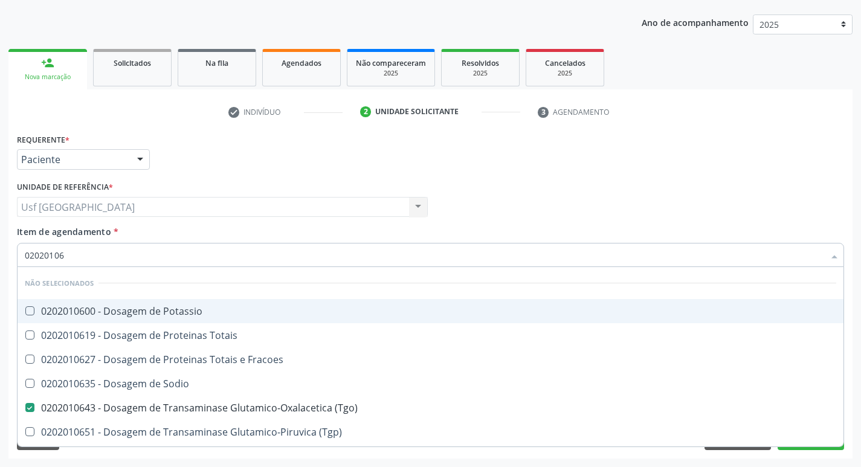
type input "020201067"
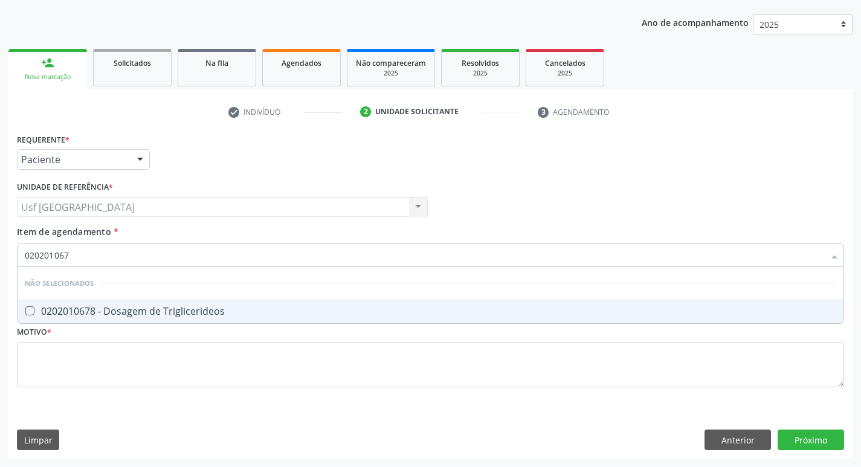
click at [147, 306] on div "0202010678 - Dosagem de Triglicerideos" at bounding box center [430, 311] width 811 height 10
checkbox Triglicerideos "true"
type input "02020106"
checkbox Triglicerideos "false"
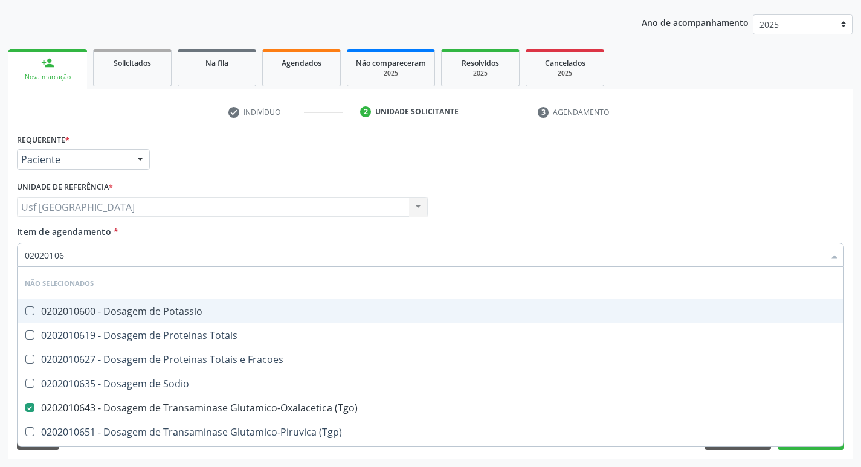
type input "0202010"
checkbox Potassio "true"
checkbox Totais "true"
checkbox \(Tgo\) "false"
checkbox Triglicerideos "false"
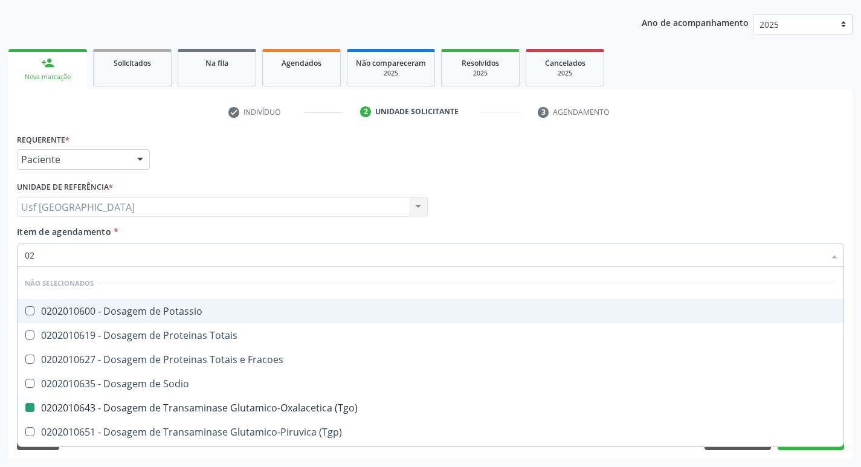
type input "0"
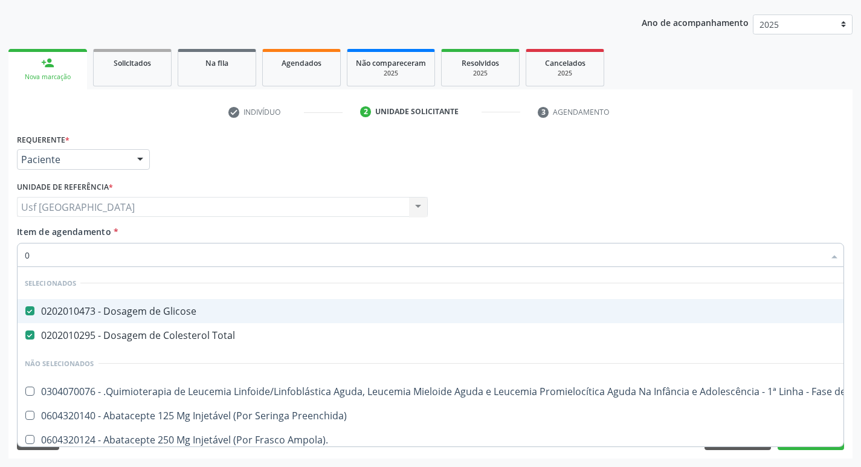
type input "02"
checkbox Comprimido\) "true"
checkbox Ml\) "true"
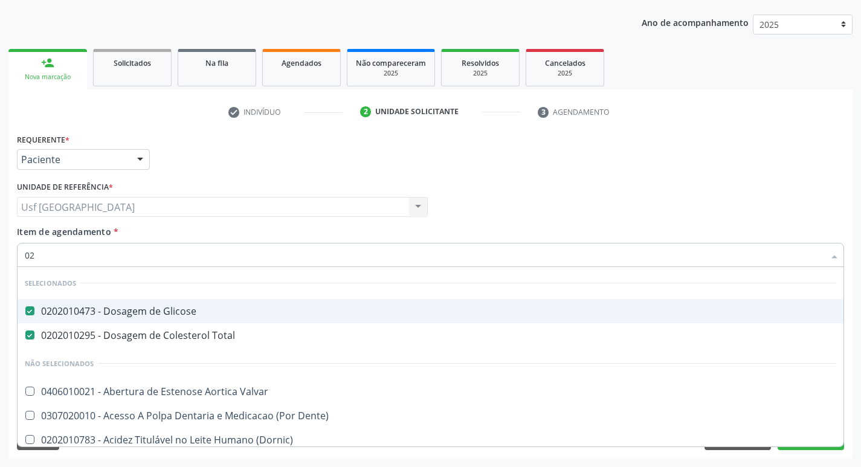
type input "020"
checkbox Pescoço "true"
checkbox Pediátrico "true"
checkbox \(Tgo\) "false"
checkbox Triglicerideos "false"
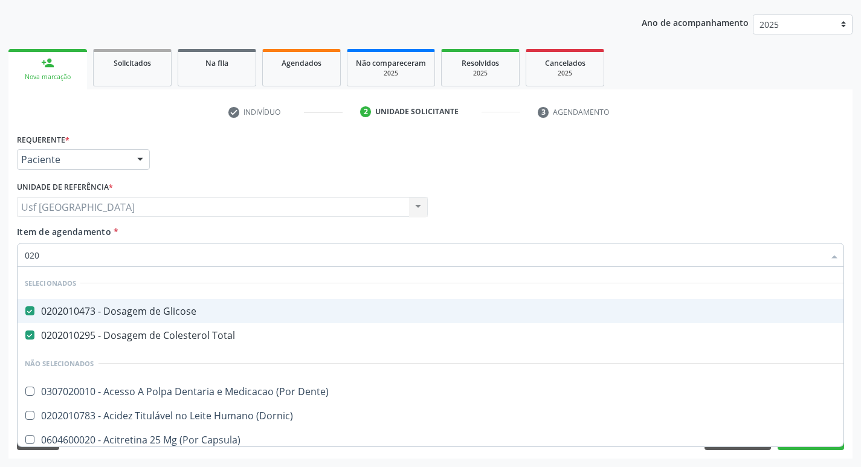
type input "0202"
checkbox Pancreas "true"
checkbox 67 "true"
type input "02020"
checkbox Prolactina "true"
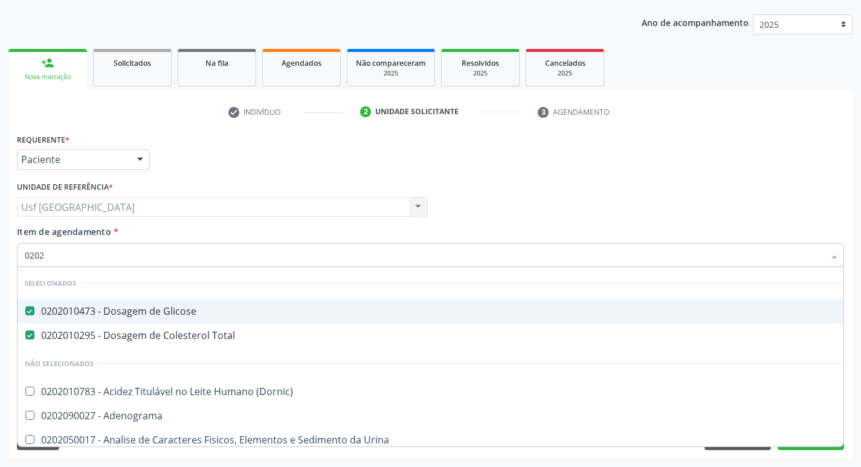
checkbox Funcional "true"
checkbox \(Tgo\) "false"
checkbox Triglicerideos "false"
type input "020201"
checkbox 17-Alfa-Hidroxiprogesterona "true"
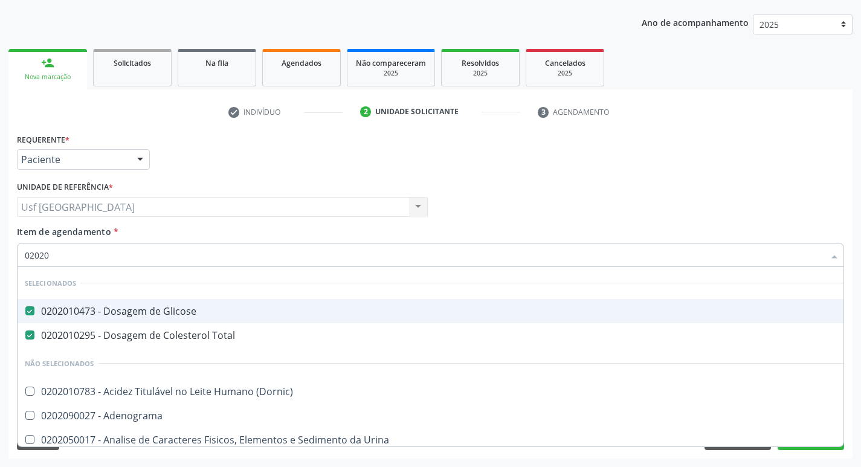
checkbox D "true"
type input "0202010"
checkbox Leucino-Aminopeptidase "true"
checkbox Muco-Proteinas "true"
checkbox \(Tgo\) "false"
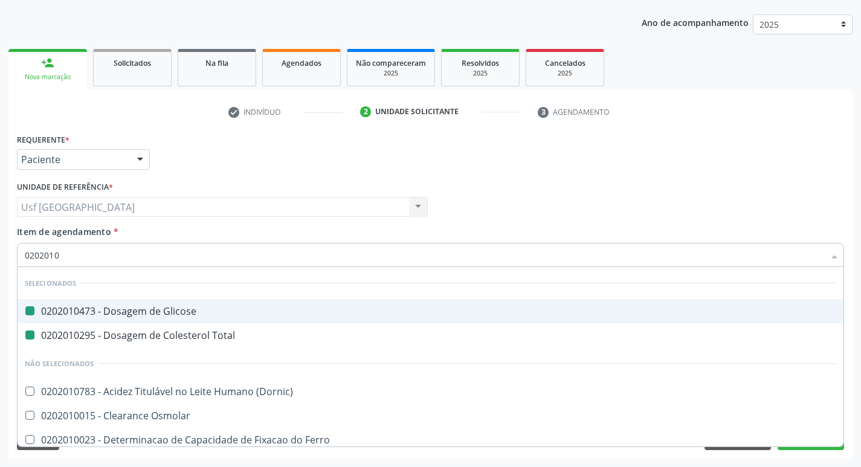
type input "02020106"
checkbox Glicose "false"
checkbox Total "false"
checkbox Osmolar "true"
checkbox Dosagens\) "true"
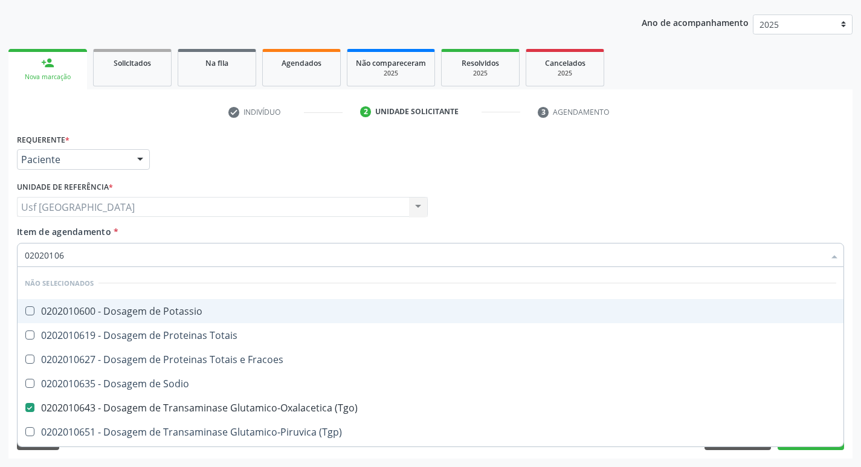
type input "0202010"
checkbox Potassio "true"
checkbox Totais "true"
checkbox \(Tgo\) "false"
checkbox Triglicerideos "false"
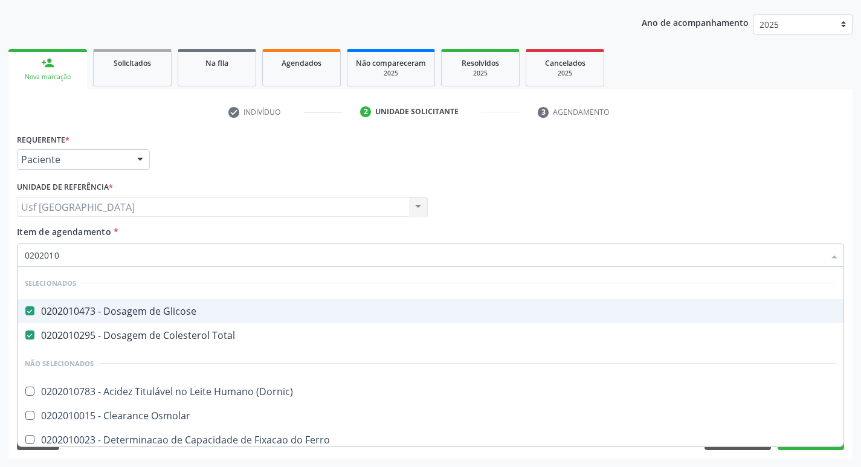
type input "02020105"
checkbox Glicose "false"
checkbox Total "false"
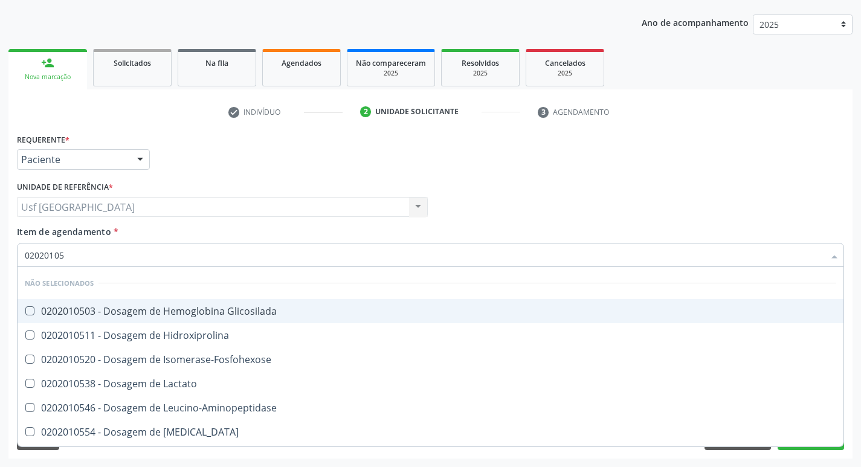
type input "020201050"
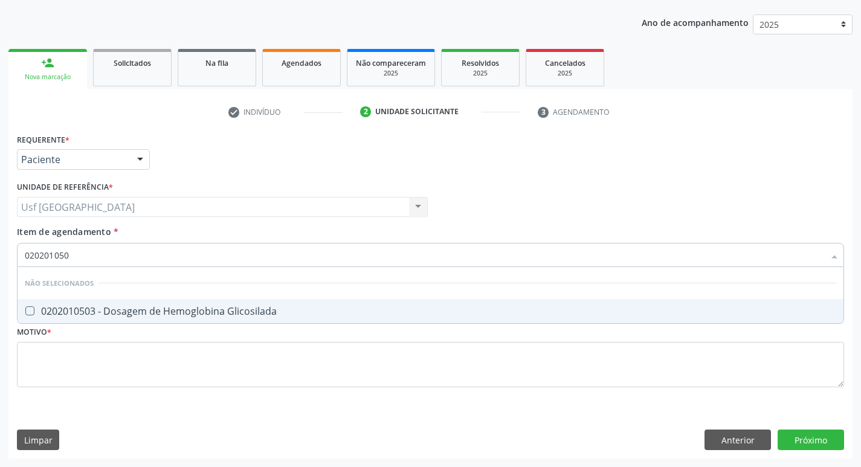
click at [147, 306] on div "0202010503 - Dosagem de Hemoglobina Glicosilada" at bounding box center [430, 311] width 811 height 10
drag, startPoint x: 139, startPoint y: 268, endPoint x: 121, endPoint y: 263, distance: 18.2
click at [121, 263] on div "020201050 Desfazer seleção Não selecionados 0202010503 - Dosagem de Hemoglobina…" at bounding box center [430, 253] width 827 height 21
drag, startPoint x: 118, startPoint y: 261, endPoint x: 2, endPoint y: 263, distance: 116.6
click at [2, 263] on div "Acompanhamento Acompanhe a situação das marcações correntes e finalizadas Relat…" at bounding box center [430, 201] width 861 height 532
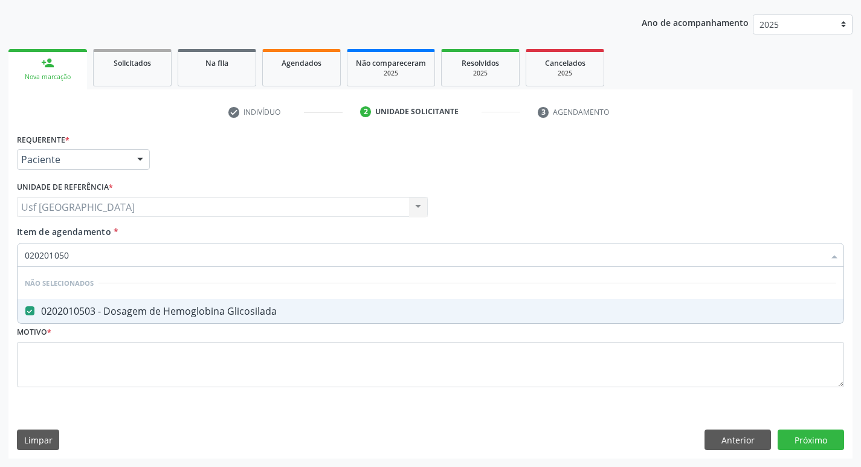
click at [37, 307] on div "0202010503 - Dosagem de Hemoglobina Glicosilada" at bounding box center [430, 311] width 811 height 10
checkbox Glicosilada "false"
type input "020201050"
click at [68, 224] on div "Unidade de referência * Usf Vila Bela Usf Vila Bela Nenhum resultado encontrado…" at bounding box center [222, 201] width 417 height 47
checkbox Glicosilada "true"
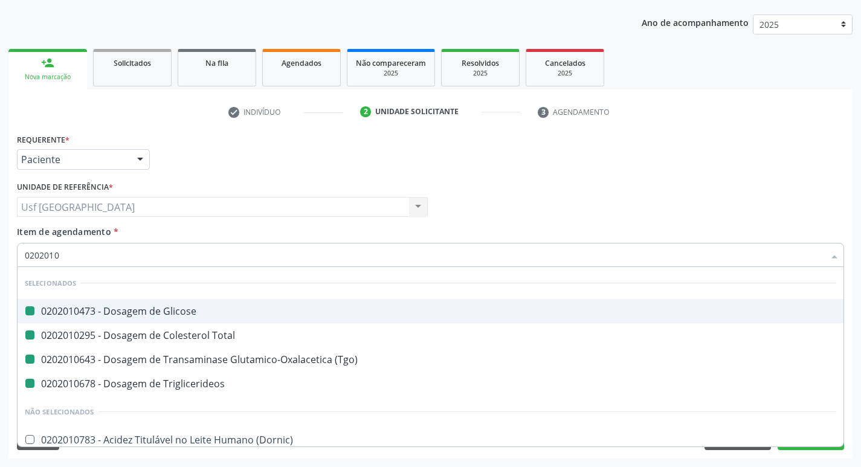
type input "02020105"
checkbox Glicose "false"
checkbox Total "false"
checkbox \(Tgo\) "false"
checkbox Triglicerideos "false"
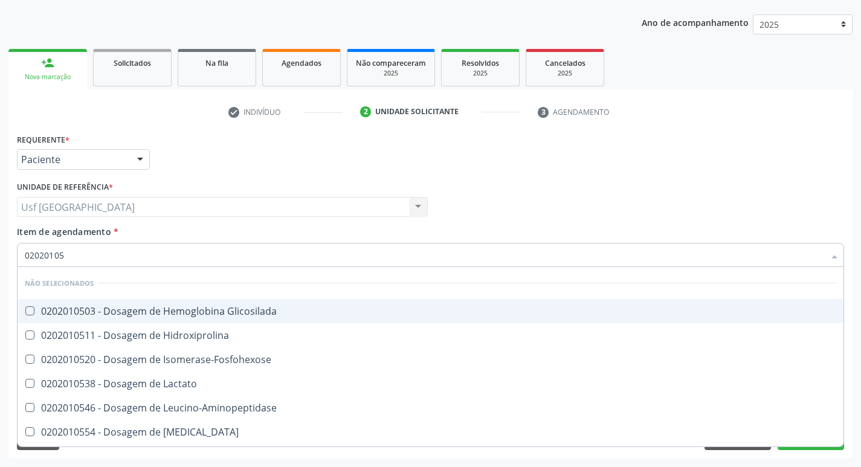
type input "020201050"
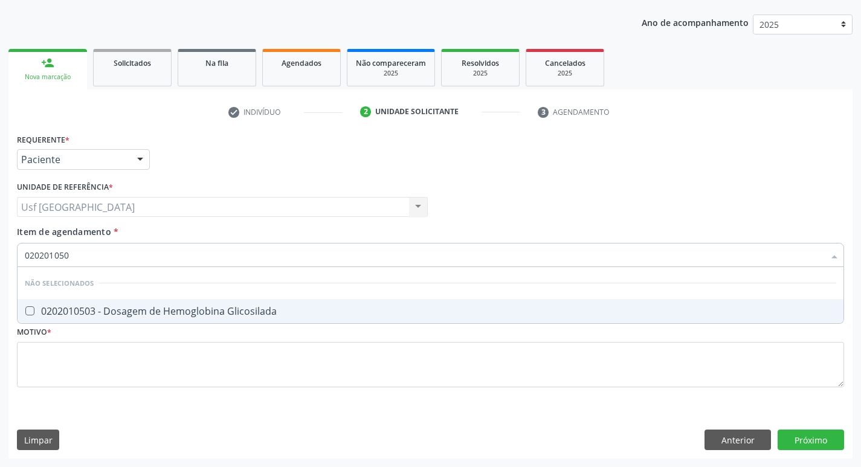
click at [82, 306] on div "0202010503 - Dosagem de Hemoglobina Glicosilada" at bounding box center [430, 311] width 811 height 10
checkbox Glicosilada "true"
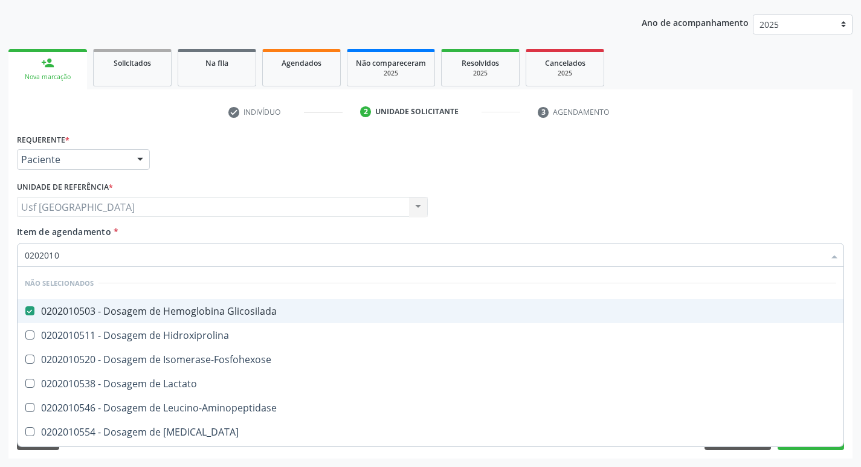
type input "020201"
checkbox Hidroxiprolina "true"
checkbox Isomerase-Fosfohexose "true"
checkbox Lactato "true"
type input "0"
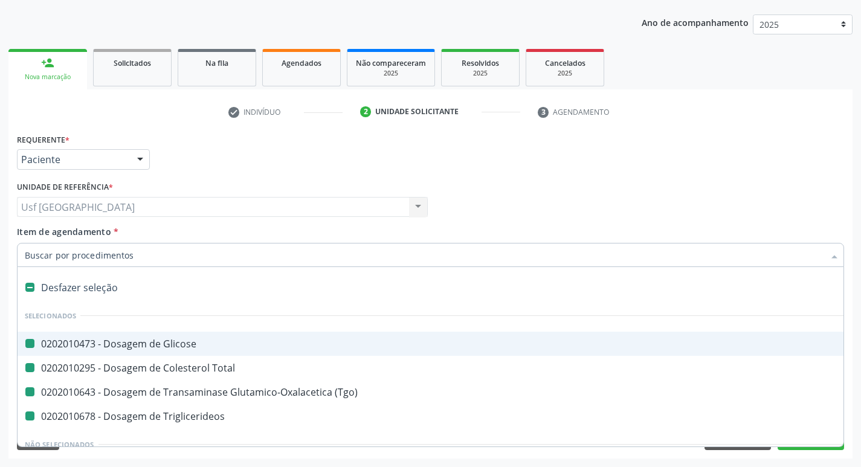
type input "h"
checkbox Glicose "false"
checkbox Total "false"
checkbox \(Tgo\) "false"
checkbox Triglicerideos "false"
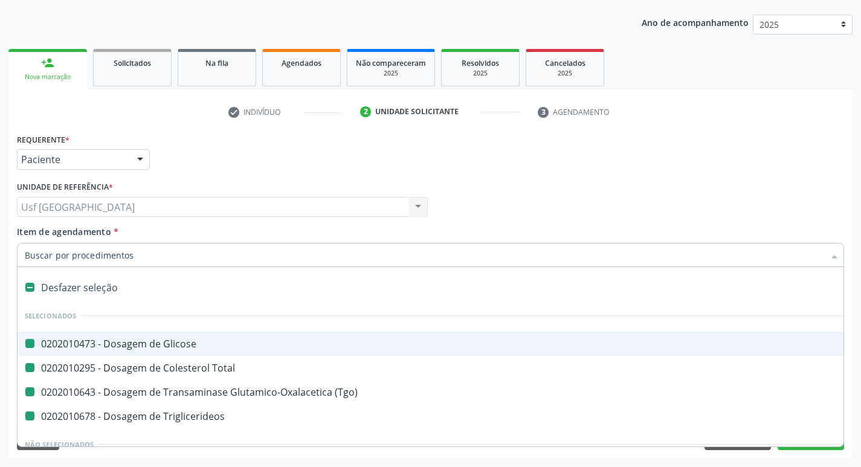
checkbox Sessão\) "true"
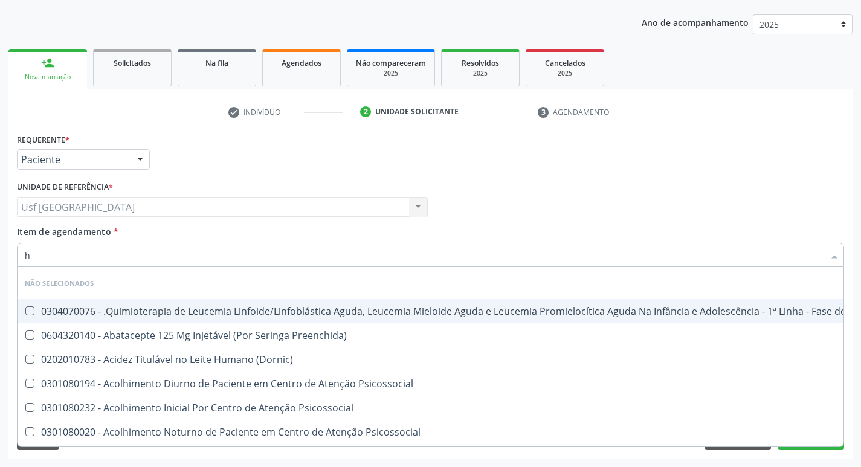
type input "he"
checkbox Pulmão "true"
type input "hem"
checkbox Fenilcetonúria "true"
checkbox Pulmão "false"
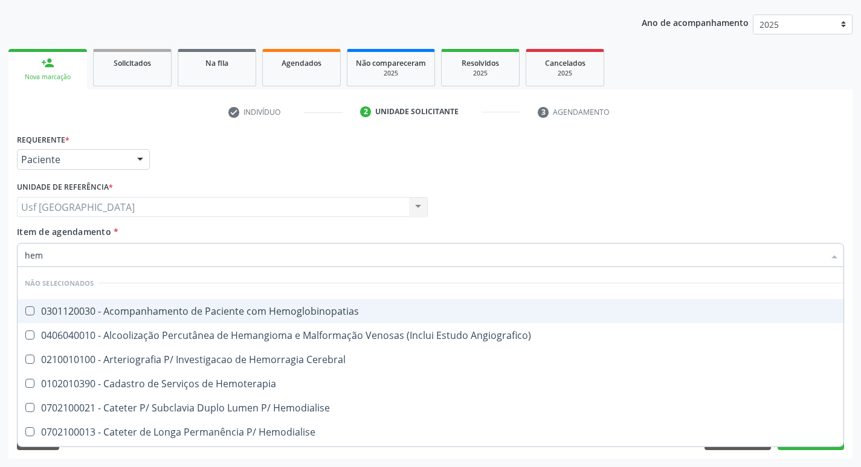
type input "hemo"
checkbox Hemacias "true"
checkbox Glicosilada "false"
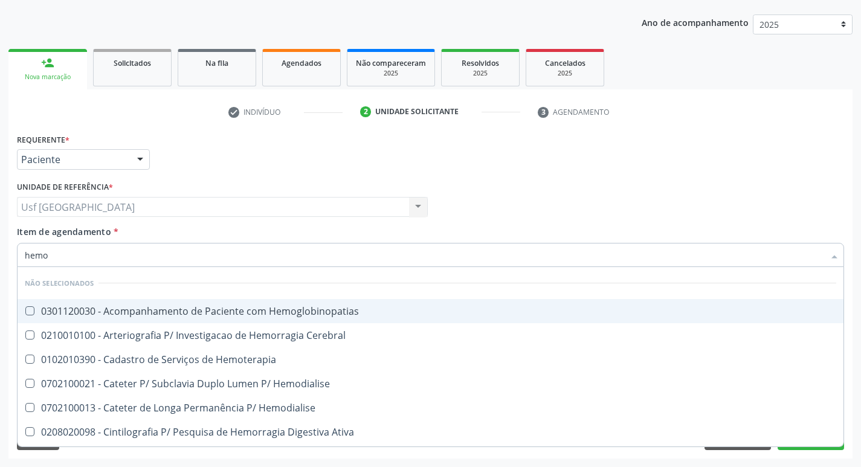
type input "hemog"
checkbox Tardio\) "true"
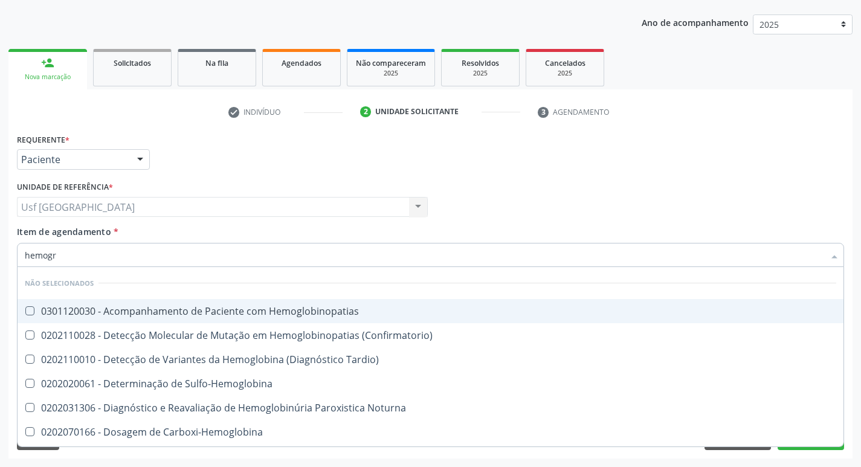
type input "hemogra"
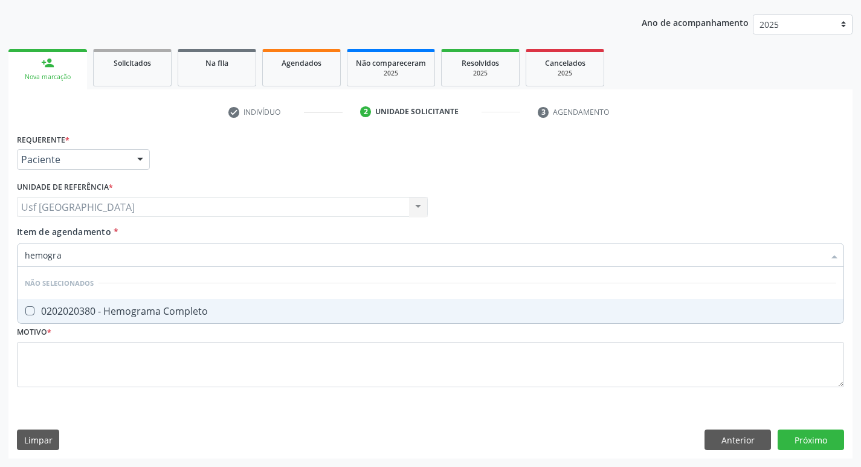
click at [112, 322] on span "0202020380 - Hemograma Completo" at bounding box center [431, 311] width 826 height 24
checkbox Completo "true"
type input "hemog"
checkbox Completo "false"
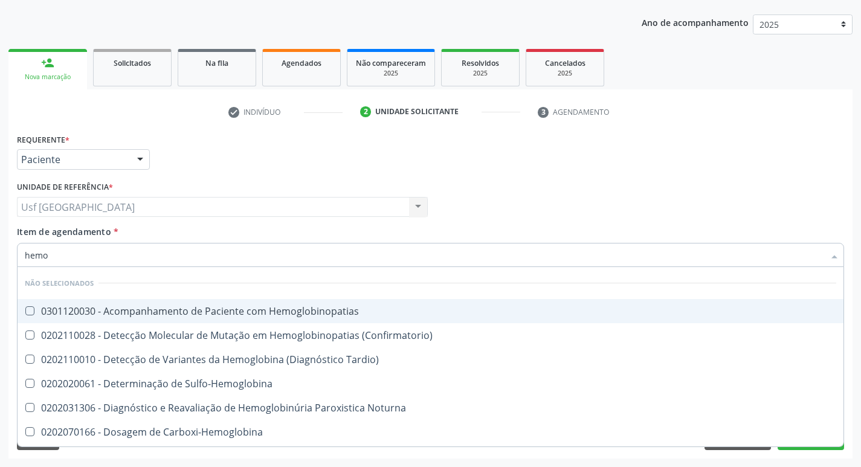
type input "hem"
checkbox Glicosilada "false"
checkbox Completo "false"
type input "h"
checkbox Hemoglobinopatias "true"
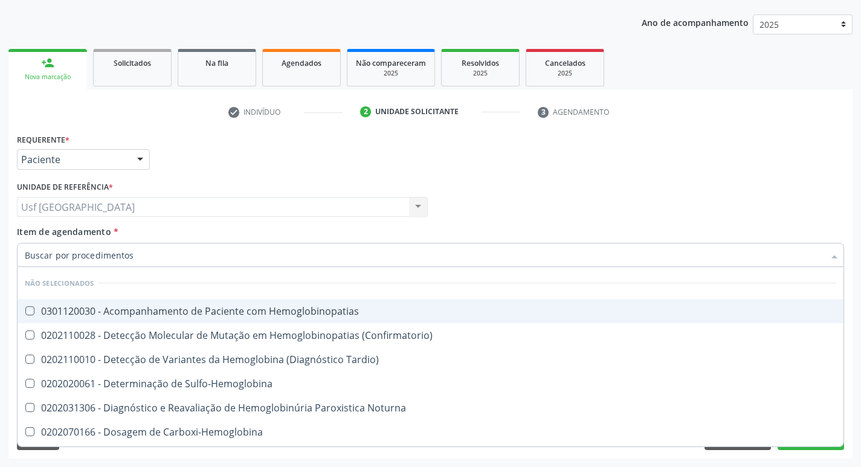
checkbox \(Confirmatorio\) "true"
checkbox Tardio\) "true"
checkbox Sulfo-Hemoglobina "true"
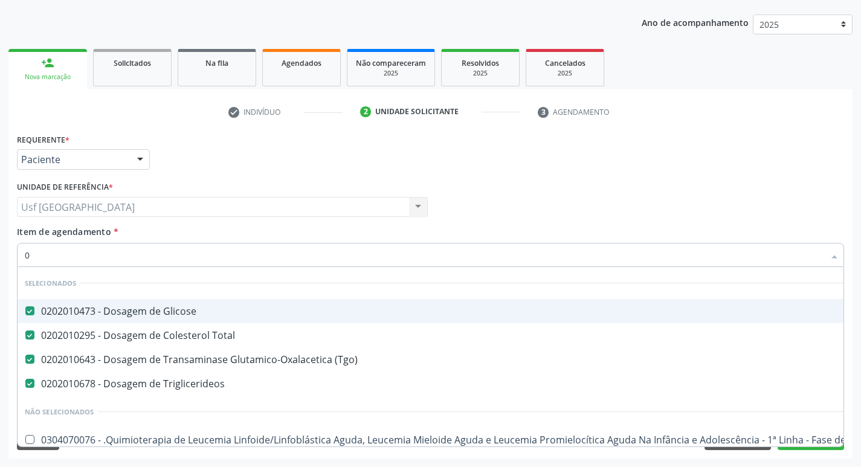
type input "02"
checkbox Geral "true"
type input "020"
checkbox Próstata "true"
checkbox Geral "false"
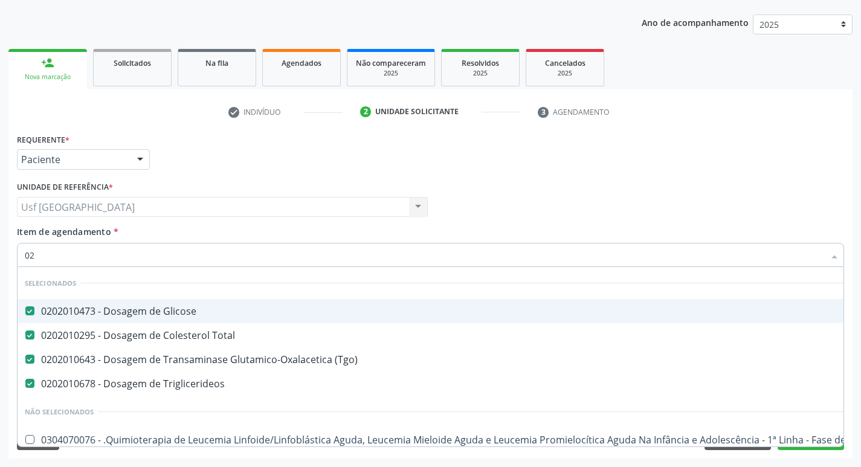
checkbox Comprimido\) "true"
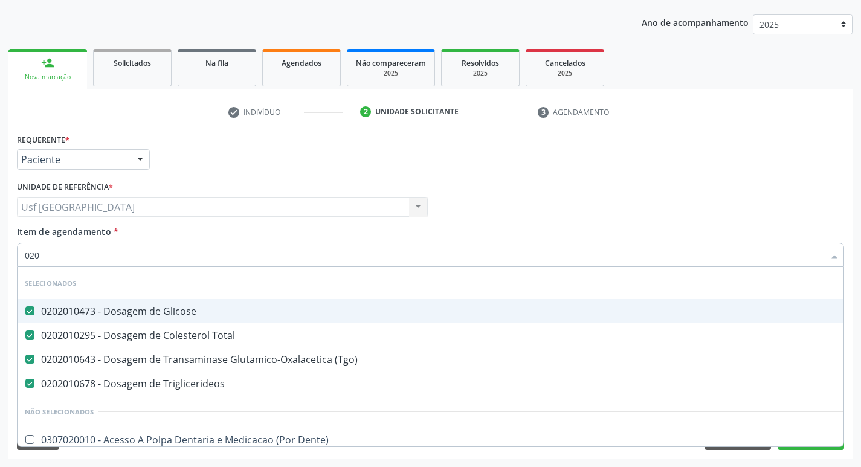
type input "0202"
checkbox Percutanea "true"
checkbox Colostomia "true"
type input "02020"
checkbox Glicosilada "true"
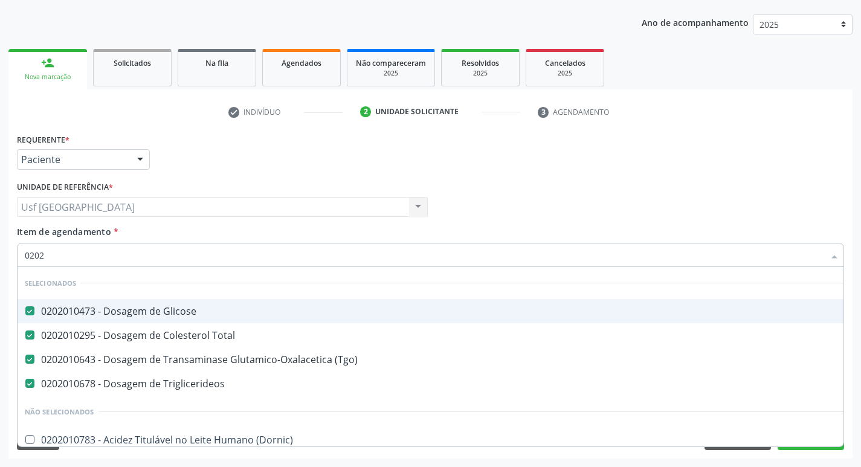
checkbox Muco-Proteinas "false"
checkbox Completo "true"
checkbox Pylori "false"
type input "020203"
checkbox Glicose "false"
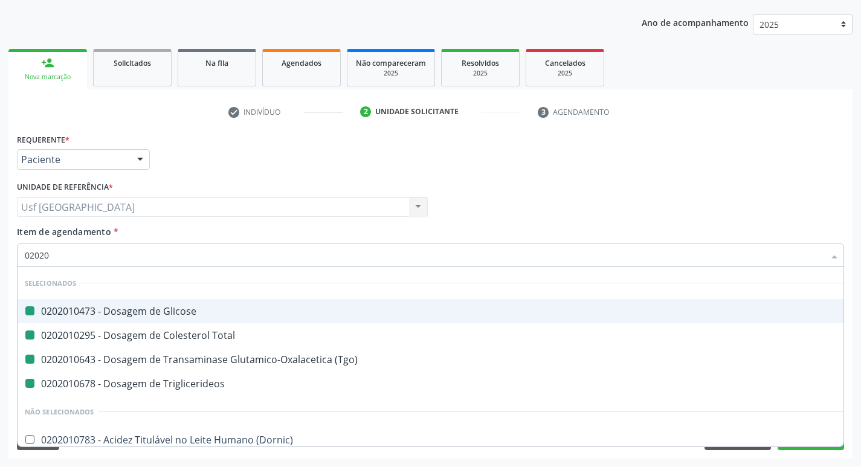
checkbox Total "false"
checkbox \(Tgo\) "false"
checkbox Triglicerideos "false"
checkbox Gestante "true"
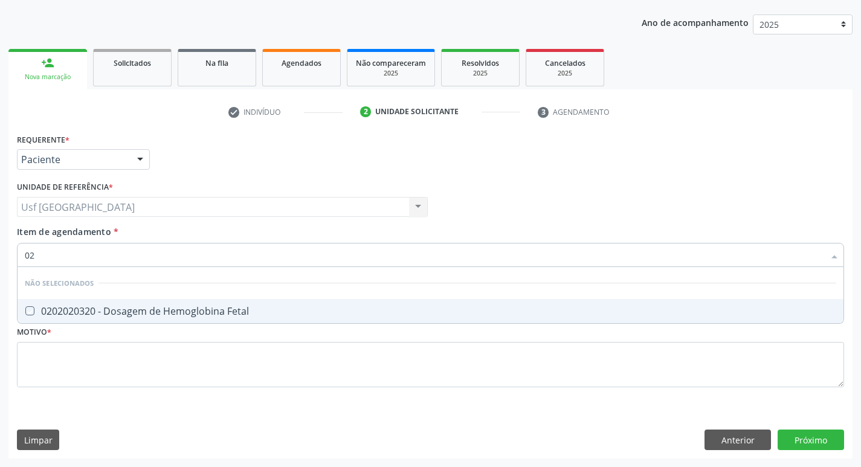
type input "0"
checkbox Fetal "true"
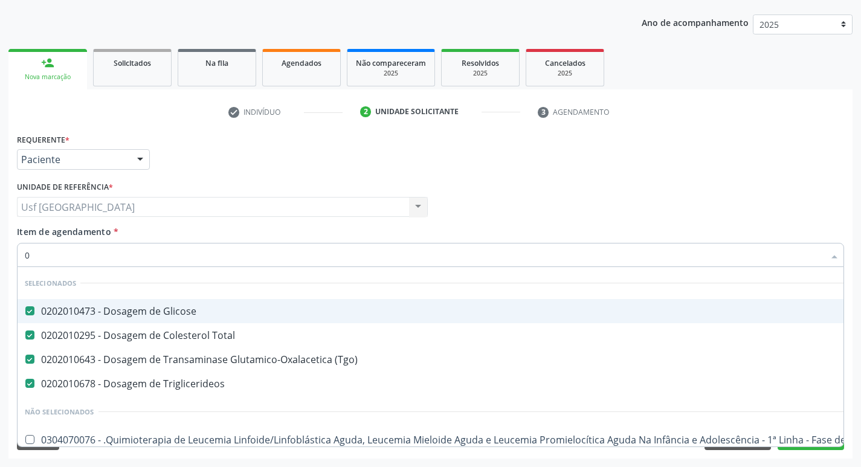
type input "02"
checkbox Geral "true"
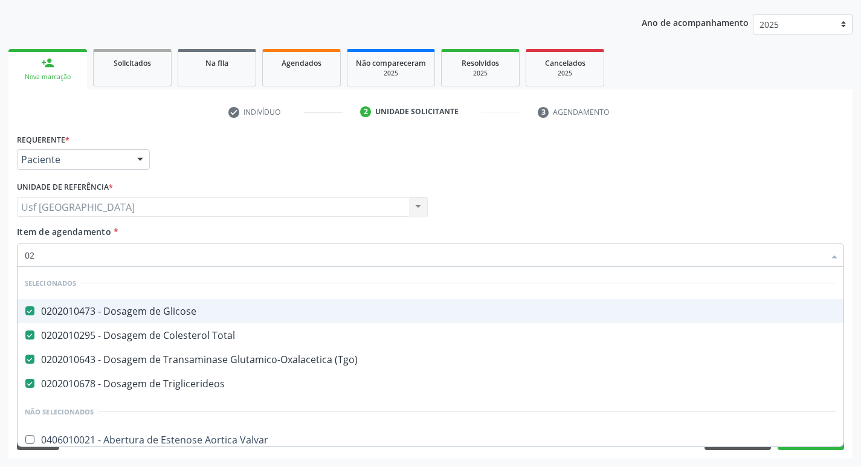
type input "020"
checkbox Dosagens\) "true"
checkbox Glicosilada "false"
checkbox \(T3\) "true"
type input "0202"
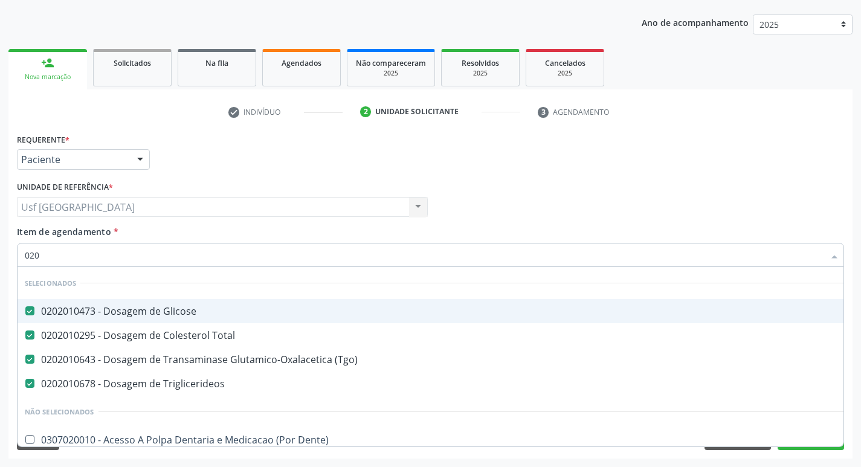
checkbox Percutanea "true"
checkbox Colostomia "true"
type input "02020"
checkbox Serico "true"
checkbox Glicosilada "false"
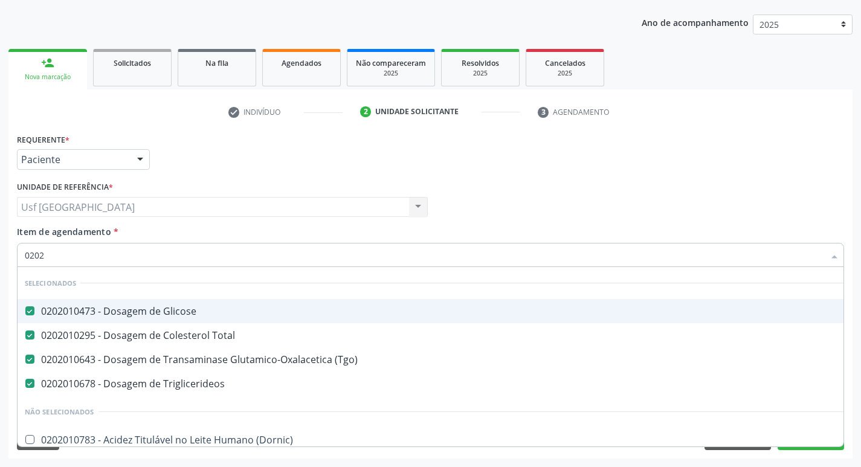
checkbox Zinco "true"
checkbox Completo "false"
type input "020203"
checkbox Glicose "false"
checkbox Total "false"
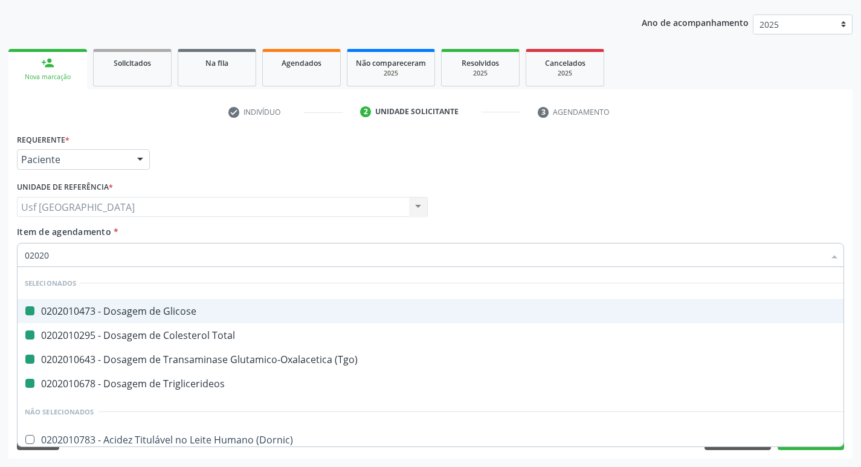
checkbox \(Tgo\) "false"
checkbox Triglicerideos "false"
checkbox Gestante "true"
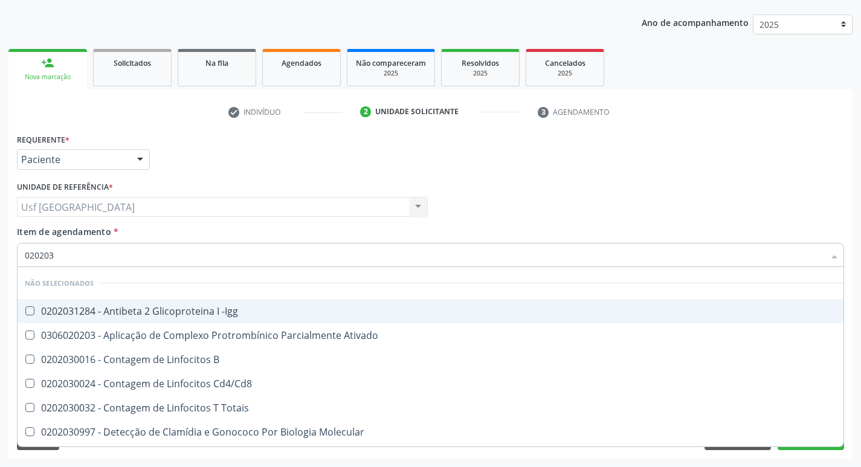
type input "0202030"
checkbox Completo "false"
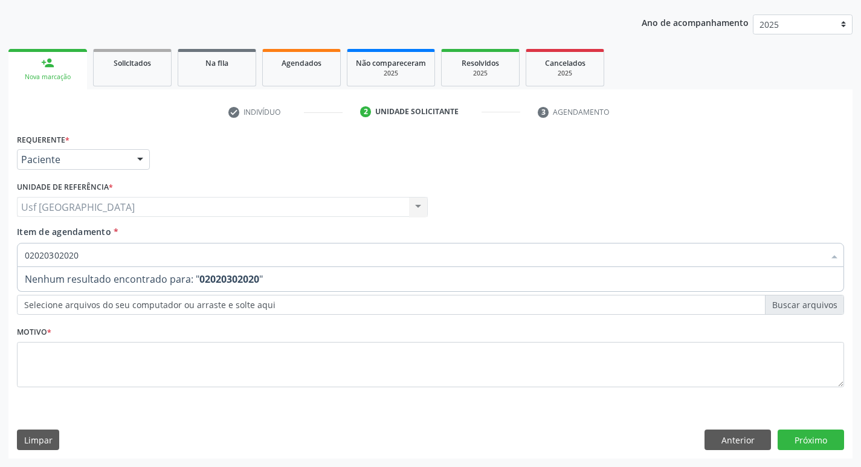
type input "0202030202"
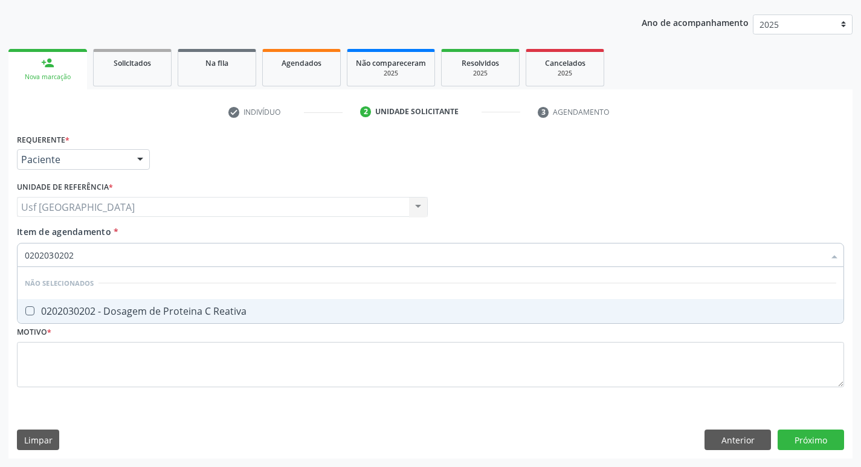
click at [123, 309] on div "0202030202 - Dosagem de Proteina C Reativa" at bounding box center [430, 311] width 811 height 10
checkbox Reativa "true"
type input "020203"
checkbox Reativa "false"
type input "0"
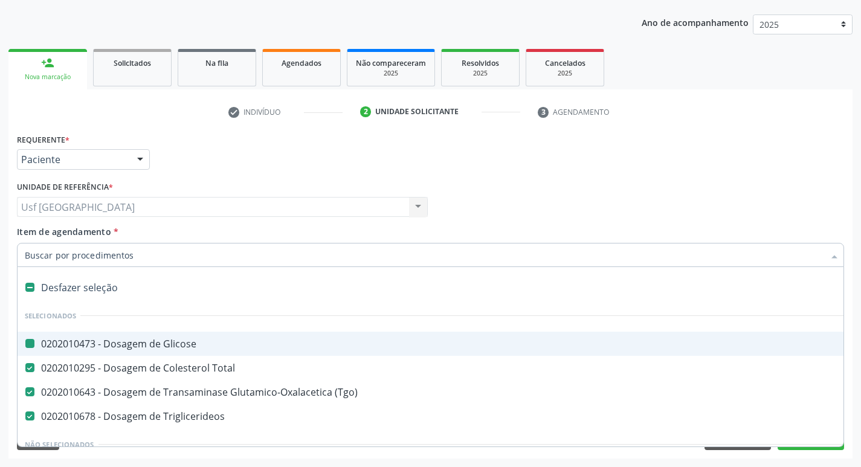
checkbox Glicose "true"
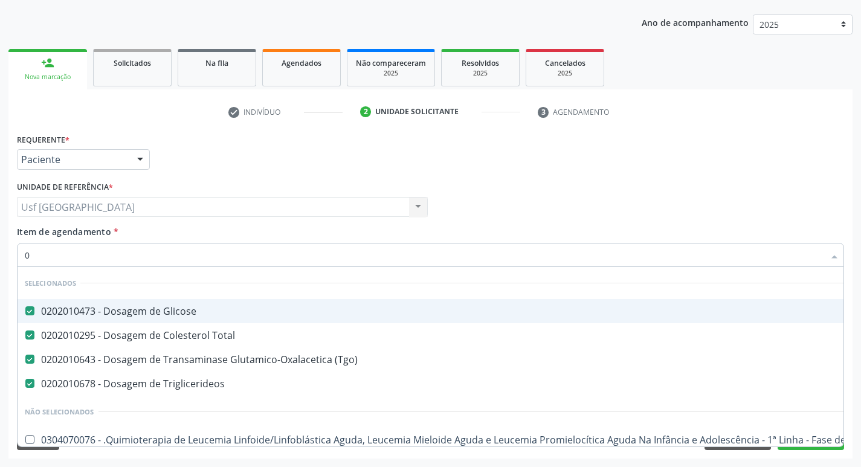
type input "02"
checkbox Geral "true"
checkbox Uretroscopia "true"
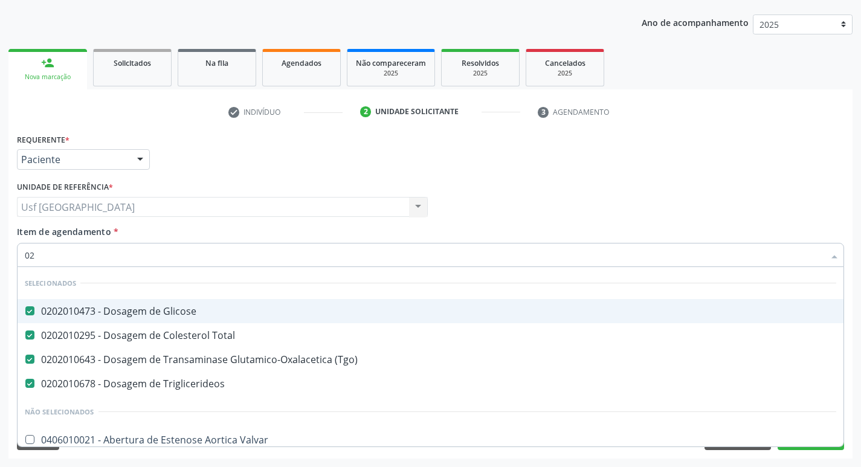
type input "020"
checkbox Dosagens\) "true"
checkbox Pernoite "true"
checkbox Glicosilada "false"
checkbox Reativa "false"
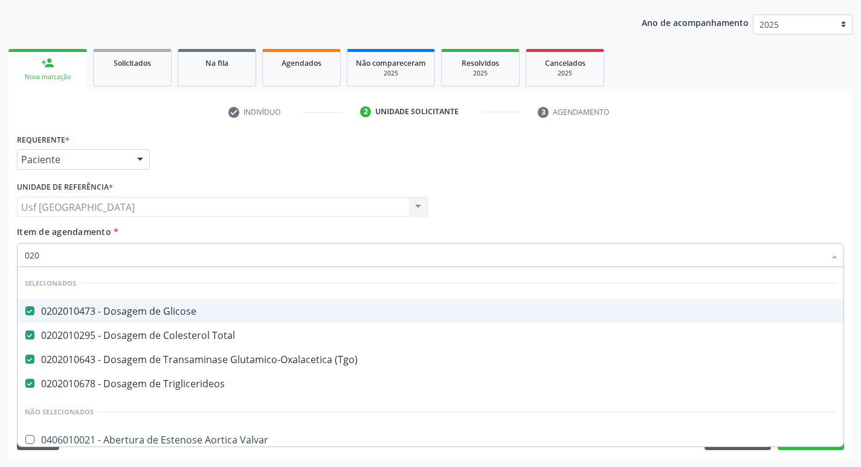
checkbox \(T3\) "true"
type input "0202"
checkbox Glicosilada "true"
checkbox Reativa "true"
checkbox Completo "true"
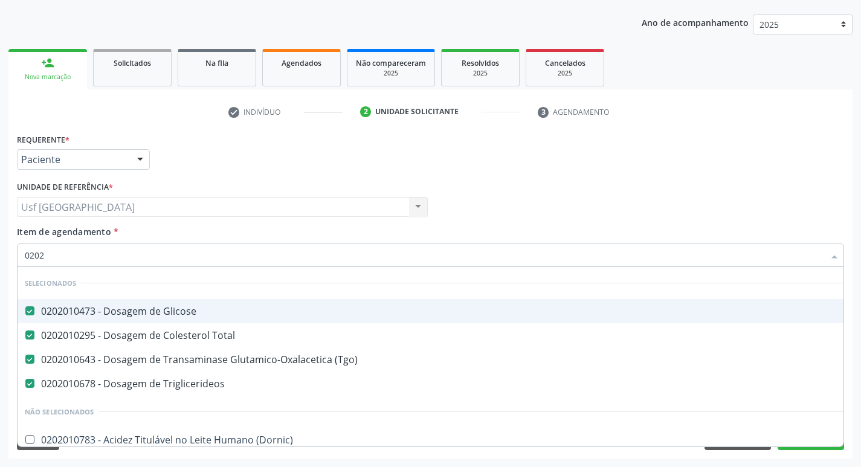
type input "02020"
checkbox Serico "true"
checkbox Glicosilada "false"
checkbox Insulina "true"
checkbox Reativa "false"
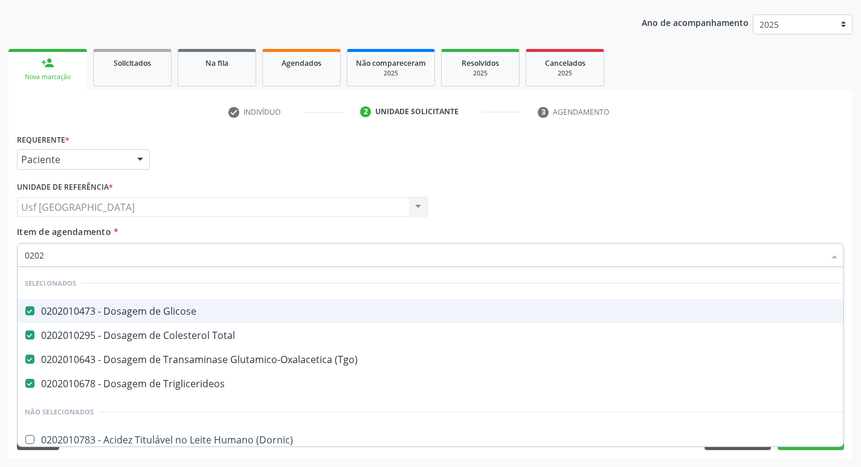
checkbox Zinco "true"
checkbox Completo "false"
type input "020205"
checkbox Glicose "false"
checkbox Total "false"
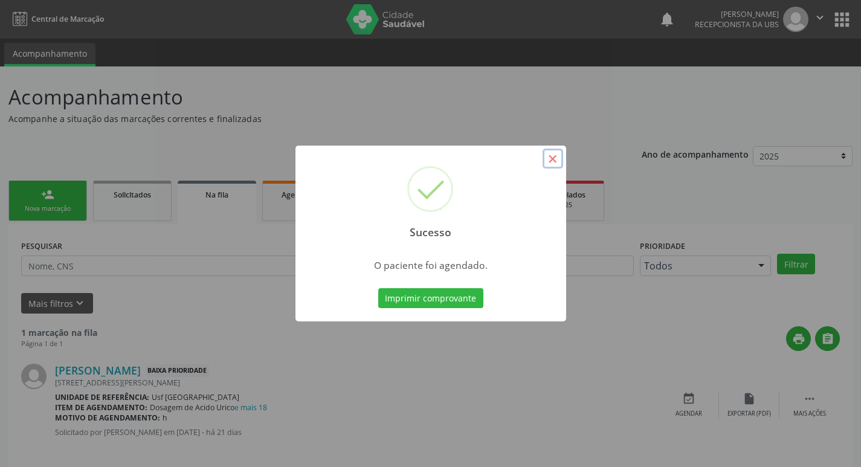
click at [559, 160] on button "×" at bounding box center [552, 159] width 21 height 21
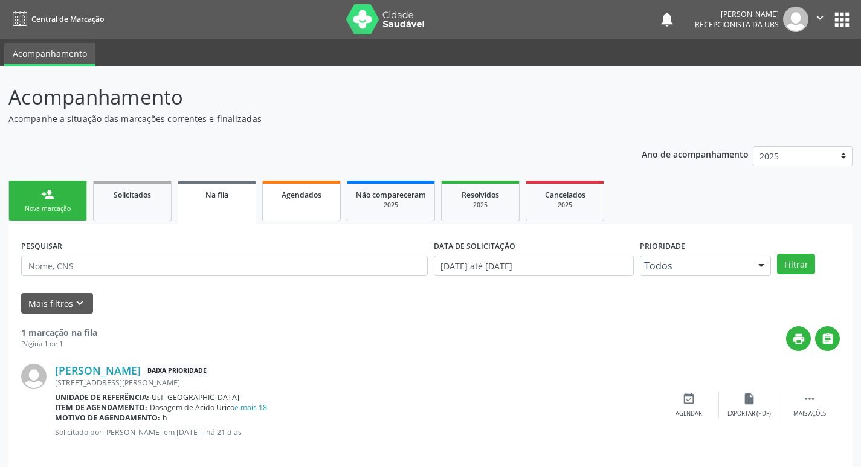
click at [286, 205] on link "Agendados" at bounding box center [301, 201] width 79 height 40
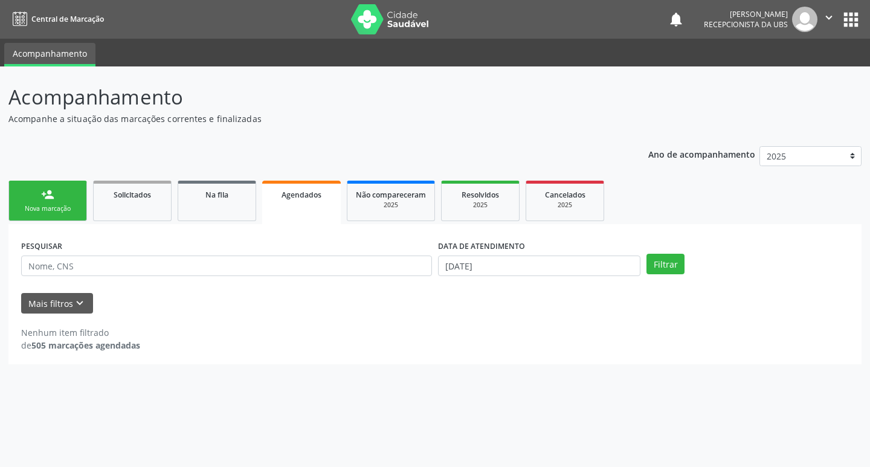
click at [66, 212] on div "Nova marcação" at bounding box center [48, 208] width 60 height 9
click at [56, 205] on div "Nova marcação" at bounding box center [48, 208] width 60 height 9
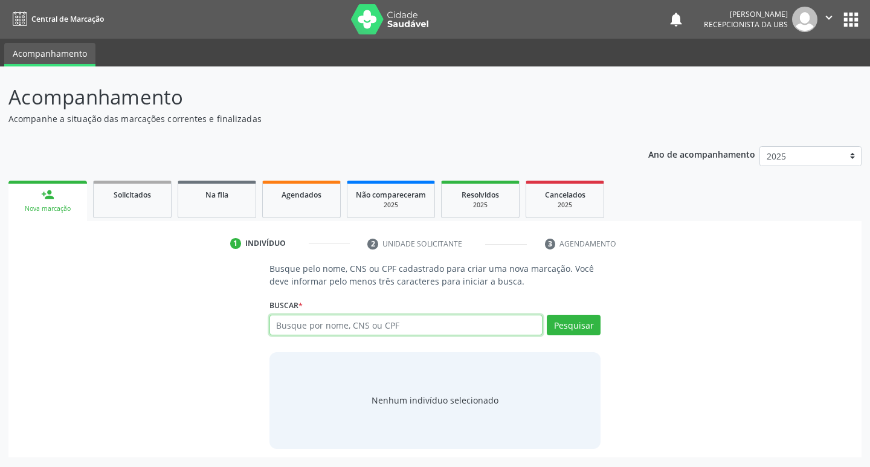
click at [287, 325] on input "text" at bounding box center [406, 325] width 274 height 21
type input "89800230521955"
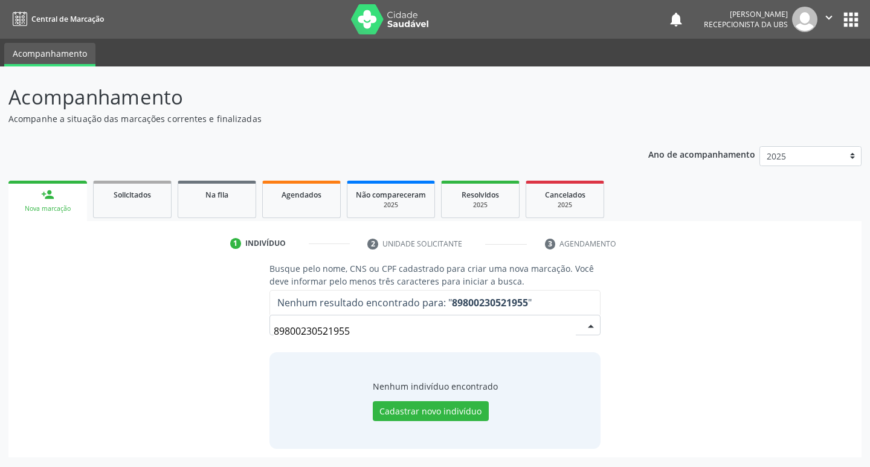
drag, startPoint x: 363, startPoint y: 329, endPoint x: 256, endPoint y: 338, distance: 107.3
click at [256, 338] on div "Busque pelo nome, CNS ou CPF cadastrado para criar uma nova marcação. Você deve…" at bounding box center [435, 355] width 836 height 186
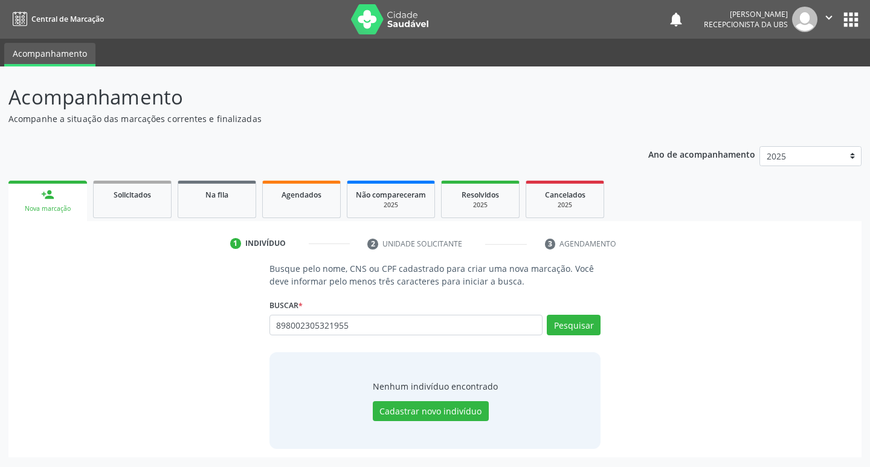
type input "898002305321955"
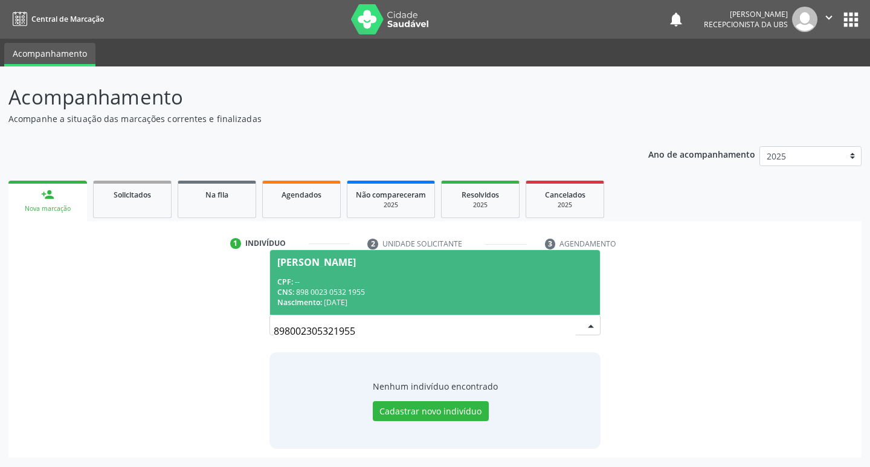
click at [289, 277] on span "CPF:" at bounding box center [285, 282] width 16 height 10
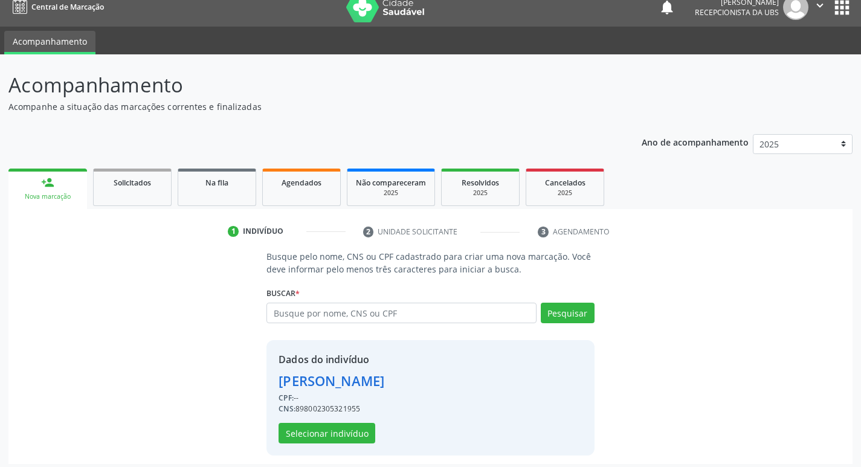
scroll to position [18, 0]
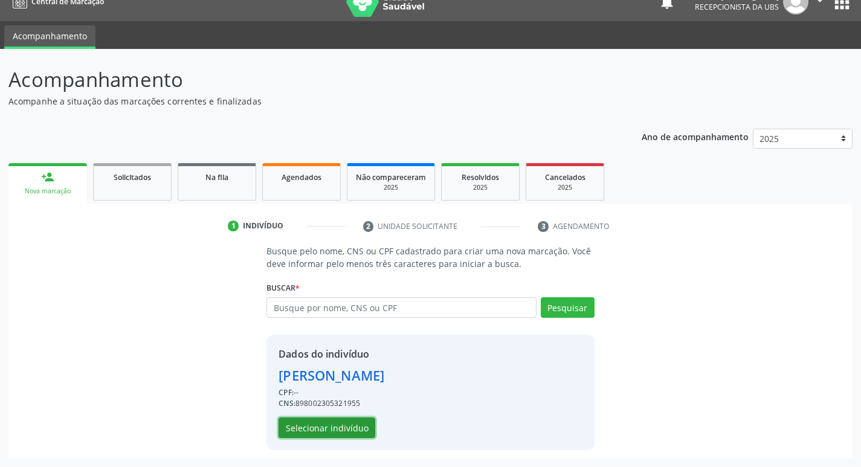
click at [332, 419] on button "Selecionar indivíduo" at bounding box center [326, 427] width 97 height 21
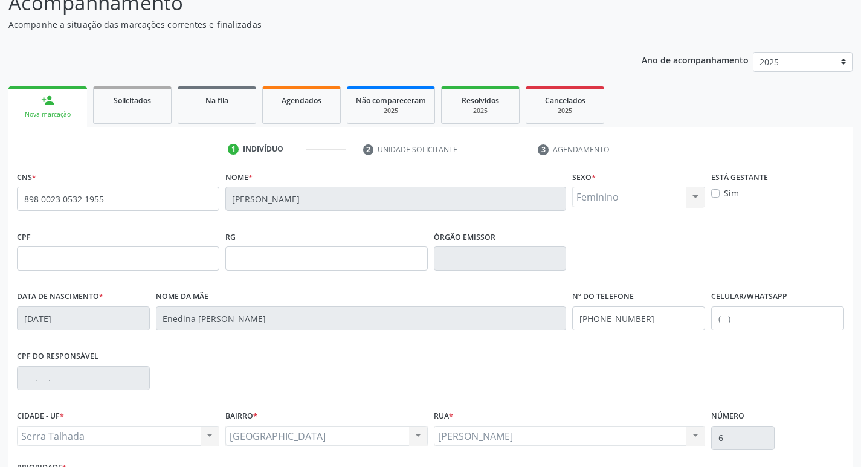
scroll to position [188, 0]
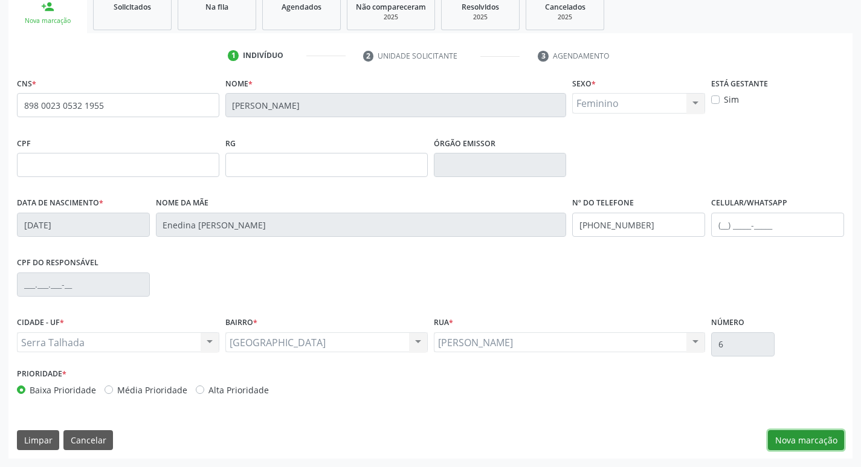
click at [810, 449] on button "Nova marcação" at bounding box center [806, 440] width 76 height 21
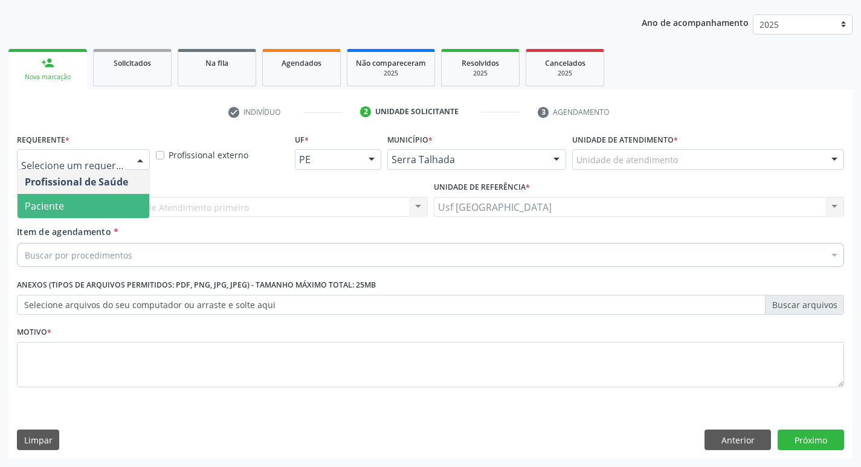
click at [61, 200] on span "Paciente" at bounding box center [44, 205] width 39 height 13
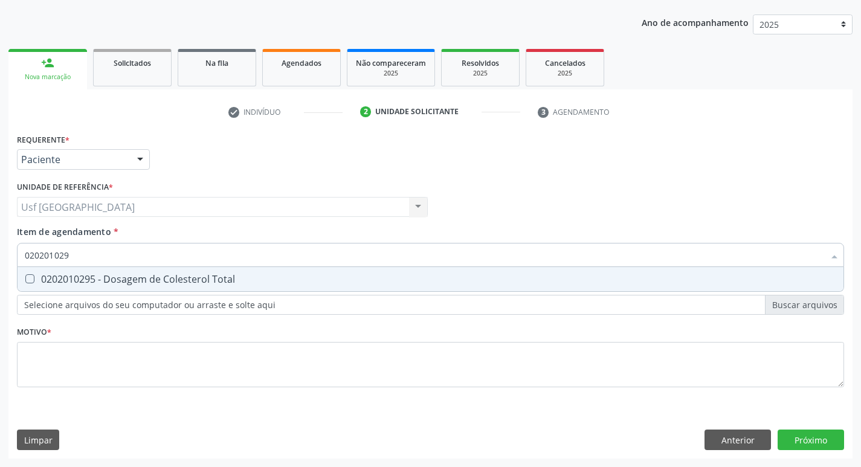
type input "0202010295"
click at [211, 280] on div "0202010295 - Dosagem de Colesterol Total" at bounding box center [430, 279] width 811 height 10
checkbox Total "true"
type input "02020102"
checkbox Total "false"
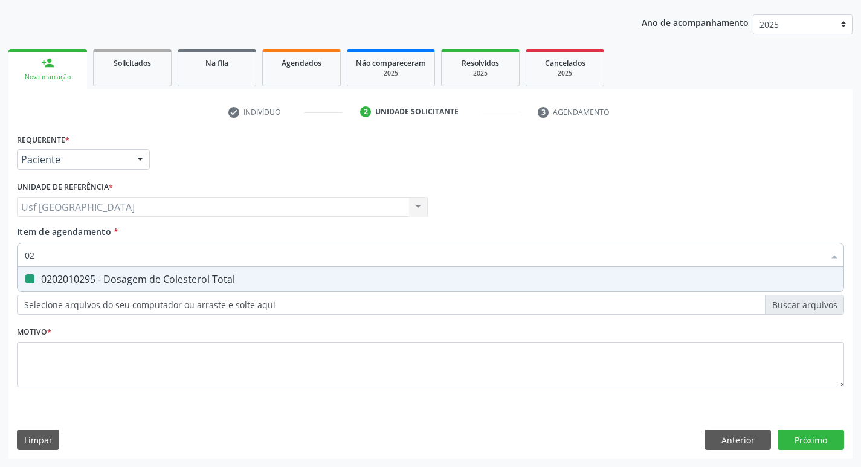
type input "0"
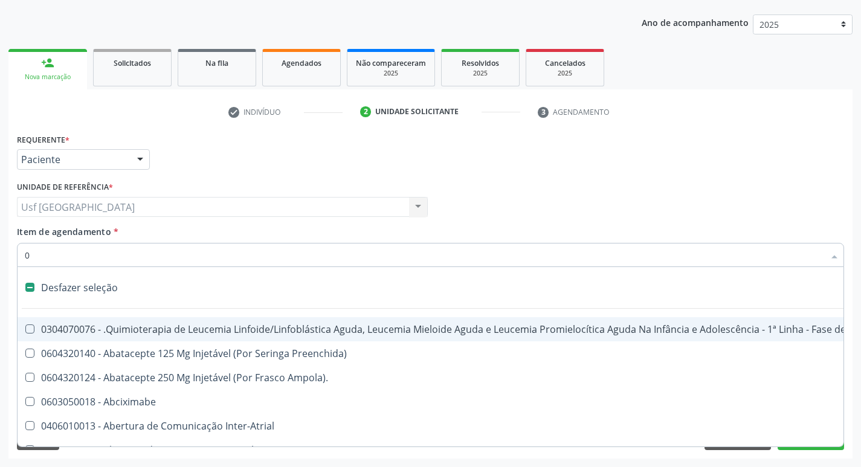
type input "02"
checkbox Antibiotico "true"
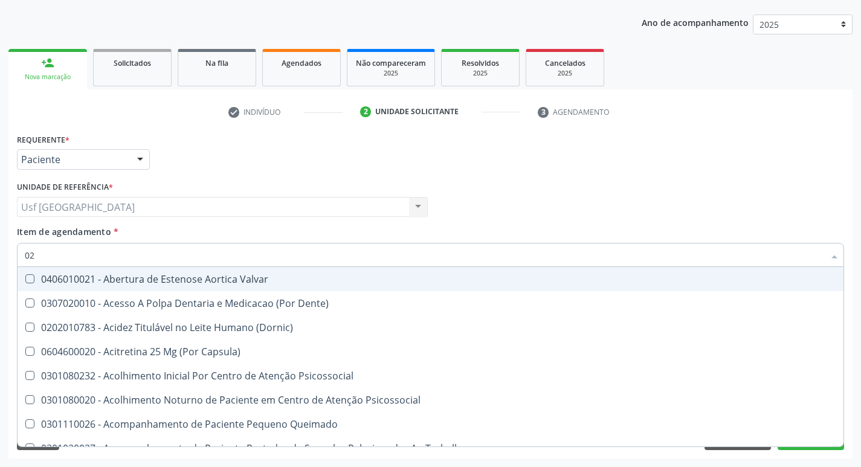
type input "020"
checkbox Congênita "true"
checkbox Total "false"
type input "020201"
checkbox Total "true"
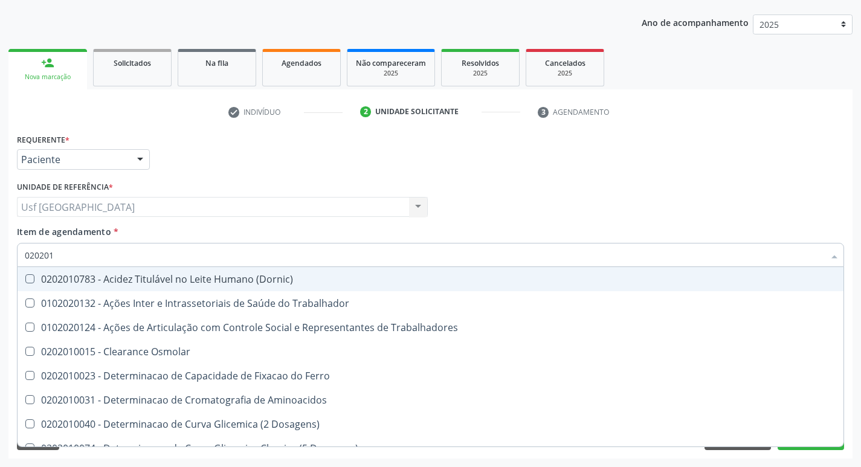
type input "0202010"
checkbox Fracoes "true"
checkbox Total "false"
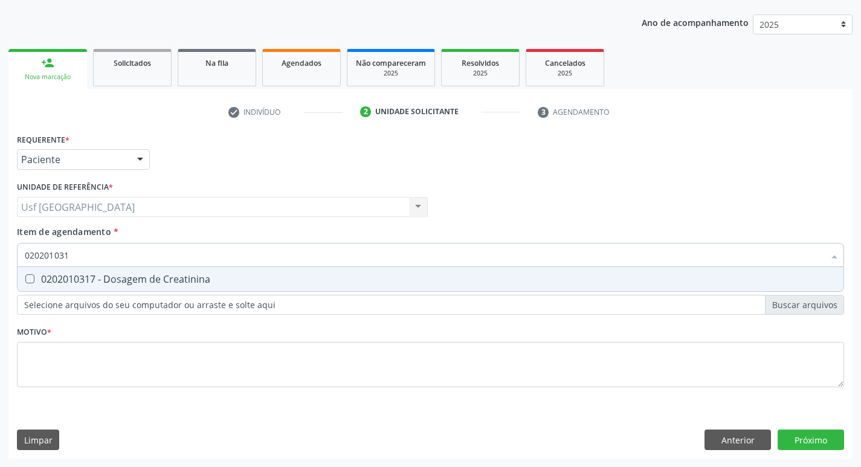
type input "0202010317"
click at [211, 280] on div "0202010317 - Dosagem de Creatinina" at bounding box center [430, 279] width 811 height 10
checkbox Creatinina "true"
type input "0202010"
checkbox Creatinina "false"
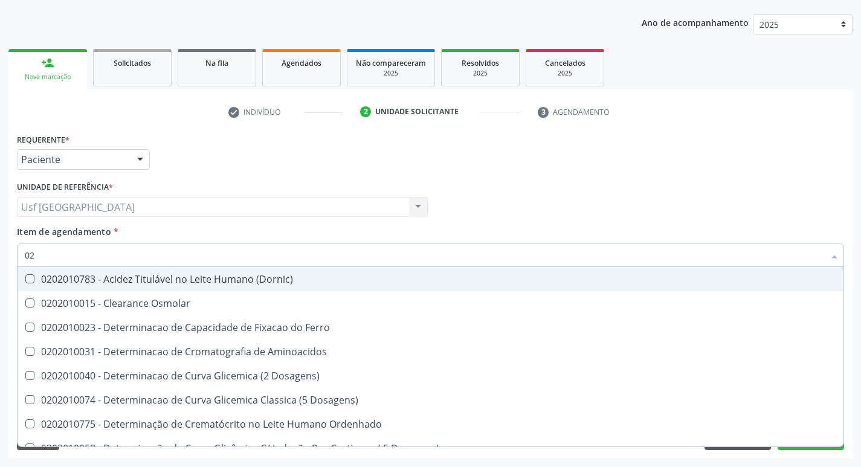
type input "0"
checkbox Total "false"
checkbox Creatinina "false"
checkbox Ferritina "false"
checkbox Folato "false"
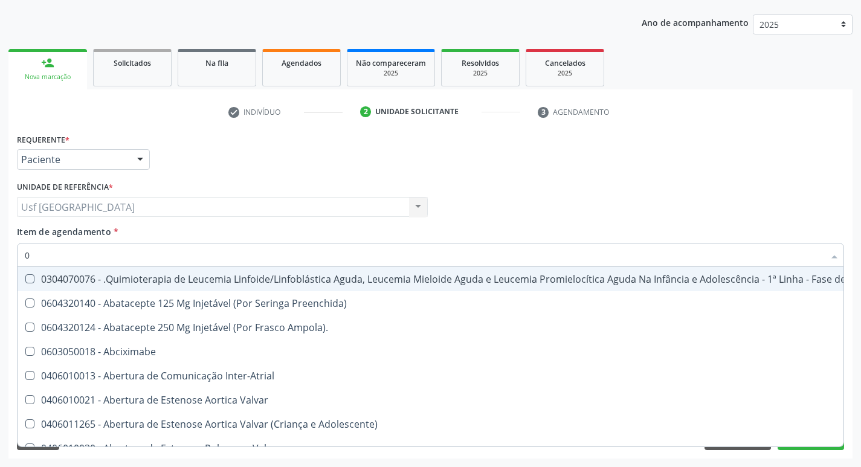
type input "02"
checkbox Antibiotico "true"
checkbox \(Liquido\) "true"
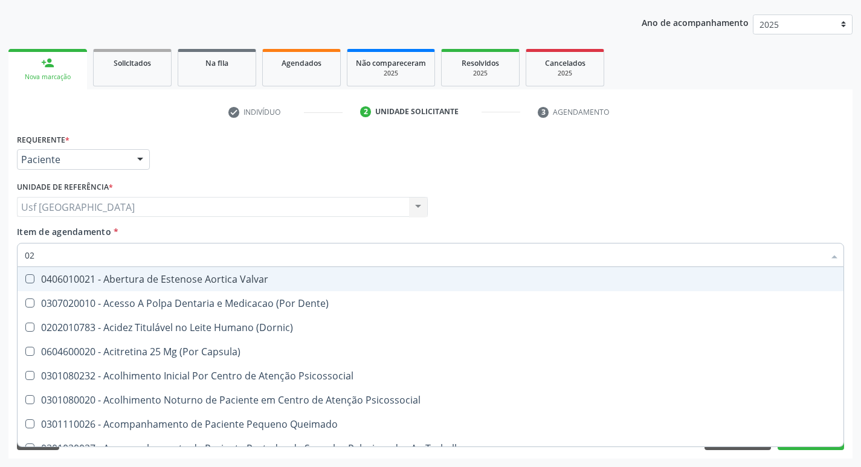
type input "020"
checkbox Congênita "true"
checkbox Complementar\) "true"
checkbox Total "false"
checkbox Creatinina "false"
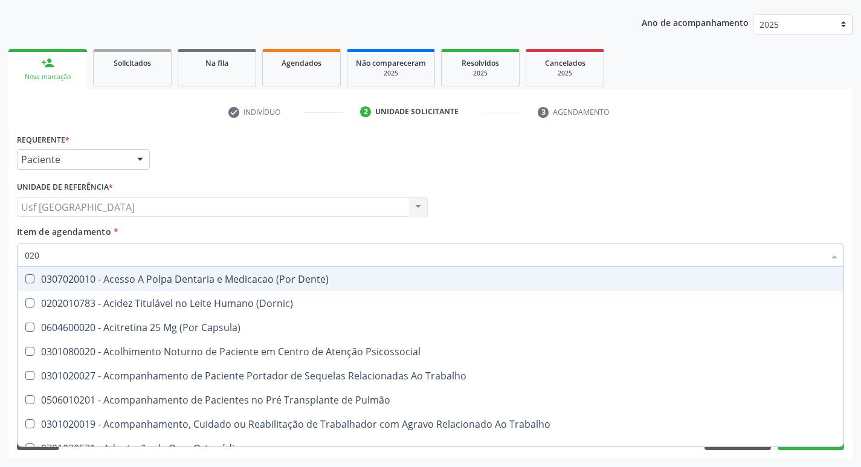
type input "0202"
checkbox Fragmento "true"
checkbox Ossea "true"
checkbox Total "false"
checkbox Creatinina "false"
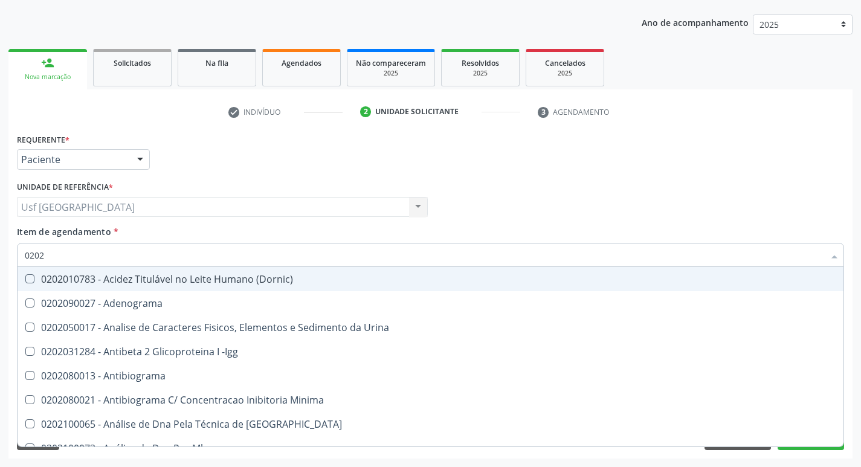
type input "02020"
checkbox Barbituratos "true"
checkbox Calcio "true"
checkbox Total "false"
checkbox Creatinina "false"
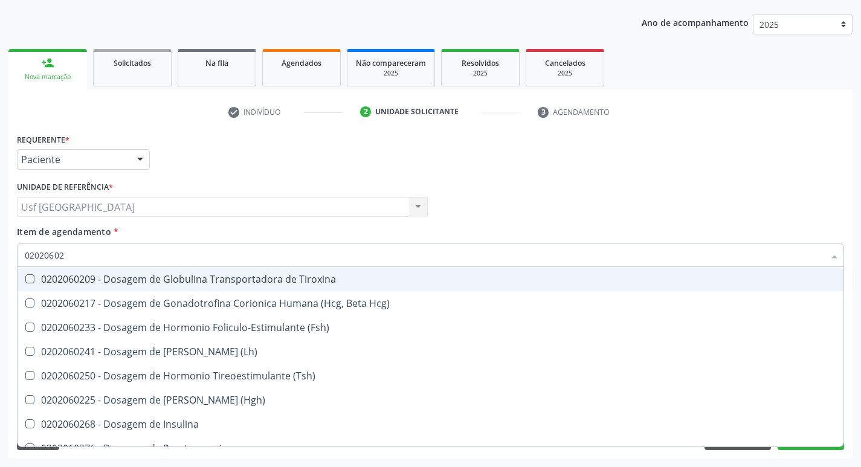
type input "020206025"
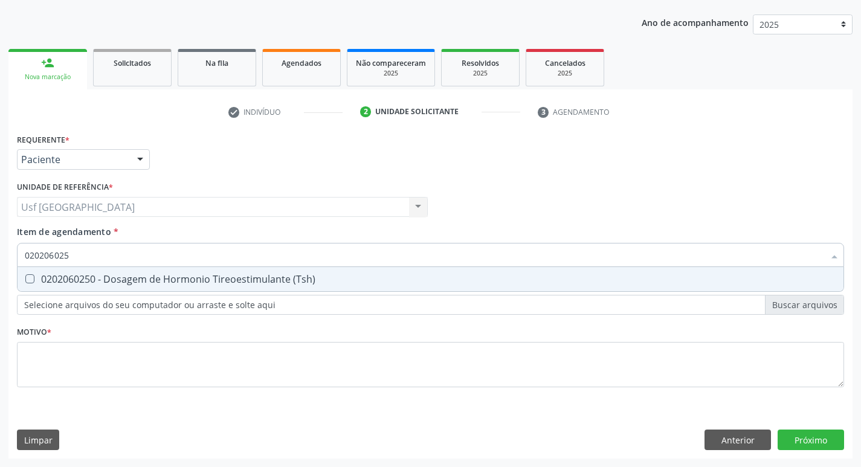
click at [211, 280] on div "0202060250 - Dosagem de Hormonio Tireoestimulante (Tsh)" at bounding box center [430, 279] width 811 height 10
checkbox \(Tsh\) "true"
type input "02020602"
checkbox \(Tsh\) "false"
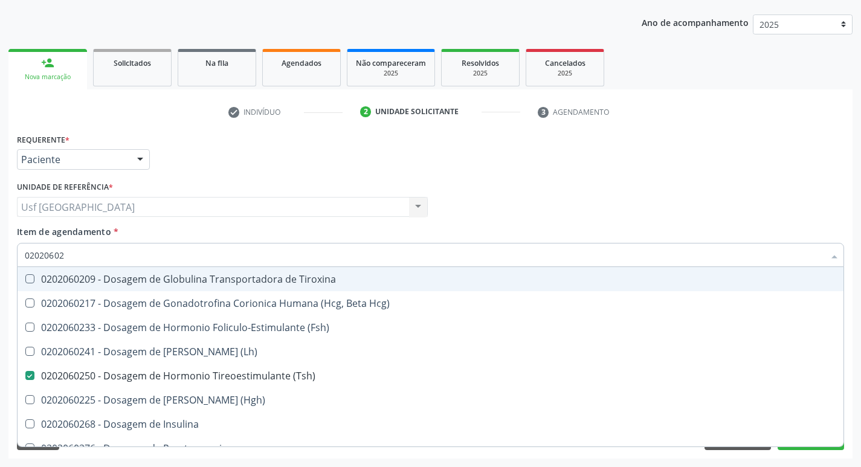
type input "0202060"
checkbox \(Tsh\) "false"
type input "0"
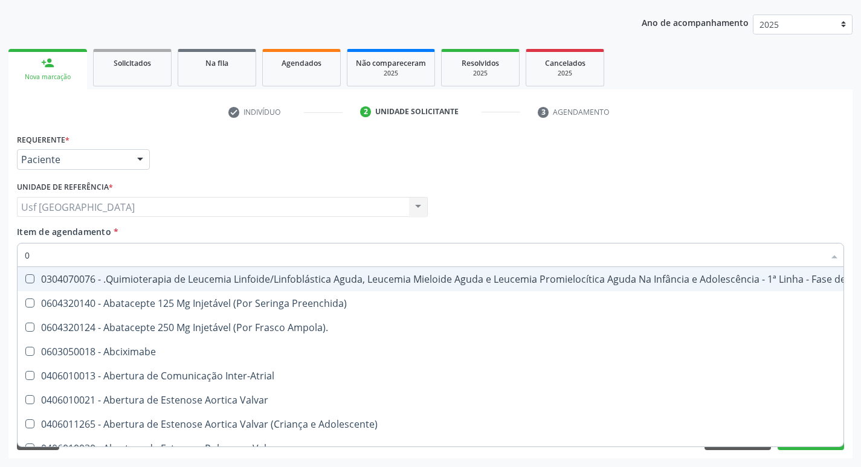
type input "02"
checkbox Antibiotico "true"
checkbox \(Liquido\) "true"
checkbox Odontogeriatra "true"
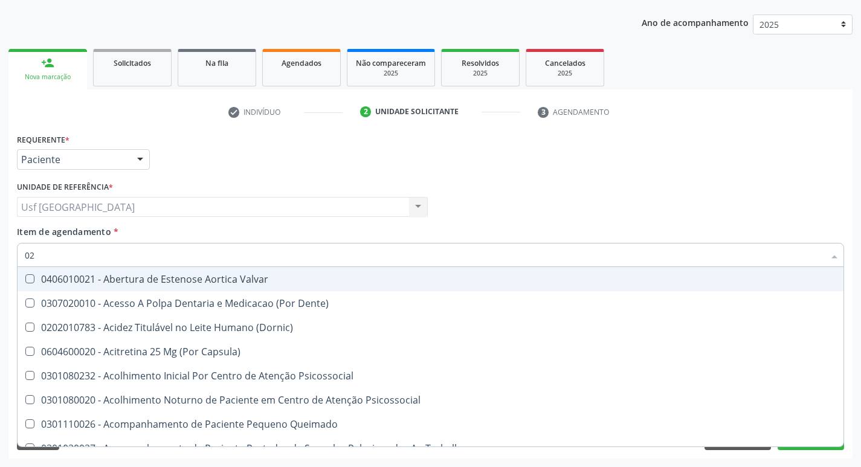
type input "020"
checkbox Congênita "true"
checkbox Complementar\) "true"
checkbox Hormonais "true"
checkbox Total "false"
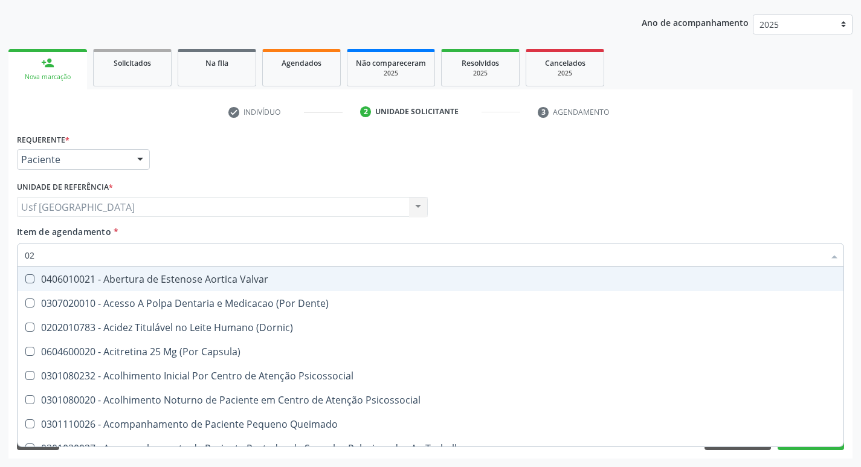
checkbox Creatinina "false"
checkbox \(Tsh\) "false"
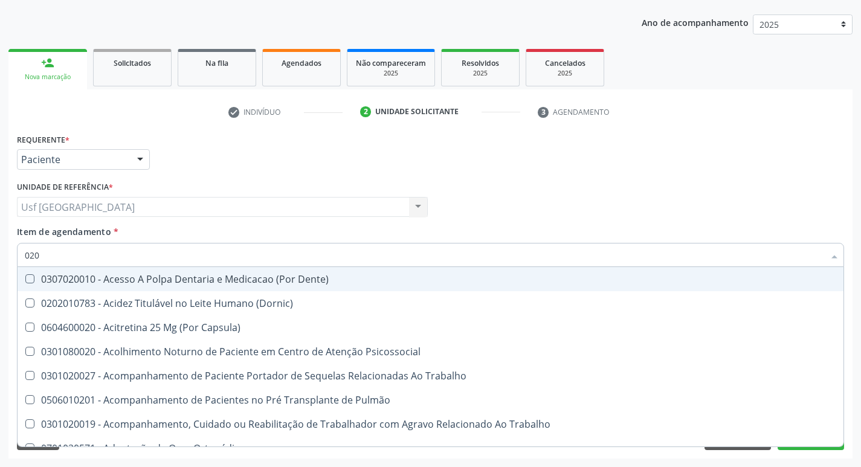
type input "0202"
checkbox Fragmento "true"
checkbox Ossea "true"
checkbox Drogas "true"
checkbox Total "false"
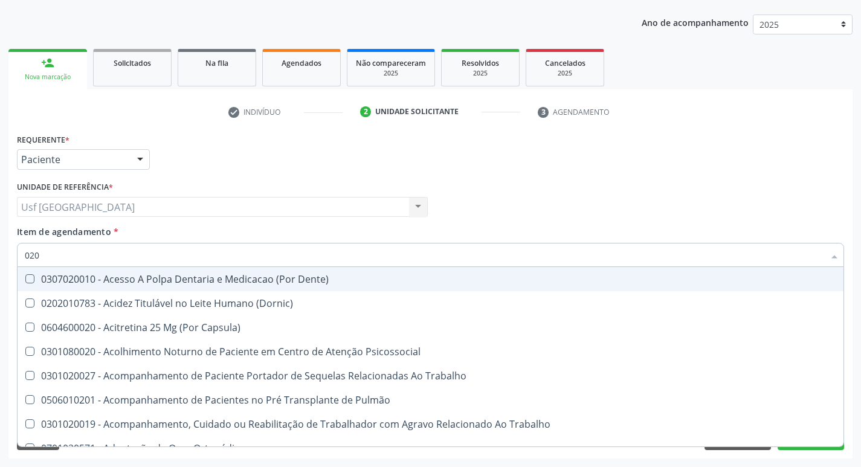
checkbox Creatinina "false"
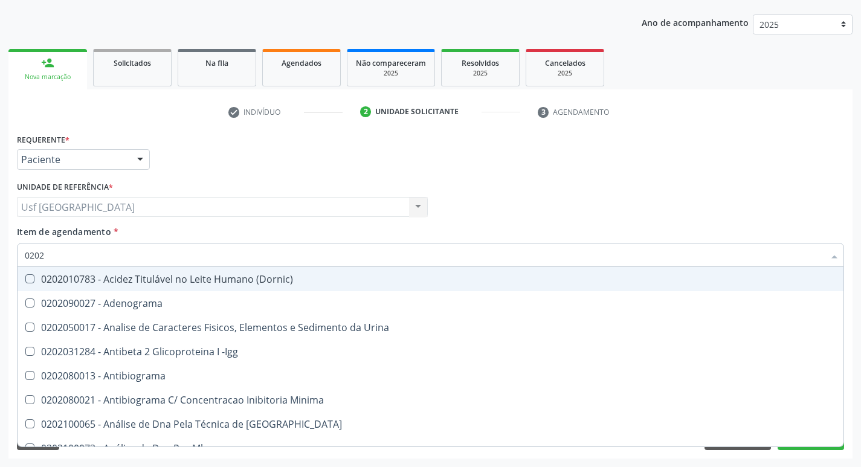
type input "02020"
checkbox Barbituratos "true"
checkbox Calcio "true"
checkbox Total "false"
checkbox Creatinina "false"
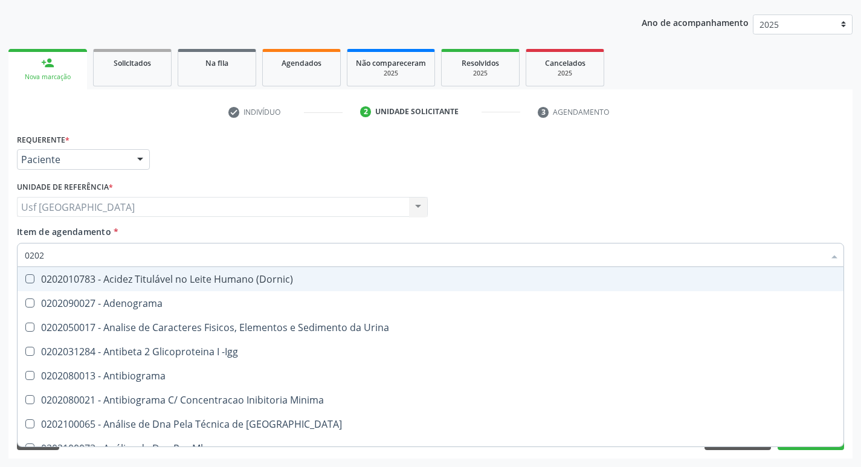
checkbox Esperma "true"
checkbox \(Tsh\) "false"
type input "020201"
checkbox Parceria\) "true"
checkbox Gestante "true"
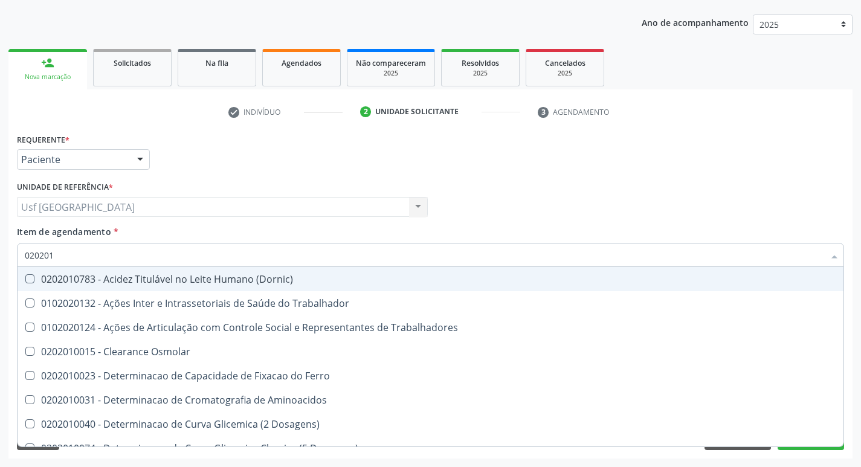
type input "0202010"
checkbox Fracoes "true"
checkbox Ionizavel "true"
checkbox Total "false"
checkbox Creatinina "false"
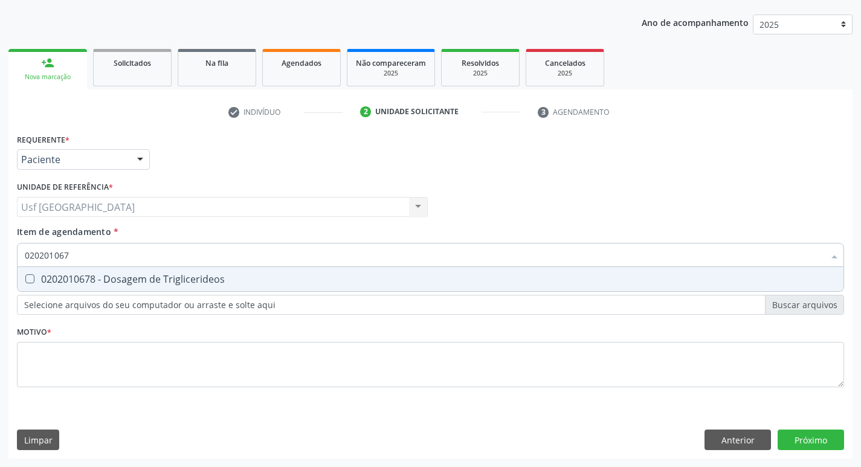
type input "0202010678"
click at [211, 280] on div "0202010678 - Dosagem de Triglicerideos" at bounding box center [430, 279] width 811 height 10
checkbox Triglicerideos "true"
type input "02020106"
checkbox Triglicerideos "false"
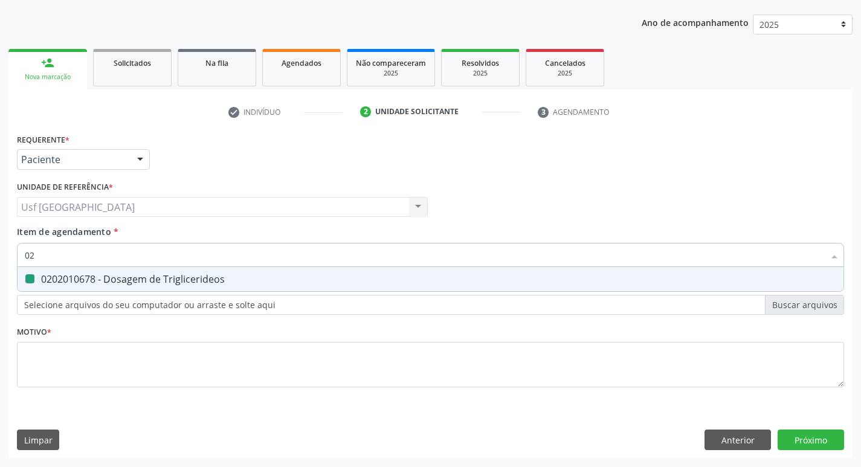
type input "0"
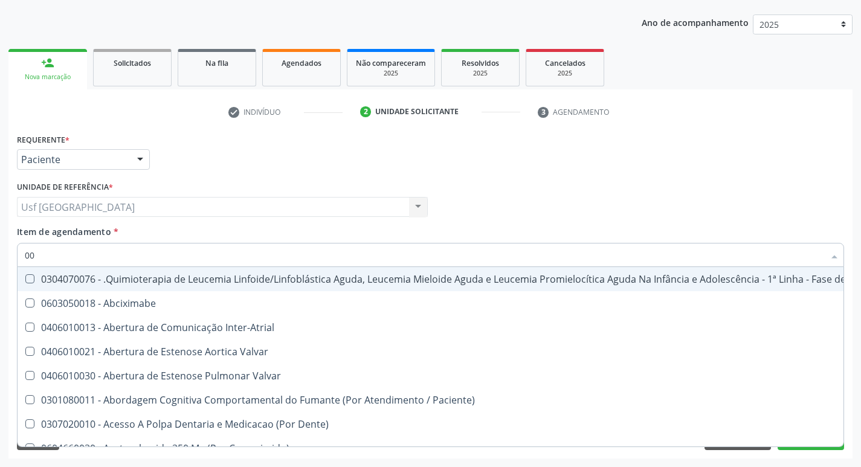
type input "0"
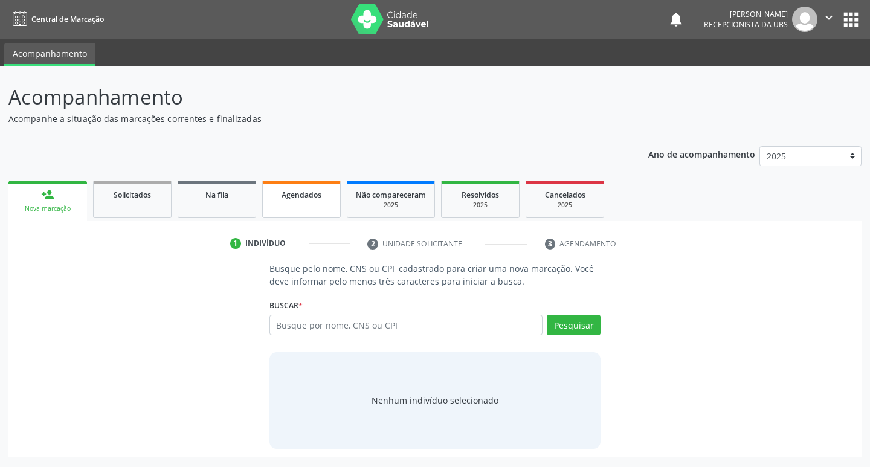
click at [306, 205] on link "Agendados" at bounding box center [301, 199] width 79 height 37
select select "9"
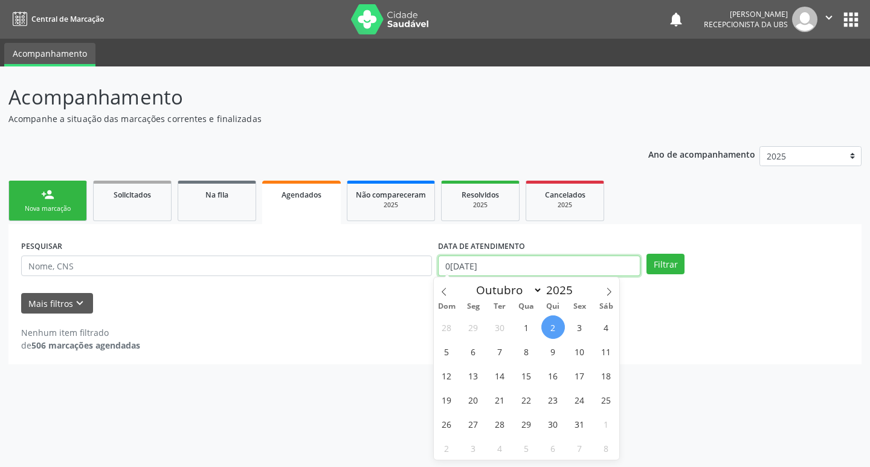
click at [458, 258] on input "0[DATE]" at bounding box center [539, 265] width 202 height 21
click at [535, 353] on span "8" at bounding box center [527, 351] width 24 height 24
type input "08/10/2025"
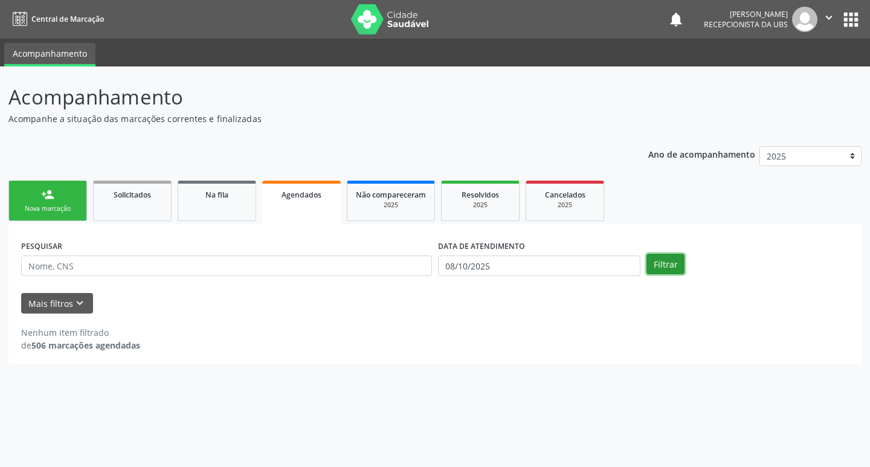
click at [664, 269] on button "Filtrar" at bounding box center [665, 264] width 38 height 21
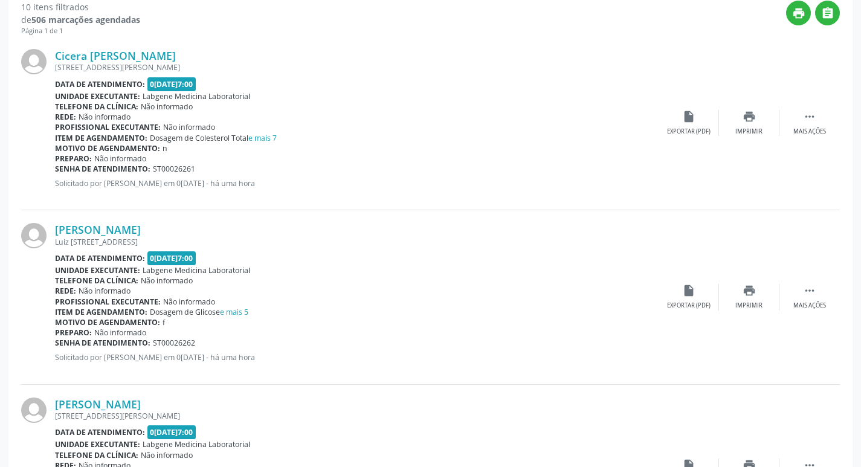
scroll to position [121, 0]
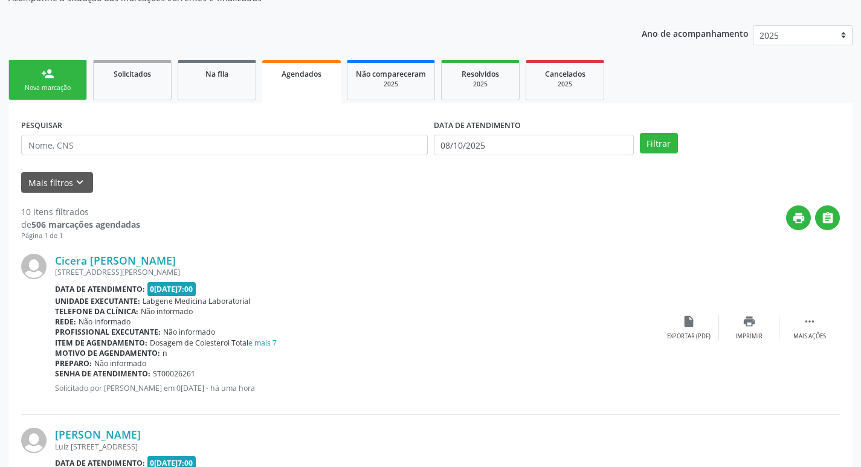
click at [31, 69] on link "person_add Nova marcação" at bounding box center [47, 80] width 79 height 40
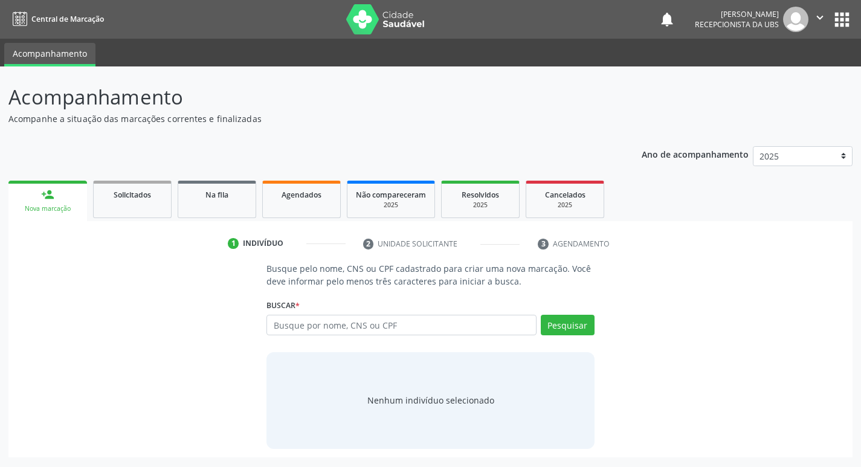
scroll to position [0, 0]
click at [324, 330] on input "text" at bounding box center [406, 325] width 274 height 21
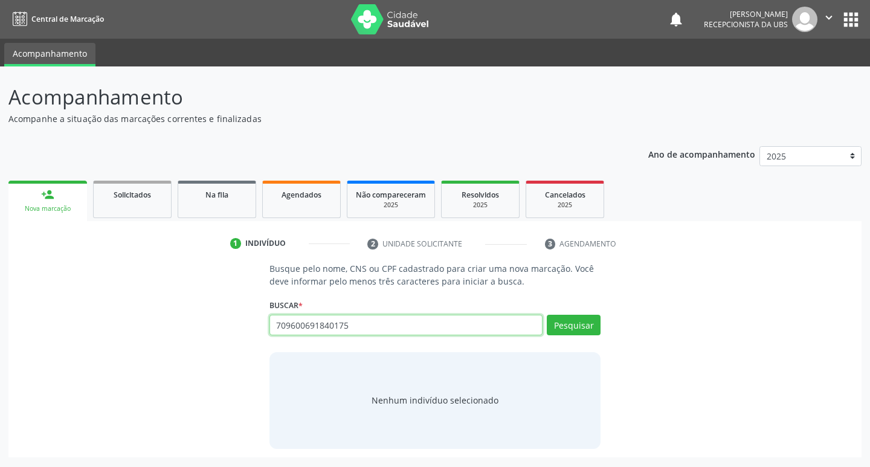
type input "709600691840175"
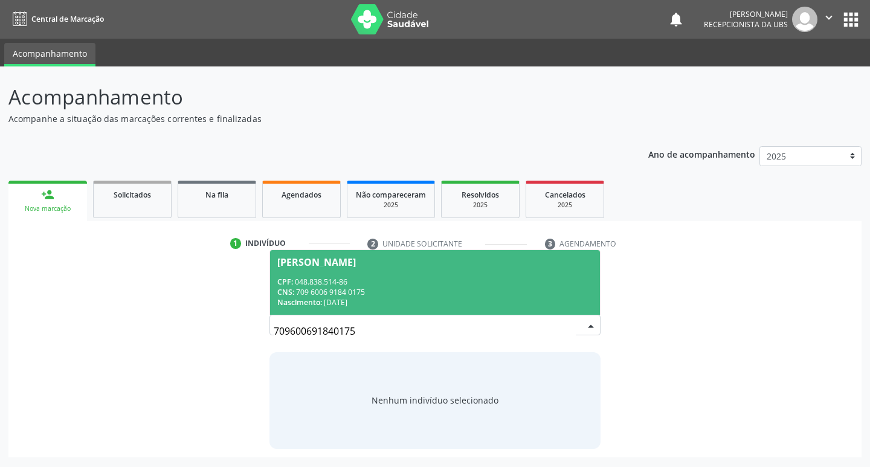
click at [354, 271] on span "[PERSON_NAME] CPF: 048.838.514-86 CNS: 709 6006 9184 0175 Nascimento: 1[DATE]" at bounding box center [435, 282] width 330 height 65
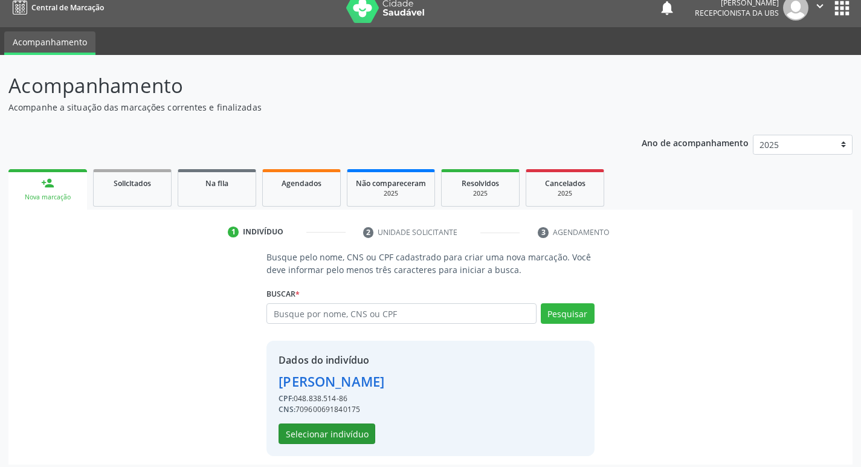
scroll to position [18, 0]
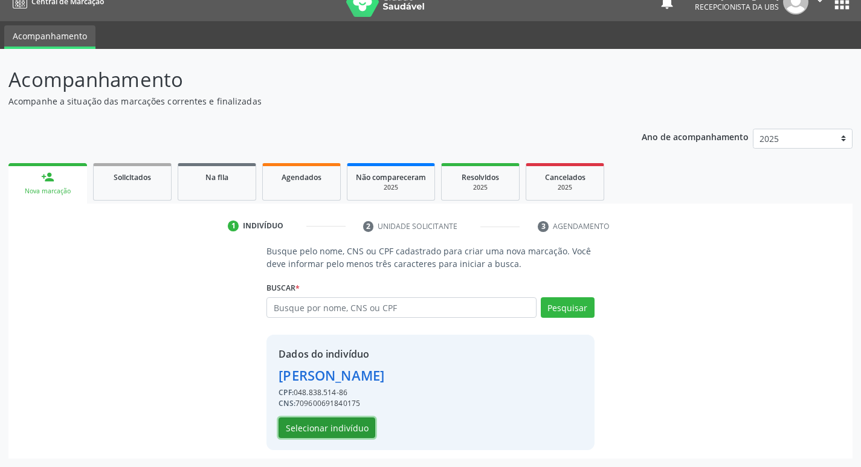
click at [322, 427] on button "Selecionar indivíduo" at bounding box center [326, 427] width 97 height 21
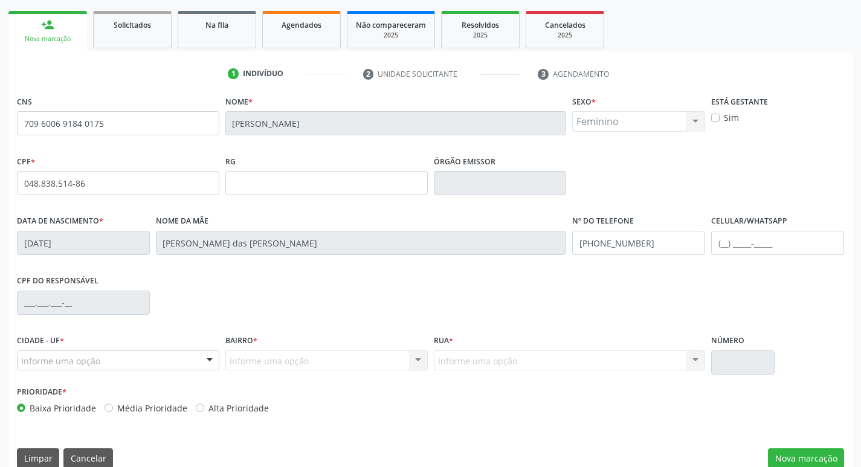
scroll to position [188, 0]
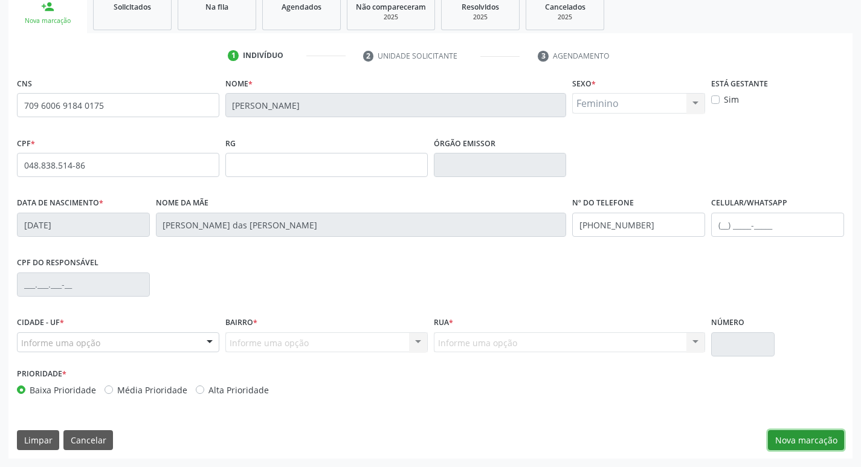
click at [778, 443] on button "Nova marcação" at bounding box center [806, 440] width 76 height 21
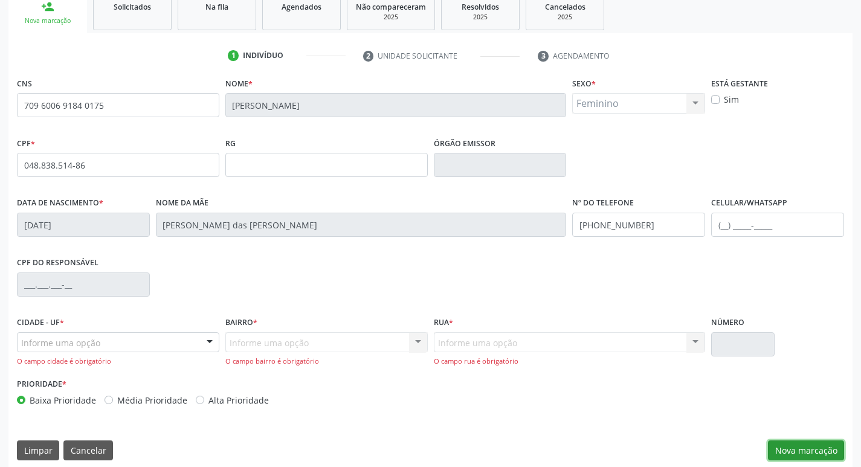
click at [779, 445] on button "Nova marcação" at bounding box center [806, 450] width 76 height 21
click at [797, 449] on button "Nova marcação" at bounding box center [806, 450] width 76 height 21
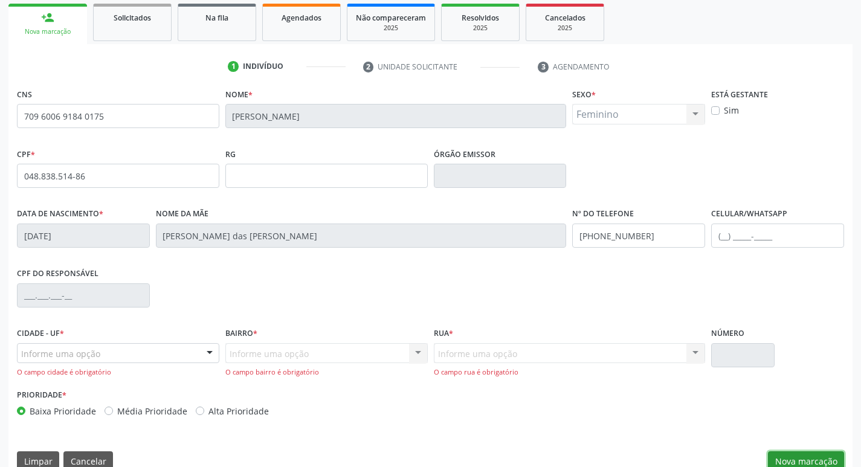
scroll to position [198, 0]
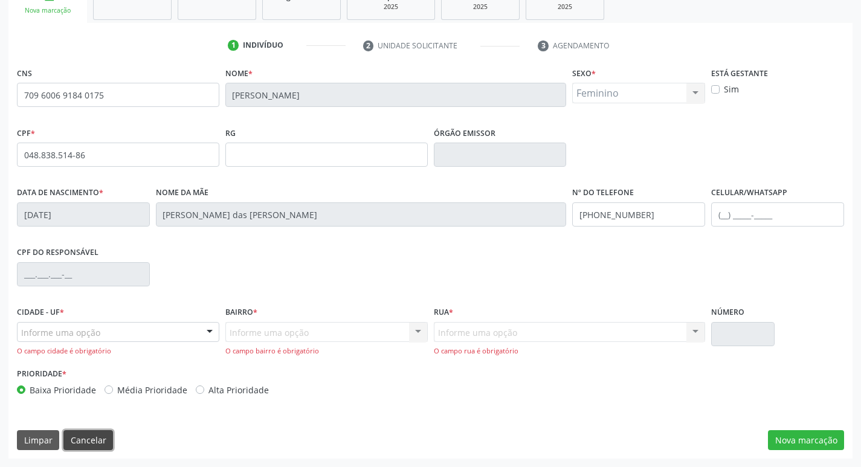
click at [86, 438] on button "Cancelar" at bounding box center [88, 440] width 50 height 21
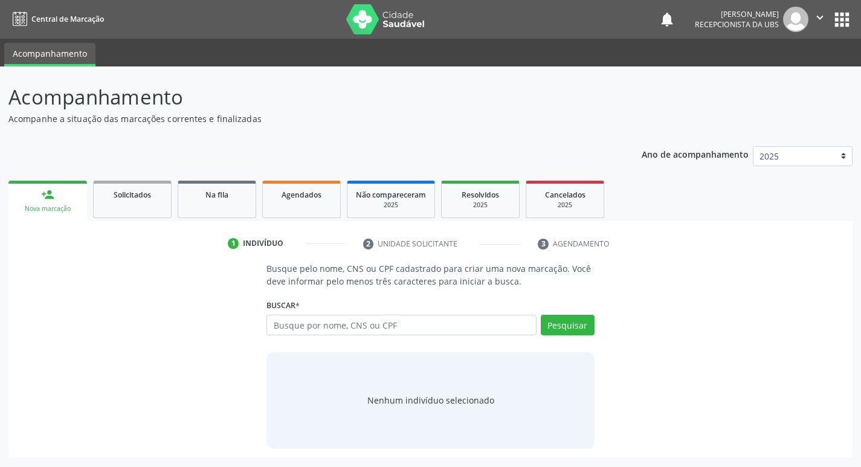
scroll to position [0, 0]
click at [319, 316] on input "text" at bounding box center [406, 325] width 274 height 21
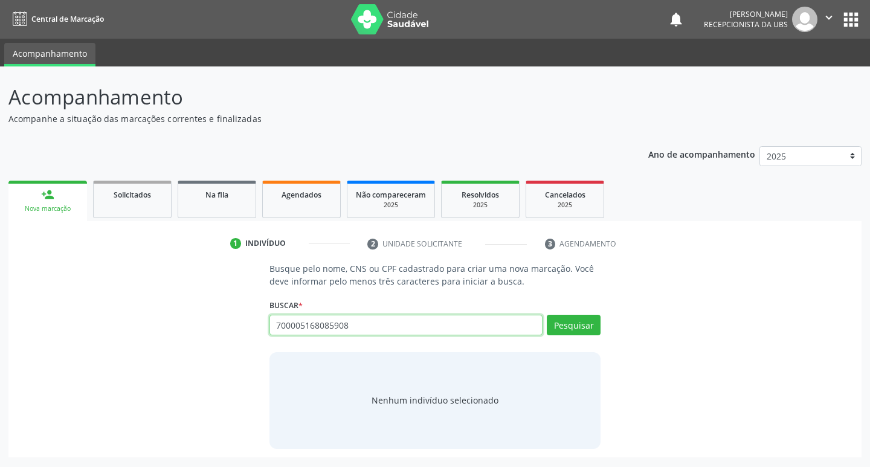
type input "700005168085908"
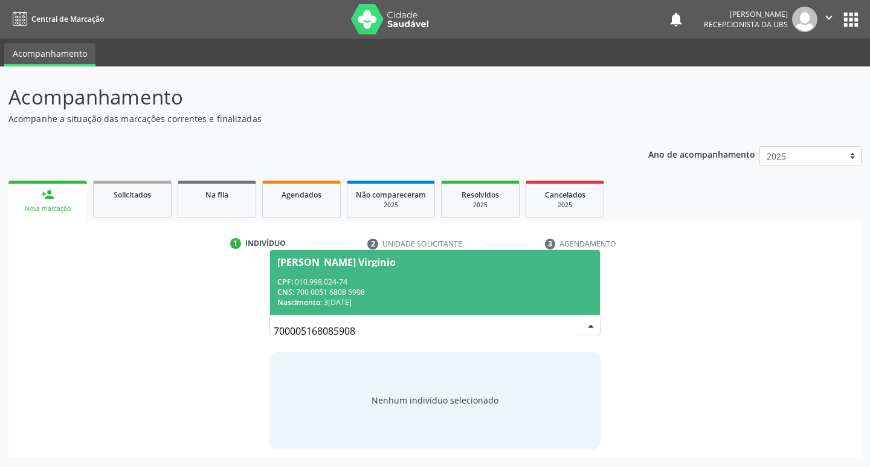
click at [396, 277] on div "CPF: 010.998.024-74" at bounding box center [435, 282] width 316 height 10
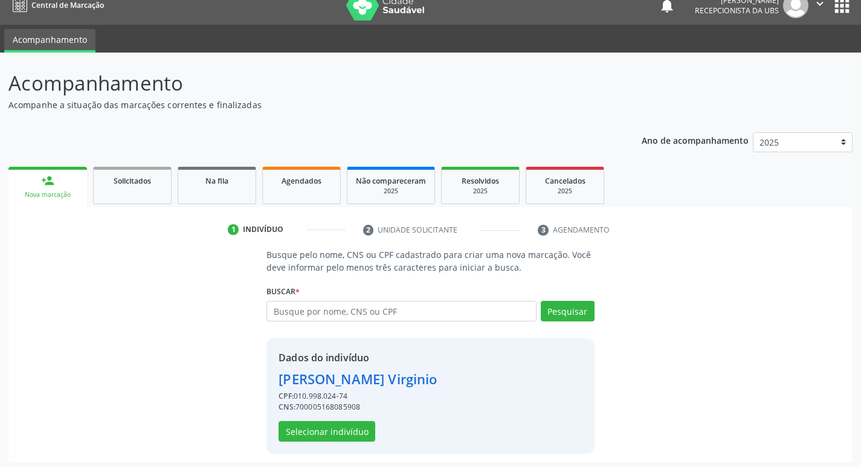
scroll to position [18, 0]
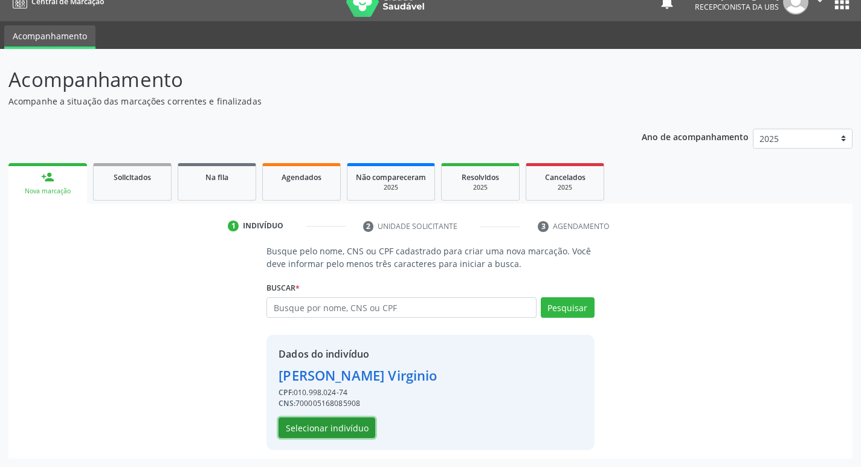
click at [352, 422] on button "Selecionar indivíduo" at bounding box center [326, 427] width 97 height 21
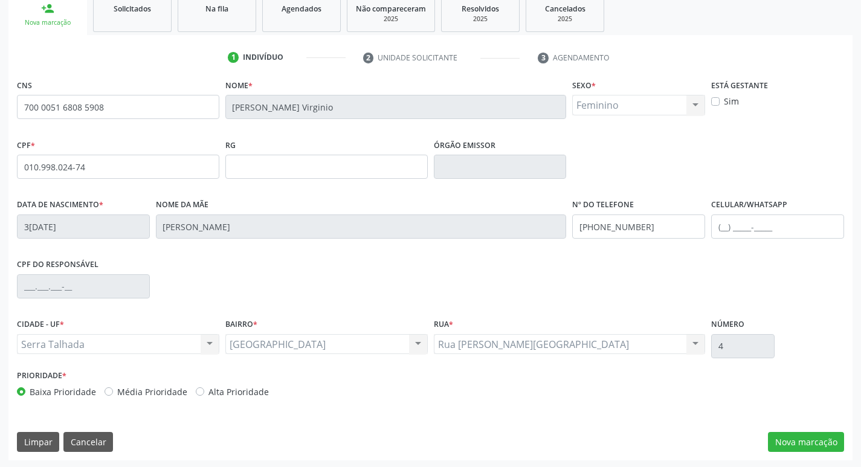
scroll to position [188, 0]
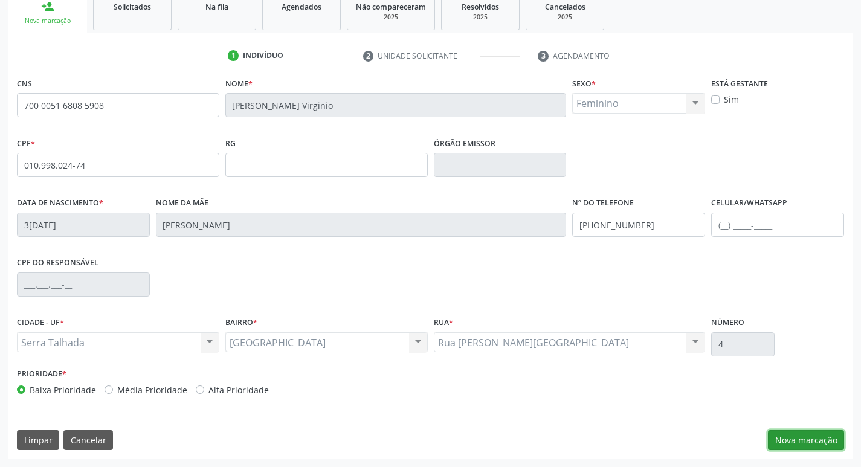
click at [787, 441] on button "Nova marcação" at bounding box center [806, 440] width 76 height 21
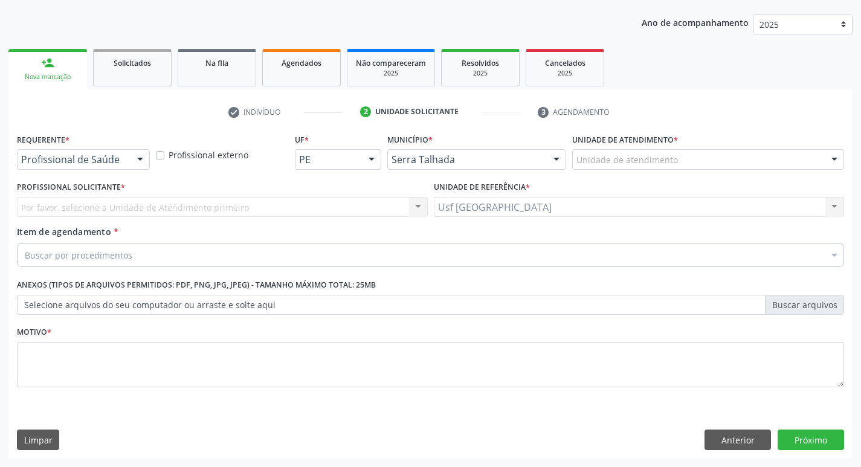
scroll to position [132, 0]
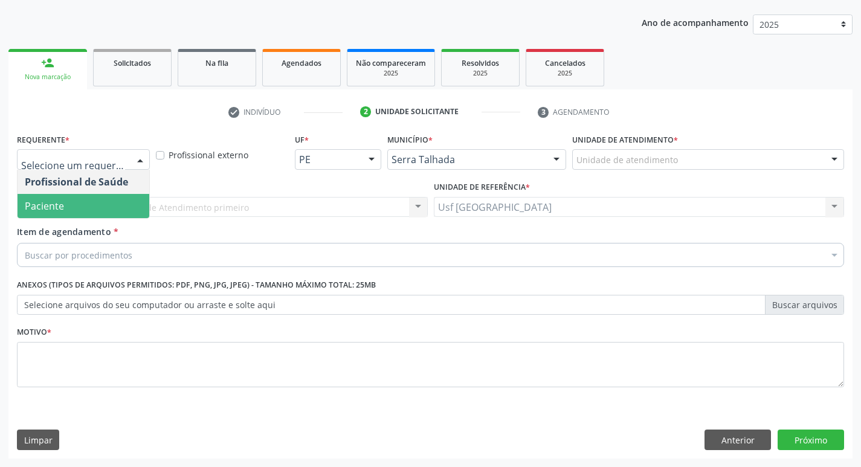
click at [80, 198] on span "Paciente" at bounding box center [84, 206] width 132 height 24
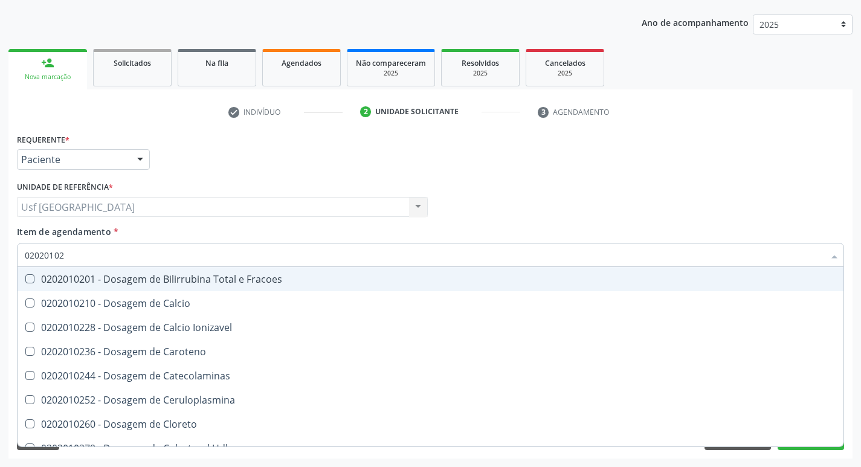
type input "020201029"
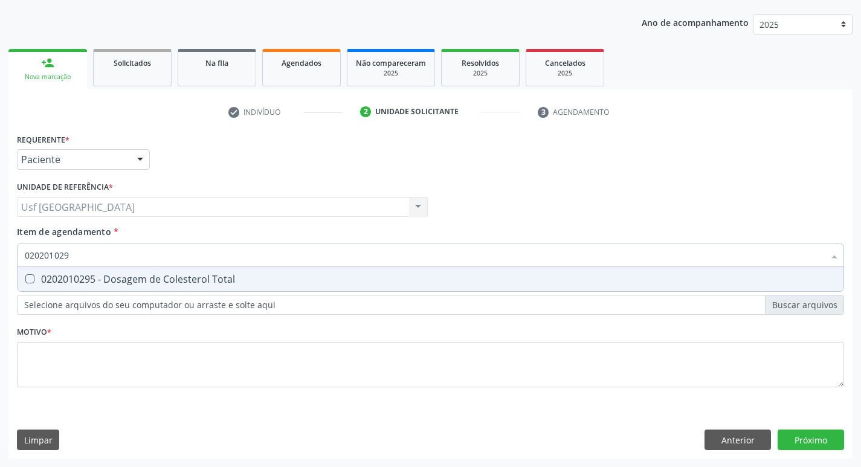
click at [77, 280] on div "0202010295 - Dosagem de Colesterol Total" at bounding box center [430, 279] width 811 height 10
checkbox Total "true"
drag, startPoint x: 59, startPoint y: 249, endPoint x: 16, endPoint y: 265, distance: 44.9
click at [16, 265] on div "Item de agendamento * 020201029 Desfazer seleção 0202010295 - Dosagem de Colest…" at bounding box center [430, 248] width 833 height 47
checkbox Total "false"
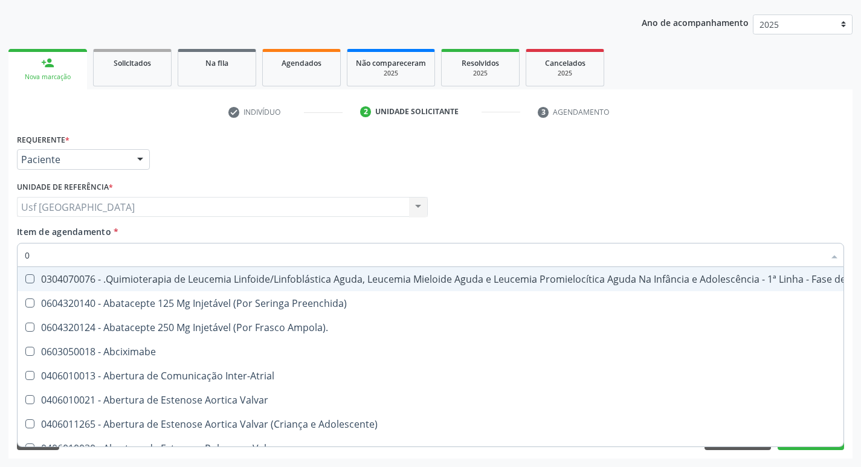
type input "02"
checkbox Antibiotico "true"
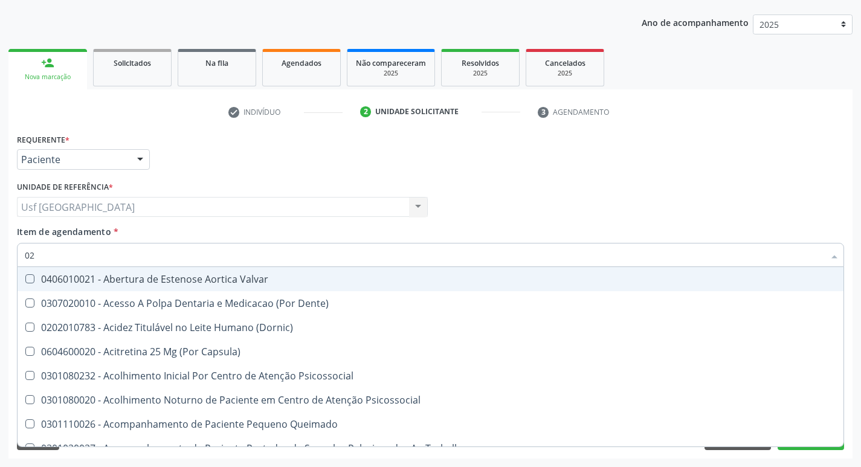
type input "020"
checkbox Congênita "true"
checkbox Total "false"
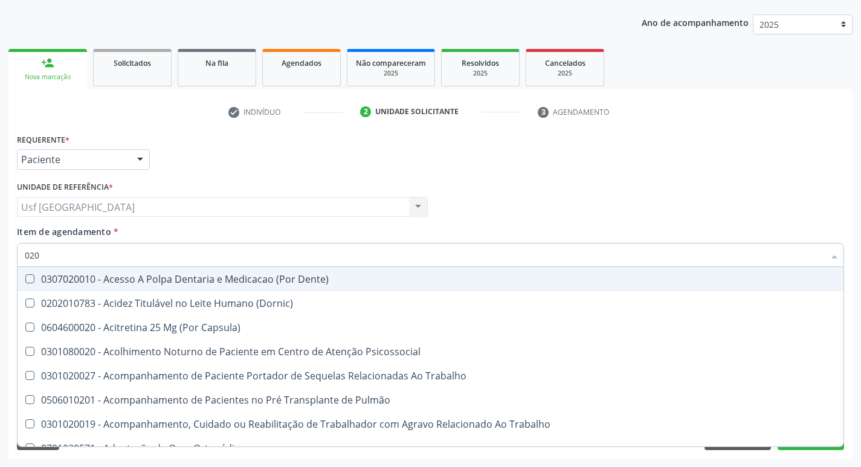
type input "0202"
checkbox Fragmento "true"
checkbox Total "false"
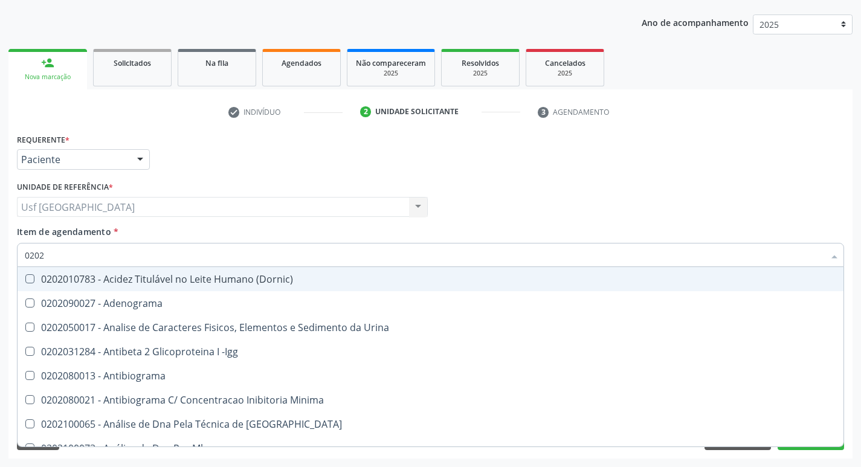
type input "02020"
checkbox Barbituratos "true"
checkbox Total "false"
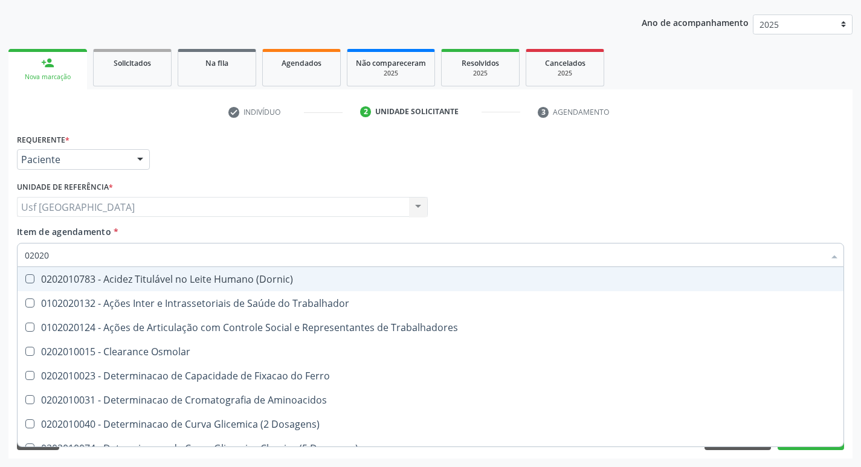
type input "020201"
checkbox Total "true"
type input "0202010"
checkbox Fracoes "true"
checkbox Total "false"
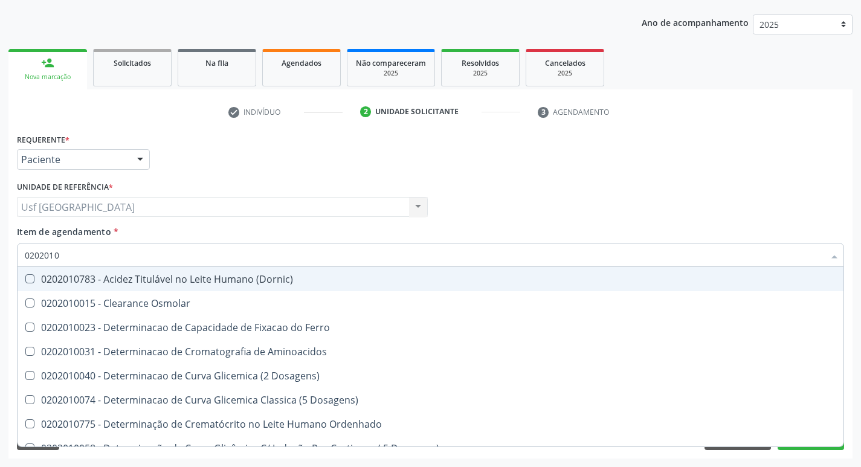
type input "02020102"
checkbox Osmolaridade "true"
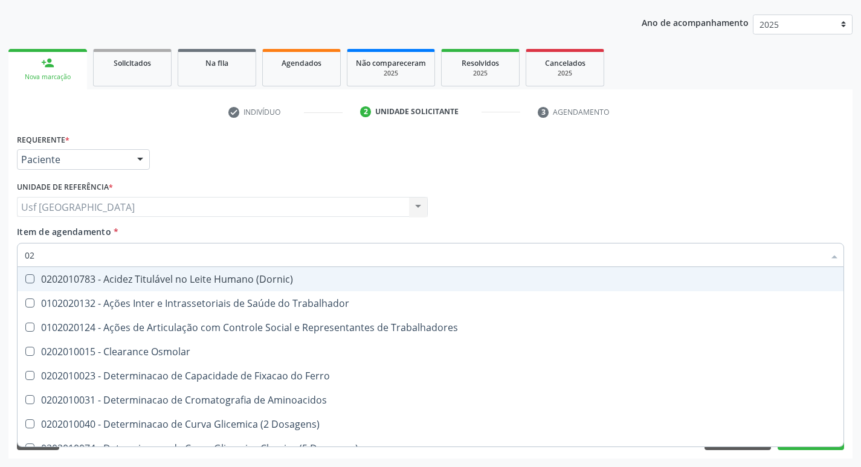
type input "0"
checkbox Total "false"
type input ","
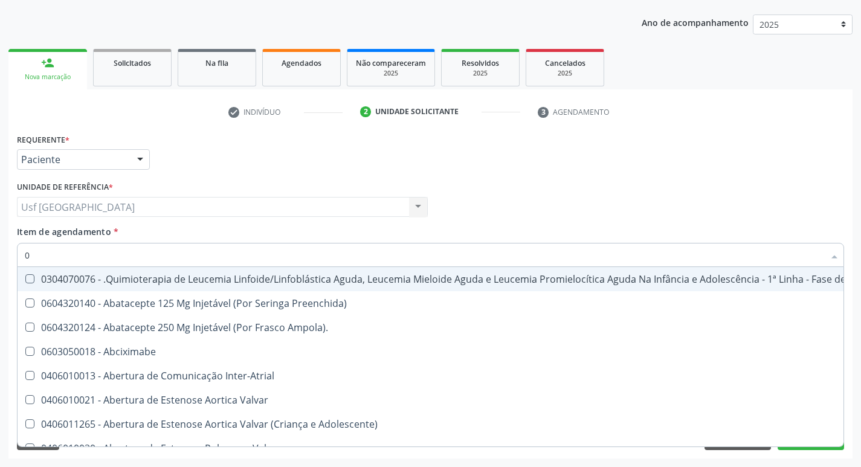
type input "02"
checkbox Antibiotico "true"
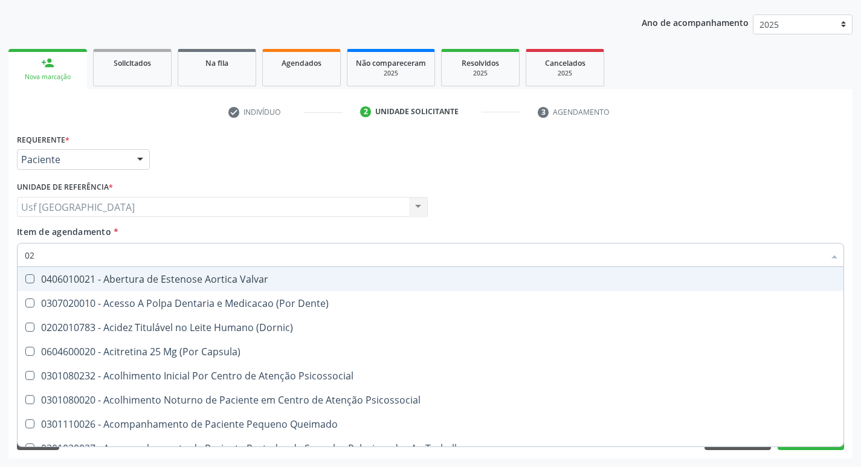
type input "020"
checkbox Congênita "true"
checkbox Total "false"
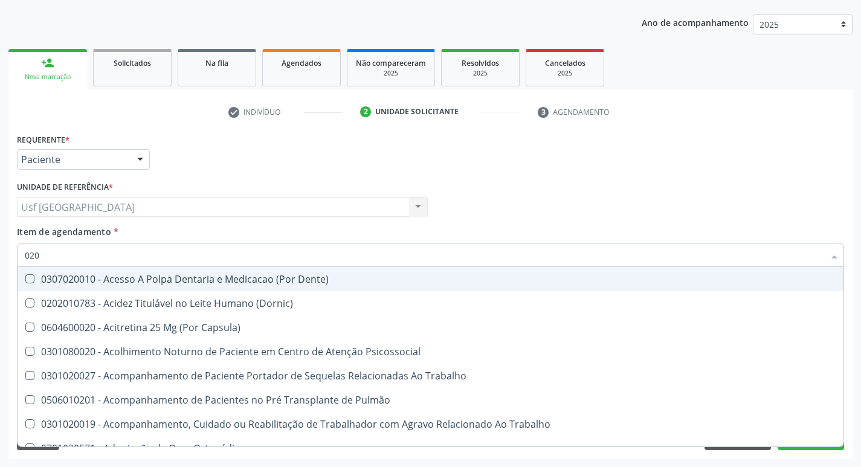
type input "0202"
checkbox Fragmento "true"
checkbox Total "false"
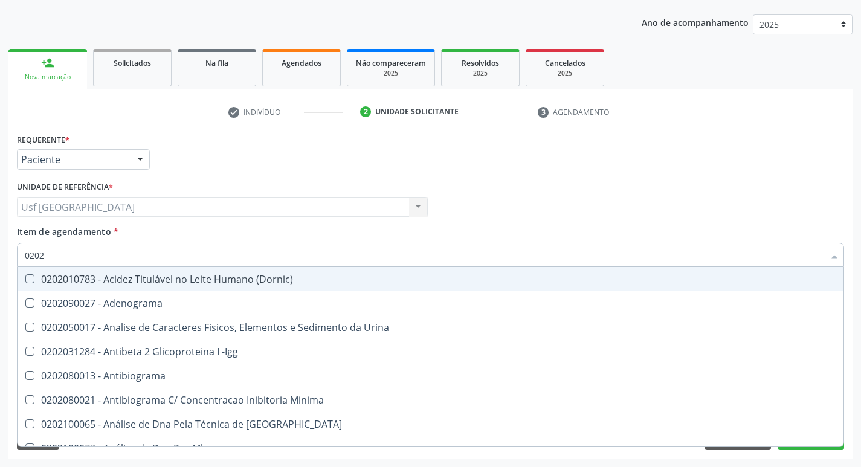
type input "02020"
checkbox Barbituratos "true"
checkbox Total "false"
type input "020201"
checkbox Parceria\) "true"
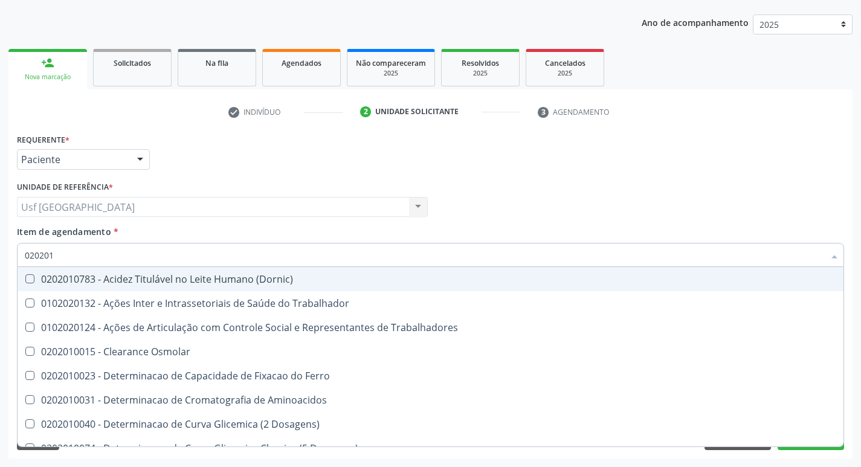
type input "0202010"
checkbox Fracoes "true"
checkbox Total "false"
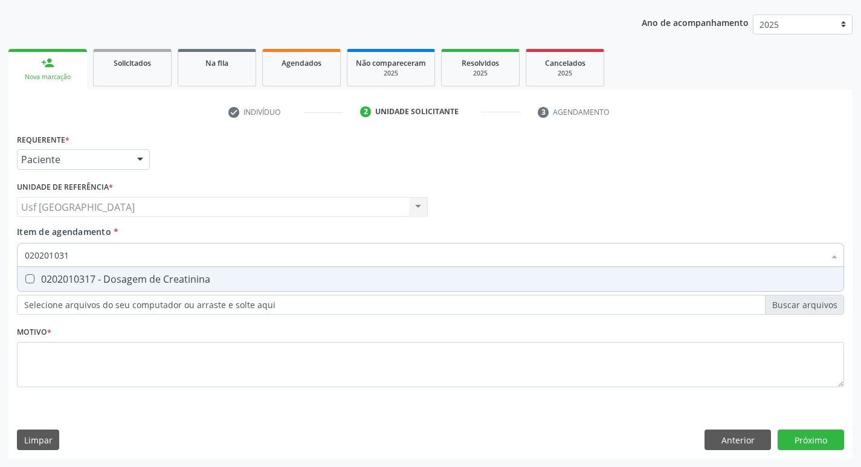
type input "0202010317"
click at [47, 281] on div "0202010317 - Dosagem de Creatinina" at bounding box center [430, 279] width 811 height 10
checkbox Creatinina "true"
type input "0202010"
checkbox Creatinina "false"
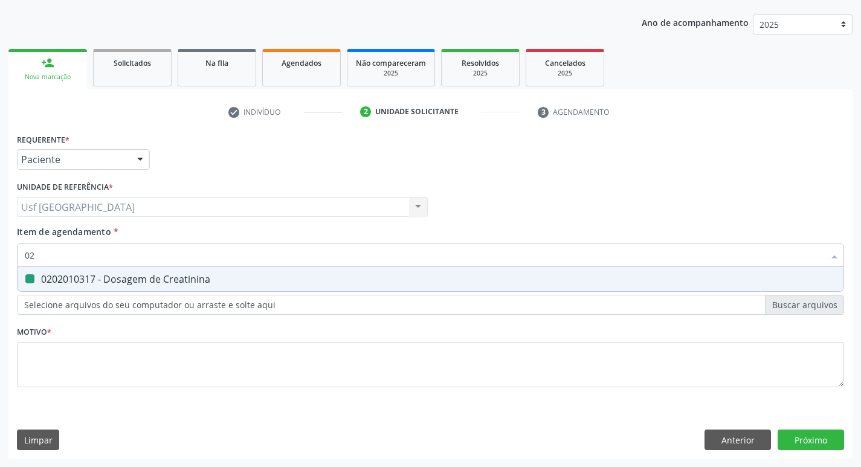
type input "0"
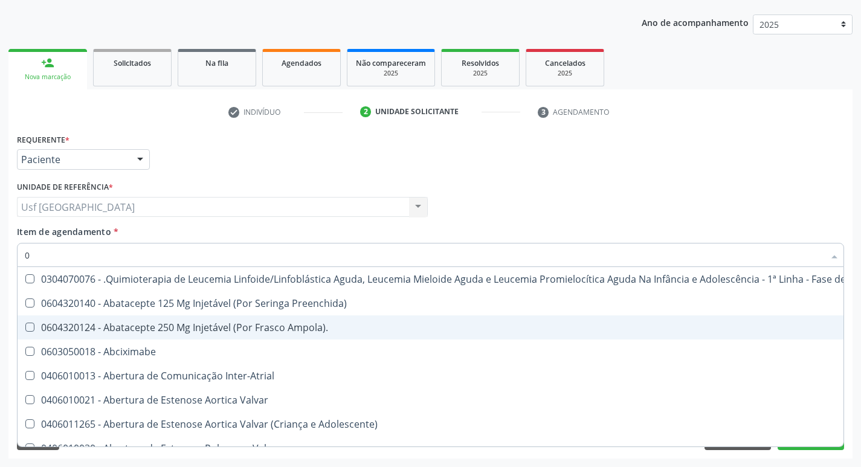
type input "02"
checkbox Antibiotico "true"
checkbox \(Liquido\) "true"
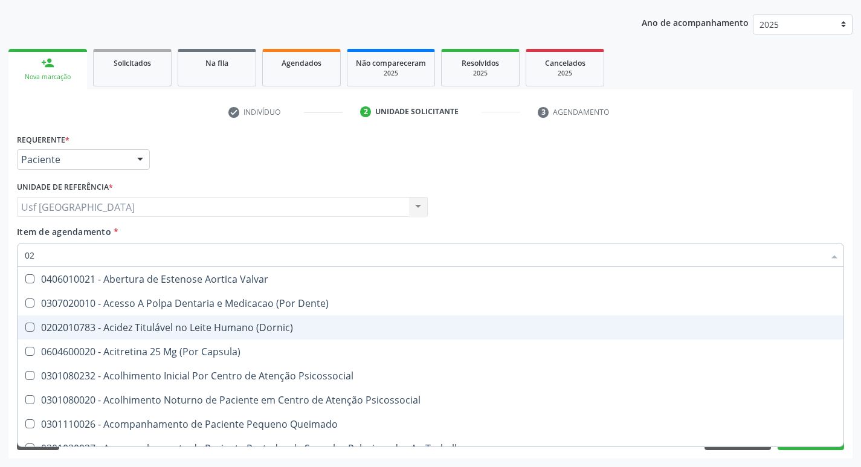
type input "020"
checkbox Congênita "true"
checkbox Complementar\) "true"
checkbox Total "false"
checkbox Creatinina "false"
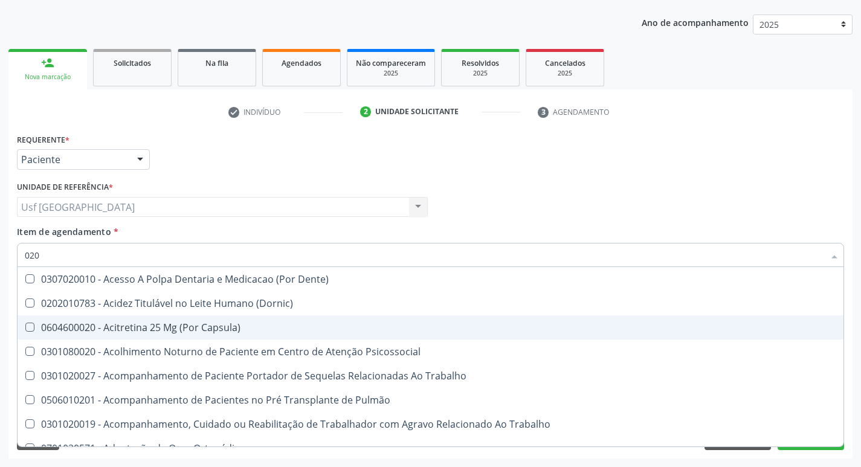
type input "0202"
checkbox Fragmento "true"
checkbox Ossea "true"
checkbox Total "false"
checkbox Creatinina "false"
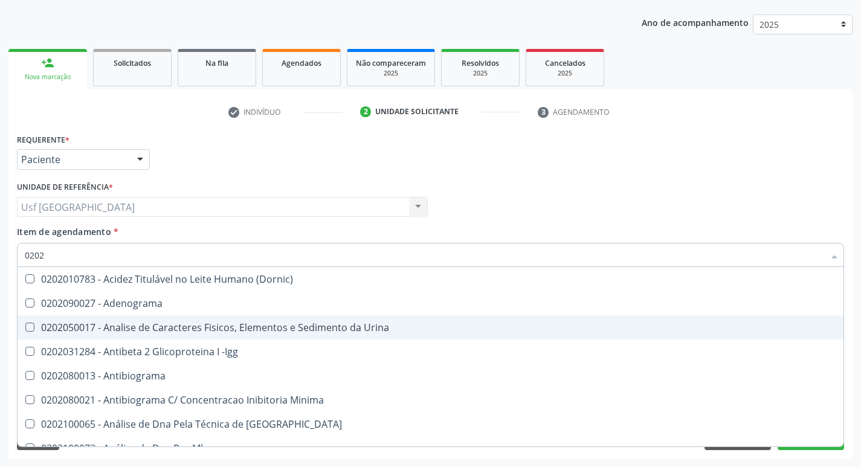
type input "02020"
checkbox Barbituratos "true"
checkbox Calcio "true"
checkbox Total "false"
checkbox Creatinina "false"
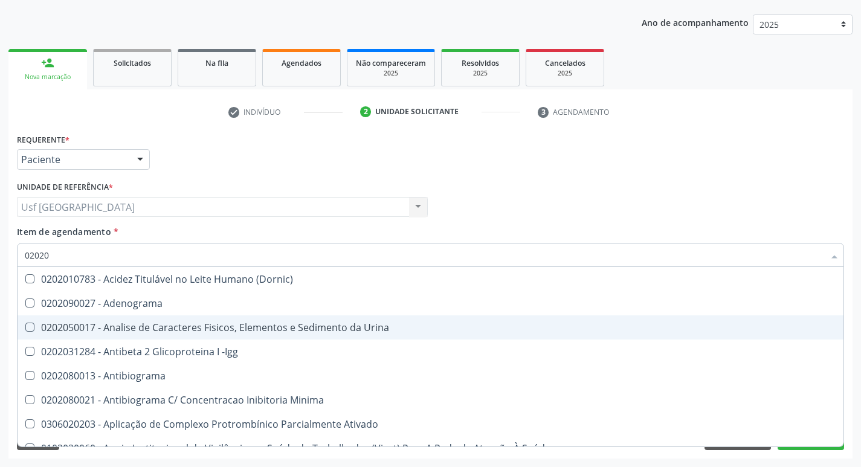
type input "020201"
checkbox Parceria\) "true"
checkbox Gestante "true"
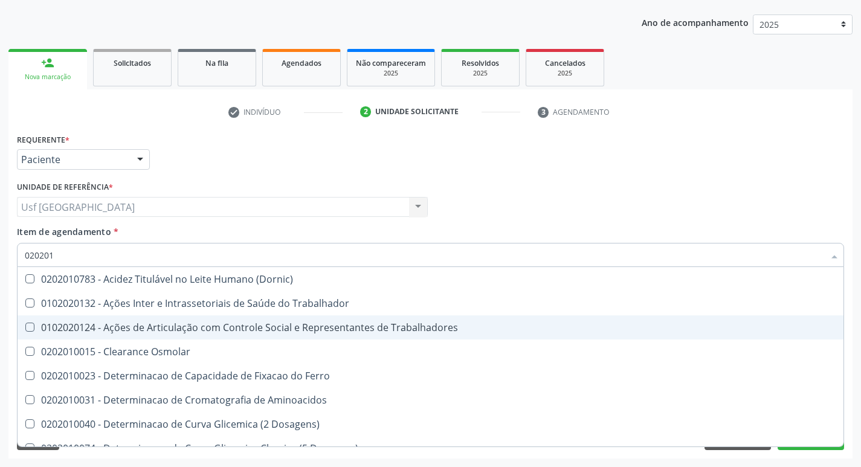
type input "0202010"
checkbox Fracoes "true"
checkbox Ionizavel "true"
checkbox Total "false"
checkbox Creatinina "false"
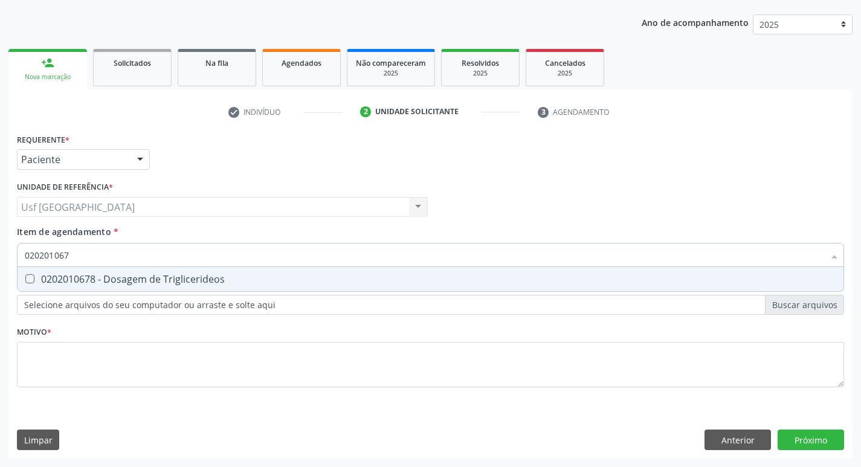
type input "0202010678"
click at [104, 271] on span "0202010678 - Dosagem de Triglicerideos" at bounding box center [431, 279] width 826 height 24
checkbox Triglicerideos "true"
type input "02020106"
checkbox Triglicerideos "false"
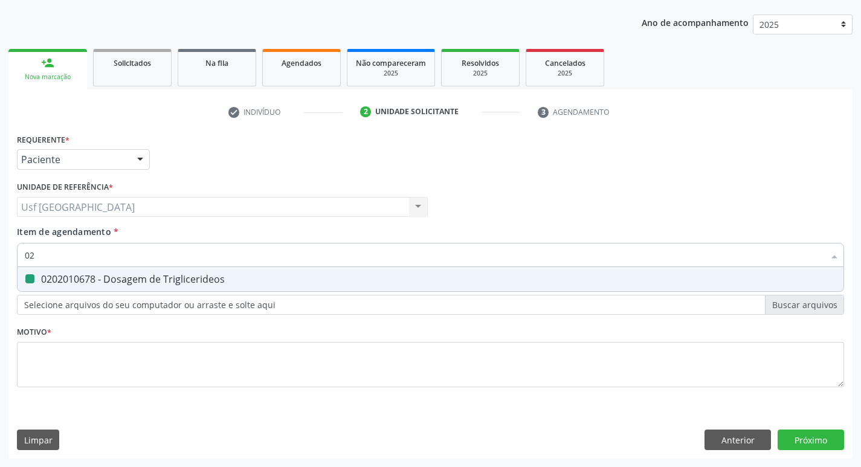
type input "0"
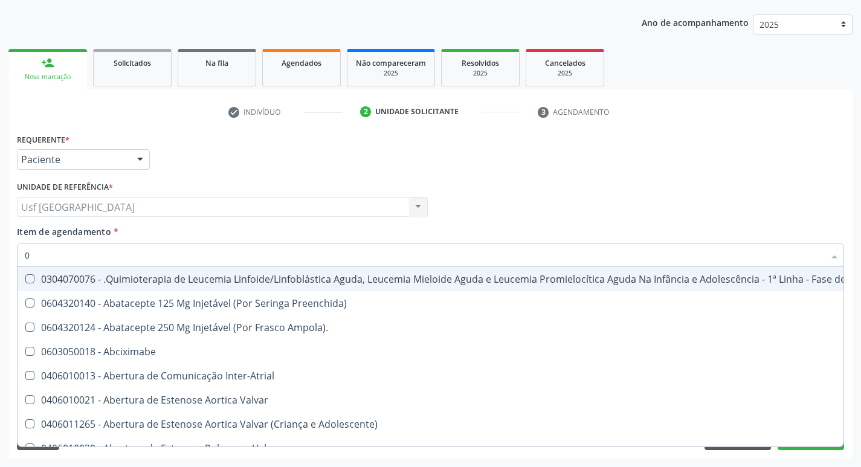
type input "02"
checkbox Antibiotico "true"
checkbox \(Liquido\) "true"
checkbox Embolizante "true"
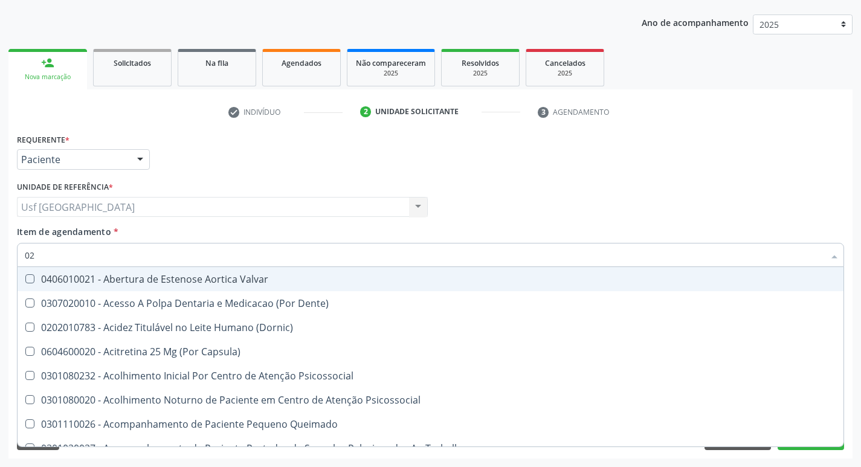
type input "020"
checkbox Congênita "true"
checkbox Complementar\) "true"
checkbox Dias "true"
checkbox Total "false"
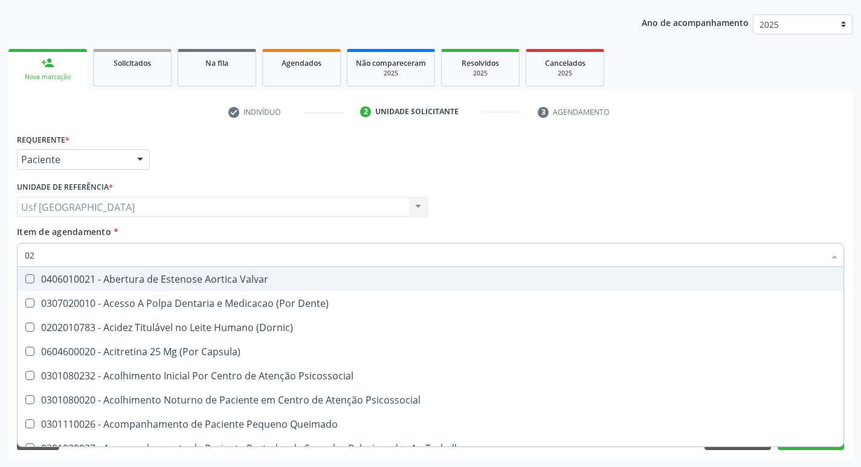
checkbox Creatinina "false"
checkbox Triglicerideos "false"
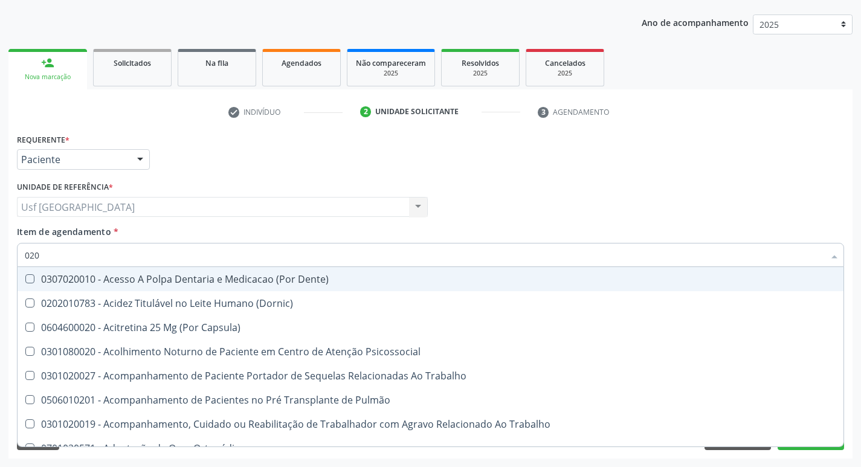
type input "0202"
checkbox Fragmento "true"
checkbox Ossea "true"
checkbox Projecoes\) "true"
checkbox Total "false"
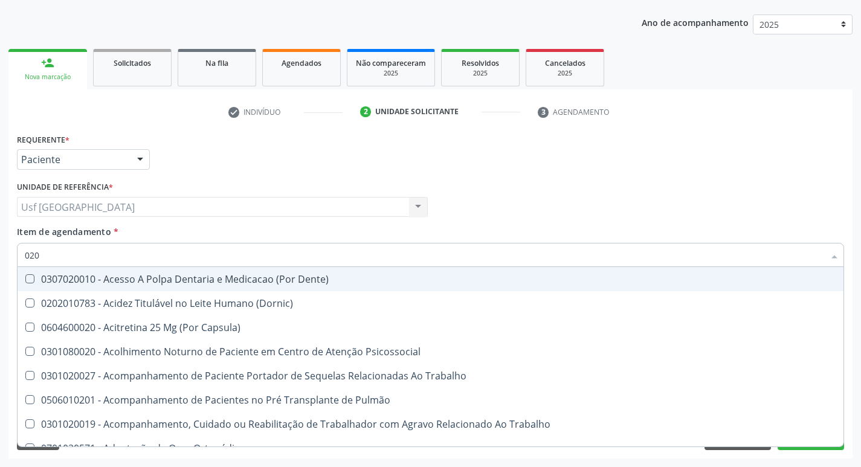
checkbox Creatinina "false"
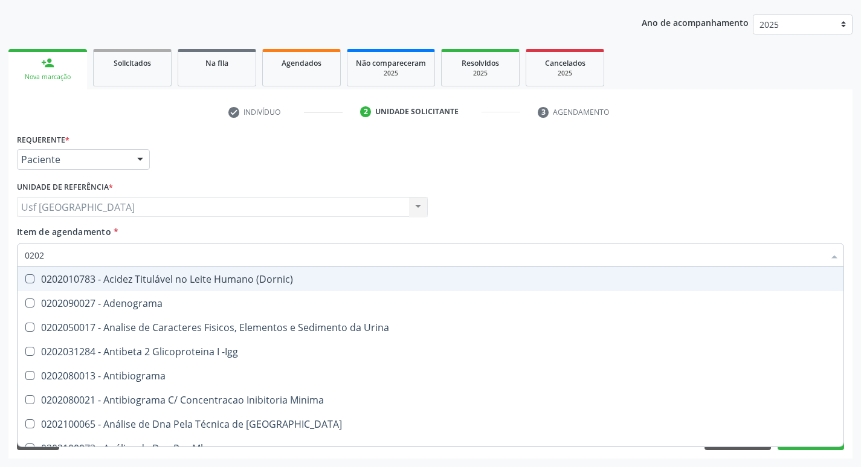
type input "02020"
checkbox Barbituratos "true"
checkbox Calcio "true"
checkbox Total "false"
checkbox Creatinina "false"
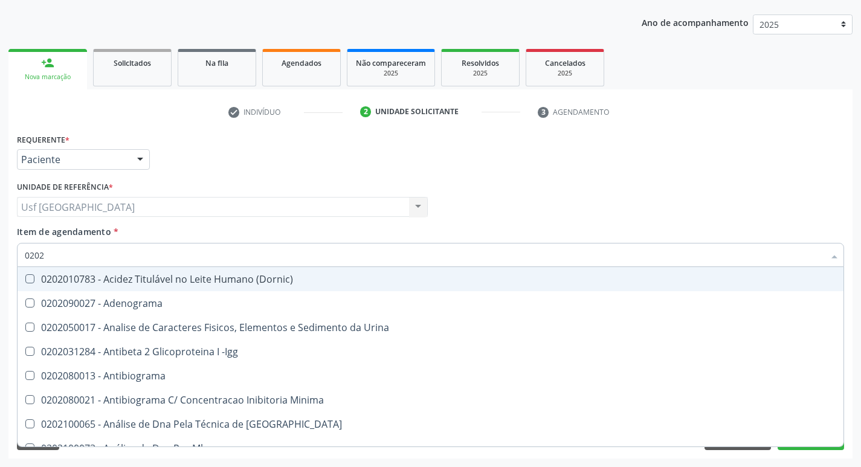
checkbox Funcional "true"
checkbox Triglicerideos "false"
type input "020201"
checkbox Parceria\) "true"
checkbox Gestante "true"
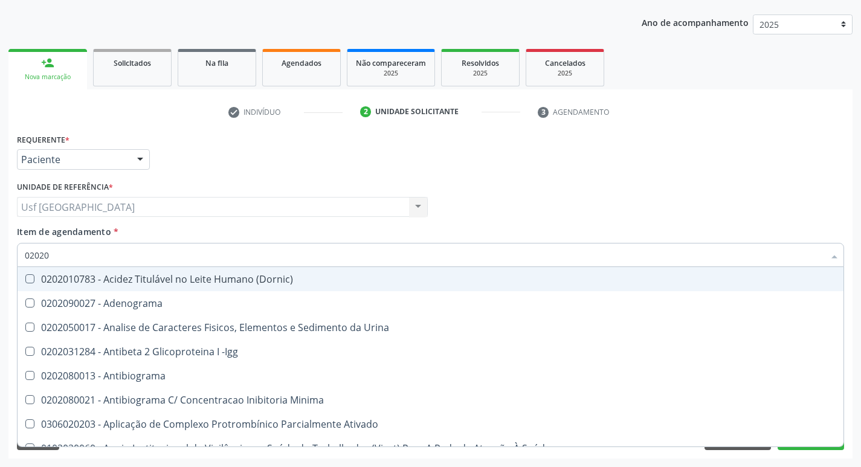
checkbox Acetona "true"
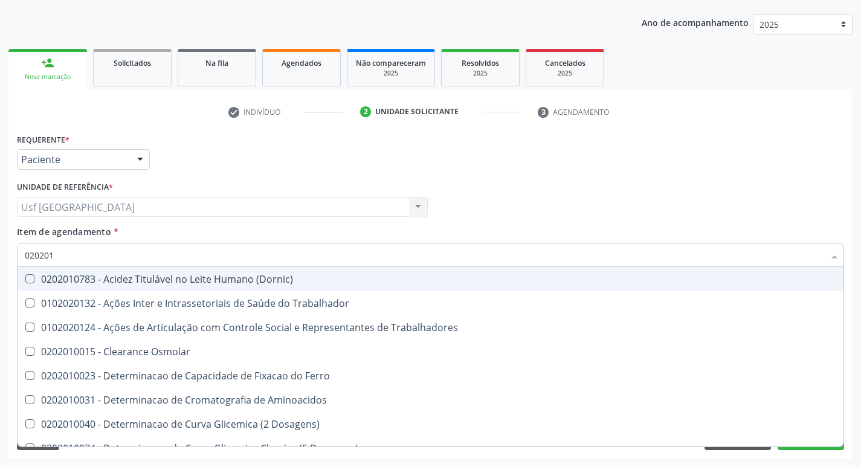
type input "0202010"
checkbox Fracoes "true"
checkbox Ionizavel "true"
checkbox Total "false"
checkbox Creatinina "false"
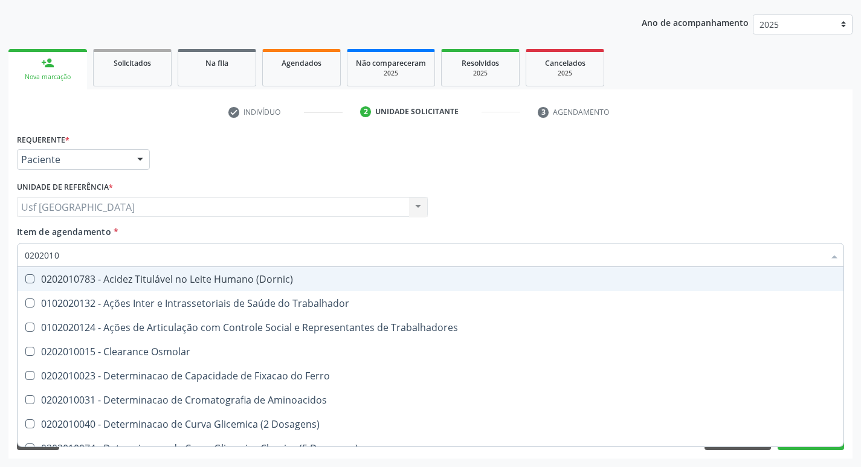
checkbox Muco-Proteinas "true"
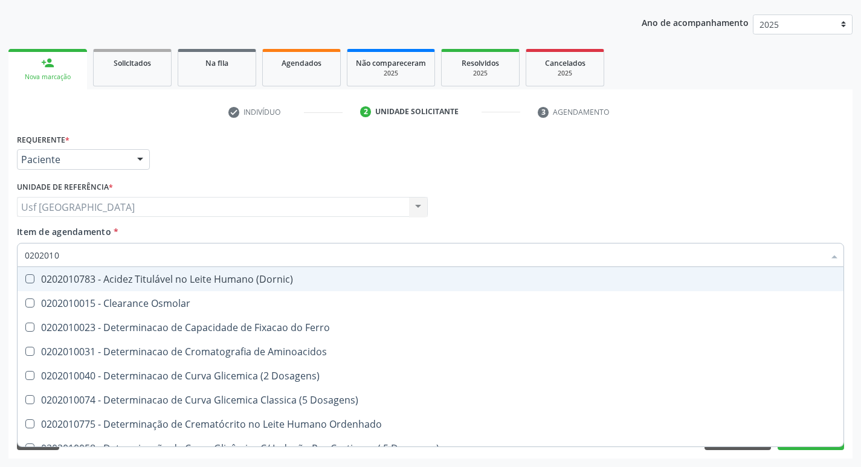
type input "02020106"
checkbox Dosagens\) "true"
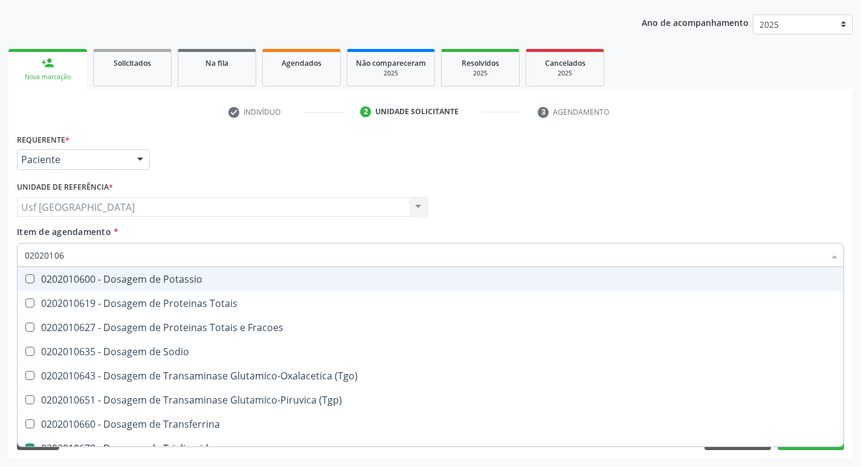
type input "020201067"
checkbox Potassio "true"
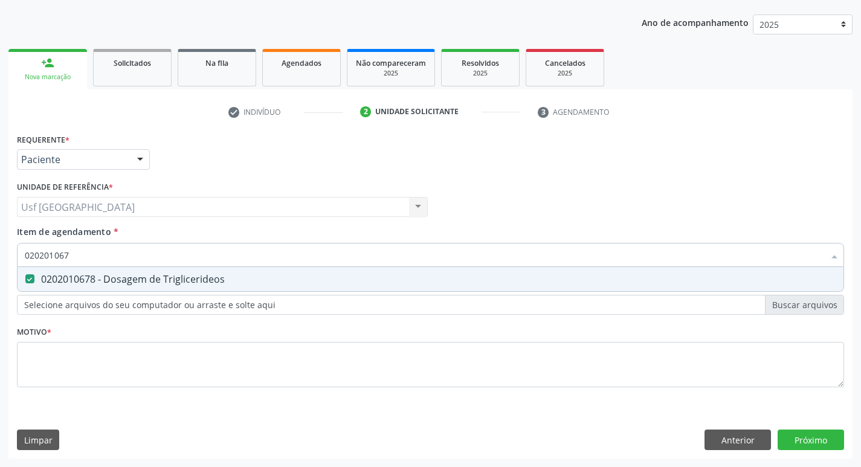
type input "02020106"
checkbox Triglicerideos "false"
type input "0"
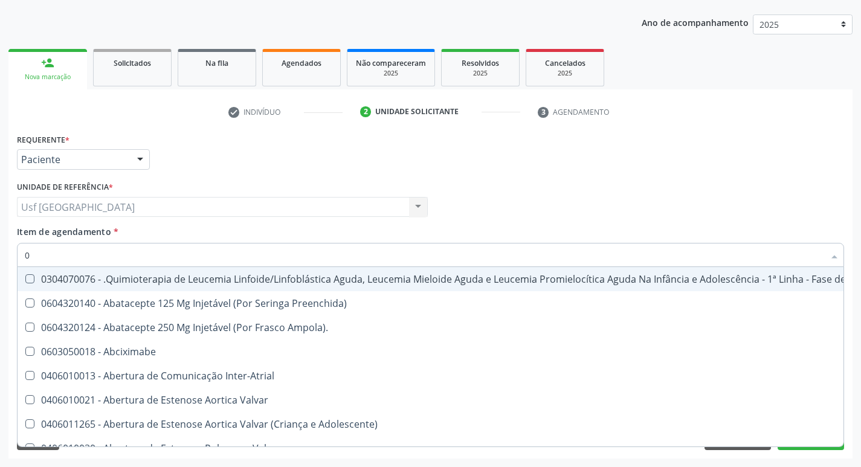
type input "02"
checkbox Antibiotico "true"
checkbox \(Liquido\) "true"
checkbox Embolizante "true"
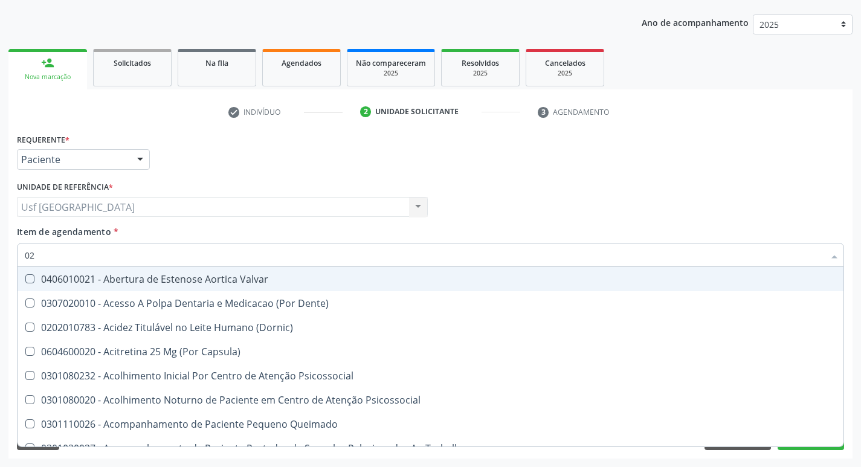
type input "020"
checkbox Congênita "true"
checkbox Complementar\) "true"
checkbox Dias "true"
checkbox Total "false"
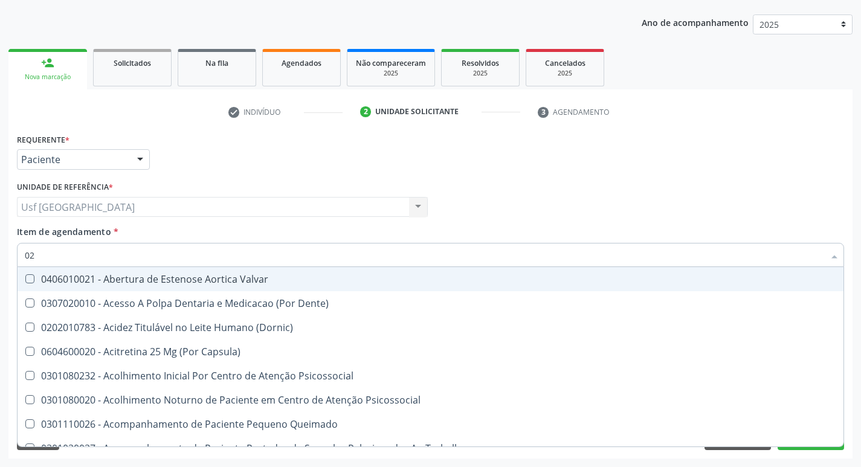
checkbox Creatinina "false"
checkbox Triglicerideos "false"
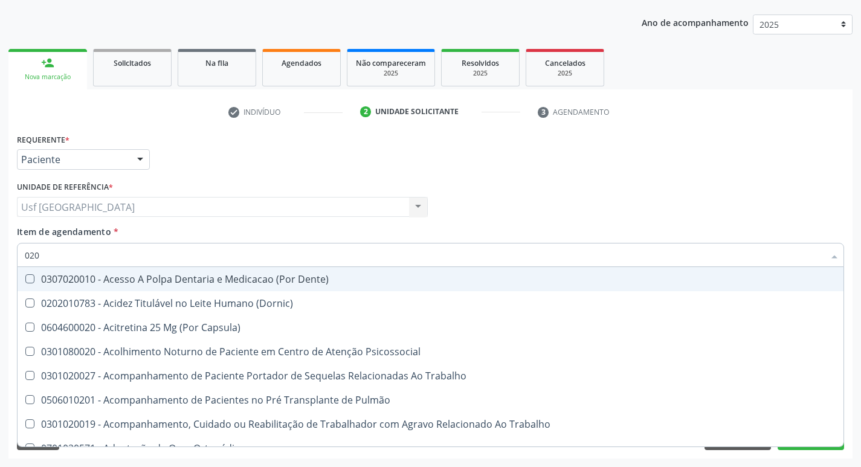
type input "0202"
checkbox Fragmento "true"
checkbox Ossea "true"
checkbox Projecoes\) "true"
checkbox Total "false"
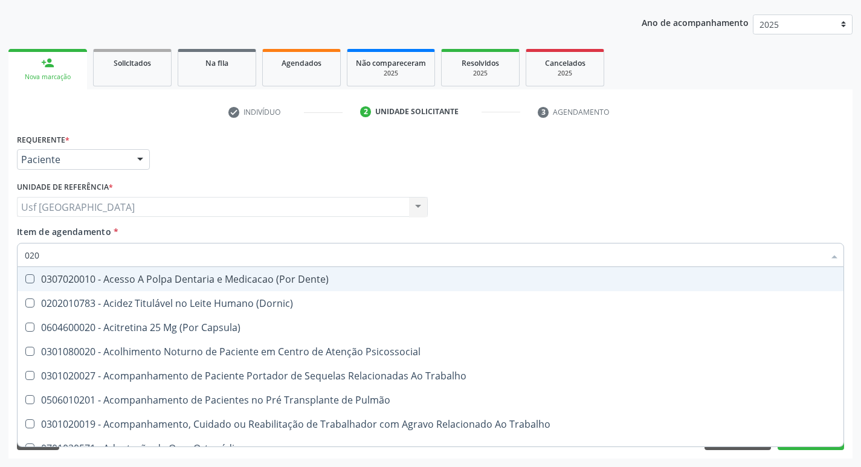
checkbox Creatinina "false"
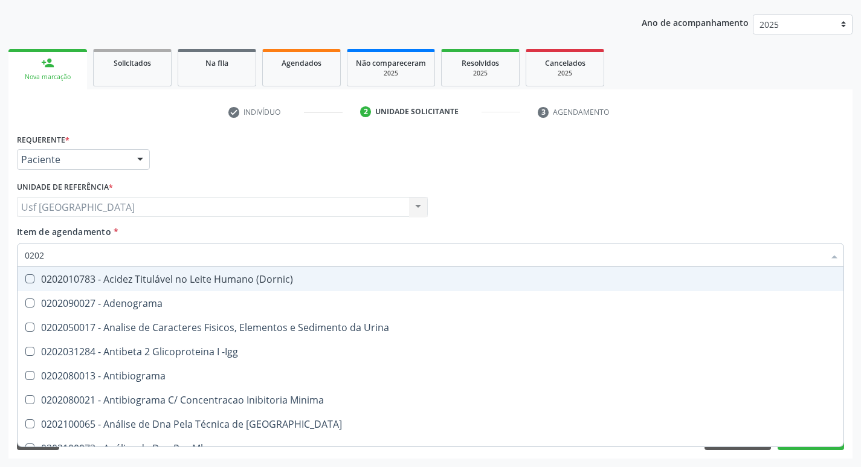
type input "02020"
checkbox Barbituratos "true"
checkbox Calcio "true"
checkbox Total "false"
checkbox Creatinina "false"
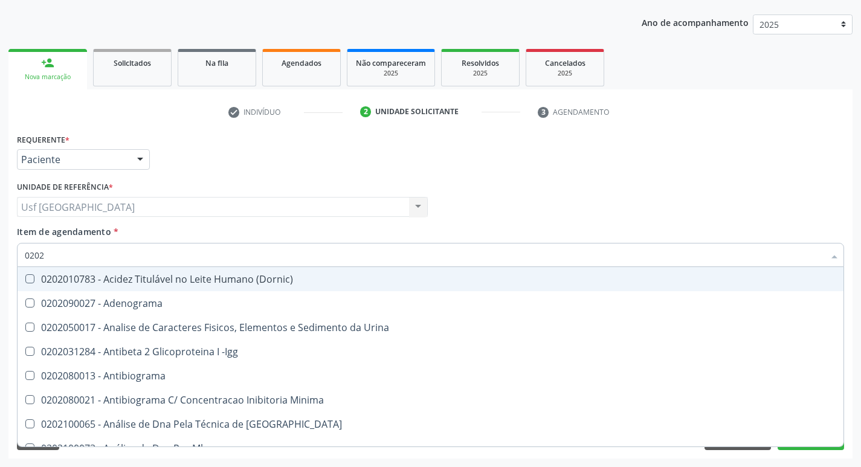
checkbox Funcional "true"
checkbox Triglicerideos "false"
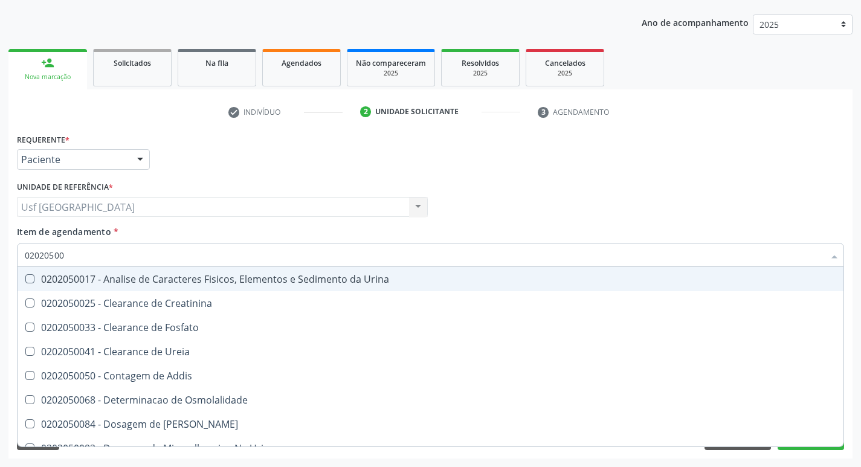
type input "020205001"
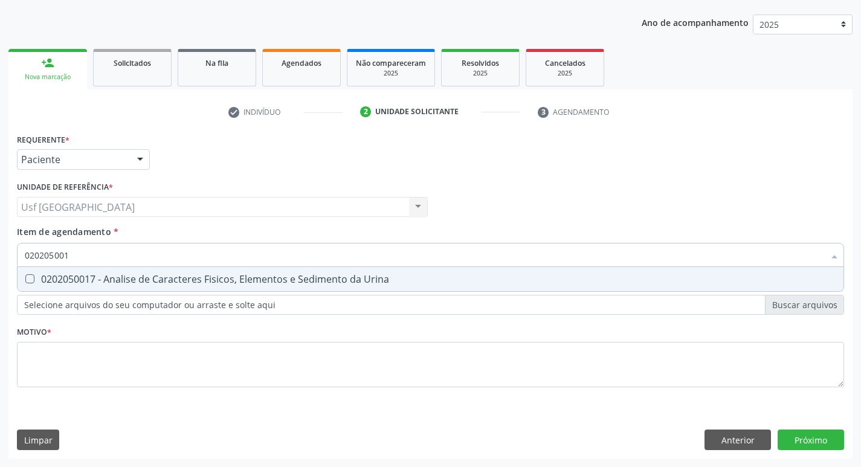
click at [104, 271] on span "0202050017 - Analise de Caracteres Fisicos, Elementos e Sedimento da Urina" at bounding box center [431, 279] width 826 height 24
checkbox Urina "true"
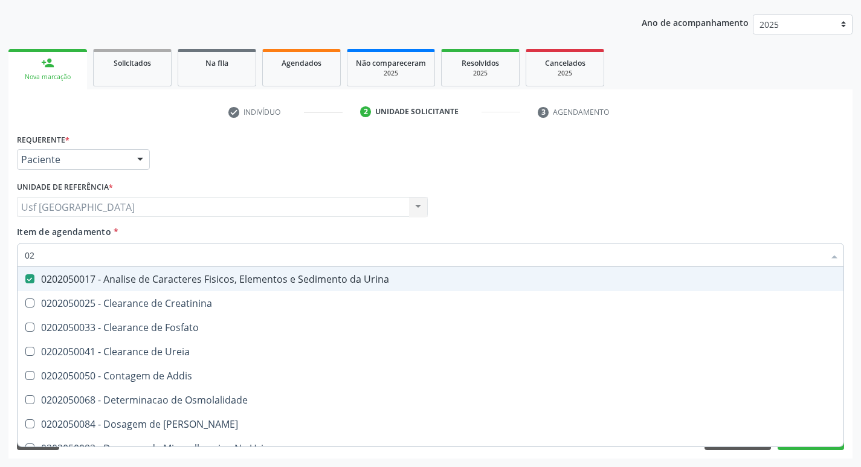
type input "0"
checkbox Urina "false"
checkbox Fosfato "false"
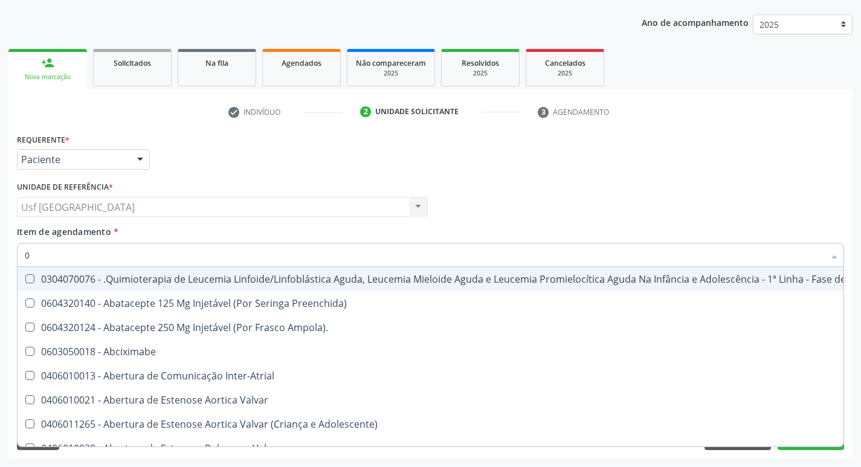
type input "02"
checkbox Coração "true"
checkbox Urina "false"
checkbox Antibiotico "true"
checkbox \(Liquido\) "true"
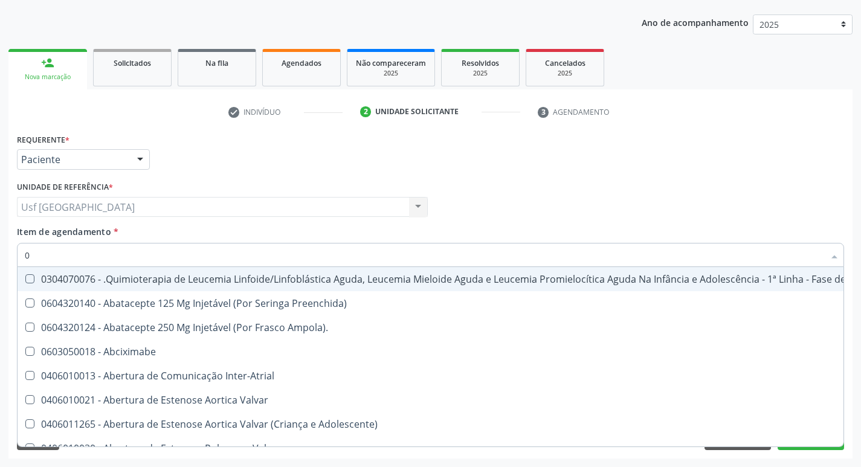
checkbox Embolizante "true"
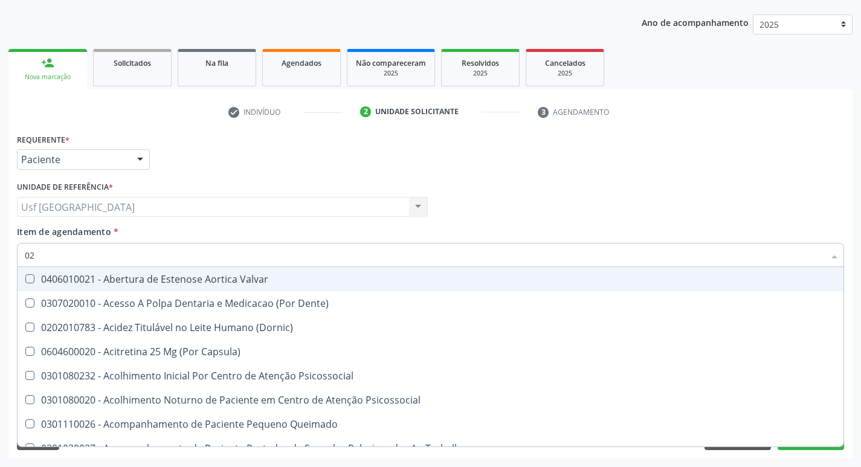
type input "020"
checkbox Terapeutica "true"
checkbox Urina "false"
checkbox Congênita "true"
checkbox Complementar\) "true"
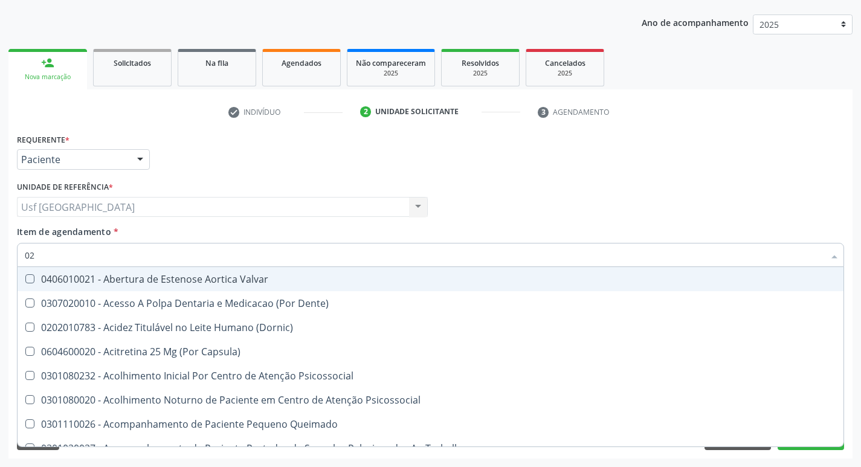
checkbox Dias "true"
checkbox Total "false"
checkbox Creatinina "false"
checkbox Triglicerideos "false"
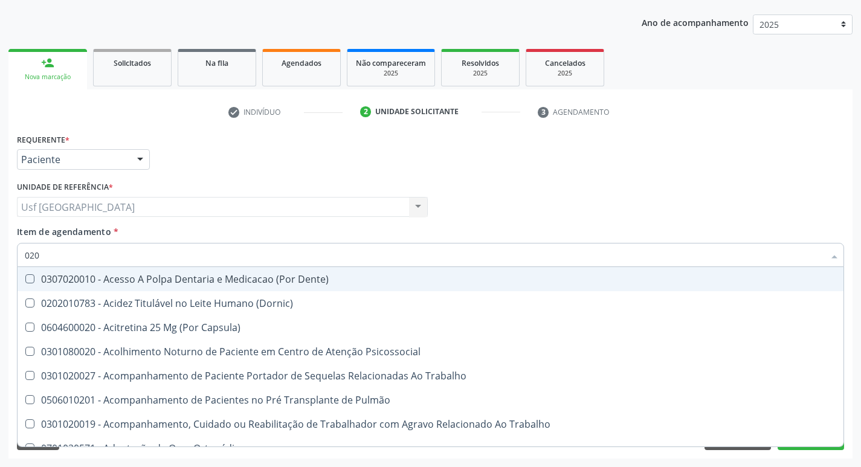
type input "0202"
checkbox Capsula\) "true"
checkbox Urina "false"
checkbox Fragmento "true"
checkbox Ossea "true"
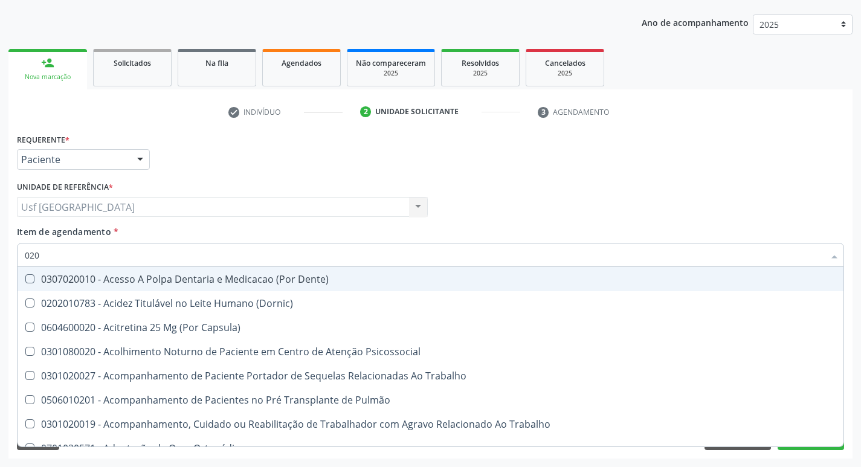
checkbox Projecoes\) "true"
checkbox Total "false"
checkbox Creatinina "false"
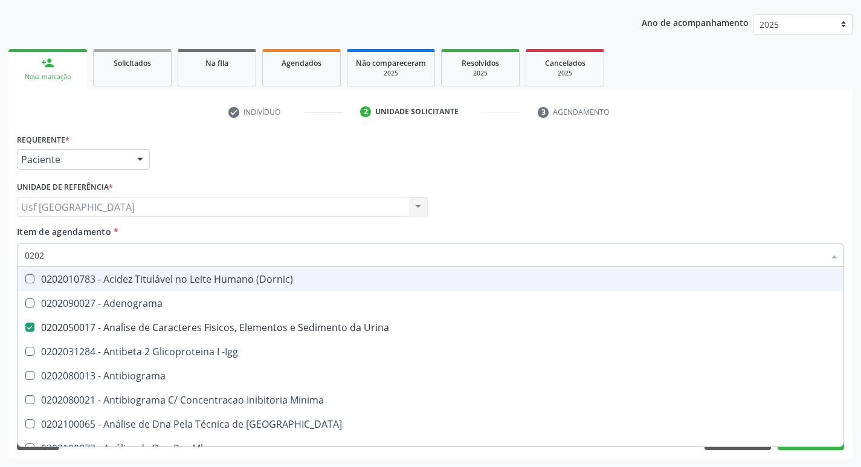
type input "02020"
checkbox Barbituratos "true"
checkbox Calcio "true"
checkbox Total "false"
checkbox Creatinina "false"
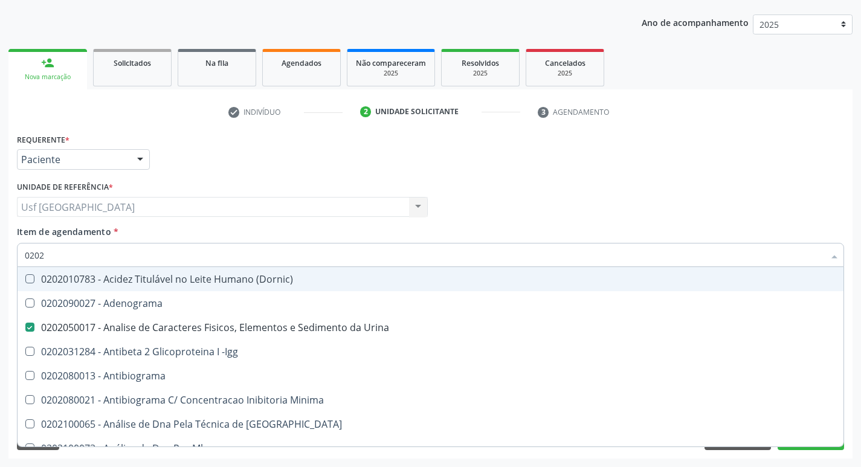
checkbox Funcional "true"
checkbox Triglicerideos "false"
type input "020201"
checkbox Urina "false"
checkbox Parceria\) "true"
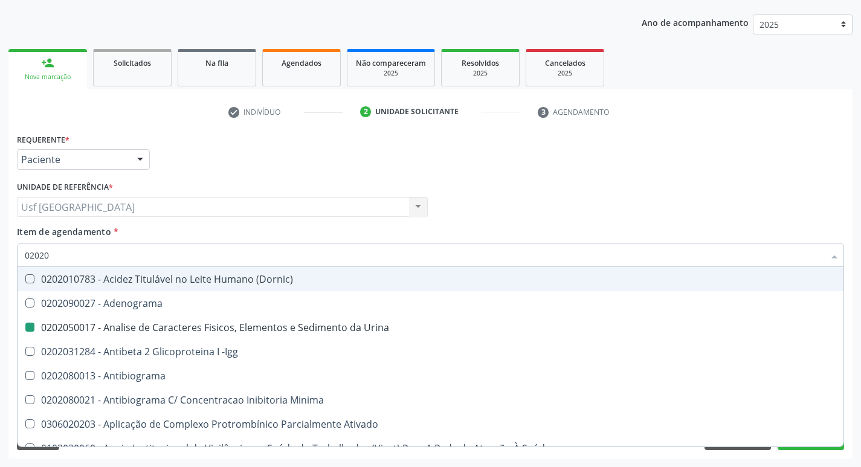
checkbox Gestante "true"
checkbox Acetona "true"
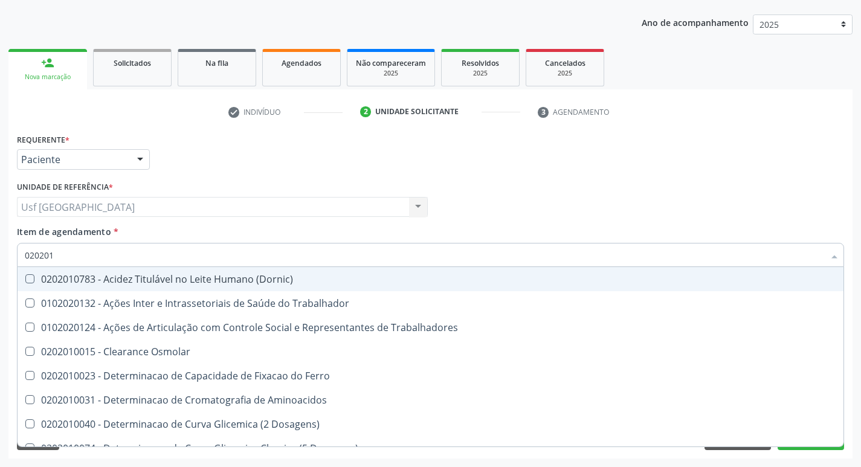
type input "0202010"
checkbox Fracoes "true"
checkbox Ionizavel "true"
checkbox Total "false"
checkbox Creatinina "false"
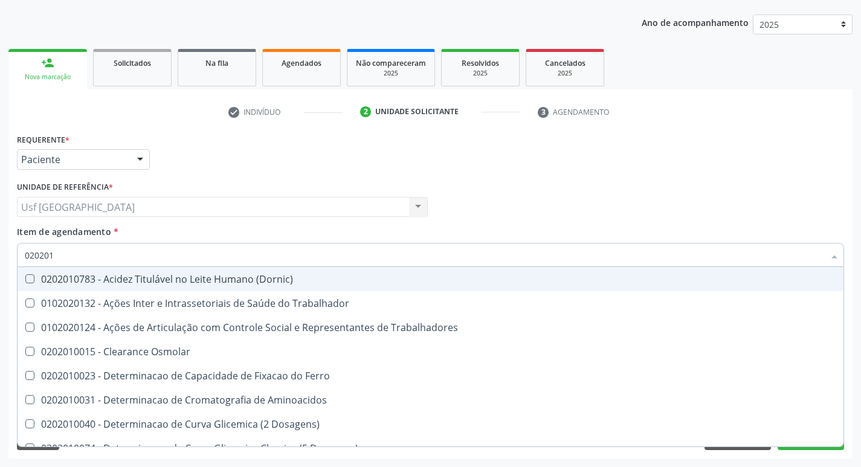
checkbox Muco-Proteinas "true"
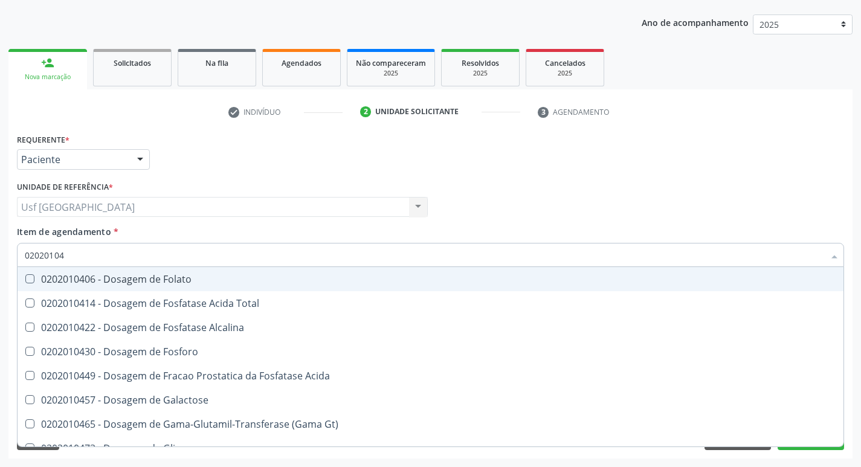
type input "020201047"
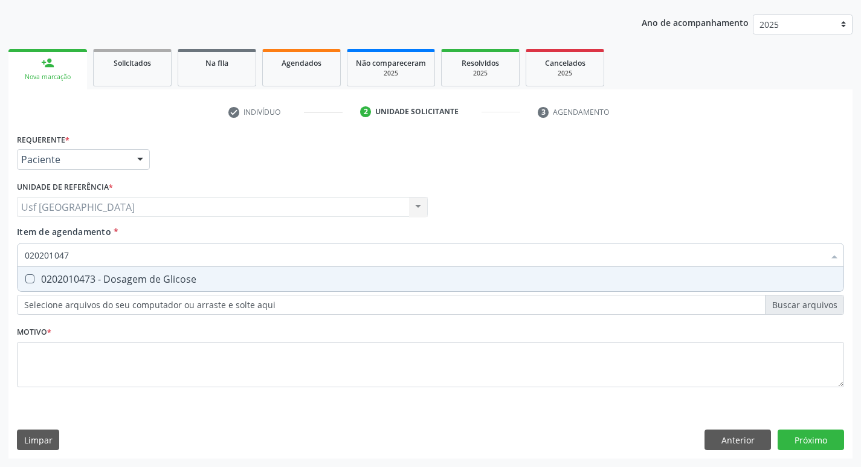
click at [104, 271] on span "0202010473 - Dosagem de Glicose" at bounding box center [431, 279] width 826 height 24
checkbox Glicose "true"
type input "02020104"
checkbox Glicose "false"
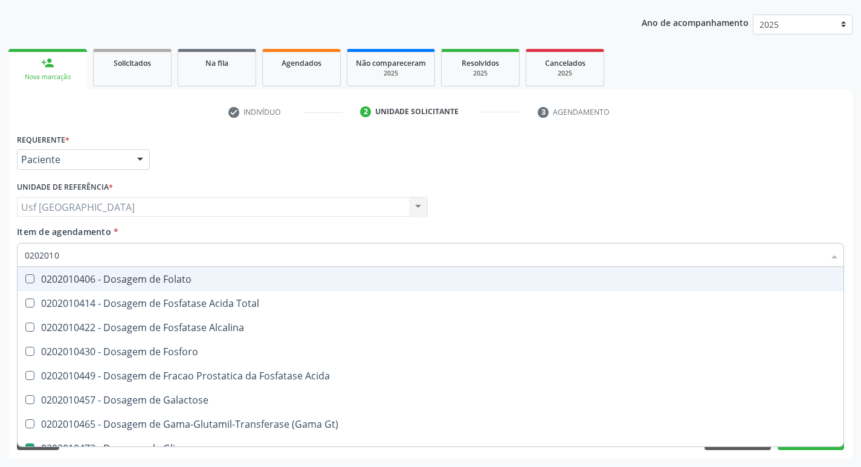
type input "020201"
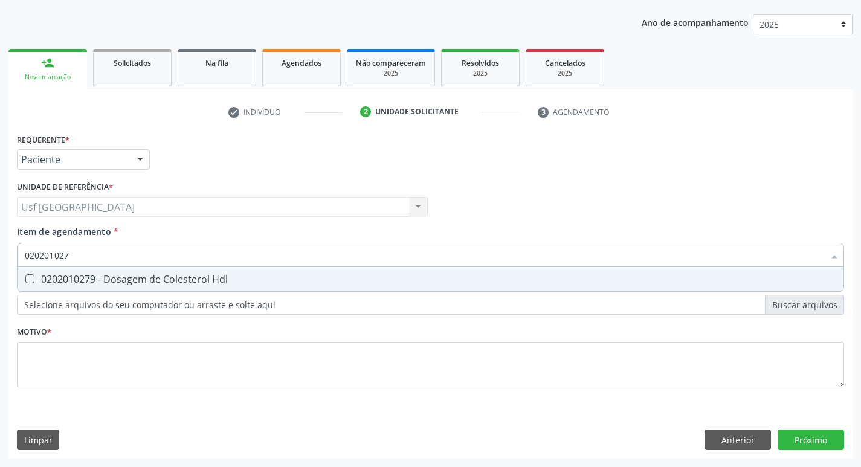
click at [104, 271] on span "0202010279 - Dosagem de Colesterol Hdl" at bounding box center [431, 279] width 826 height 24
click at [104, 271] on span "0202010503 - Dosagem de Hemoglobina Glicosilada" at bounding box center [431, 279] width 826 height 24
click at [104, 271] on span "0202020380 - Hemograma Completo" at bounding box center [431, 279] width 826 height 24
click at [104, 271] on span "0202010287 - Dosagem de Colesterol Ldl" at bounding box center [431, 279] width 826 height 24
click at [104, 271] on span "0202060250 - Dosagem de Hormonio Tireoestimulante (Tsh)" at bounding box center [431, 279] width 826 height 24
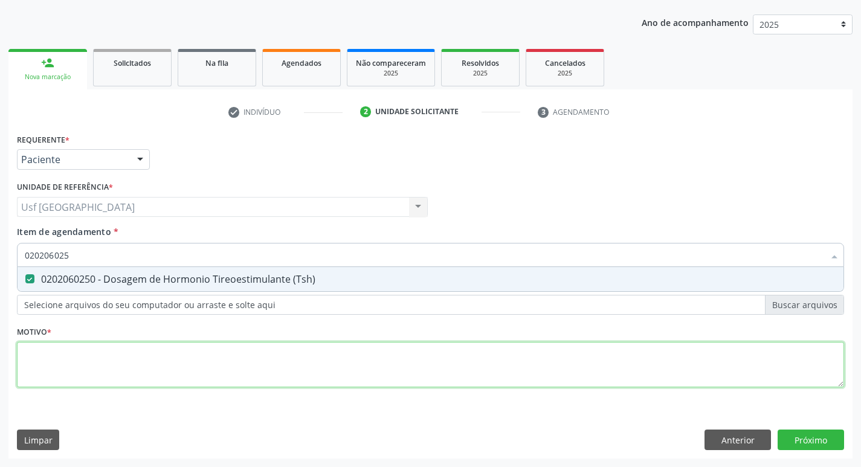
click at [101, 345] on div "Requerente * Paciente Profissional de Saúde Paciente Nenhum resultado encontrad…" at bounding box center [430, 267] width 827 height 274
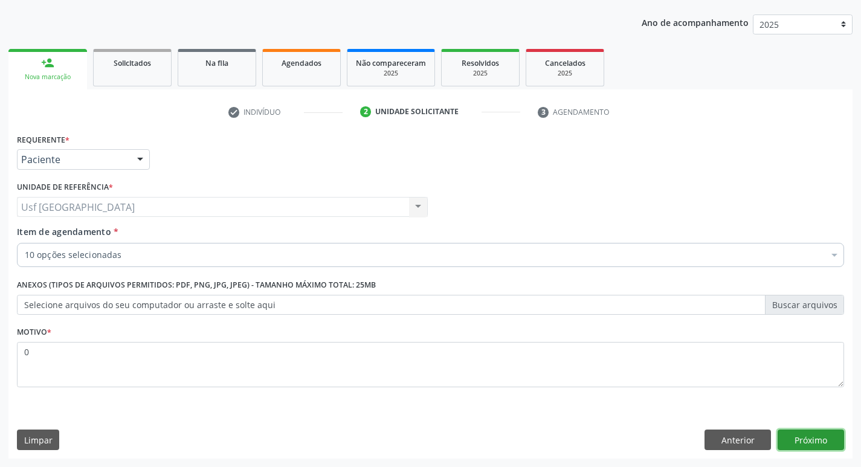
click at [812, 440] on button "Próximo" at bounding box center [810, 439] width 66 height 21
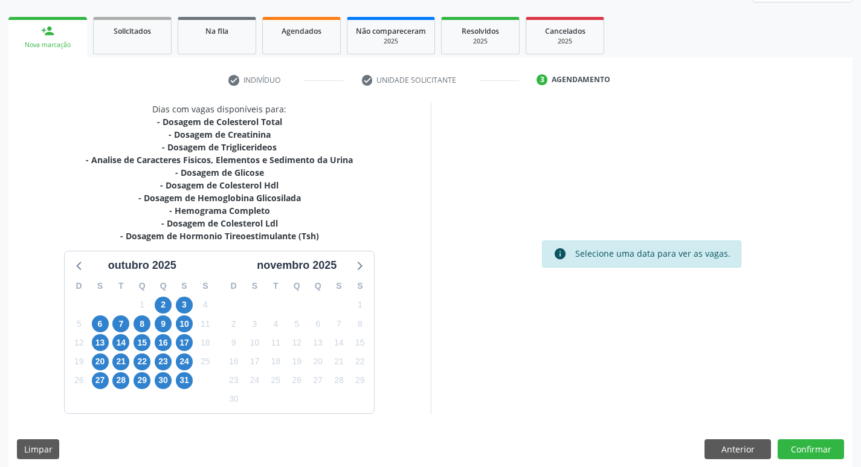
scroll to position [173, 0]
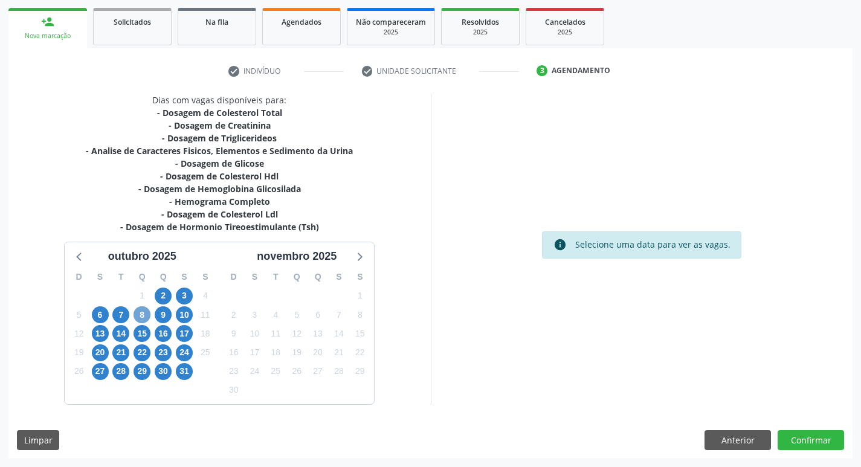
click at [146, 314] on span "8" at bounding box center [141, 314] width 17 height 17
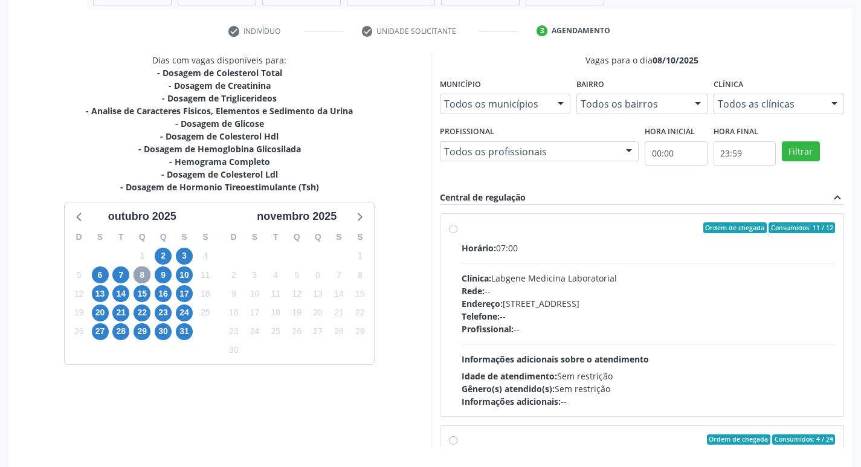
scroll to position [233, 0]
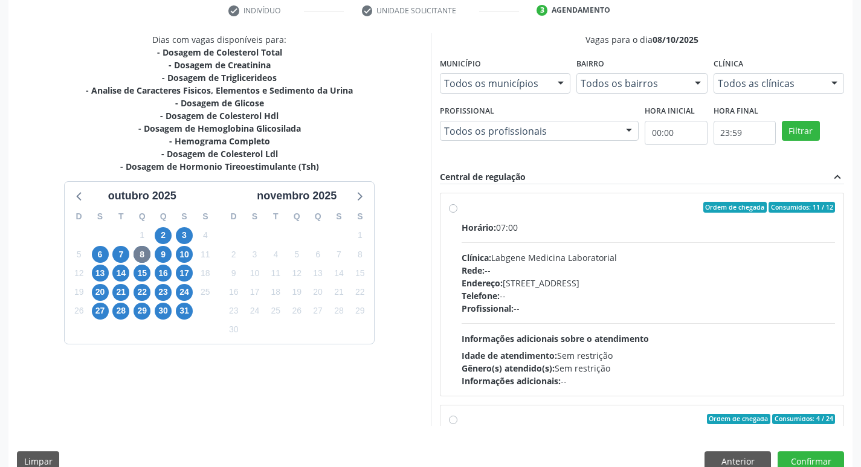
click at [497, 300] on span "Telefone:" at bounding box center [480, 295] width 38 height 11
click at [457, 213] on input "Ordem de chegada Consumidos: 11 / 12 Horário: 07:00 Clínica: Labgene Medicina L…" at bounding box center [453, 207] width 8 height 11
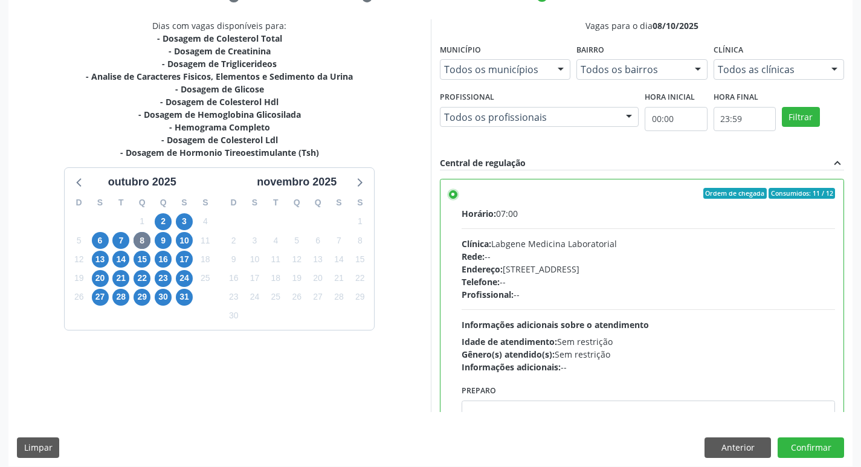
scroll to position [255, 0]
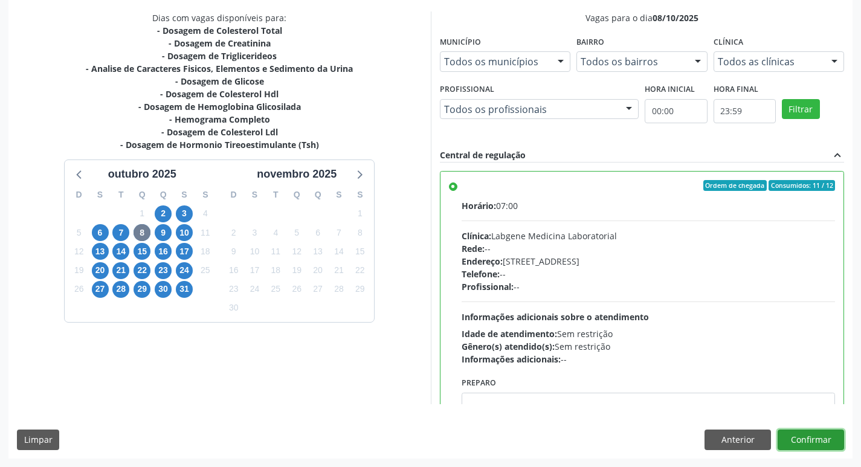
click at [809, 430] on button "Confirmar" at bounding box center [810, 439] width 66 height 21
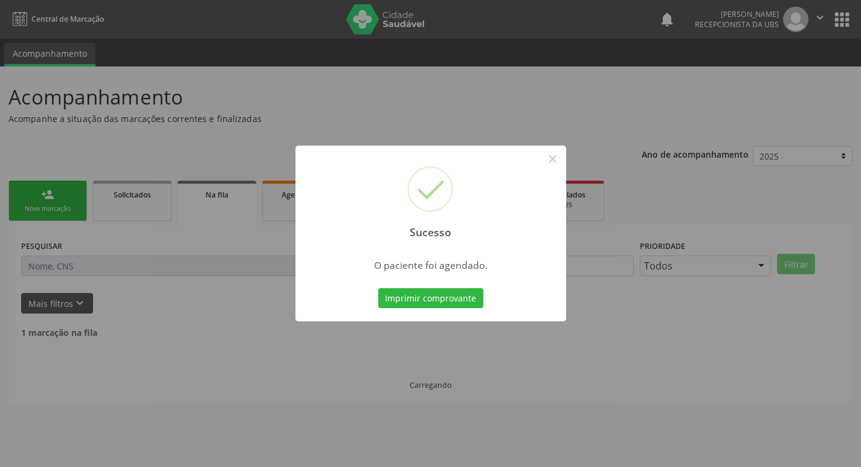
scroll to position [0, 0]
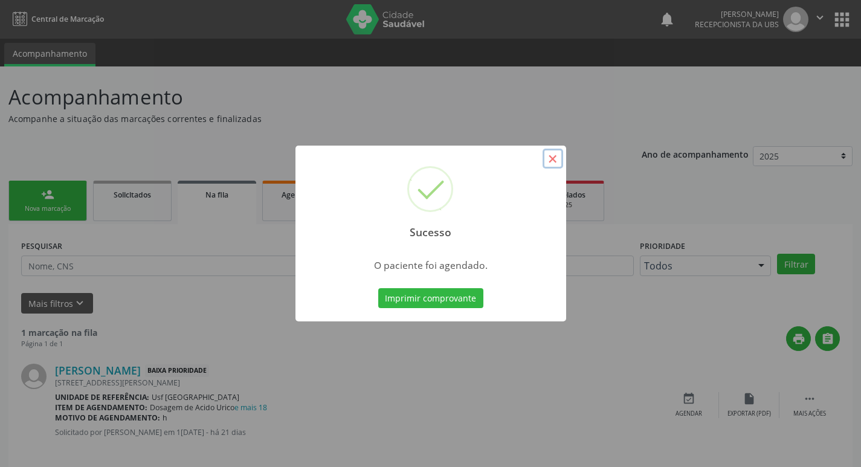
click at [555, 161] on button "×" at bounding box center [552, 159] width 21 height 21
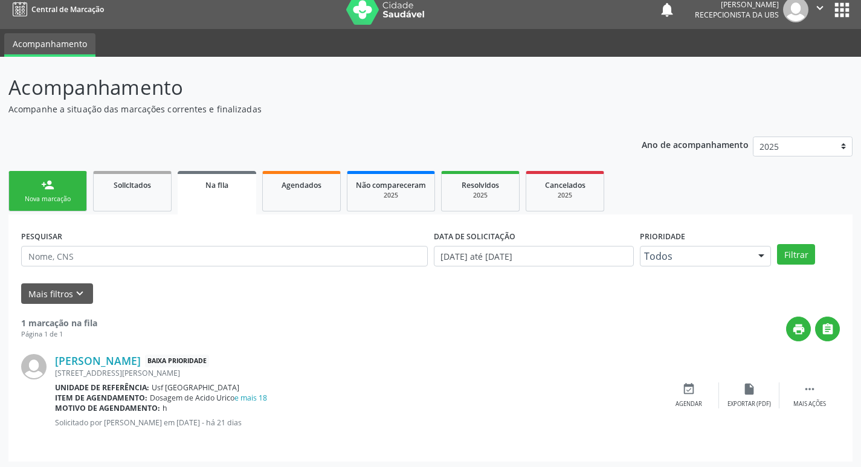
scroll to position [13, 0]
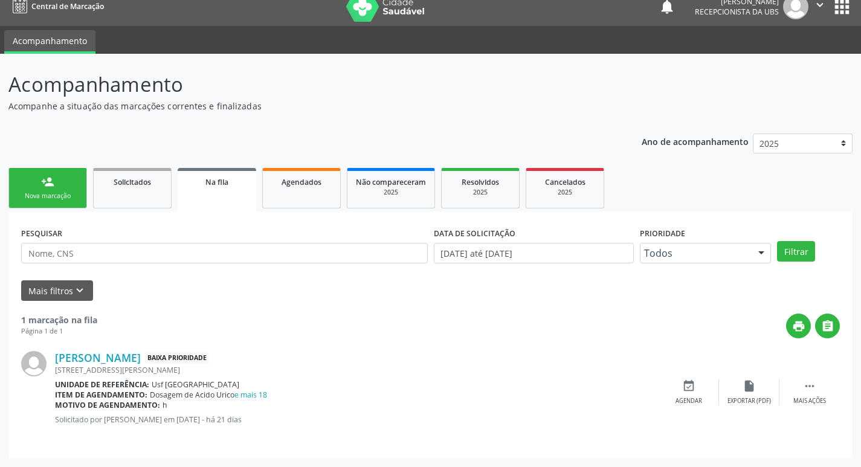
click at [44, 180] on div "person_add" at bounding box center [47, 181] width 13 height 13
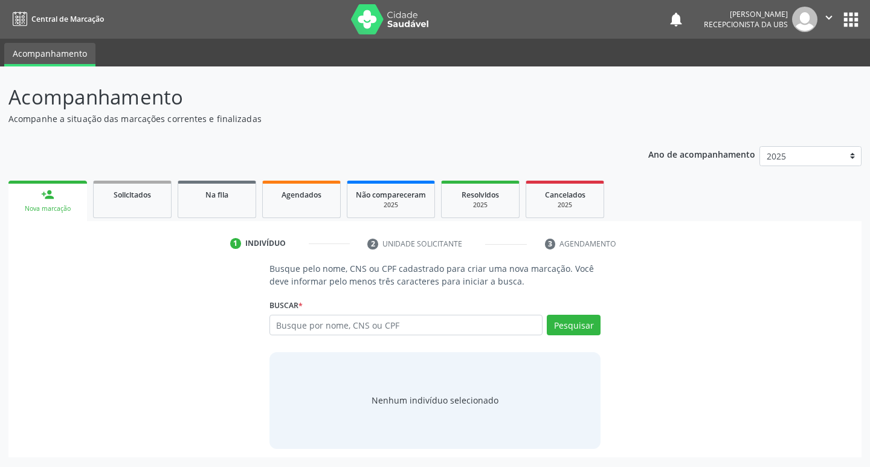
click at [354, 313] on div "Buscar * Busque por nome, CNS ou CPF Nenhum resultado encontrado para: " " Digi…" at bounding box center [435, 319] width 332 height 47
click at [350, 326] on input "text" at bounding box center [406, 325] width 274 height 21
type input "7"
type input "71675010420"
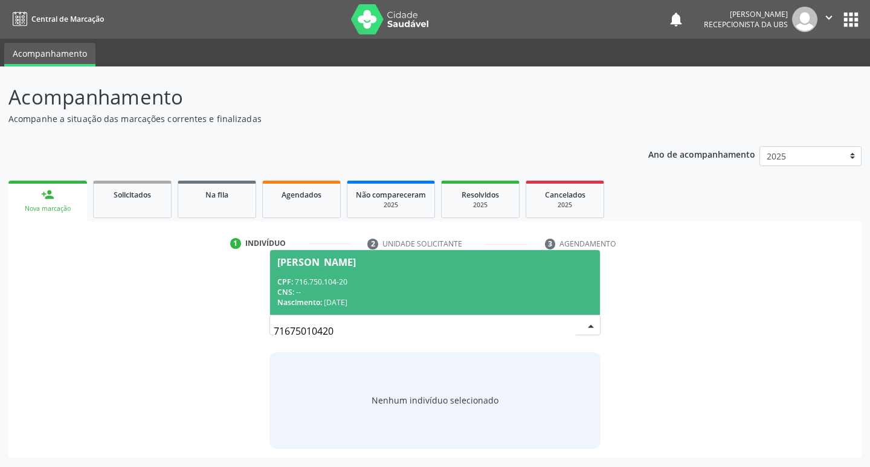
click at [415, 271] on span "[PERSON_NAME] CPF: 716.750.104-20 CNS: -- Nascimento: [DATE]" at bounding box center [435, 282] width 330 height 65
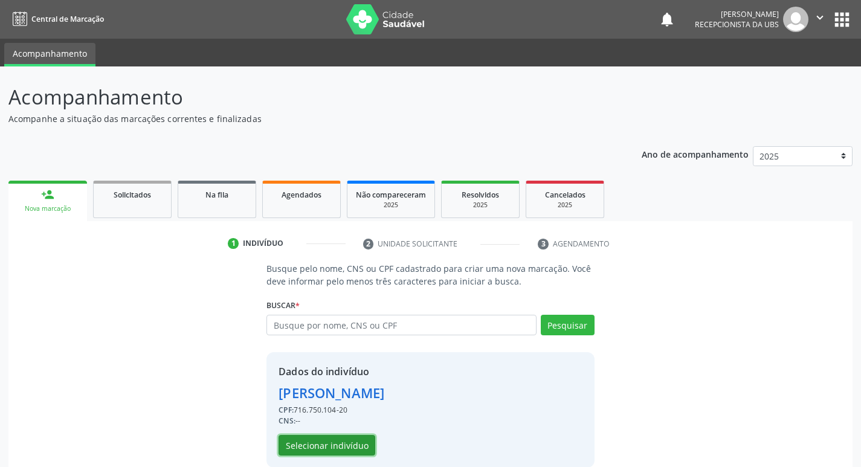
click at [360, 445] on button "Selecionar indivíduo" at bounding box center [326, 445] width 97 height 21
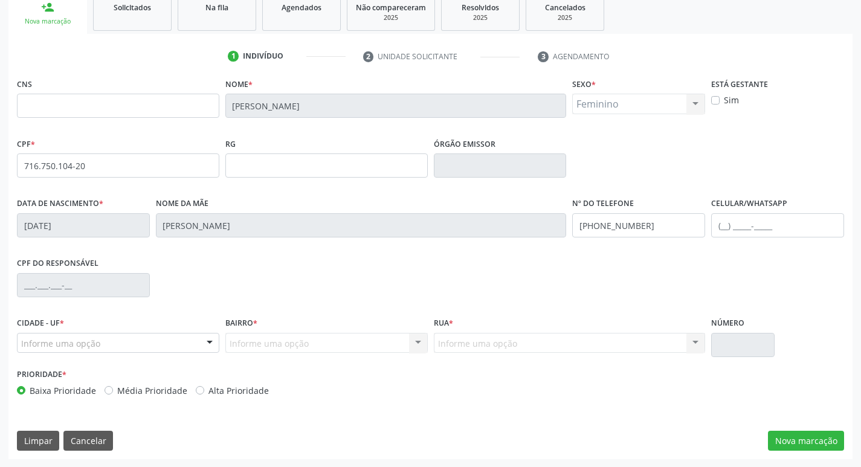
scroll to position [188, 0]
click at [202, 335] on div at bounding box center [209, 343] width 18 height 21
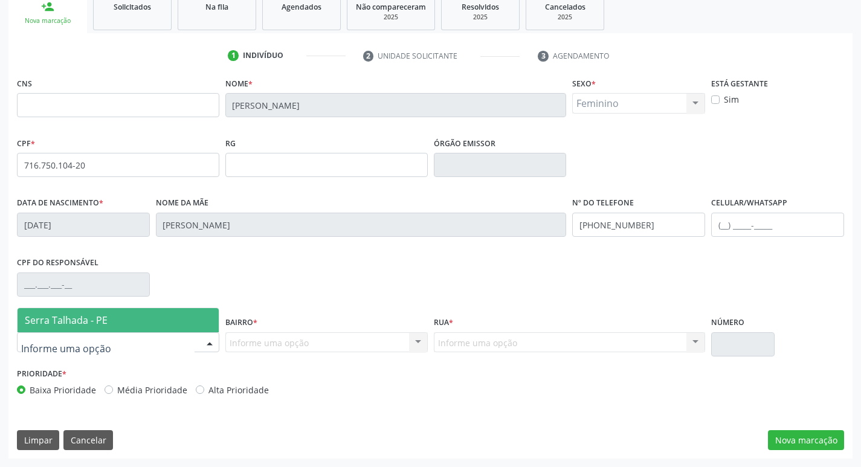
click at [170, 326] on span "Serra Talhada - PE" at bounding box center [118, 320] width 201 height 24
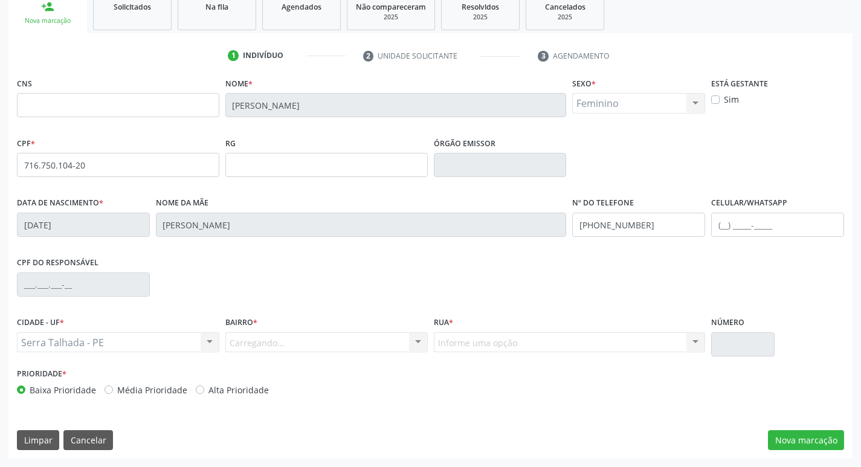
click at [298, 348] on div "Carregando... Nenhum resultado encontrado para: " " Nenhuma opção encontrada. D…" at bounding box center [326, 342] width 202 height 21
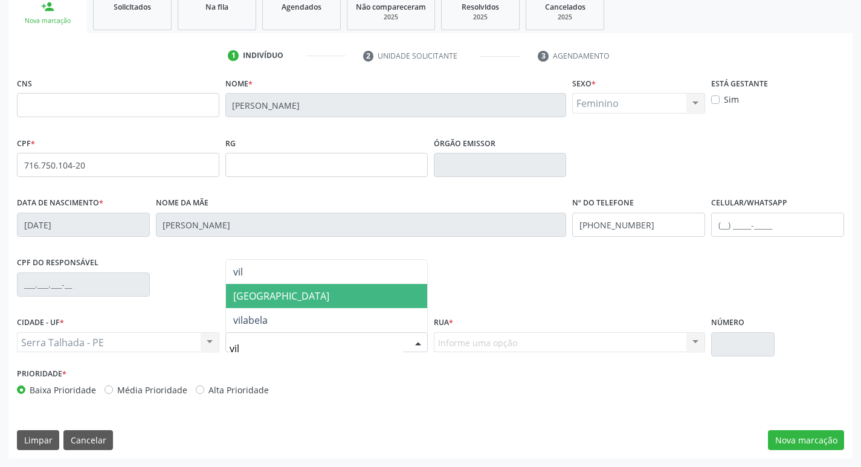
type input "vila"
click at [274, 297] on span "[GEOGRAPHIC_DATA]" at bounding box center [326, 296] width 201 height 24
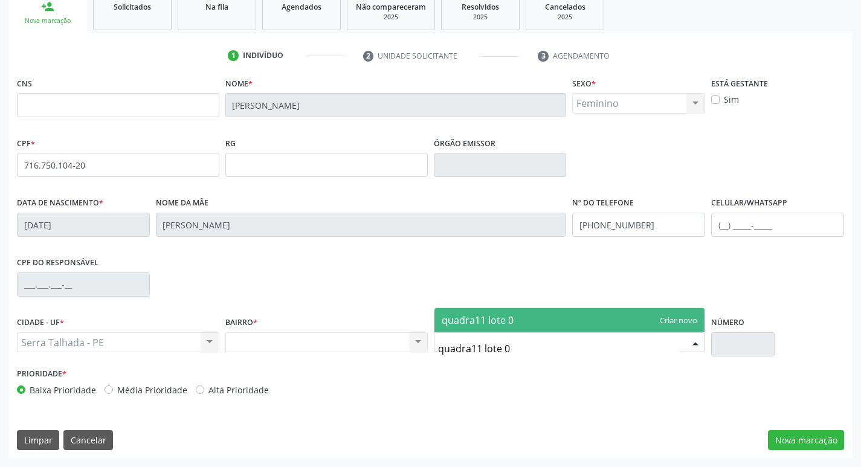
type input "quadra11 lote 02"
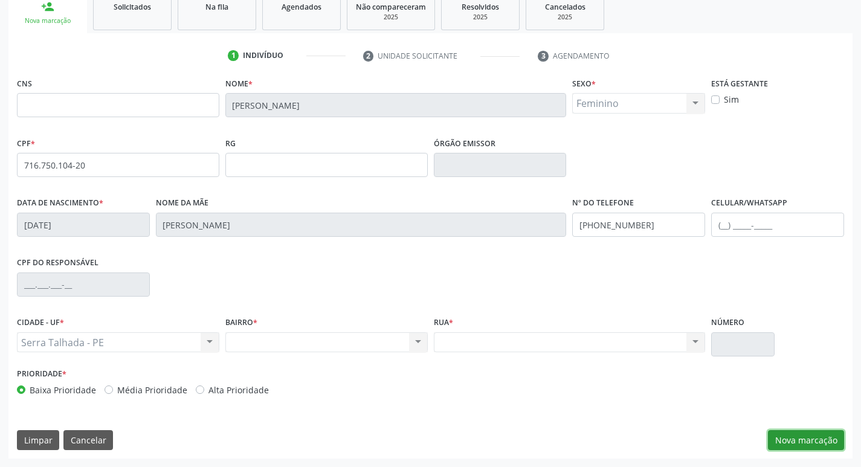
click at [827, 444] on button "Nova marcação" at bounding box center [806, 440] width 76 height 21
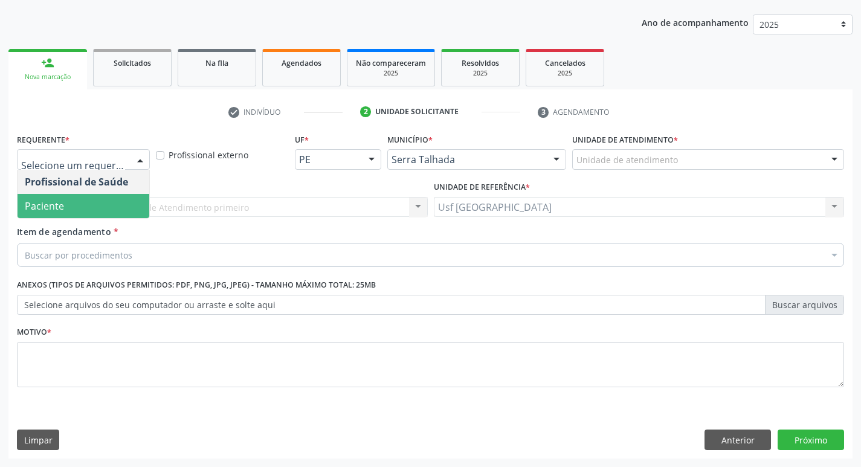
click at [71, 205] on span "Paciente" at bounding box center [84, 206] width 132 height 24
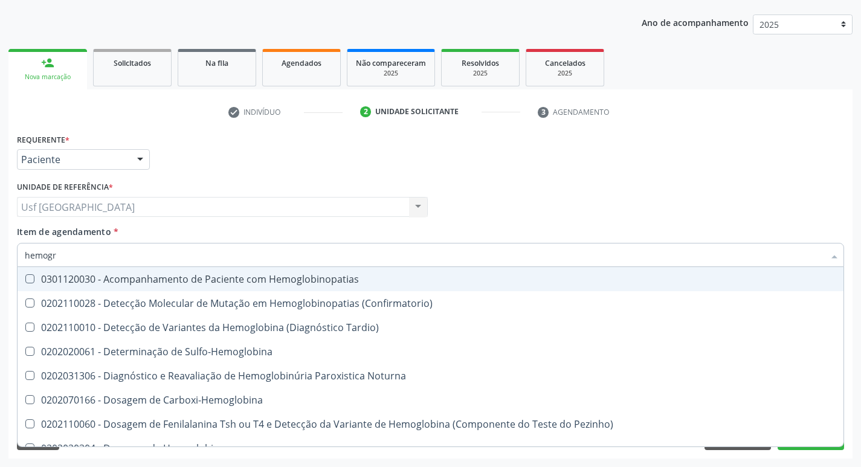
type input "hemogra"
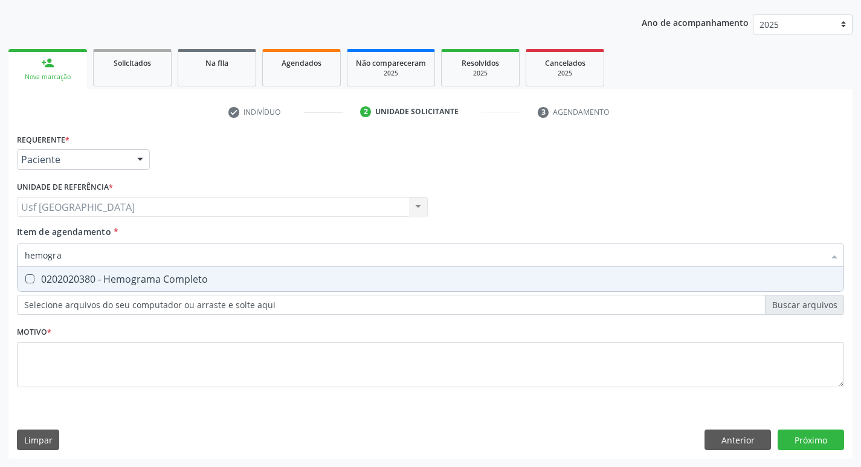
click at [85, 283] on div "0202020380 - Hemograma Completo" at bounding box center [430, 279] width 811 height 10
checkbox Completo "true"
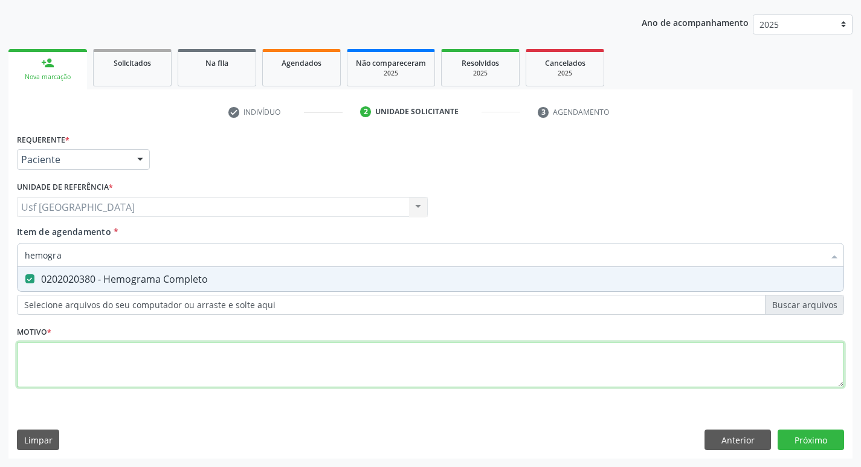
click at [83, 358] on div "Requerente * Paciente Profissional de Saúde Paciente Nenhum resultado encontrad…" at bounding box center [430, 267] width 827 height 274
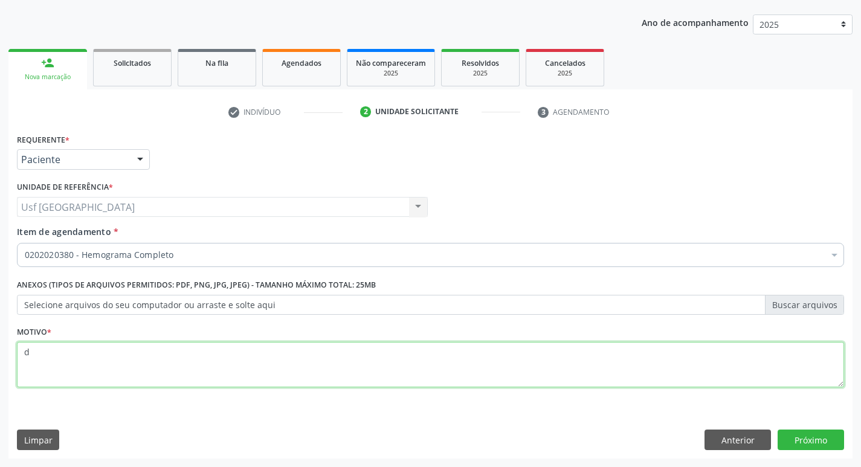
type textarea "d"
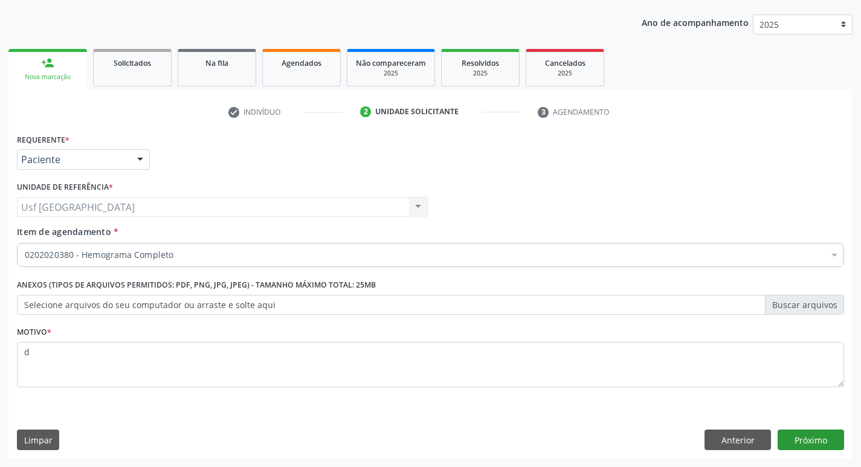
drag, startPoint x: 796, startPoint y: 452, endPoint x: 795, endPoint y: 441, distance: 10.9
click at [795, 443] on div "Requerente * Paciente Profissional de Saúde Paciente Nenhum resultado encontrad…" at bounding box center [430, 294] width 844 height 328
click at [794, 439] on button "Próximo" at bounding box center [810, 439] width 66 height 21
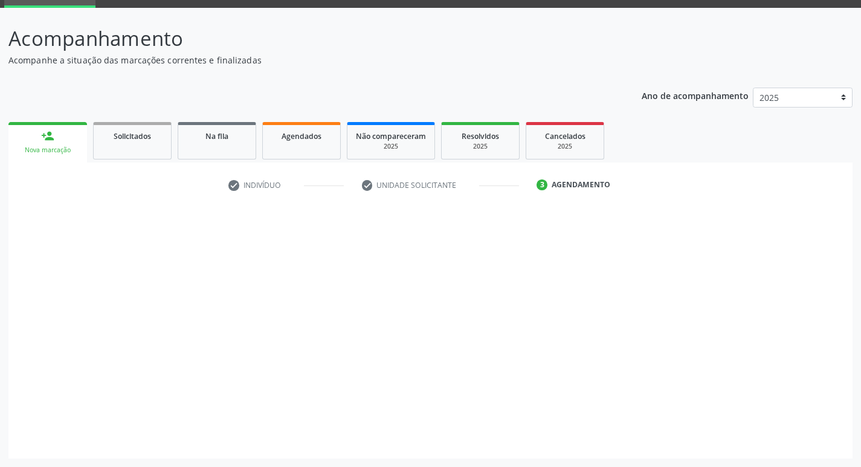
scroll to position [59, 0]
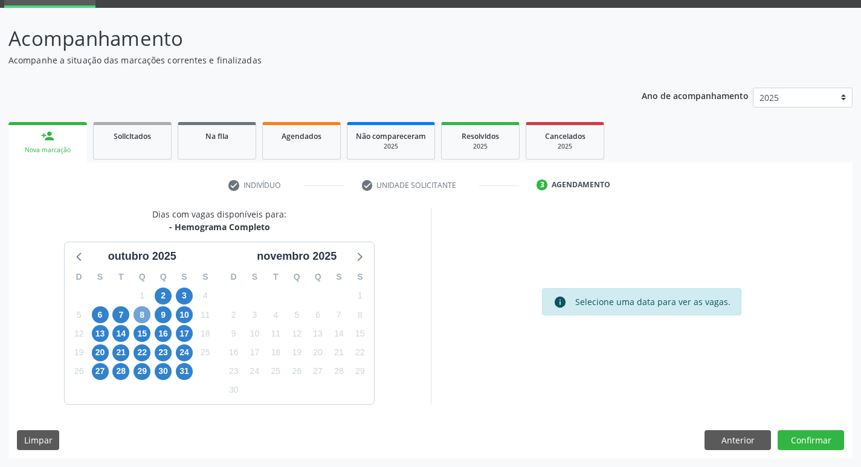
click at [144, 308] on span "8" at bounding box center [141, 314] width 17 height 17
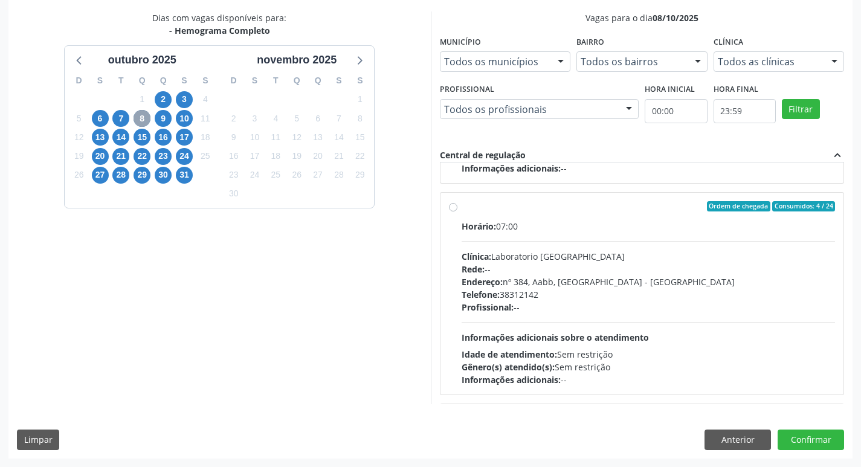
scroll to position [0, 0]
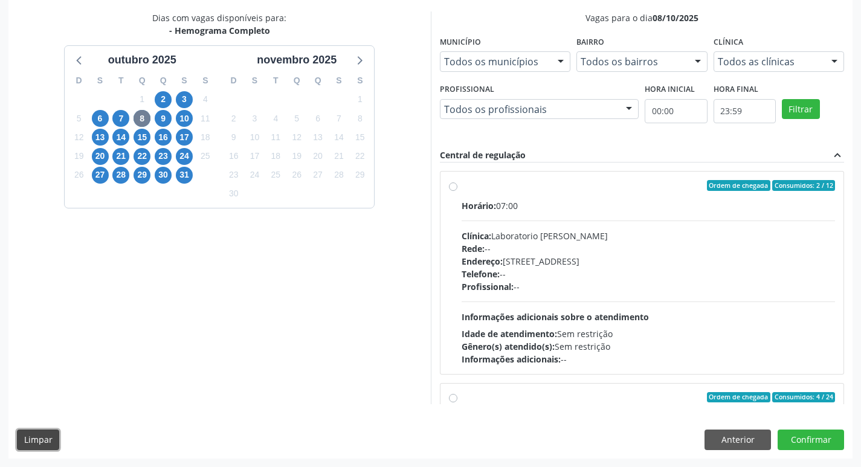
click at [26, 441] on button "Limpar" at bounding box center [38, 439] width 42 height 21
click at [731, 446] on button "Anterior" at bounding box center [737, 439] width 66 height 21
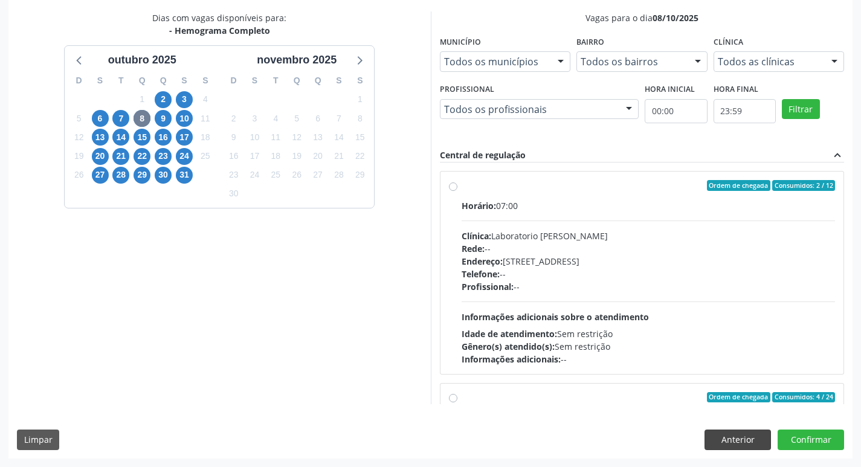
scroll to position [132, 0]
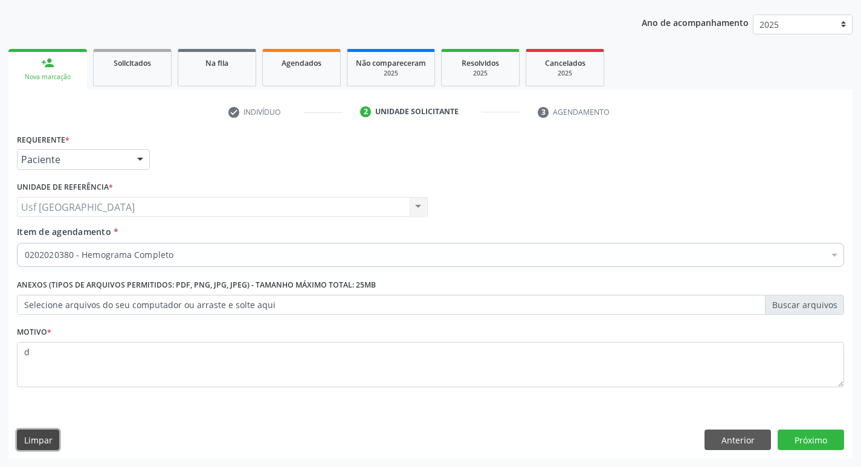
click at [37, 438] on button "Limpar" at bounding box center [38, 439] width 42 height 21
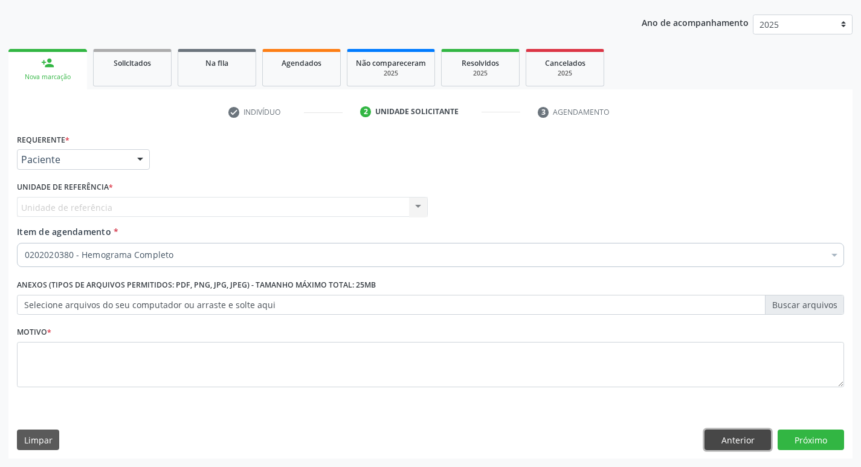
click at [750, 435] on button "Anterior" at bounding box center [737, 439] width 66 height 21
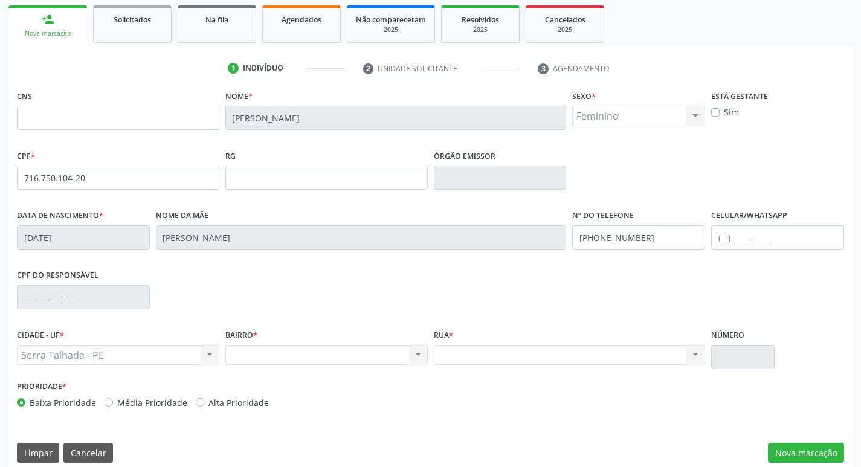
scroll to position [188, 0]
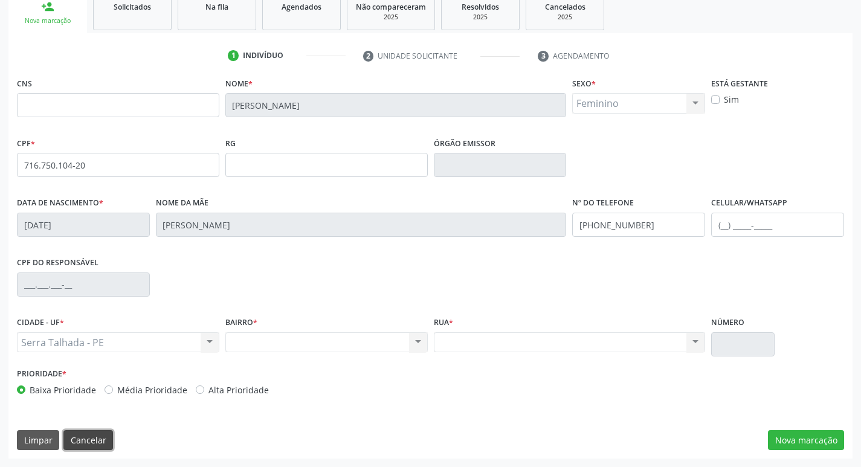
click at [86, 437] on button "Cancelar" at bounding box center [88, 440] width 50 height 21
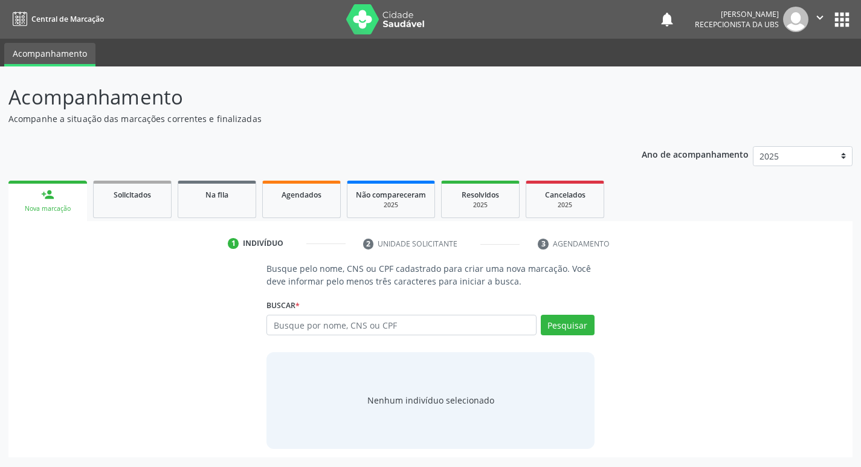
scroll to position [0, 0]
click at [409, 333] on input "text" at bounding box center [406, 325] width 274 height 21
click at [290, 327] on input "text" at bounding box center [406, 325] width 274 height 21
paste input "716.750.104-20"
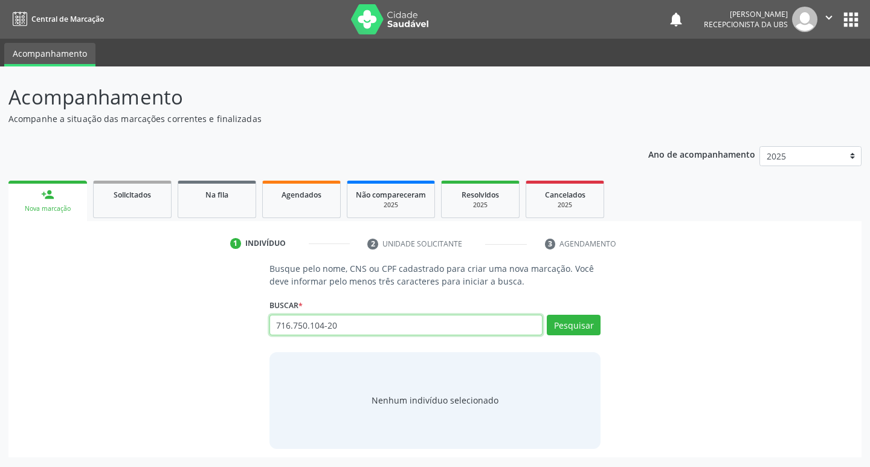
type input "716.750.104-20"
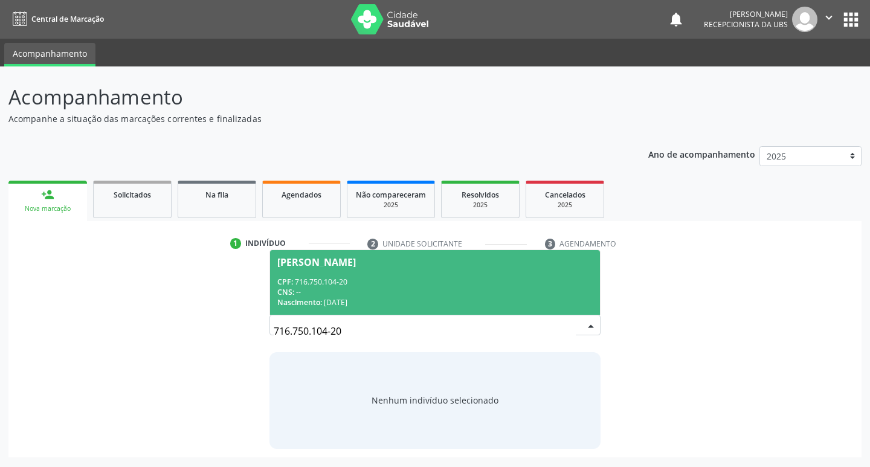
click at [386, 285] on div "CPF: 716.750.104-20" at bounding box center [435, 282] width 316 height 10
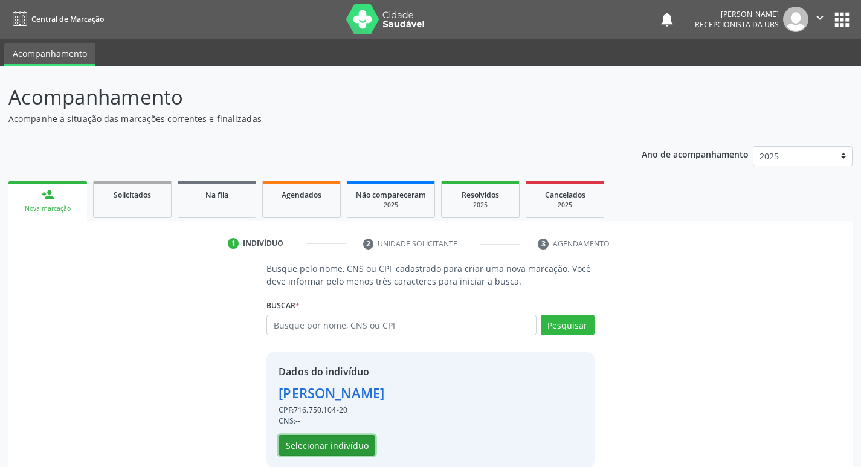
click at [344, 454] on button "Selecionar indivíduo" at bounding box center [326, 445] width 97 height 21
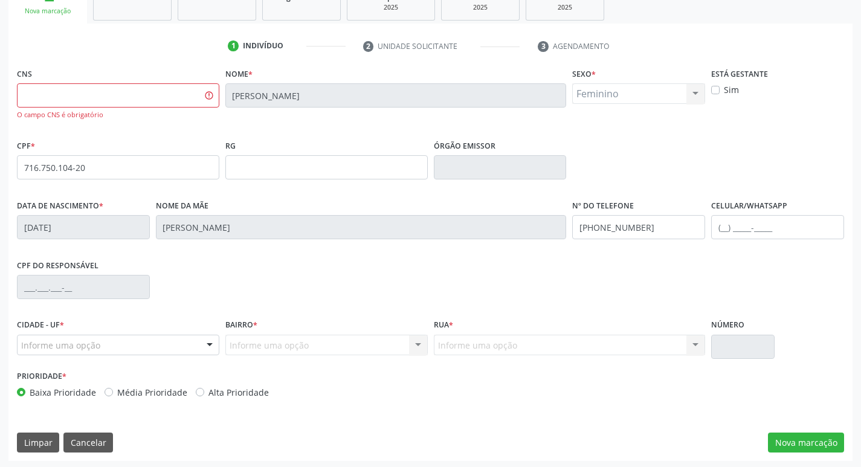
scroll to position [200, 0]
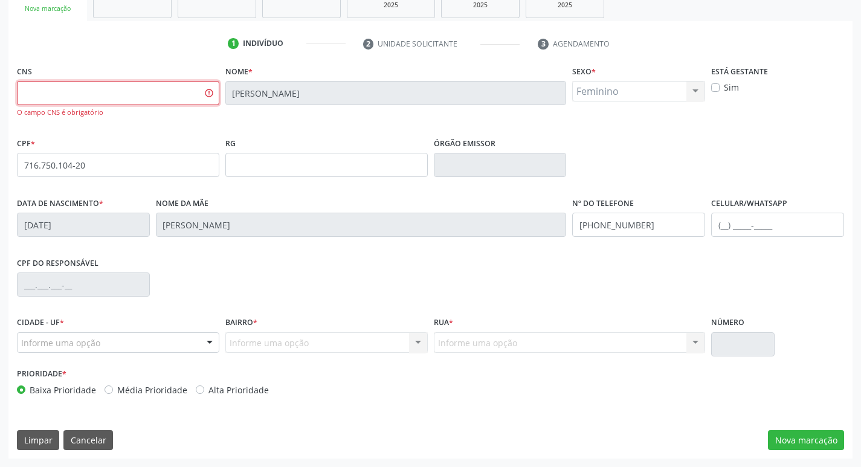
click at [107, 102] on input "text" at bounding box center [118, 93] width 202 height 24
click at [199, 303] on div "CPF do responsável" at bounding box center [430, 284] width 833 height 60
click at [159, 98] on input "text" at bounding box center [118, 93] width 202 height 24
click at [265, 241] on div "Nome da mãe [PERSON_NAME]" at bounding box center [361, 224] width 417 height 60
click at [153, 351] on div "Informe uma opção" at bounding box center [118, 342] width 202 height 21
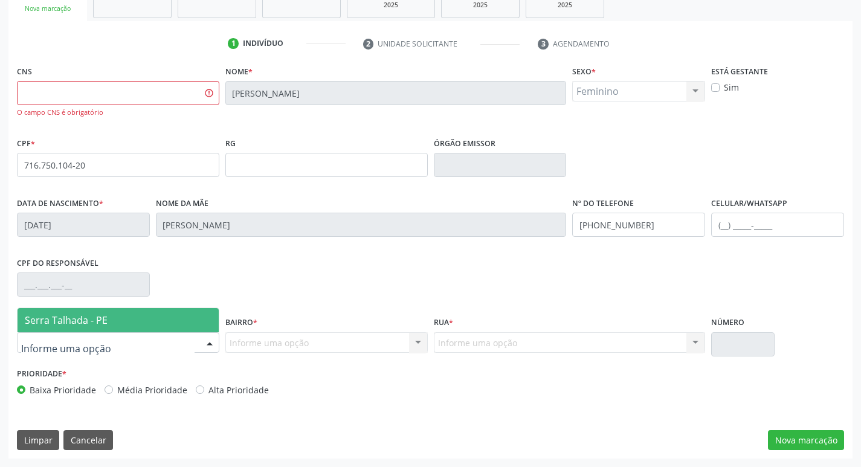
click at [45, 454] on div "CNS O campo CNS é obrigatório Nome * [PERSON_NAME] * Feminino Masculino Feminin…" at bounding box center [430, 260] width 844 height 396
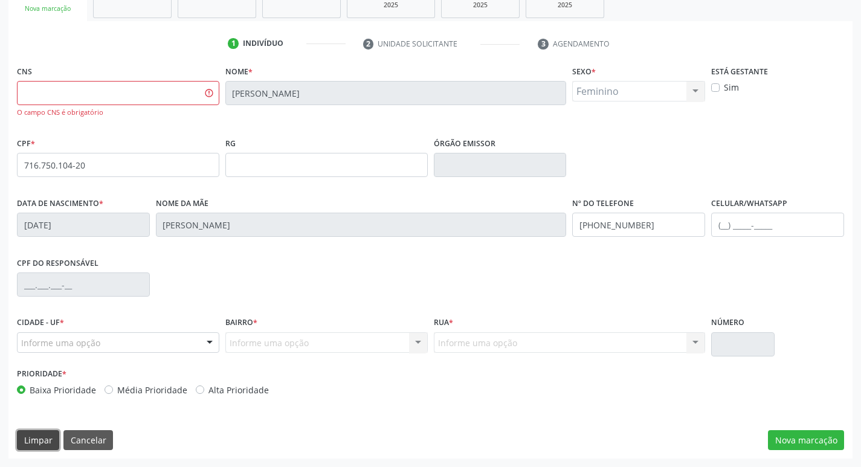
click at [48, 446] on button "Limpar" at bounding box center [38, 440] width 42 height 21
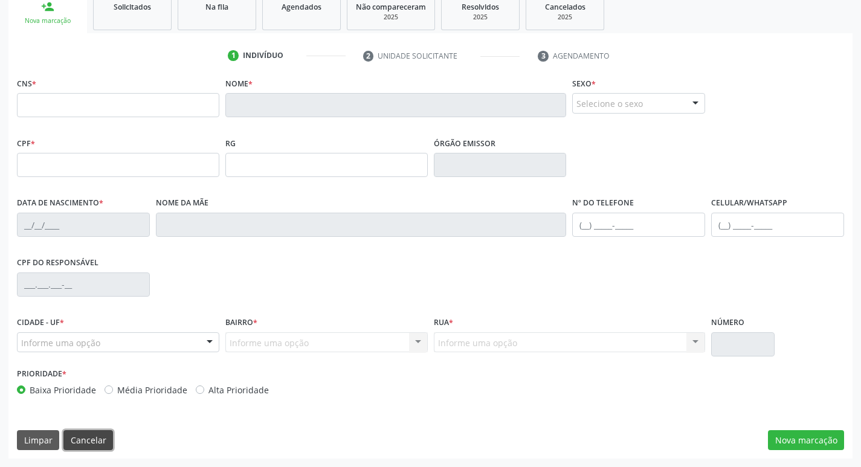
click at [87, 437] on button "Cancelar" at bounding box center [88, 440] width 50 height 21
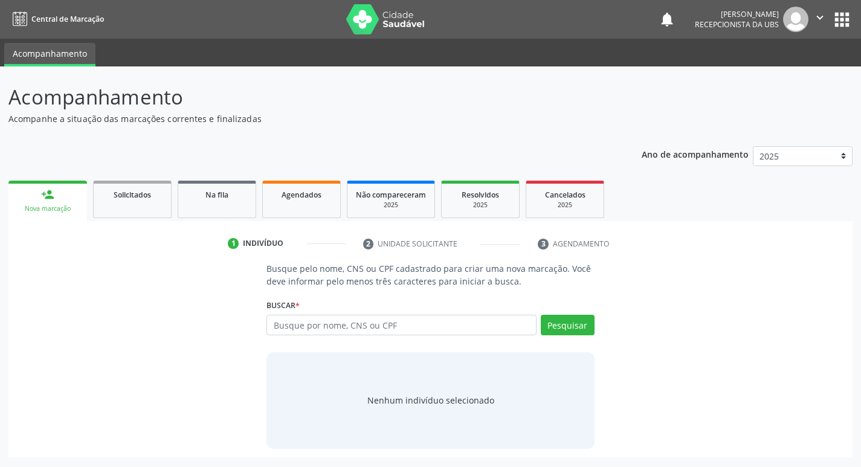
scroll to position [0, 0]
click at [380, 324] on input "text" at bounding box center [406, 325] width 274 height 21
paste input "716.750.104-20"
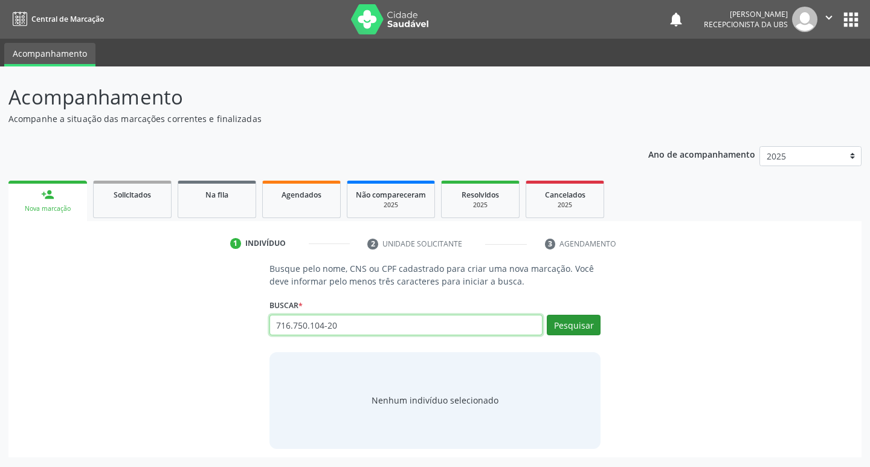
type input "716.750.104-20"
click at [556, 319] on button "Pesquisar" at bounding box center [574, 325] width 54 height 21
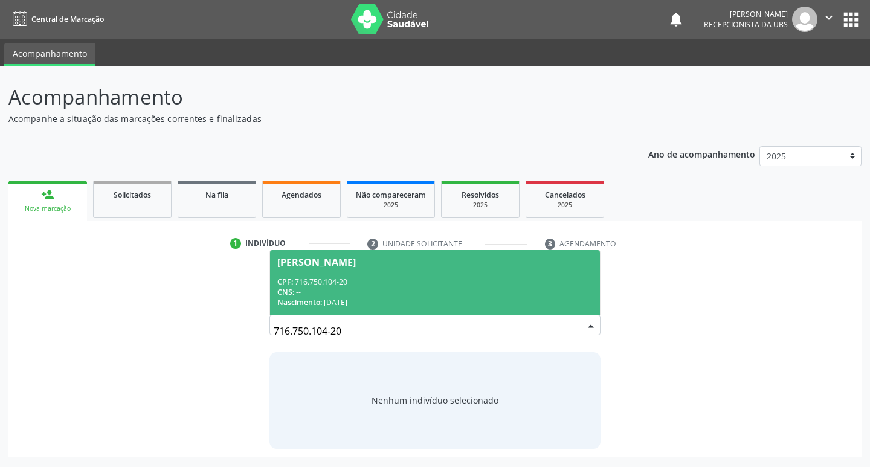
click at [525, 293] on div "CNS: --" at bounding box center [435, 292] width 316 height 10
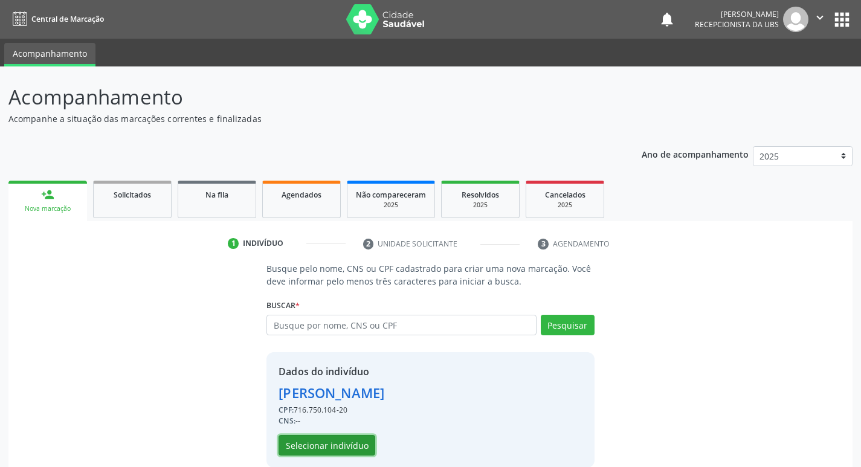
click at [326, 454] on button "Selecionar indivíduo" at bounding box center [326, 445] width 97 height 21
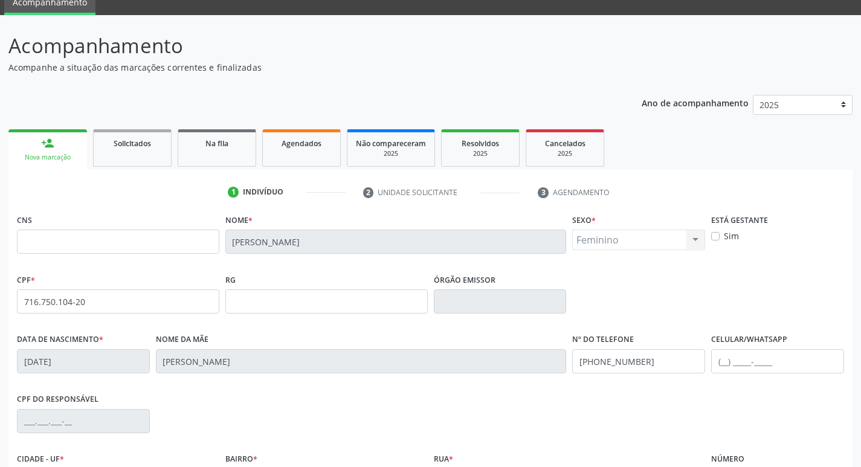
scroll to position [121, 0]
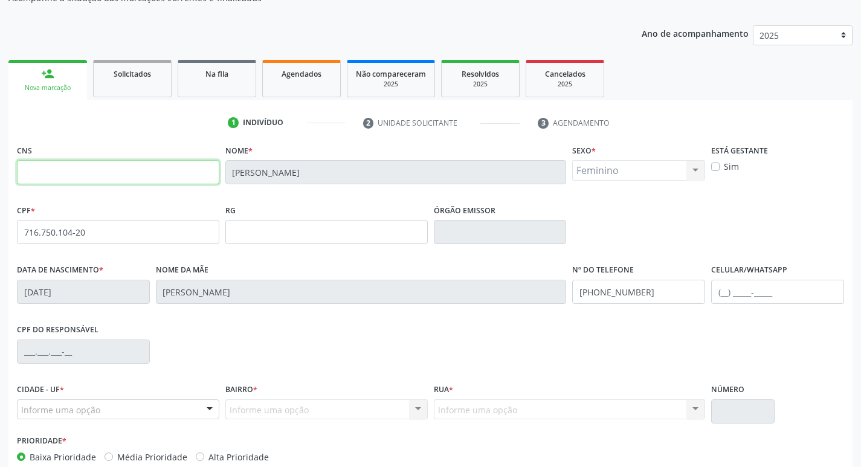
click at [97, 170] on input "text" at bounding box center [118, 172] width 202 height 24
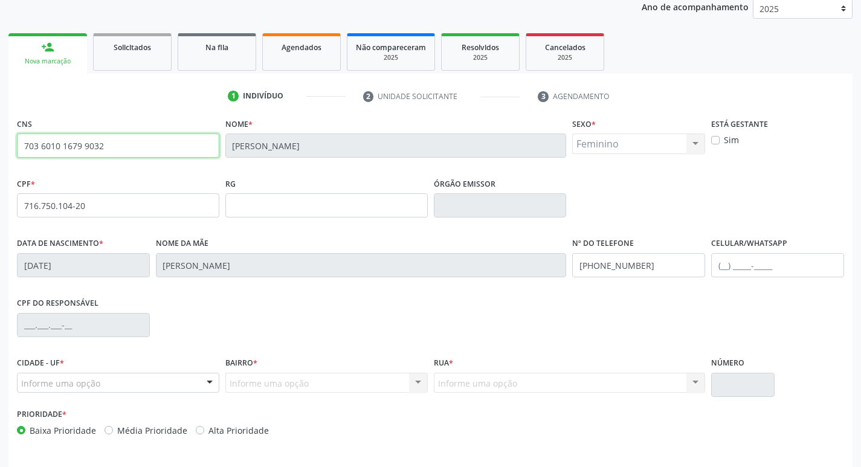
scroll to position [188, 0]
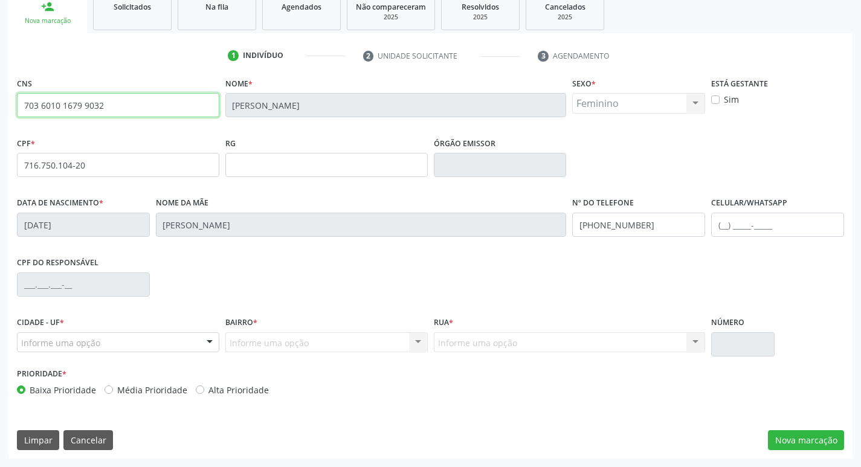
type input "703 6010 1679 9032"
click at [117, 353] on div "Cidade - UF * Informe uma opção Serra Talhada - PE Nenhum resultado encontrado …" at bounding box center [118, 338] width 208 height 51
click at [117, 349] on div "Informe uma opção" at bounding box center [118, 342] width 202 height 21
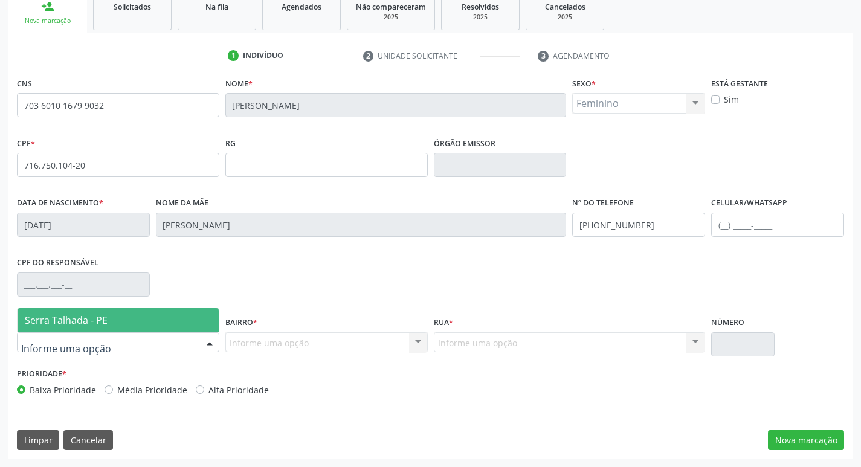
click at [117, 330] on span "Serra Talhada - PE" at bounding box center [118, 320] width 201 height 24
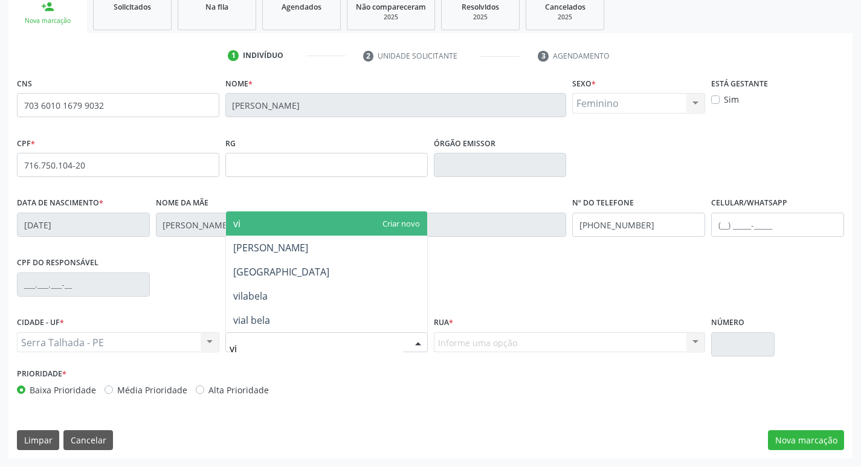
type input "vil"
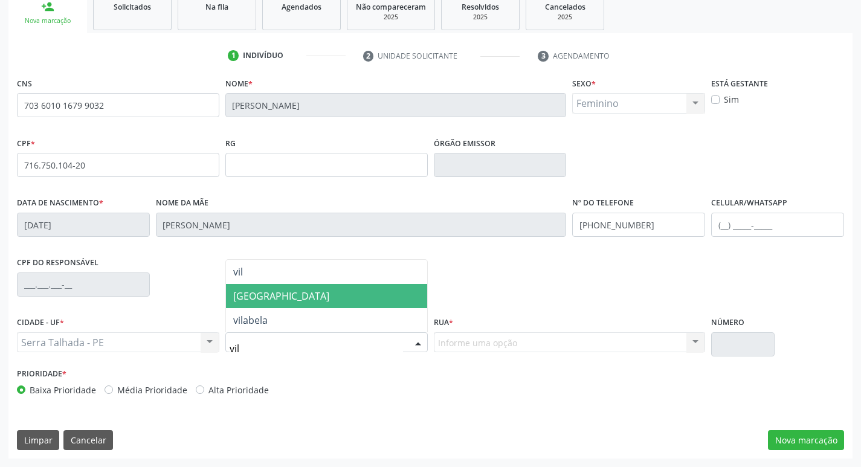
click at [260, 302] on span "[GEOGRAPHIC_DATA]" at bounding box center [281, 295] width 96 height 13
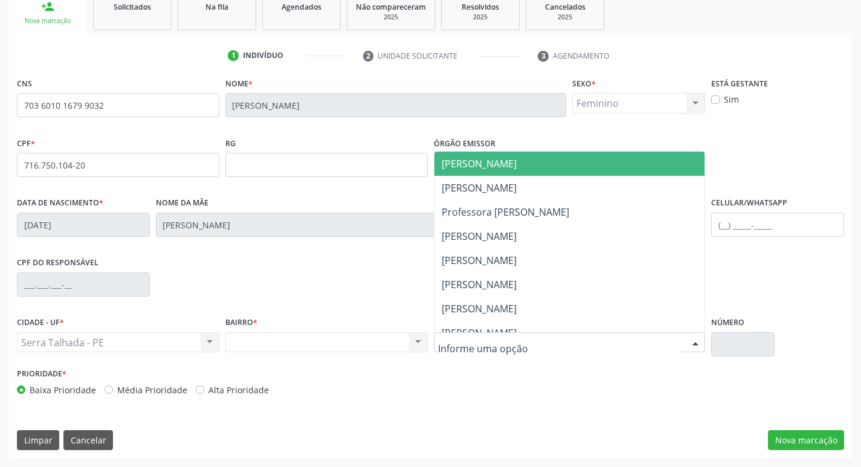
click at [469, 351] on div at bounding box center [570, 342] width 272 height 21
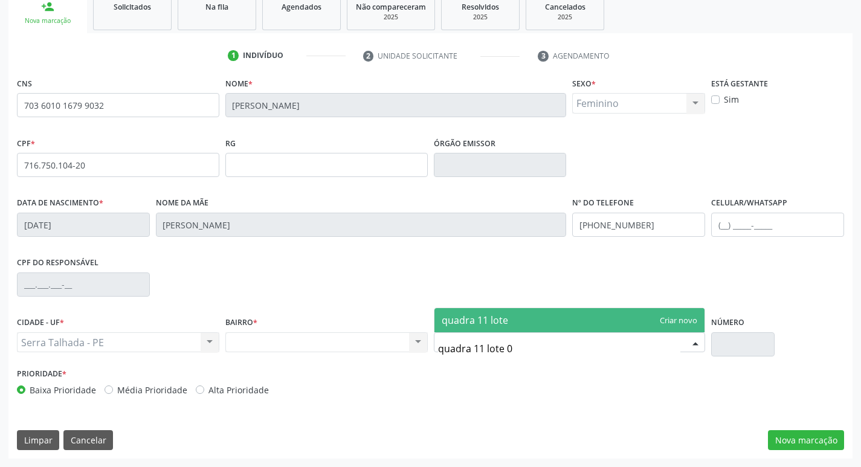
type input "quadra 11 lote 02"
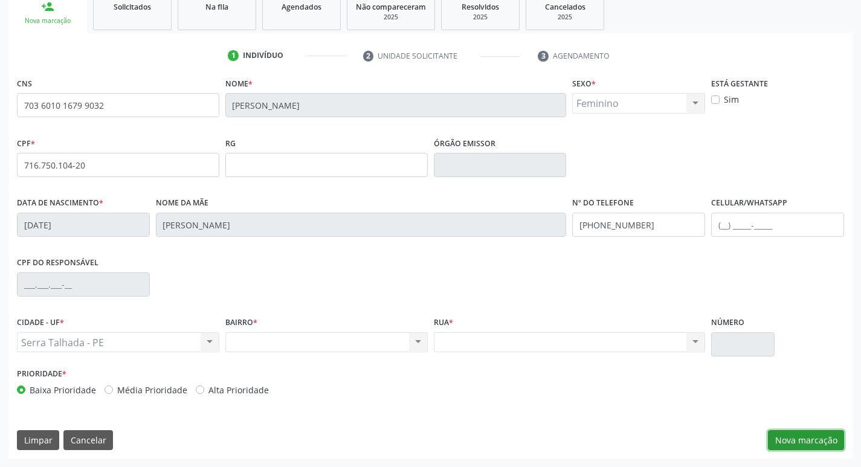
click at [826, 449] on button "Nova marcação" at bounding box center [806, 440] width 76 height 21
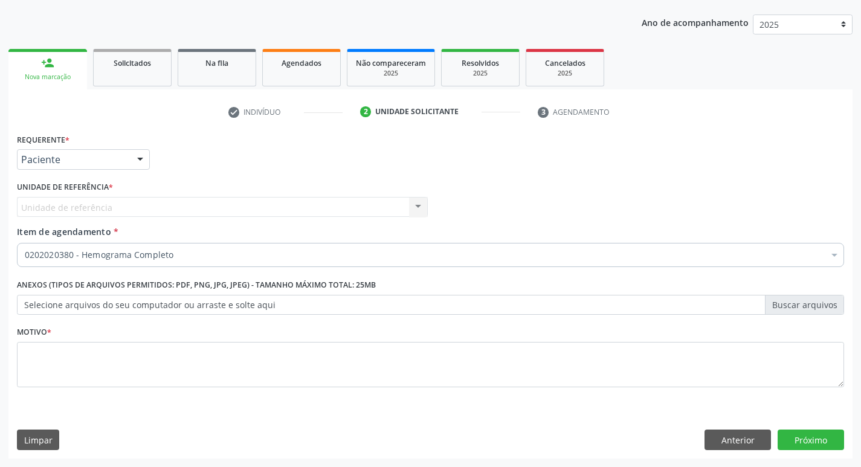
scroll to position [132, 0]
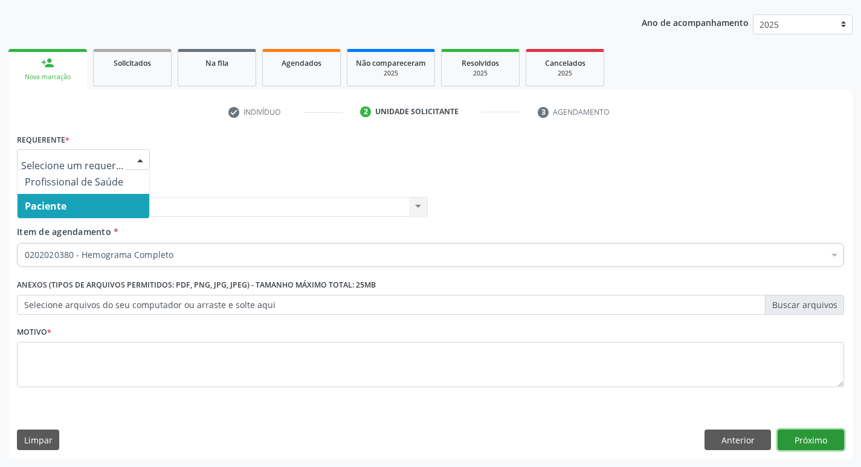
click at [809, 440] on button "Próximo" at bounding box center [810, 439] width 66 height 21
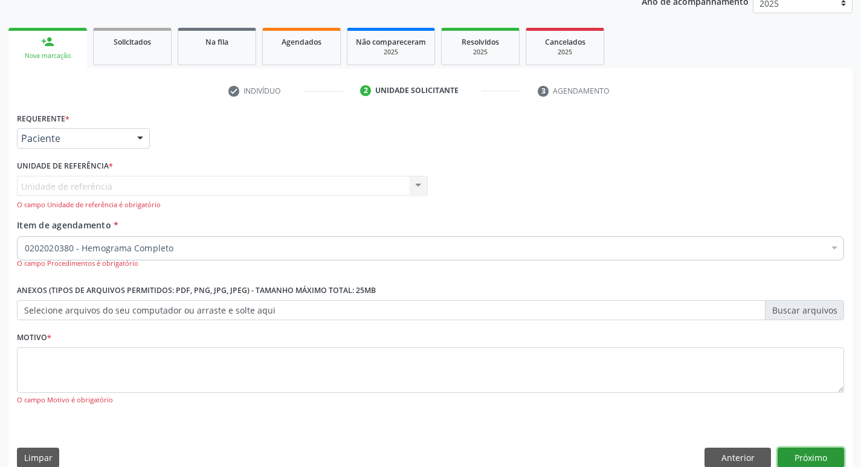
scroll to position [170, 0]
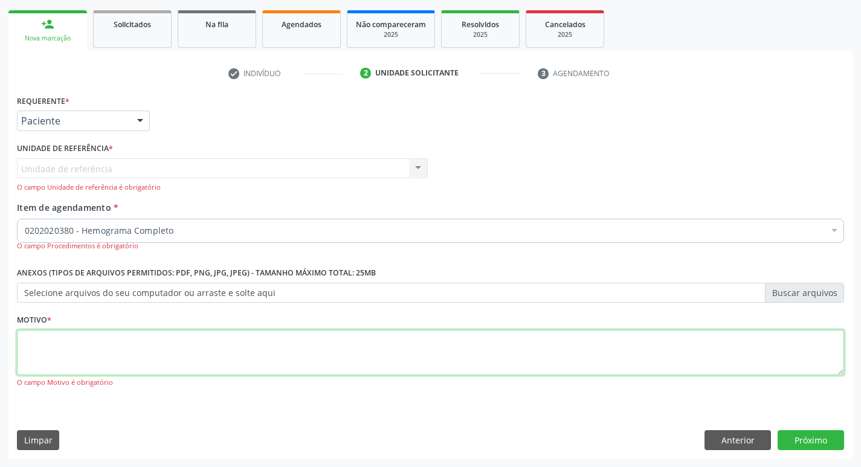
click at [525, 368] on textarea at bounding box center [430, 353] width 827 height 46
type textarea "h"
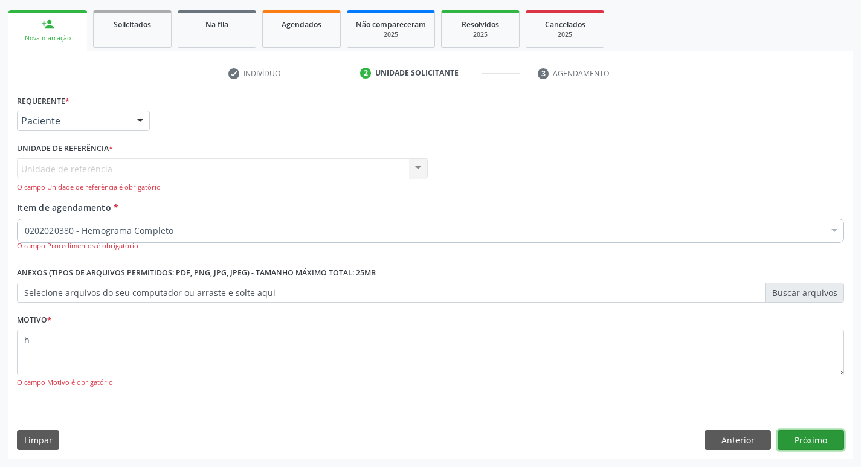
click at [791, 444] on button "Próximo" at bounding box center [810, 440] width 66 height 21
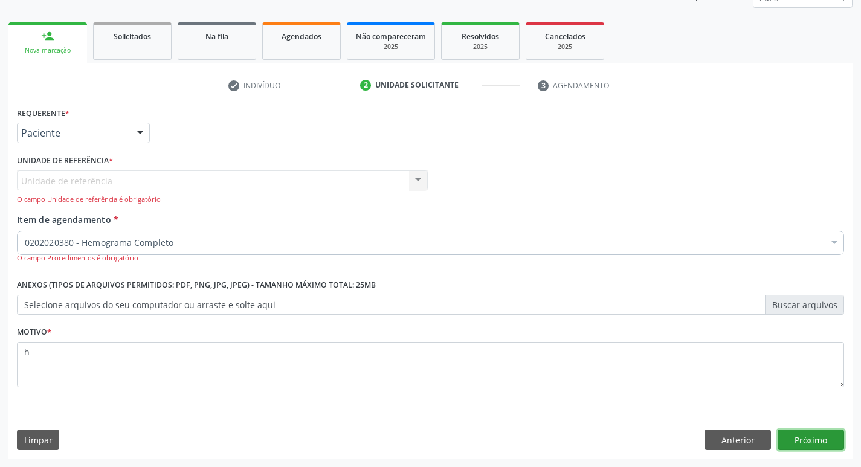
scroll to position [158, 0]
click at [791, 444] on button "Próximo" at bounding box center [810, 439] width 66 height 21
click at [101, 183] on div "Unidade de referência Usf Vila Bela Nenhum resultado encontrado para: " " Não h…" at bounding box center [222, 187] width 411 height 34
click at [310, 188] on div "Unidade de referência Usf Vila Bela Nenhum resultado encontrado para: " " Não h…" at bounding box center [222, 187] width 411 height 34
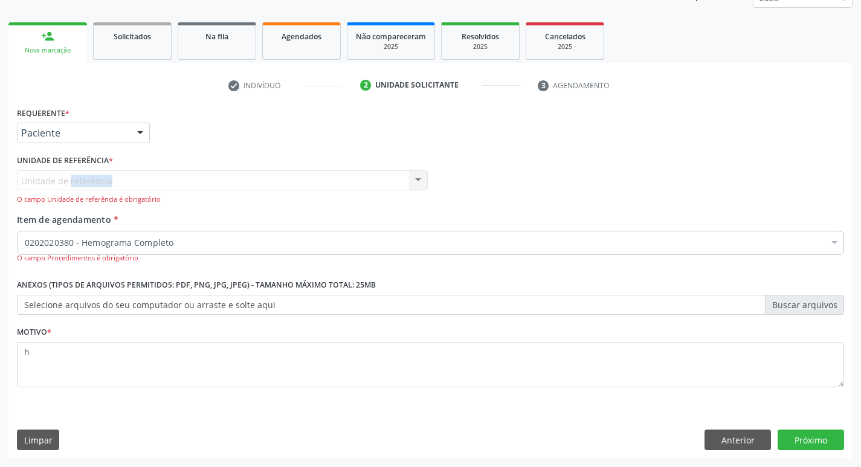
click at [310, 188] on div "Unidade de referência Usf Vila Bela Nenhum resultado encontrado para: " " Não h…" at bounding box center [222, 187] width 411 height 34
click at [414, 178] on div "Unidade de referência Usf Vila Bela Nenhum resultado encontrado para: " " Não h…" at bounding box center [222, 187] width 411 height 34
drag, startPoint x: 422, startPoint y: 182, endPoint x: 189, endPoint y: 259, distance: 245.4
click at [420, 184] on div "Unidade de referência Usf Vila Bela Nenhum resultado encontrado para: " " Não h…" at bounding box center [222, 187] width 411 height 34
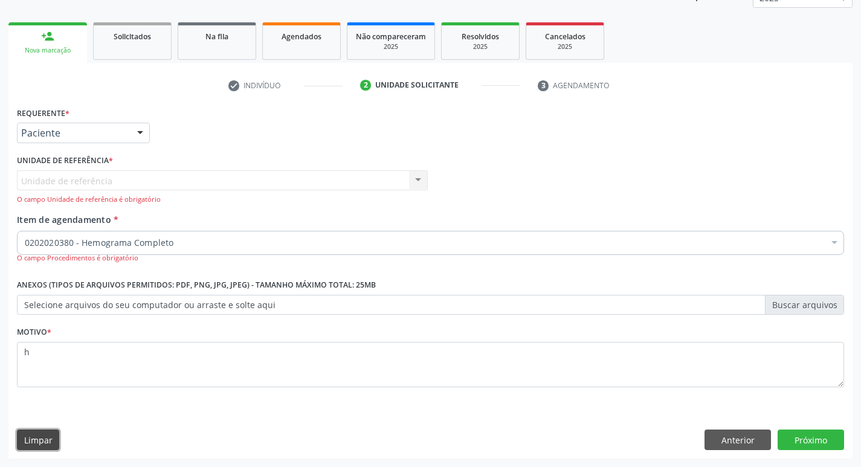
click at [30, 444] on button "Limpar" at bounding box center [38, 439] width 42 height 21
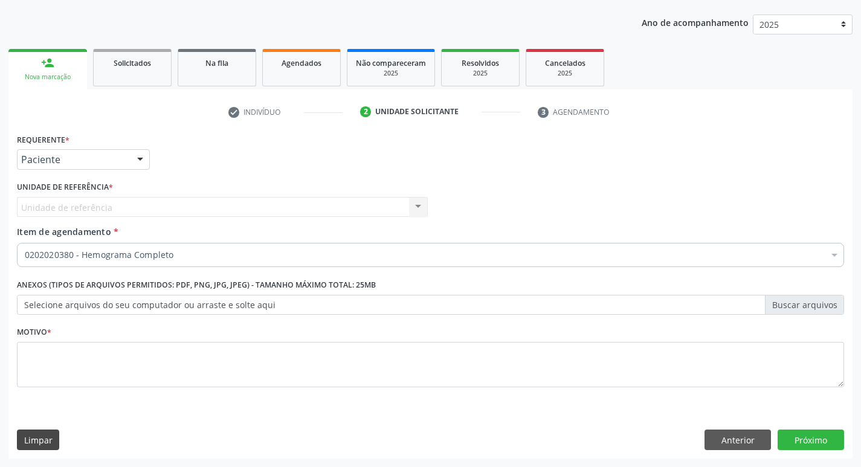
scroll to position [132, 0]
click at [286, 214] on div "Unidade de referência Usf Vila Bela Nenhum resultado encontrado para: " " Não h…" at bounding box center [222, 207] width 411 height 21
click at [423, 207] on div "Unidade de referência Usf Vila Bela Nenhum resultado encontrado para: " " Não h…" at bounding box center [222, 207] width 411 height 21
click at [420, 204] on div "Unidade de referência Usf Vila Bela Nenhum resultado encontrado para: " " Não h…" at bounding box center [222, 207] width 411 height 21
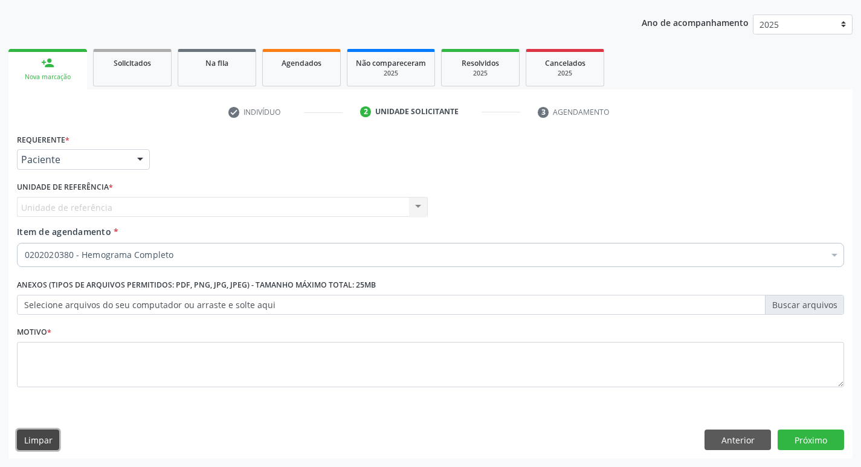
click at [50, 446] on button "Limpar" at bounding box center [38, 439] width 42 height 21
click at [50, 437] on button "Limpar" at bounding box center [38, 439] width 42 height 21
click at [713, 430] on button "Anterior" at bounding box center [737, 439] width 66 height 21
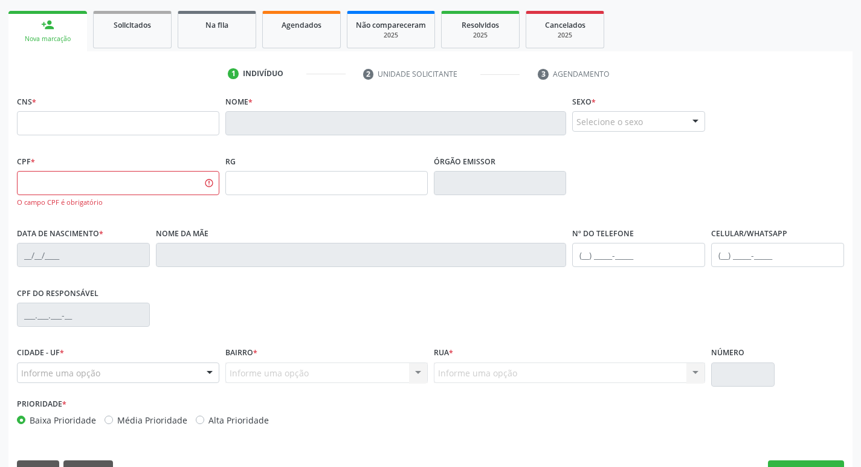
scroll to position [200, 0]
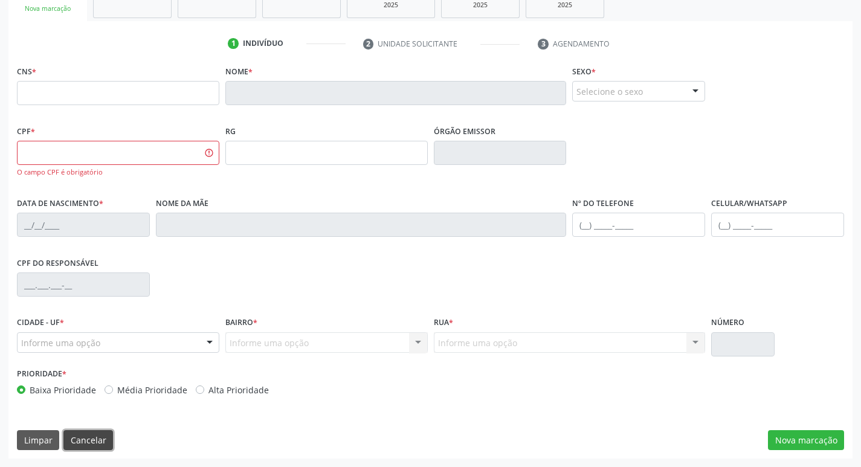
click at [86, 440] on button "Cancelar" at bounding box center [88, 440] width 50 height 21
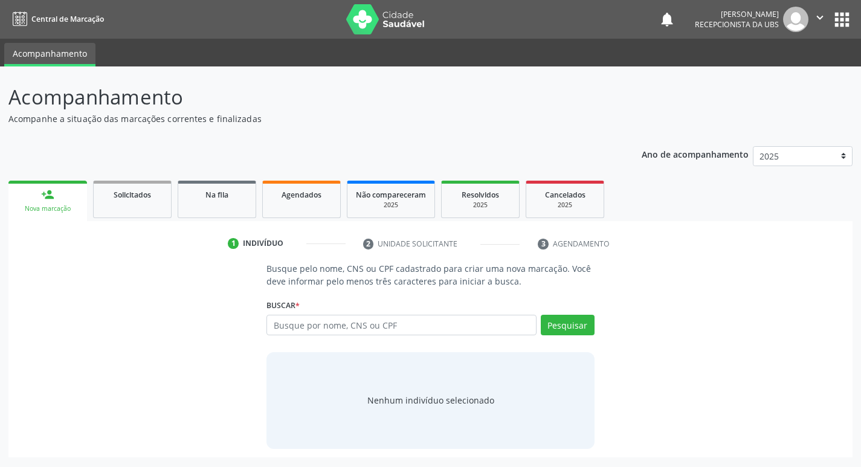
scroll to position [0, 0]
click at [290, 326] on input "text" at bounding box center [406, 325] width 274 height 21
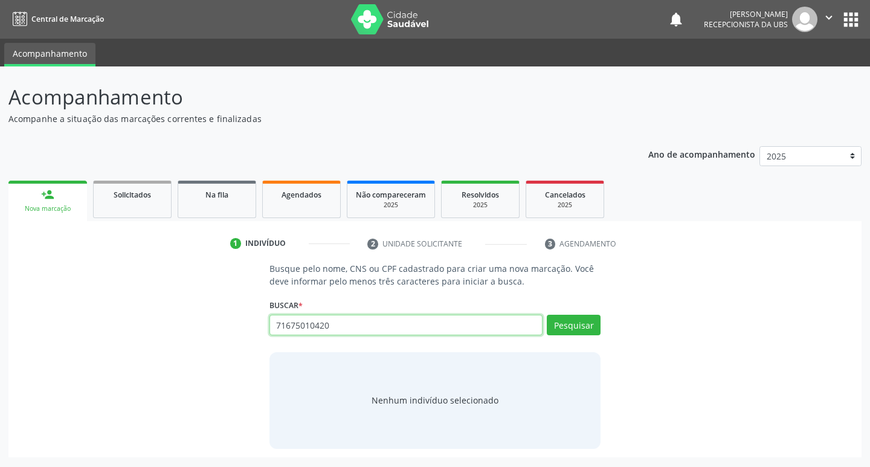
type input "71675010420"
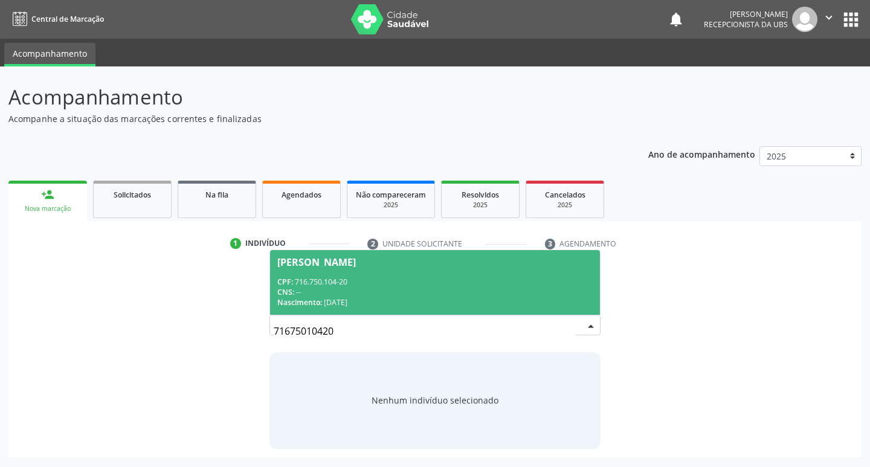
click at [479, 297] on div "CNS: --" at bounding box center [435, 292] width 316 height 10
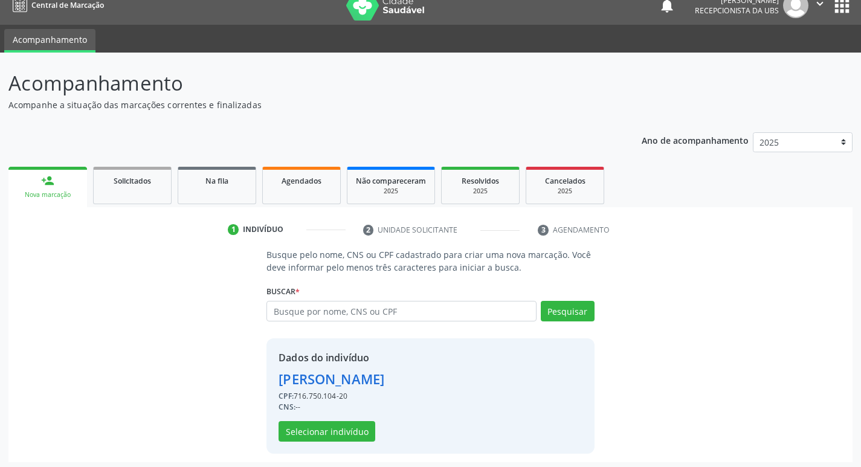
scroll to position [18, 0]
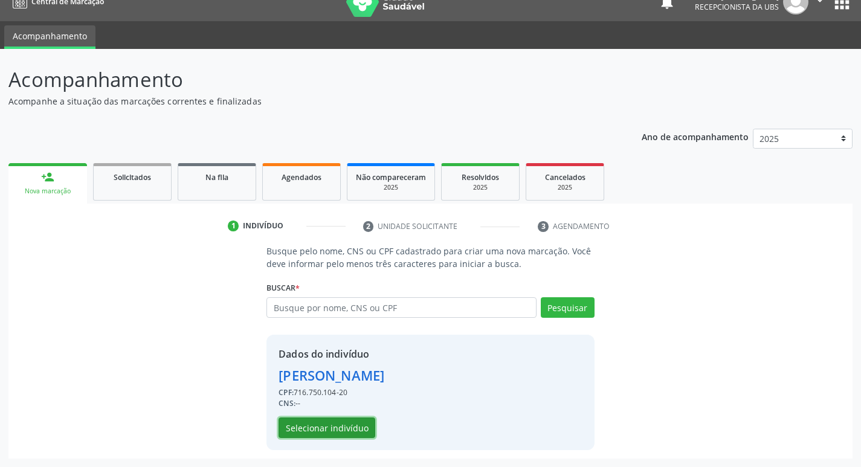
click at [299, 419] on button "Selecionar indivíduo" at bounding box center [326, 427] width 97 height 21
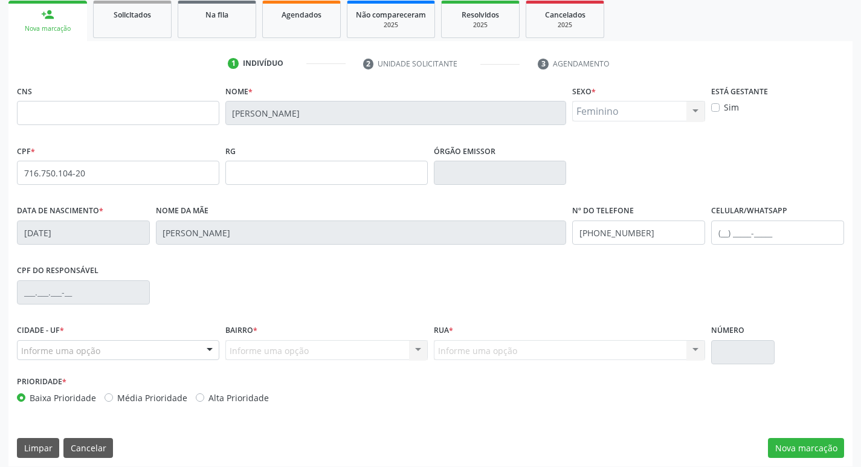
scroll to position [188, 0]
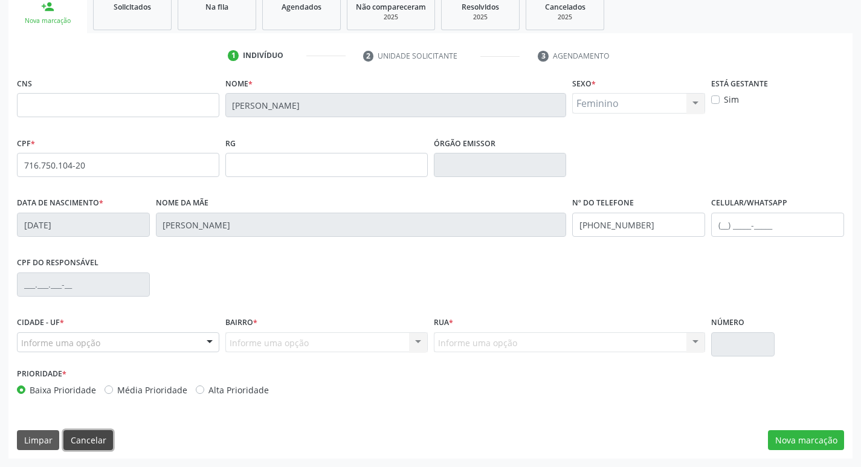
click at [105, 441] on button "Cancelar" at bounding box center [88, 440] width 50 height 21
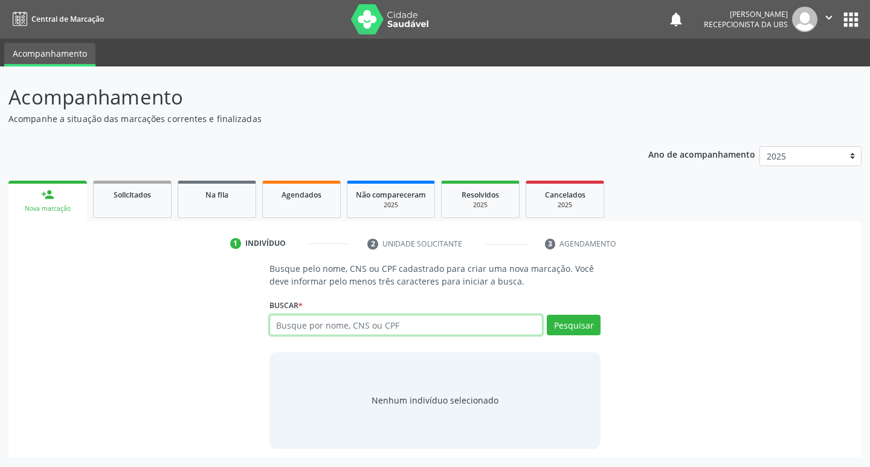
click at [367, 324] on input "text" at bounding box center [406, 325] width 274 height 21
type input "71675010420"
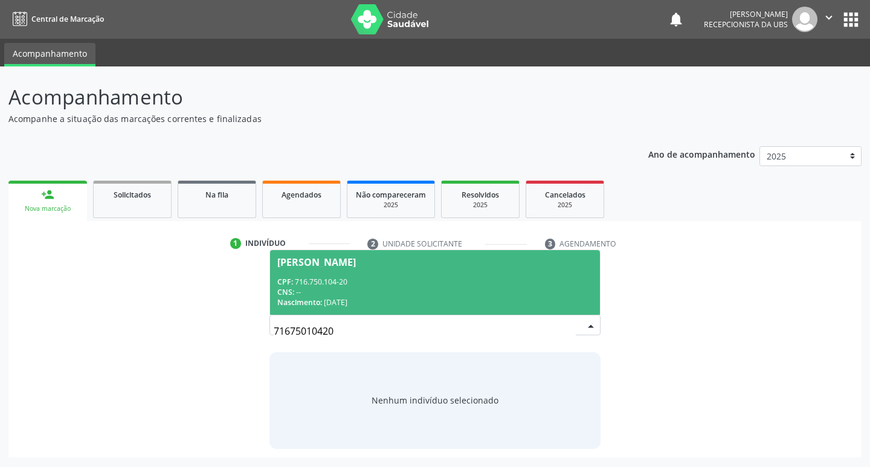
click at [386, 271] on span "[PERSON_NAME] CPF: 716.750.104-20 CNS: -- Nascimento: 04[DATE]" at bounding box center [435, 282] width 330 height 65
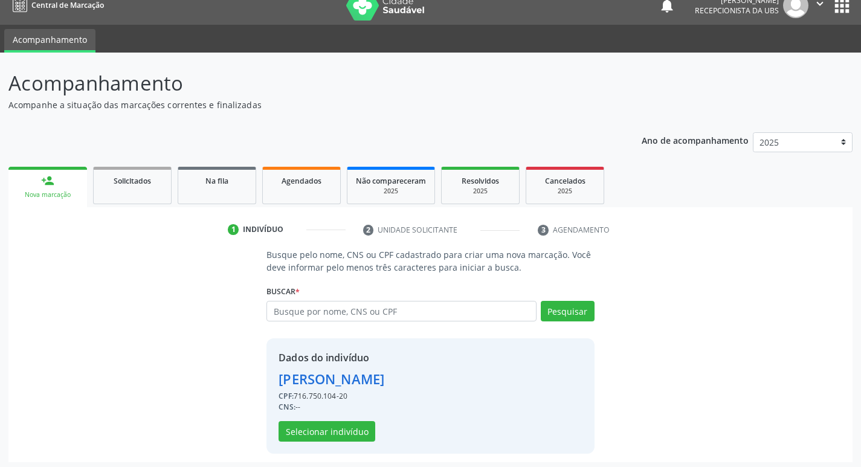
scroll to position [18, 0]
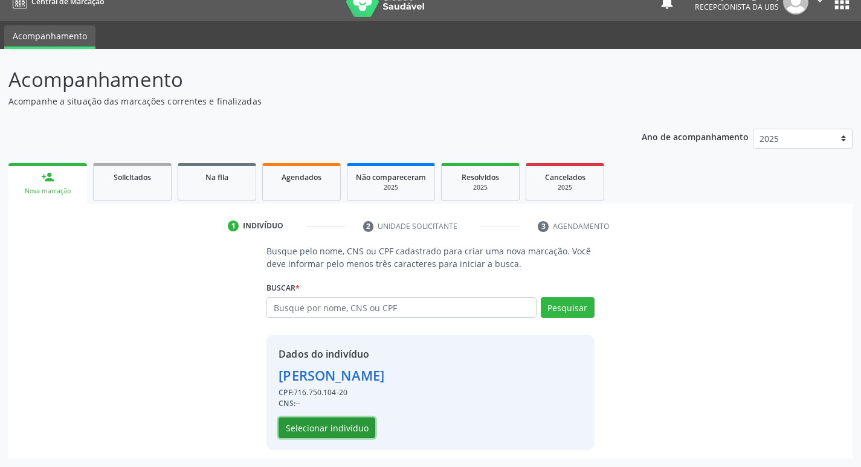
click at [368, 431] on button "Selecionar indivíduo" at bounding box center [326, 427] width 97 height 21
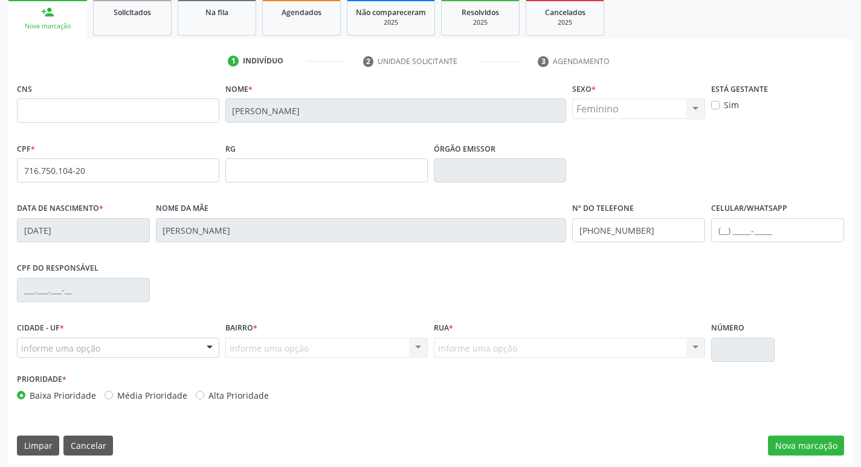
scroll to position [188, 0]
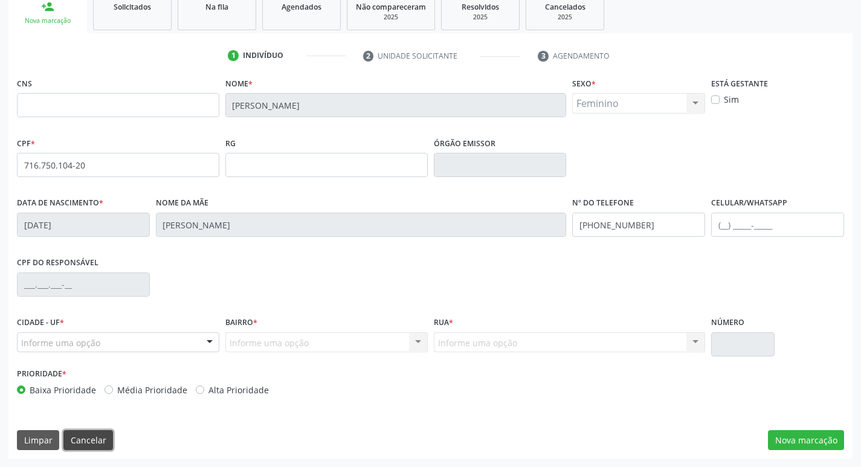
click at [80, 444] on button "Cancelar" at bounding box center [88, 440] width 50 height 21
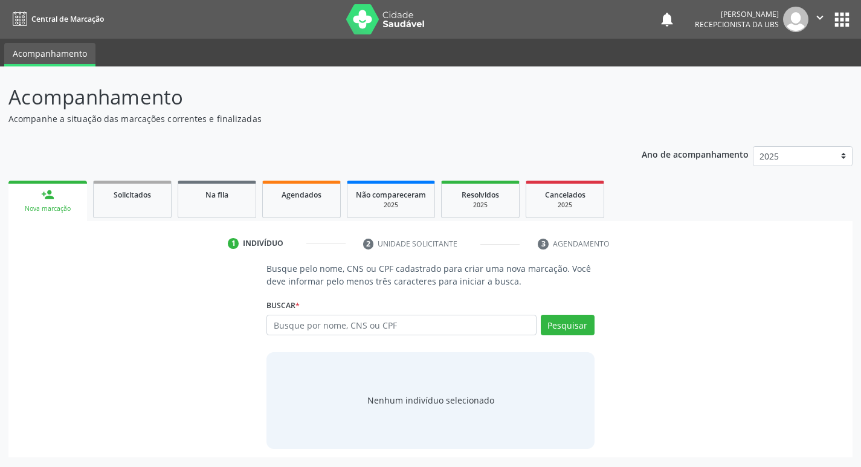
scroll to position [0, 0]
click at [386, 322] on input "text" at bounding box center [406, 325] width 274 height 21
drag, startPoint x: 326, startPoint y: 328, endPoint x: 333, endPoint y: 321, distance: 9.8
click at [333, 322] on input "text" at bounding box center [406, 325] width 274 height 21
paste input "716.750.104-20"
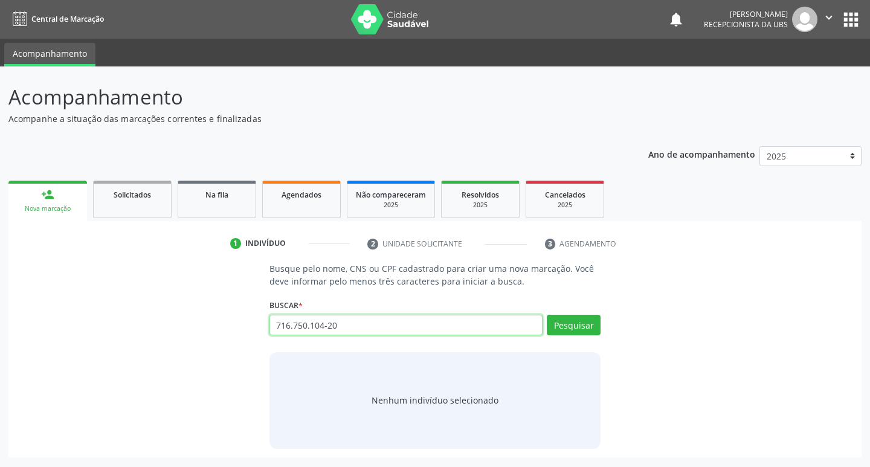
type input "716.750.104-20"
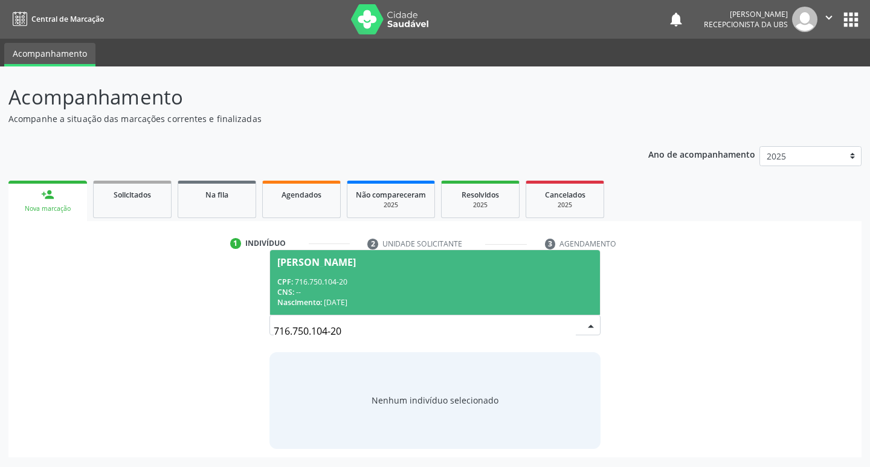
click at [344, 266] on div "[PERSON_NAME]" at bounding box center [316, 262] width 79 height 10
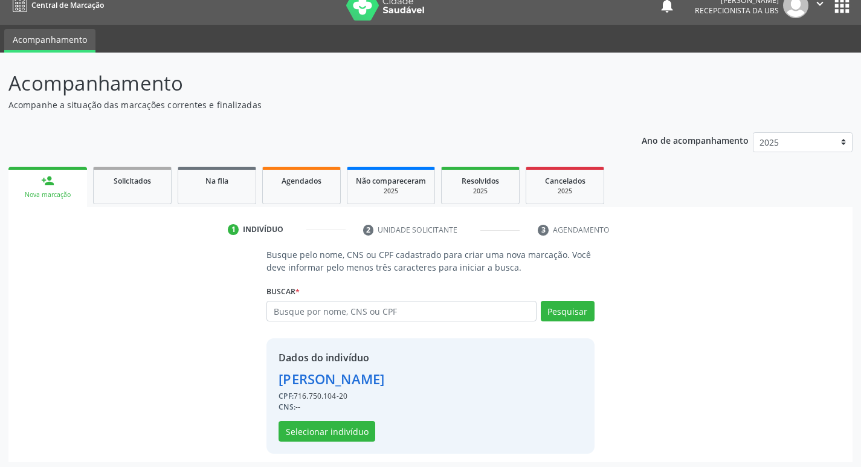
scroll to position [18, 0]
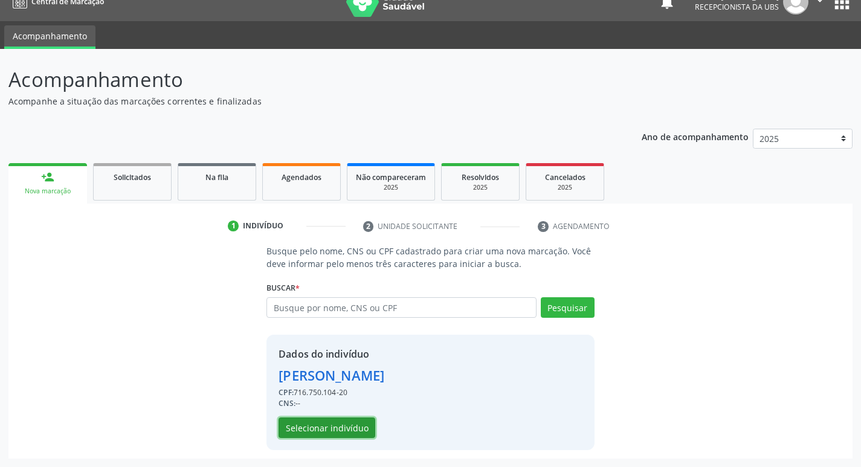
click at [331, 429] on button "Selecionar indivíduo" at bounding box center [326, 427] width 97 height 21
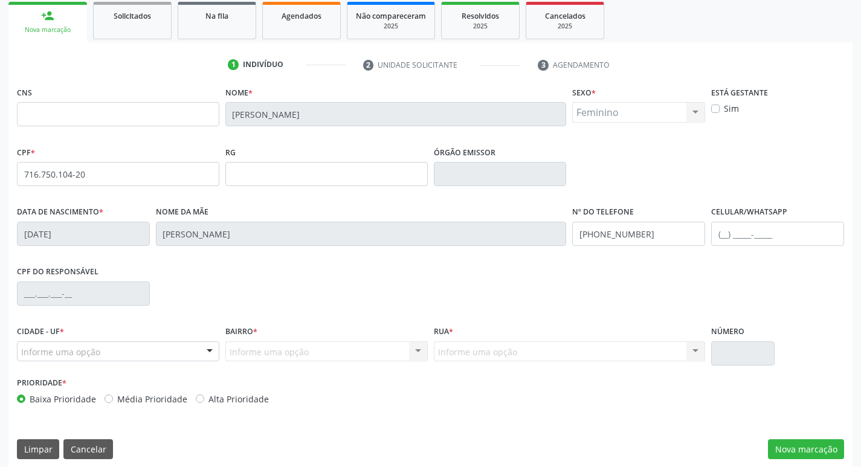
scroll to position [188, 0]
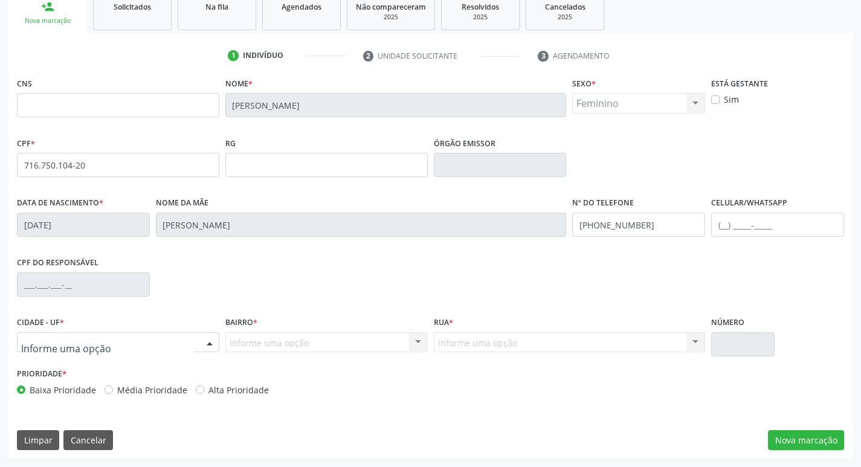
click at [209, 336] on div at bounding box center [209, 343] width 18 height 21
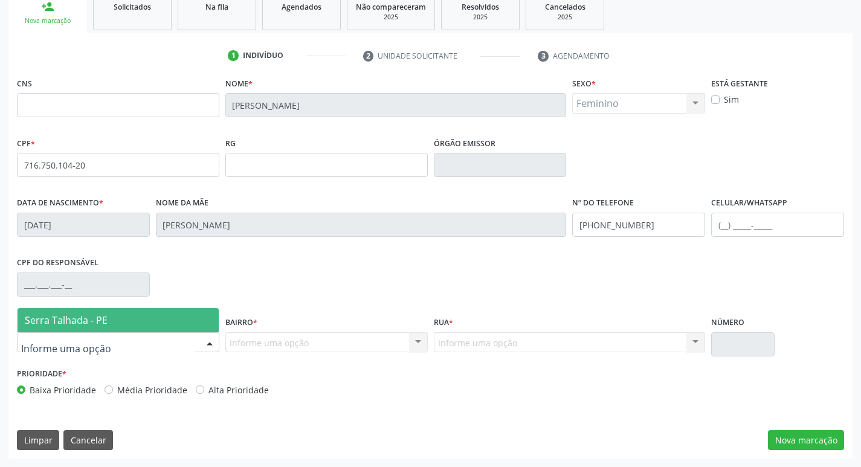
click at [101, 323] on span "Serra Talhada - PE" at bounding box center [66, 319] width 83 height 13
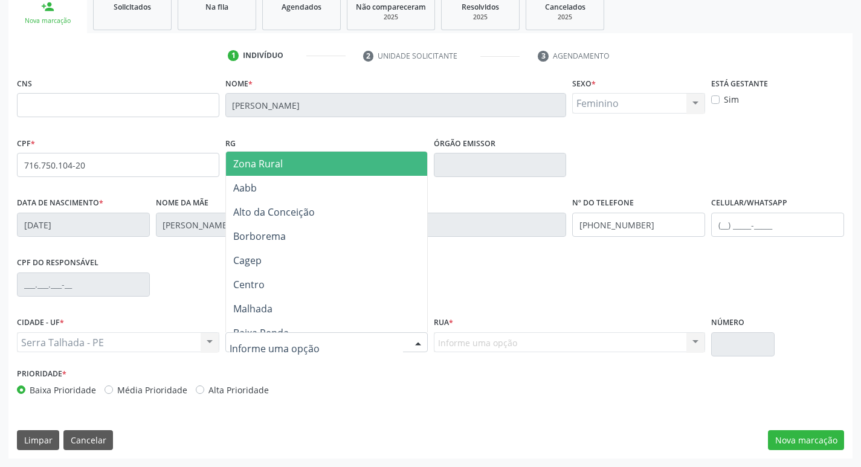
click at [377, 345] on div at bounding box center [326, 342] width 202 height 21
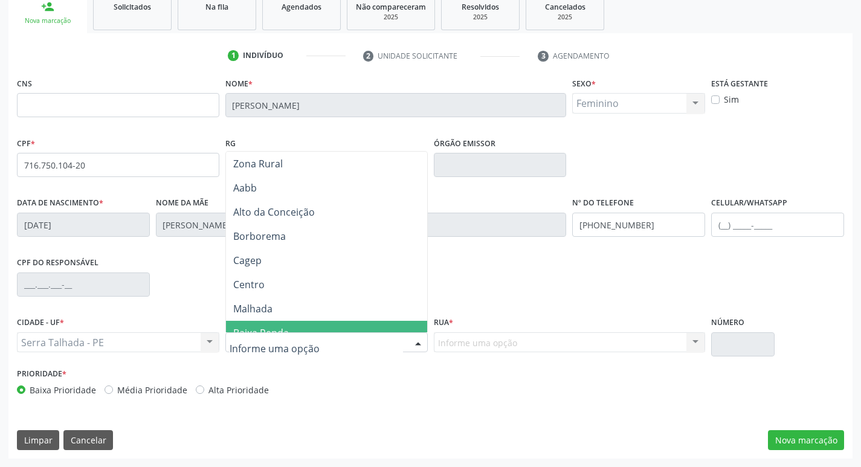
click at [310, 405] on div "CNS Nome * [PERSON_NAME] * Feminino Masculino Feminino Nenhum resultado encontr…" at bounding box center [430, 266] width 844 height 384
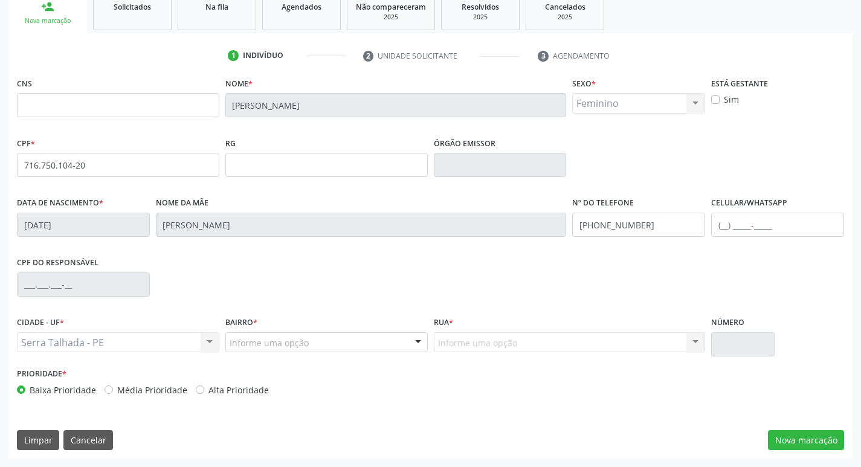
click at [207, 339] on div "Serra Talhada - PE Serra Talhada - PE Nenhum resultado encontrado para: " " Não…" at bounding box center [118, 342] width 202 height 21
